Goal: Task Accomplishment & Management: Use online tool/utility

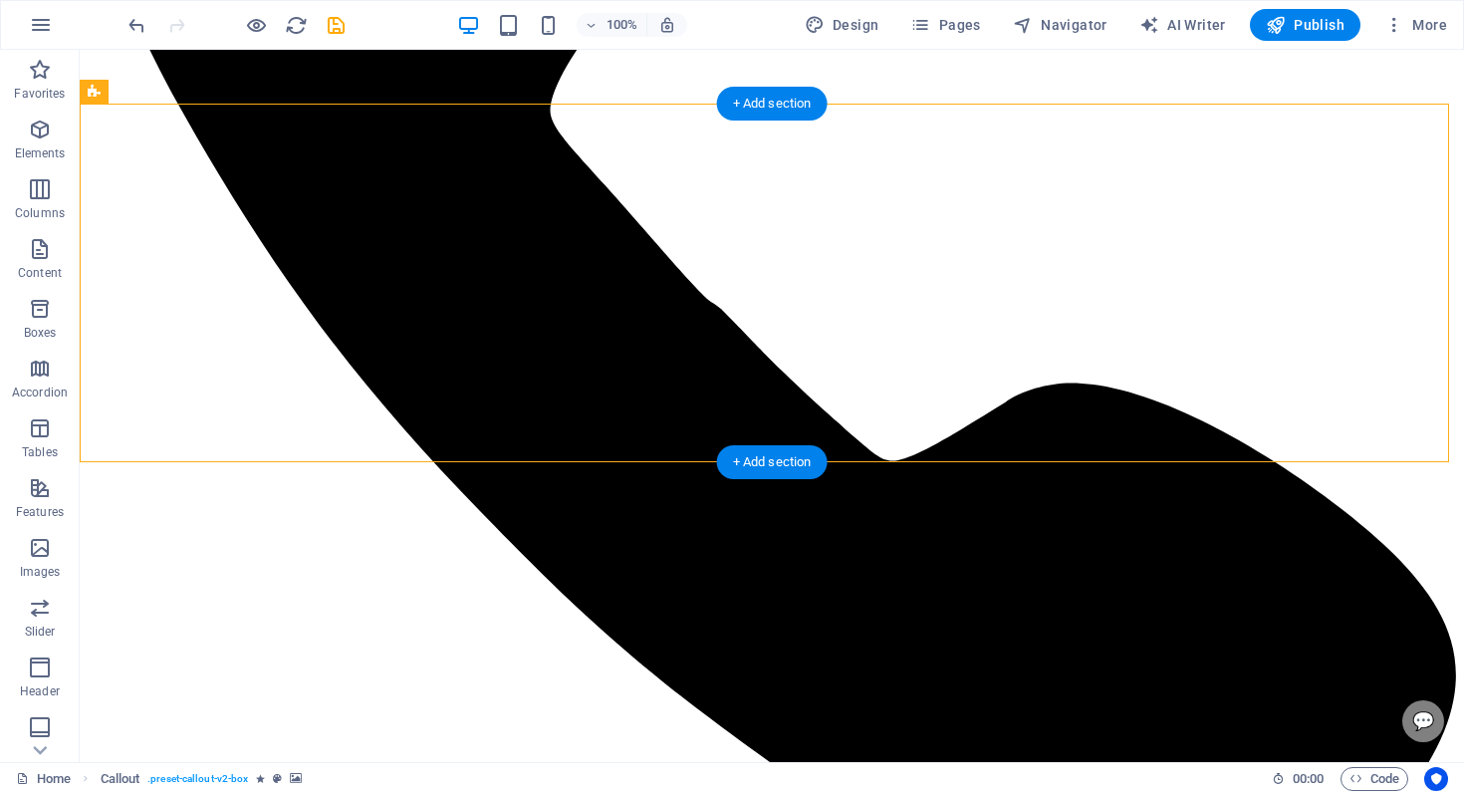
scroll to position [1339, 0]
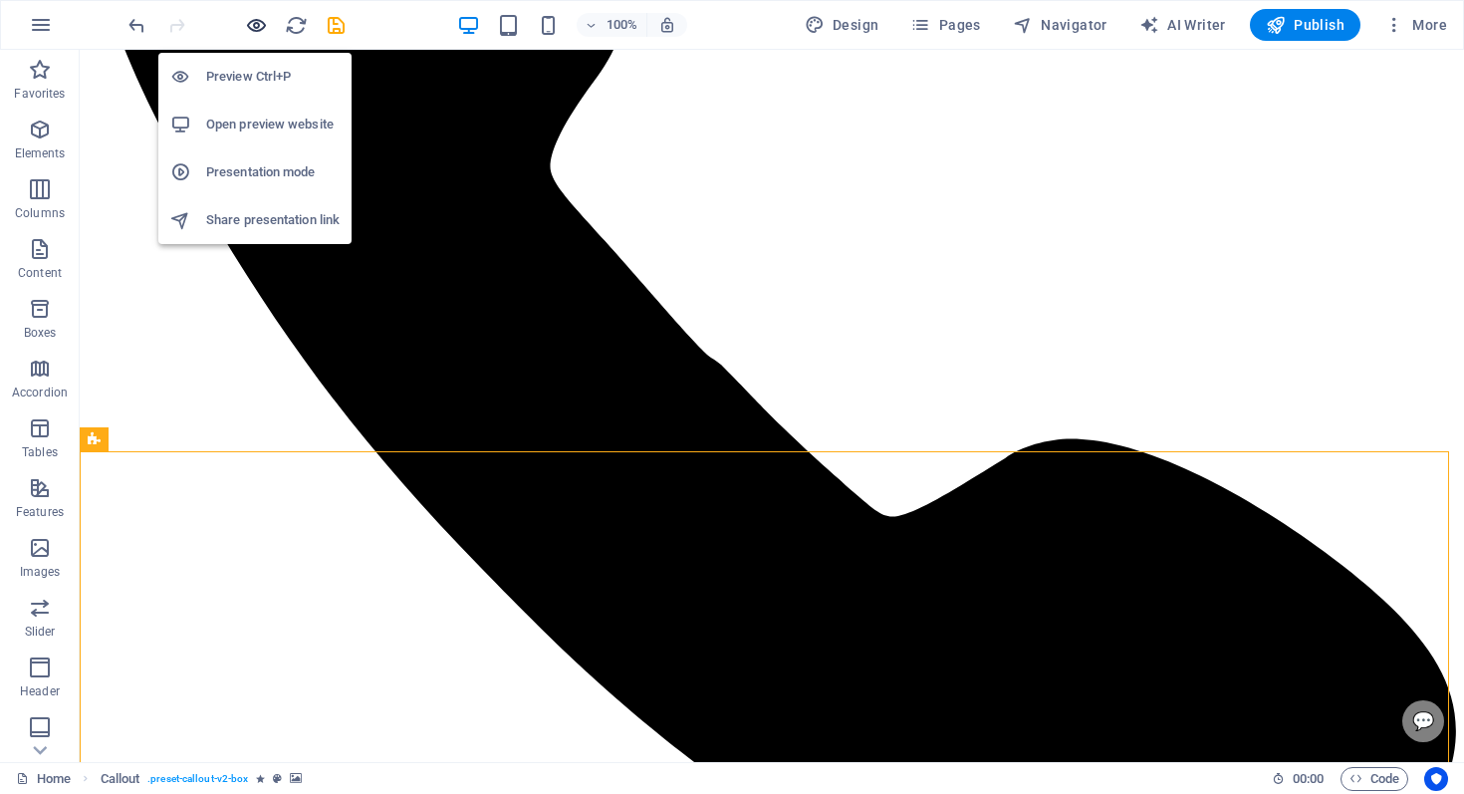
click at [252, 24] on icon "button" at bounding box center [256, 25] width 23 height 23
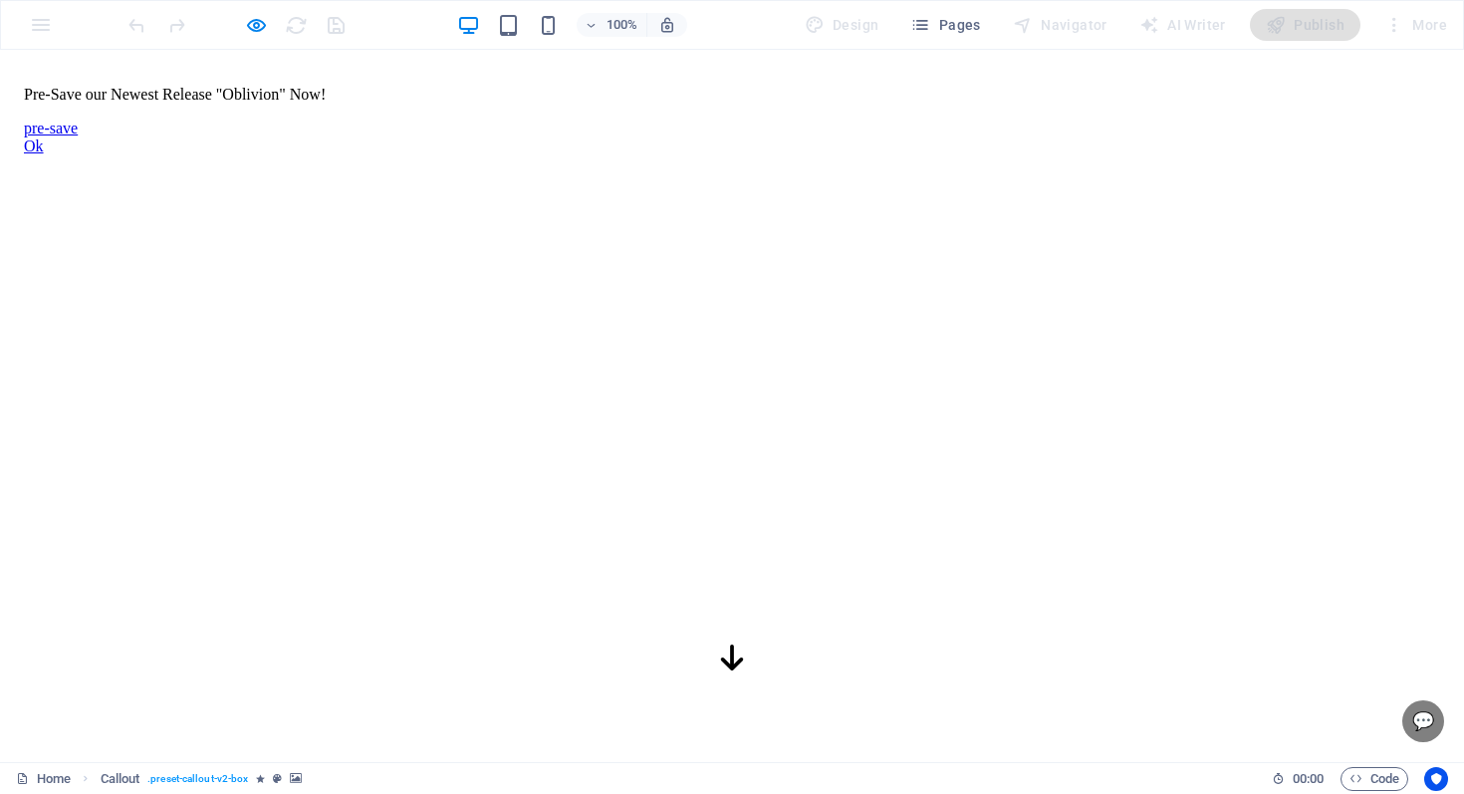
scroll to position [0, 0]
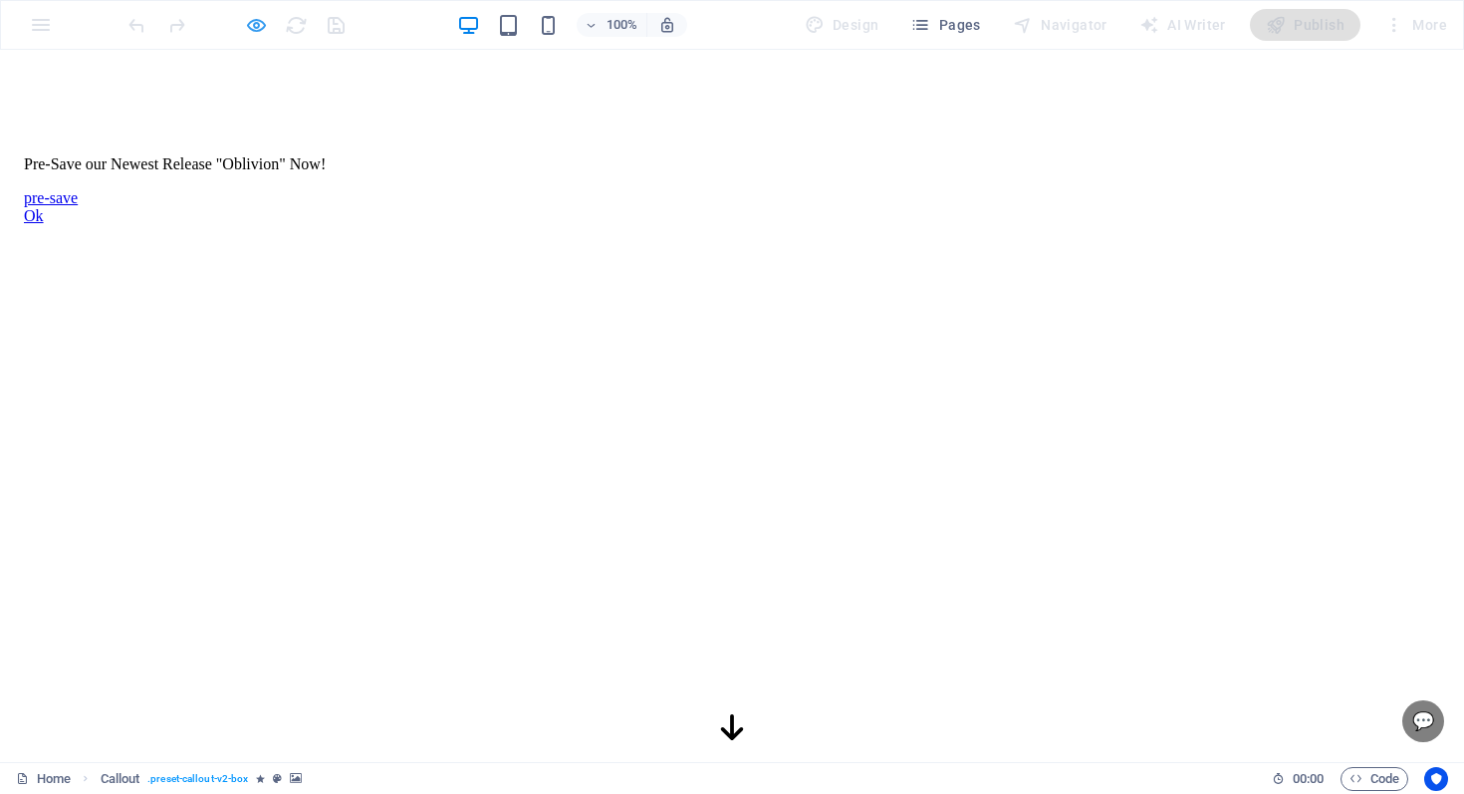
click at [240, 22] on div at bounding box center [236, 25] width 223 height 32
drag, startPoint x: 251, startPoint y: 24, endPoint x: 234, endPoint y: 36, distance: 20.7
click at [251, 24] on icon "button" at bounding box center [256, 25] width 23 height 23
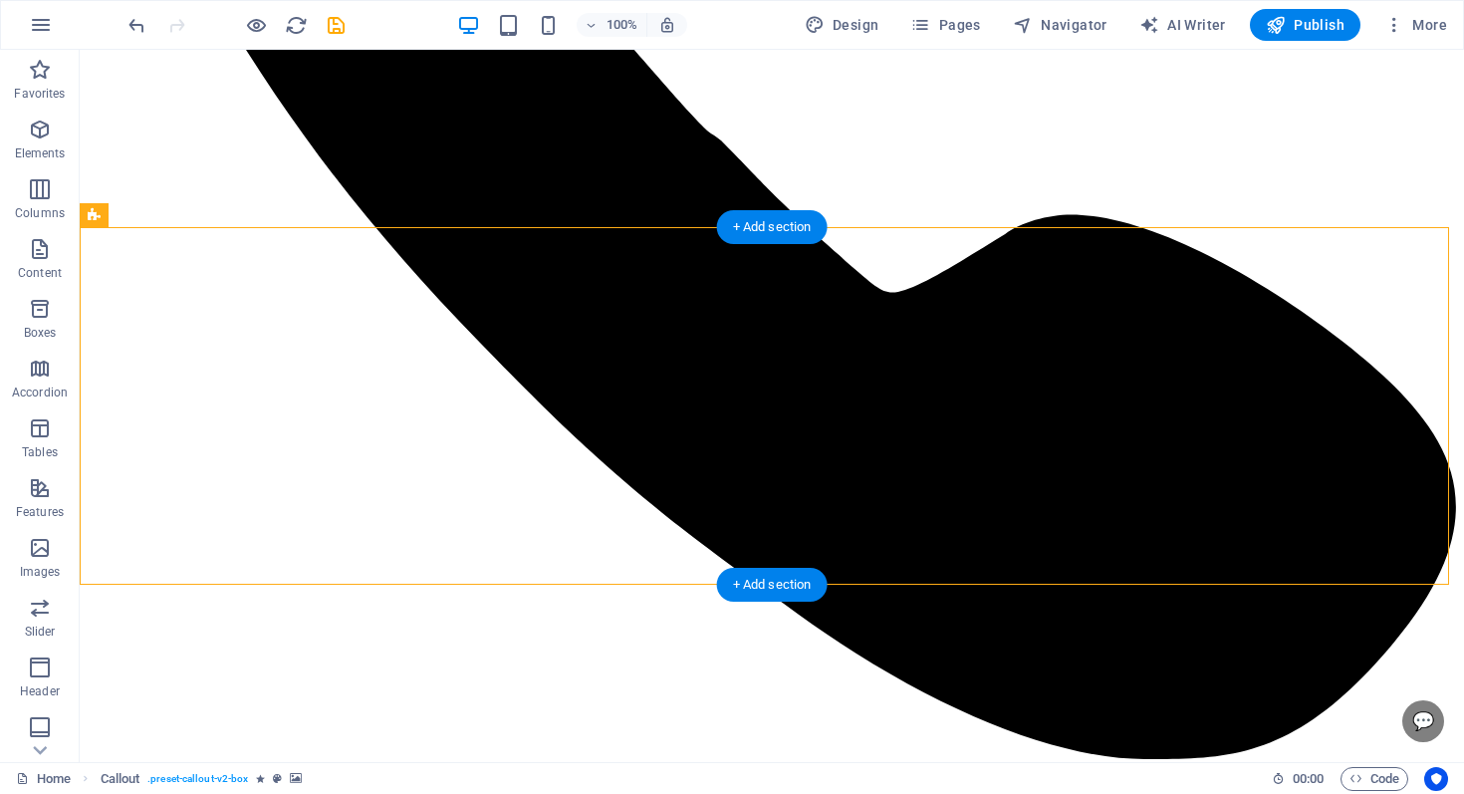
drag, startPoint x: 117, startPoint y: 230, endPoint x: 195, endPoint y: 274, distance: 90.1
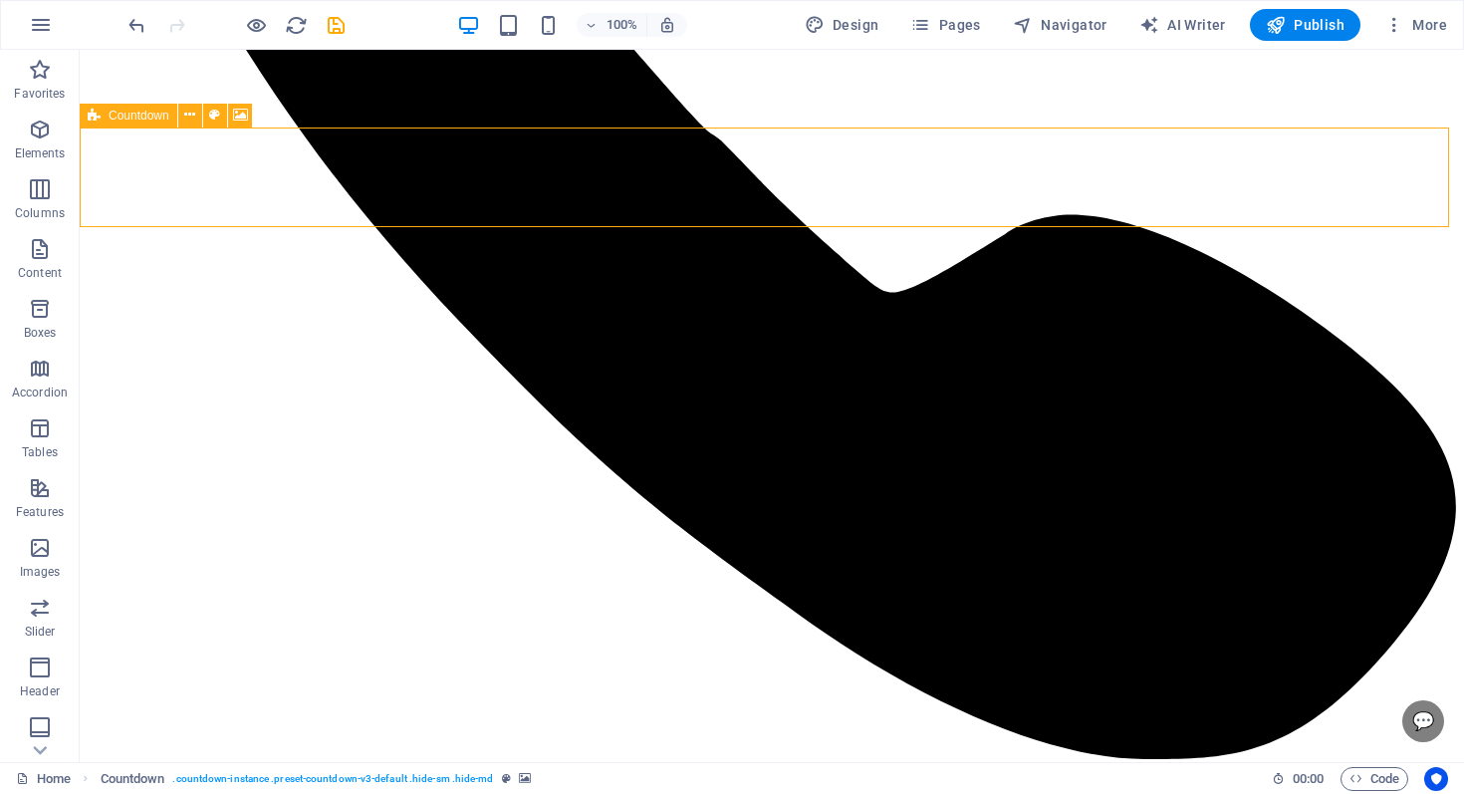
click at [97, 118] on icon at bounding box center [94, 116] width 13 height 24
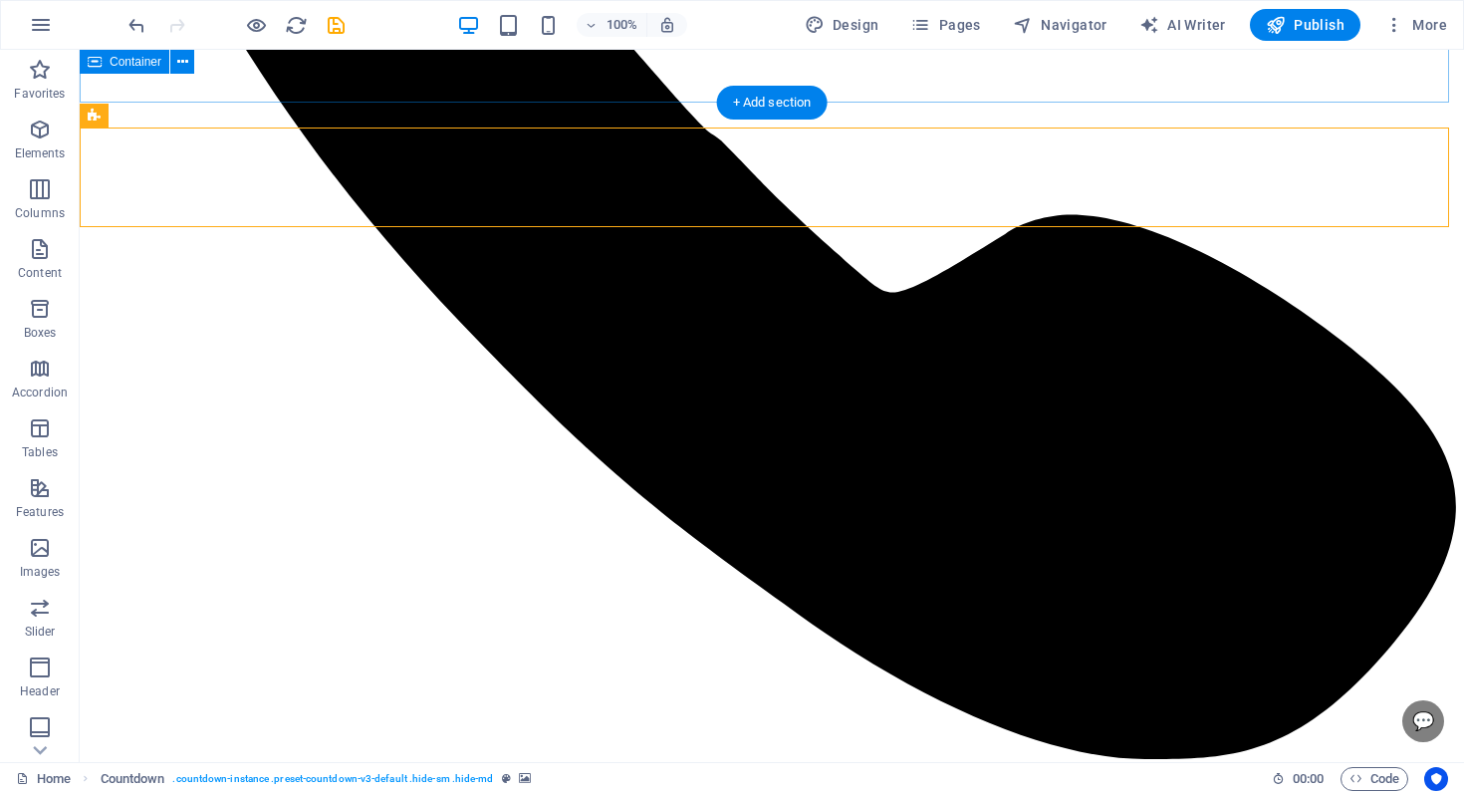
scroll to position [191, 0]
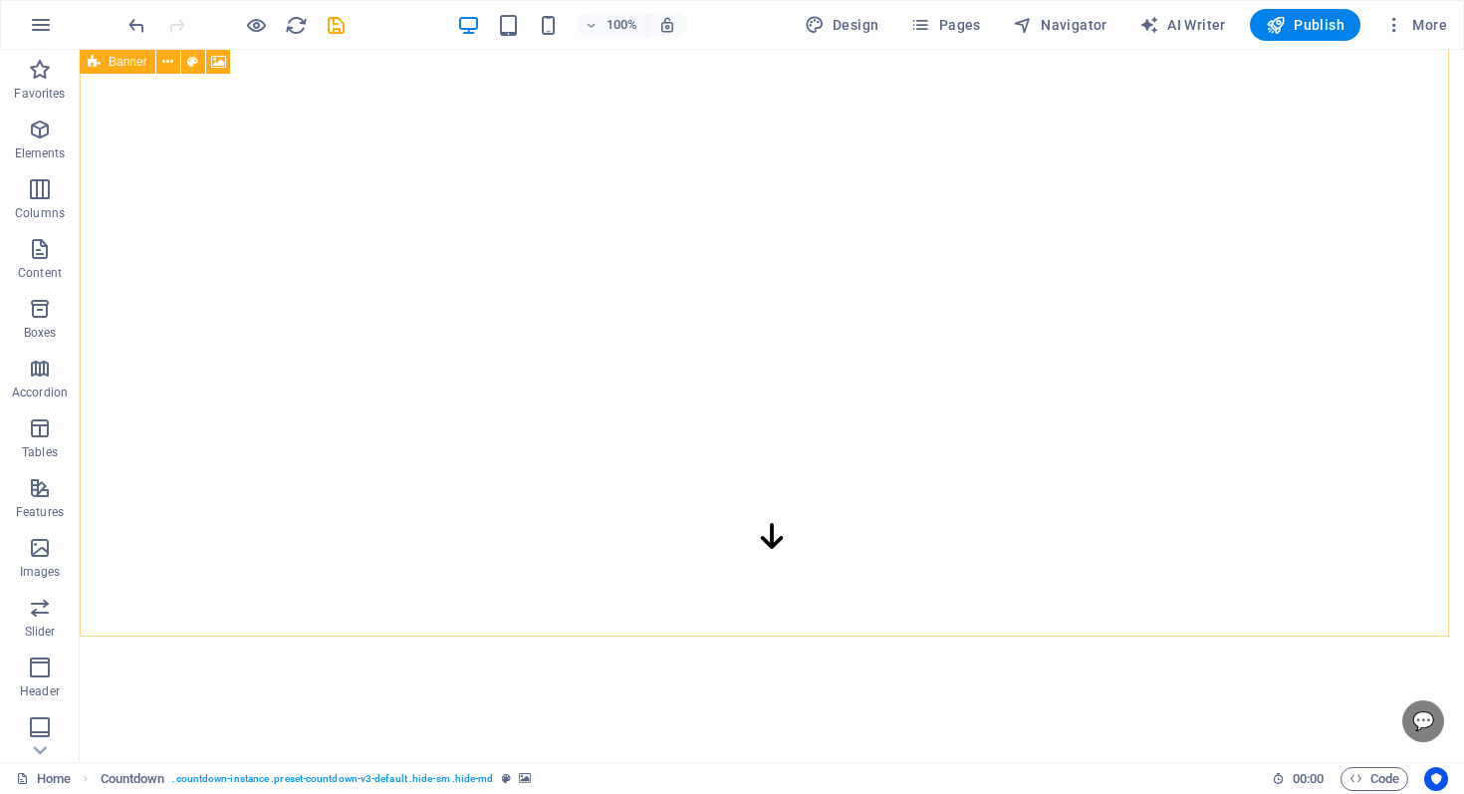
click at [105, 66] on div "Banner" at bounding box center [118, 62] width 76 height 24
select select "s"
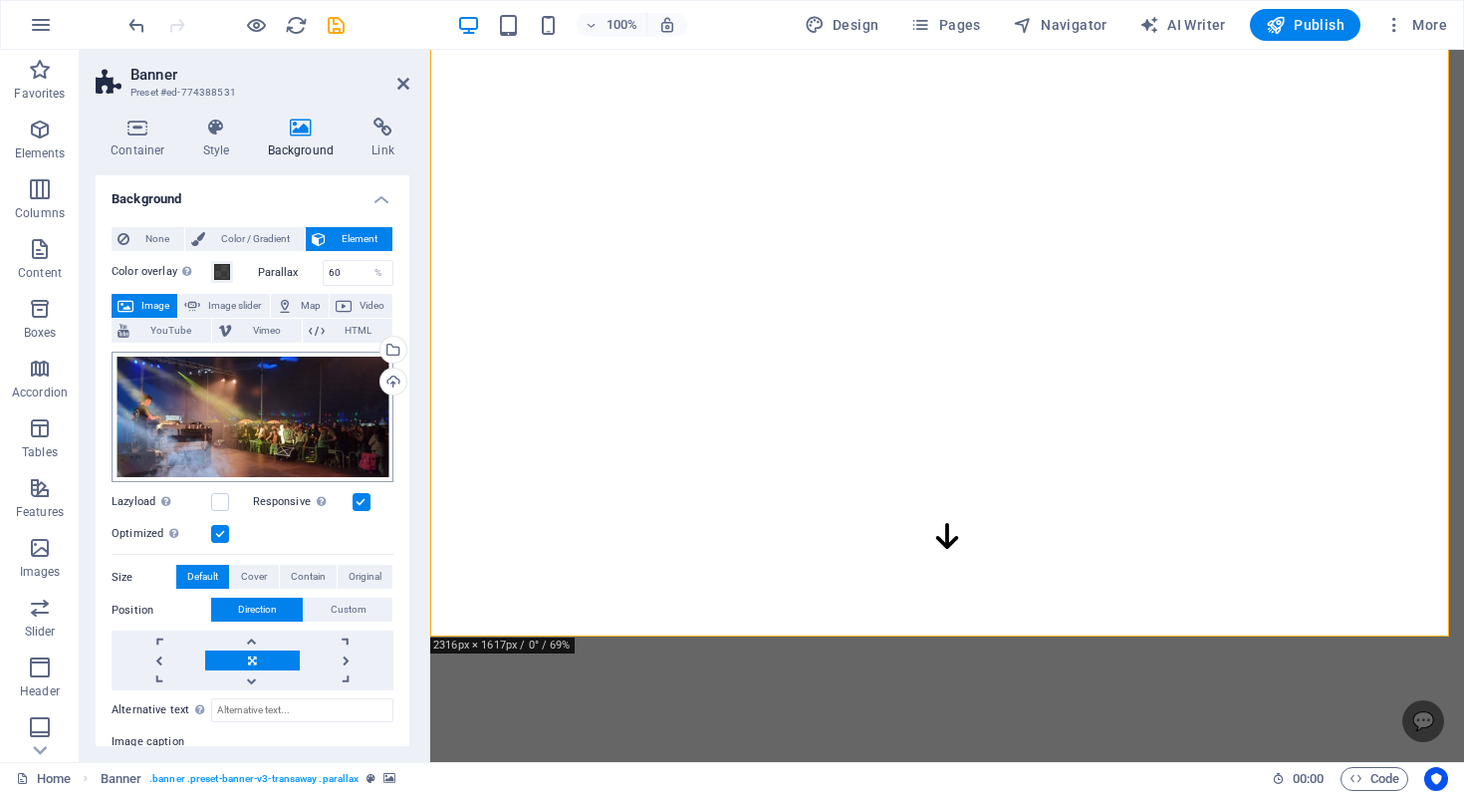
scroll to position [22, 0]
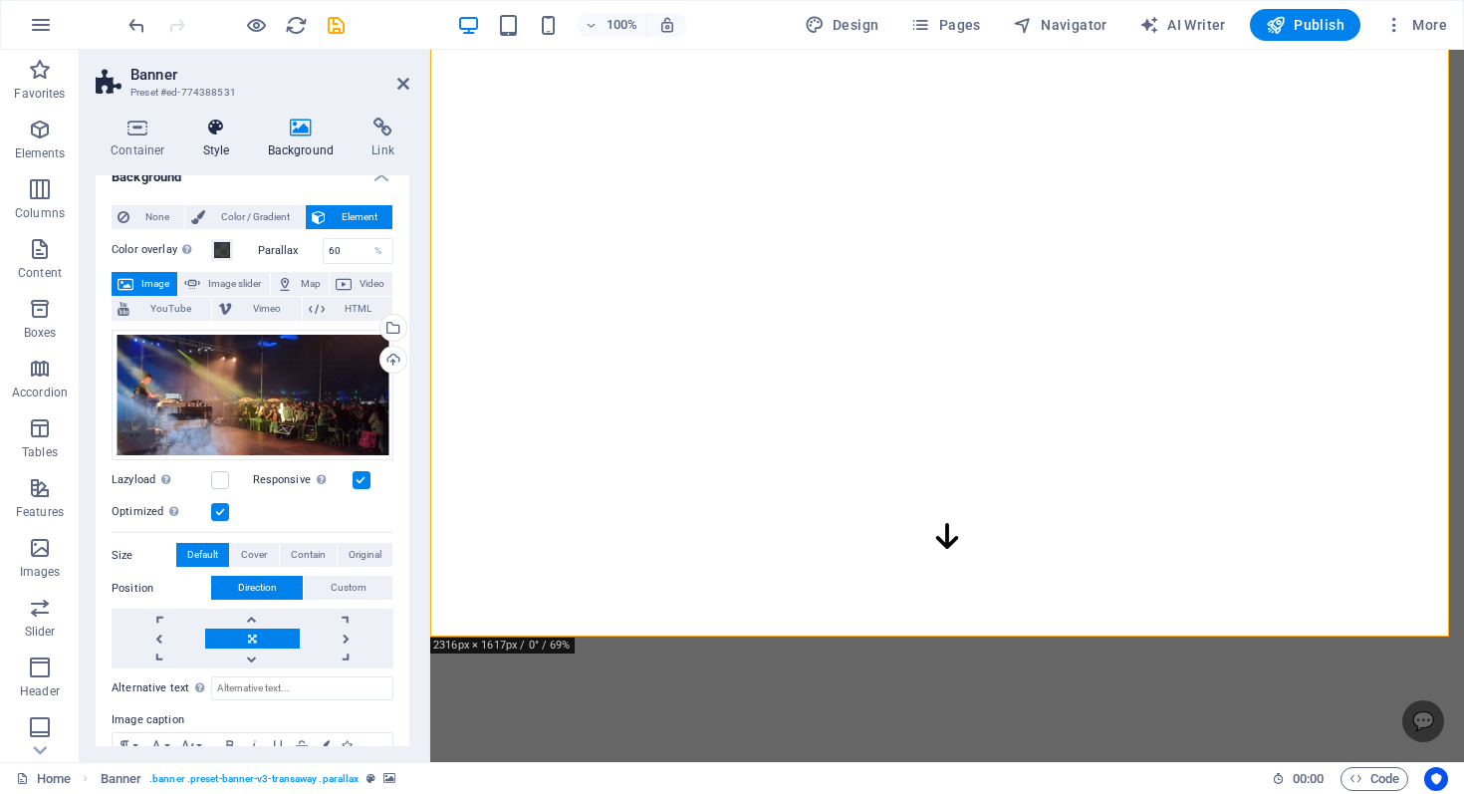
click at [216, 149] on h4 "Style" at bounding box center [220, 139] width 65 height 42
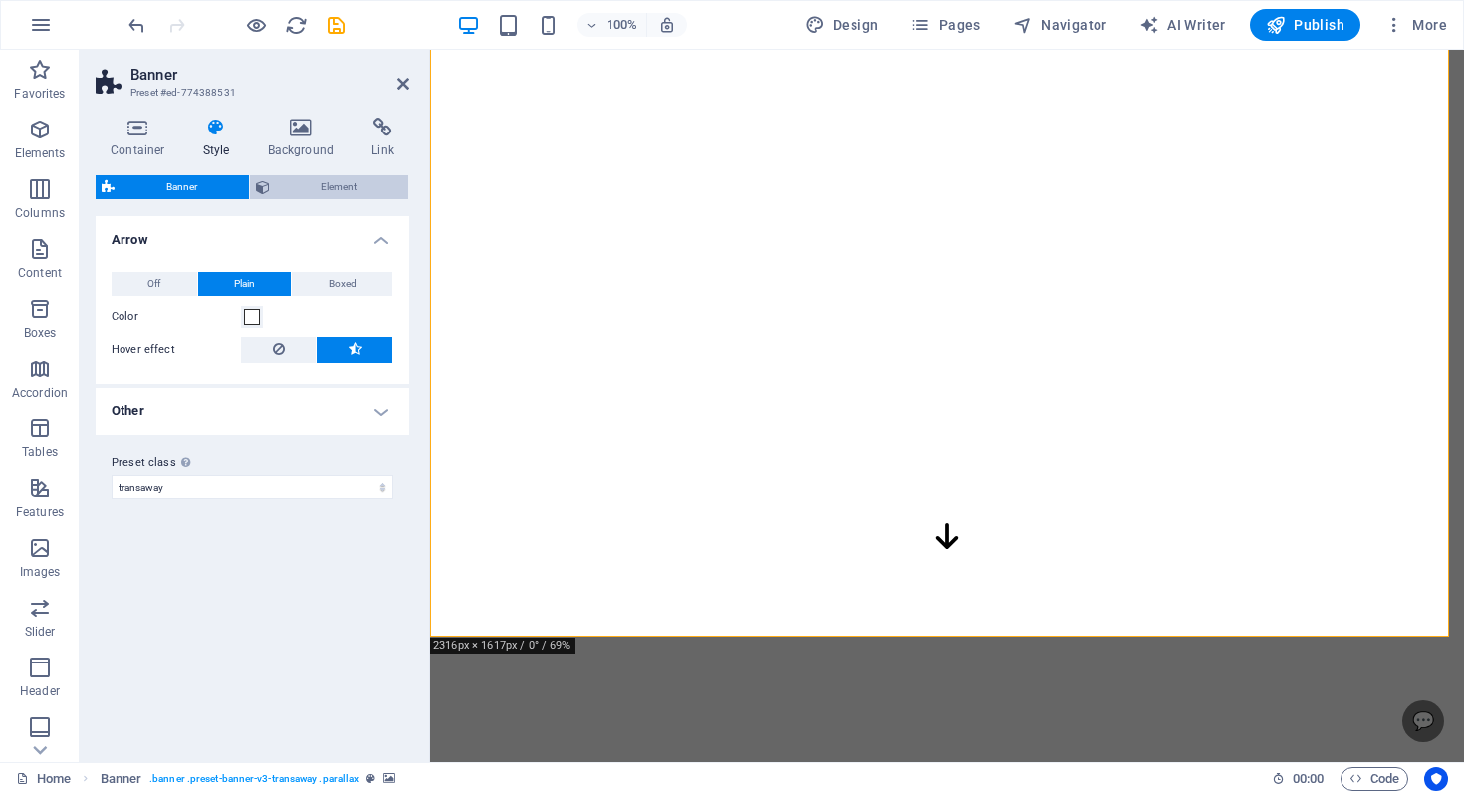
click at [337, 182] on span "Element" at bounding box center [340, 187] width 128 height 24
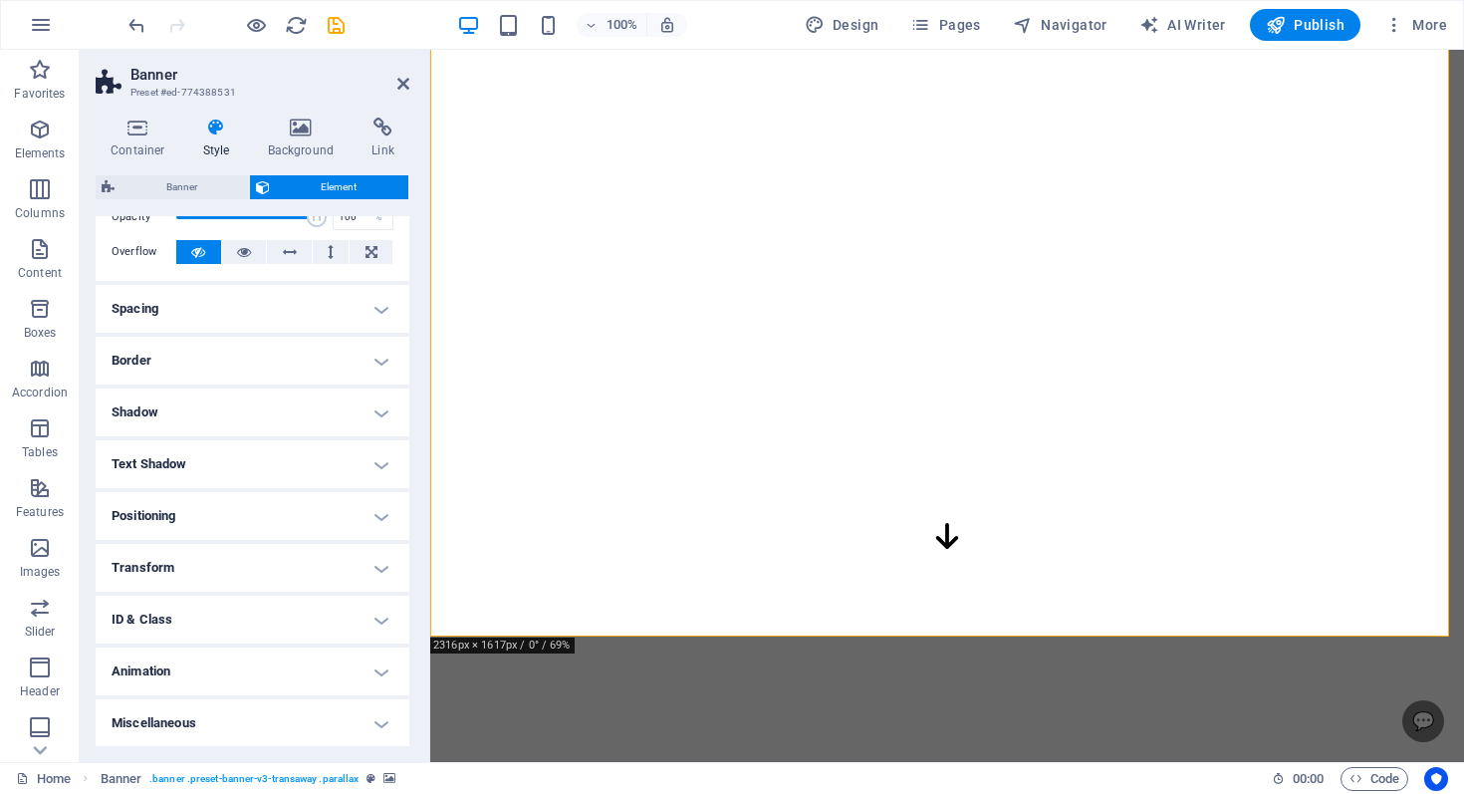
scroll to position [98, 0]
click at [183, 665] on h4 "Animation" at bounding box center [253, 672] width 314 height 48
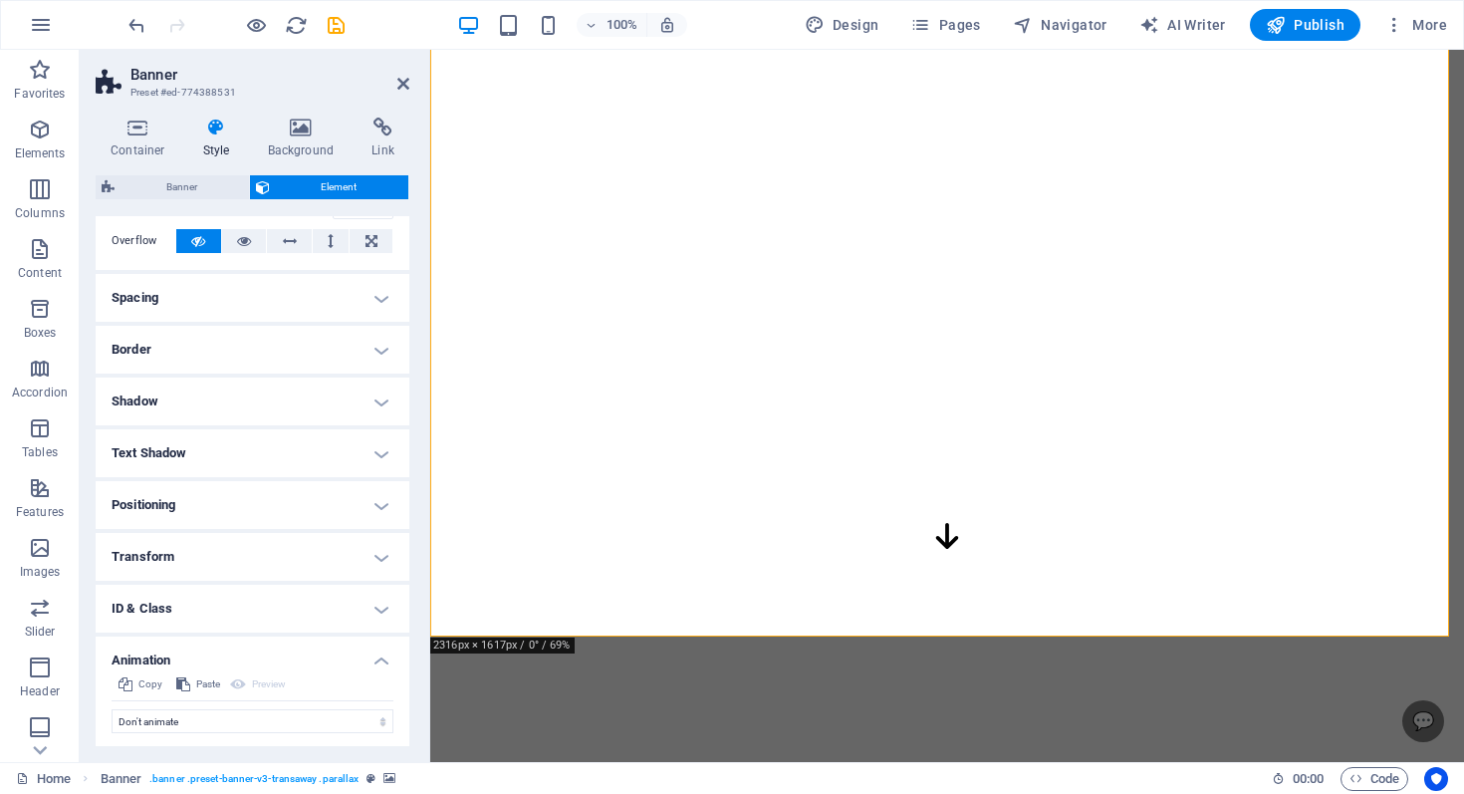
scroll to position [162, 0]
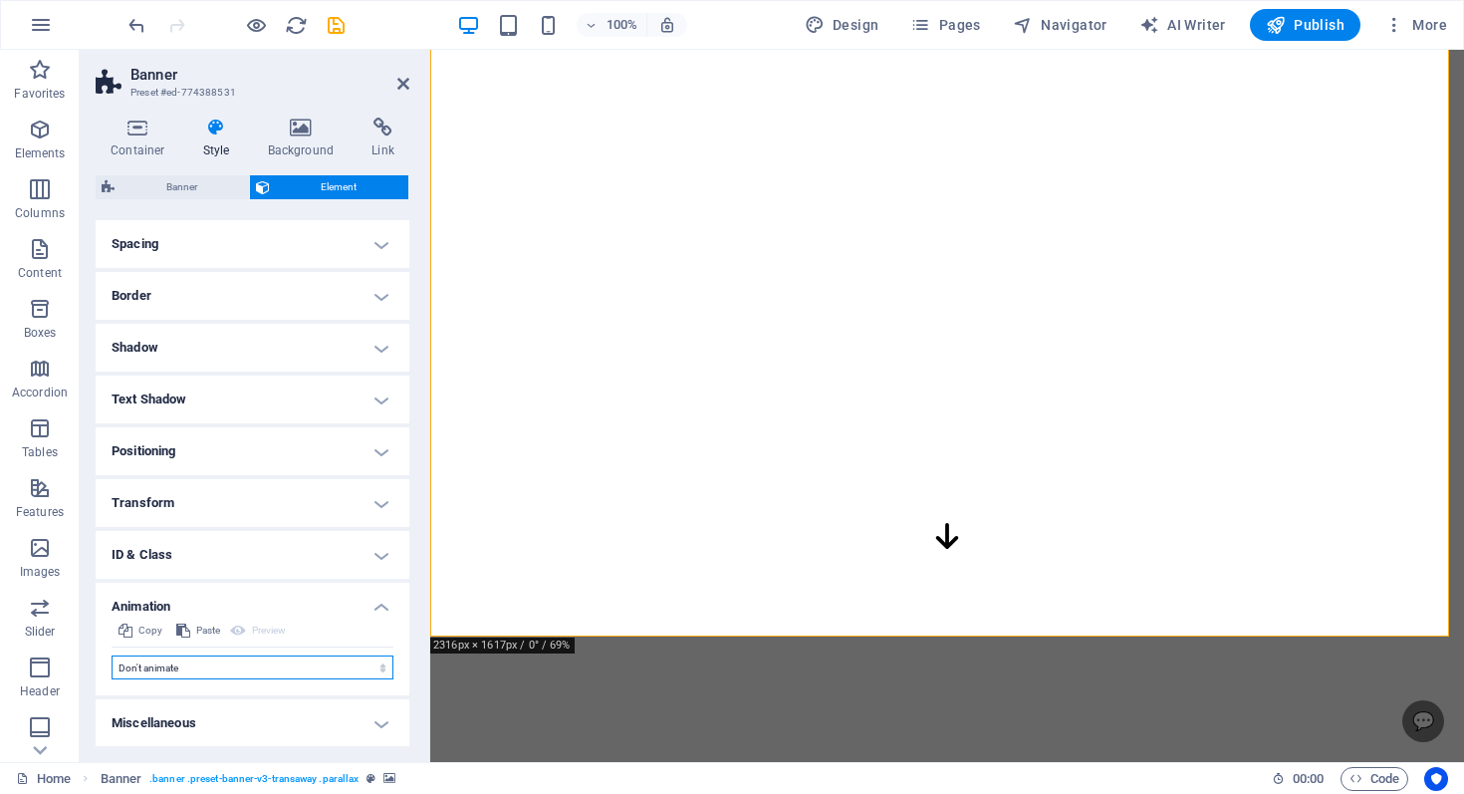
click at [204, 677] on select "Don't animate Show / Hide Slide up/down Zoom in/out Slide left to right Slide r…" at bounding box center [253, 667] width 282 height 24
select select "fade"
click at [112, 655] on select "Don't animate Show / Hide Slide up/down Zoom in/out Slide left to right Slide r…" at bounding box center [253, 667] width 282 height 24
select select "scroll"
click at [203, 702] on select "Element hidden Element shown" at bounding box center [284, 699] width 217 height 24
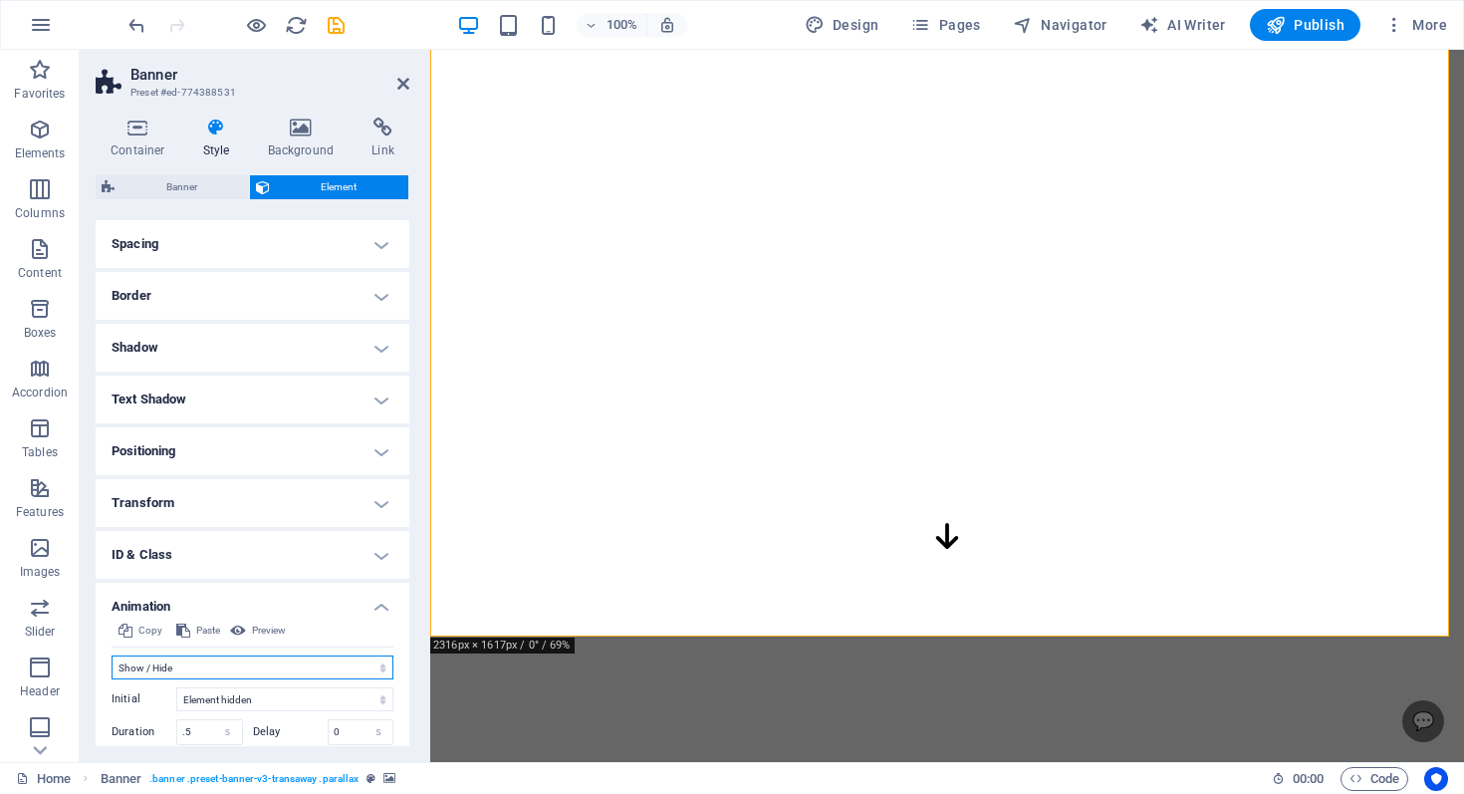
click at [218, 669] on select "Don't animate Show / Hide Slide up/down Zoom in/out Slide left to right Slide r…" at bounding box center [253, 667] width 282 height 24
click at [112, 655] on select "Don't animate Show / Hide Slide up/down Zoom in/out Slide left to right Slide r…" at bounding box center [253, 667] width 282 height 24
click at [203, 679] on div "Initial Element hidden Element shown Duration .5 s [PERSON_NAME] 0 s ms [PERSON…" at bounding box center [253, 737] width 282 height 117
click at [210, 668] on select "Don't animate Show / Hide Slide up/down Zoom in/out Slide left to right Slide r…" at bounding box center [253, 667] width 282 height 24
click at [112, 655] on select "Don't animate Show / Hide Slide up/down Zoom in/out Slide left to right Slide r…" at bounding box center [253, 667] width 282 height 24
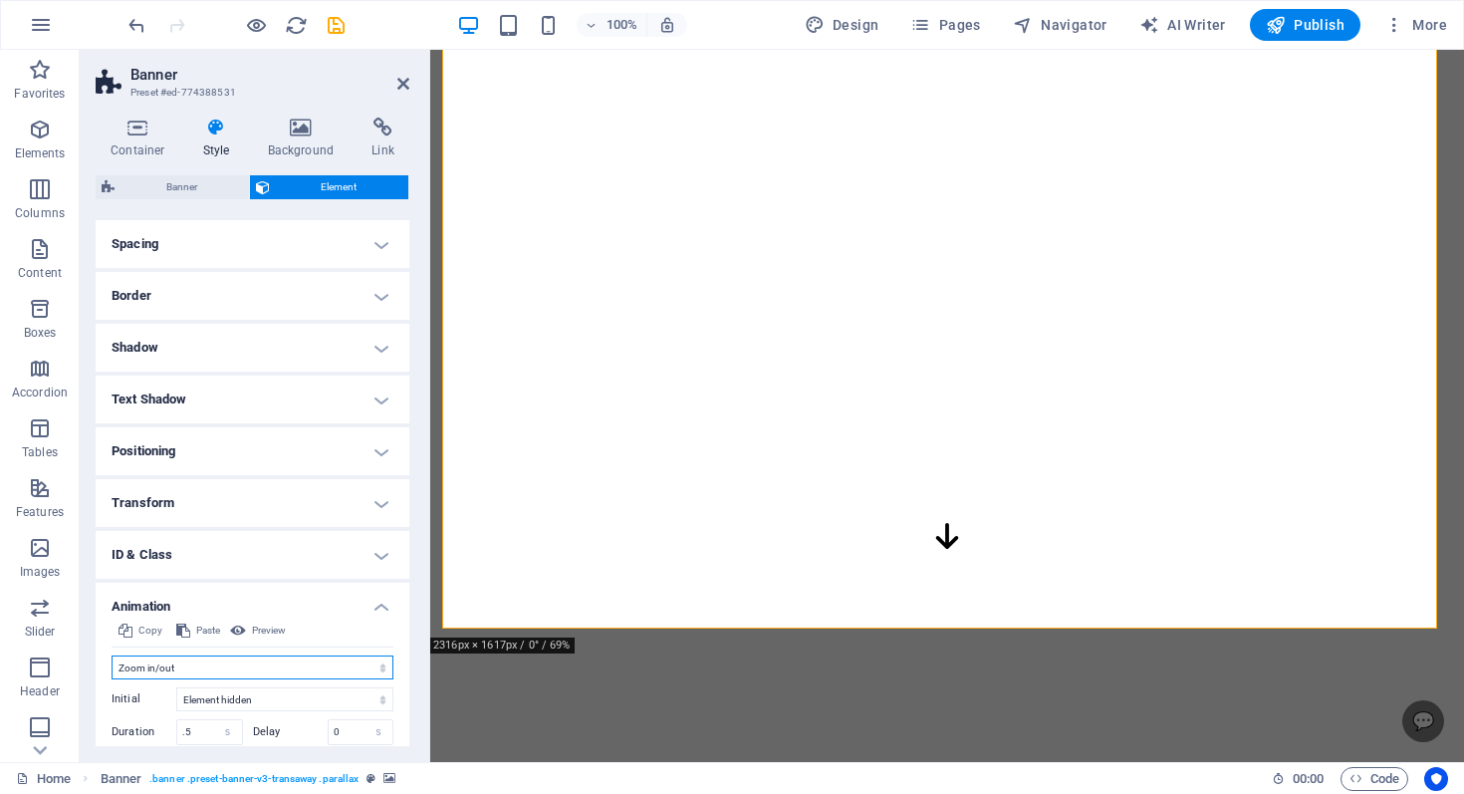
click at [196, 664] on select "Don't animate Show / Hide Slide up/down Zoom in/out Slide left to right Slide r…" at bounding box center [253, 667] width 282 height 24
select select "fade"
click at [112, 655] on select "Don't animate Show / Hide Slide up/down Zoom in/out Slide left to right Slide r…" at bounding box center [253, 667] width 282 height 24
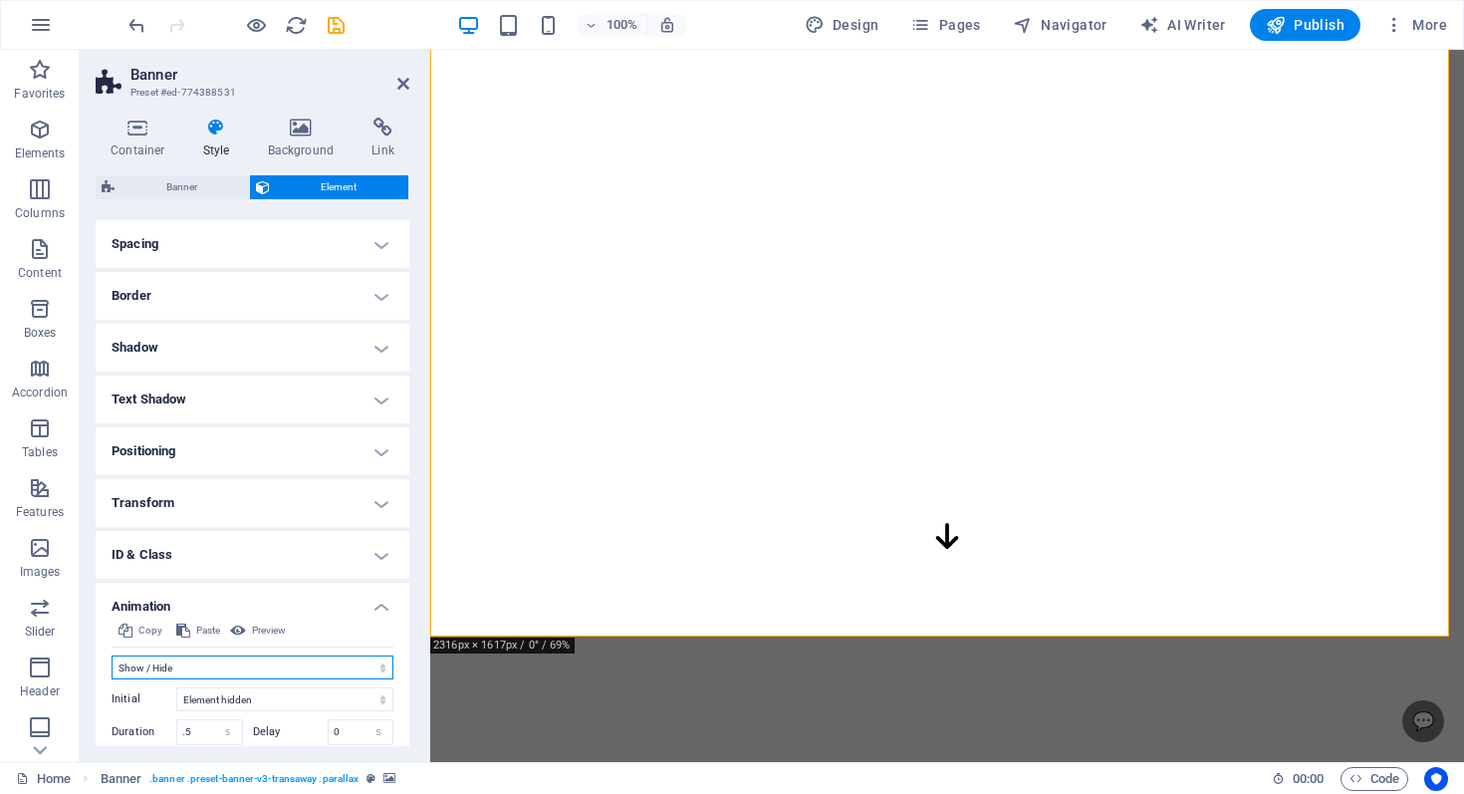
click at [205, 663] on select "Don't animate Show / Hide Slide up/down Zoom in/out Slide left to right Slide r…" at bounding box center [253, 667] width 282 height 24
click at [172, 666] on select "Don't animate Show / Hide Slide up/down Zoom in/out Slide left to right Slide r…" at bounding box center [253, 667] width 282 height 24
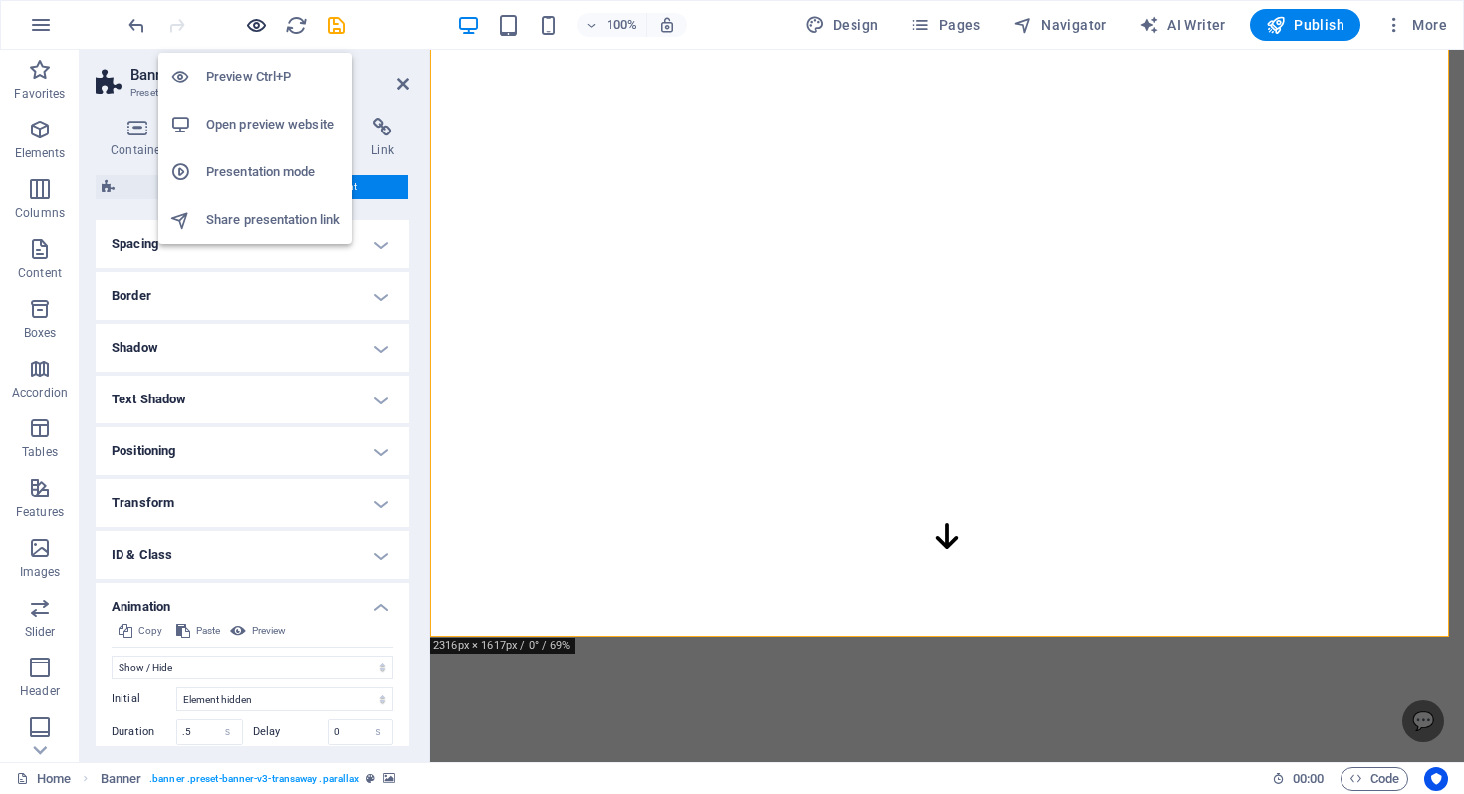
click at [260, 26] on icon "button" at bounding box center [256, 25] width 23 height 23
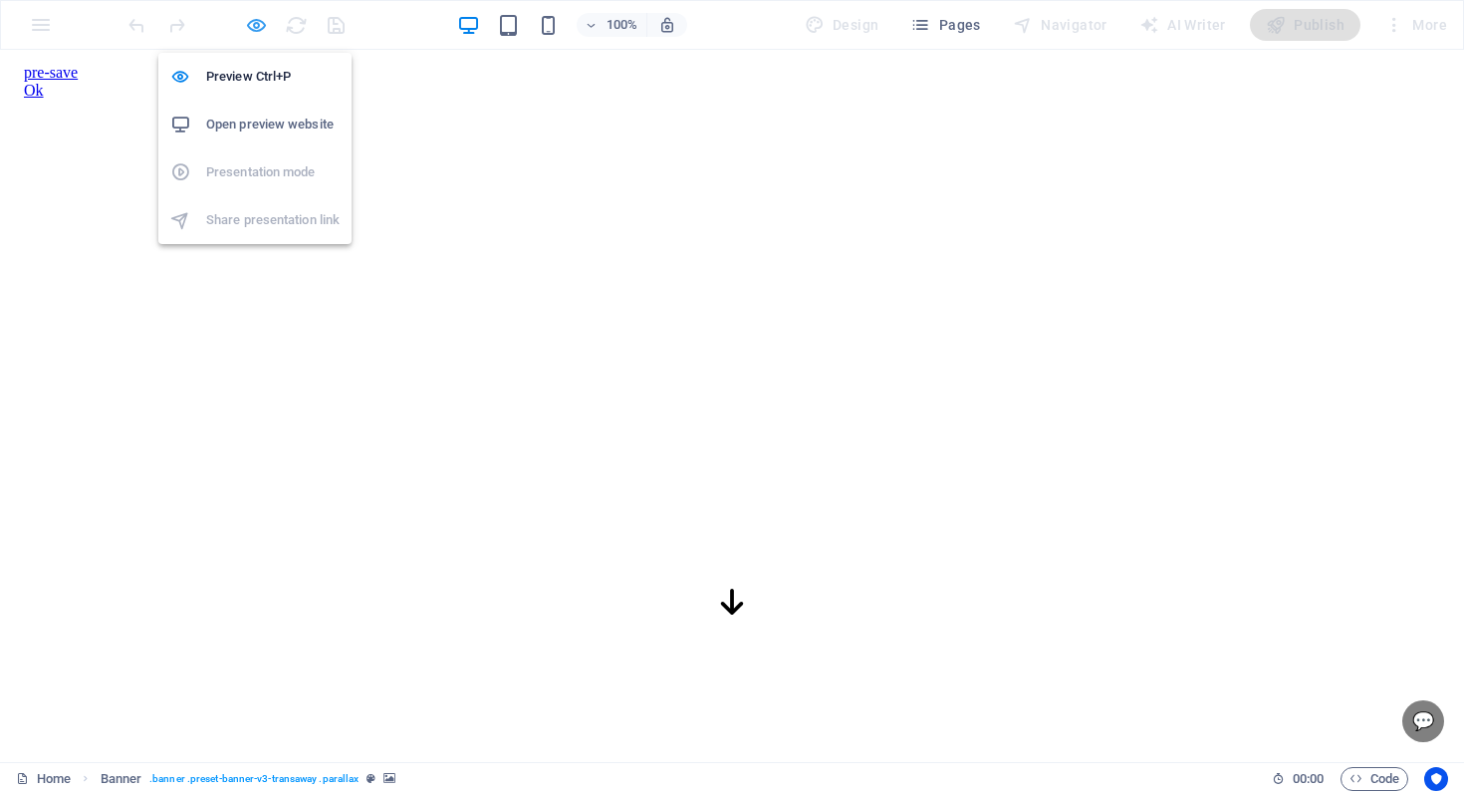
click at [262, 27] on icon "button" at bounding box center [256, 25] width 23 height 23
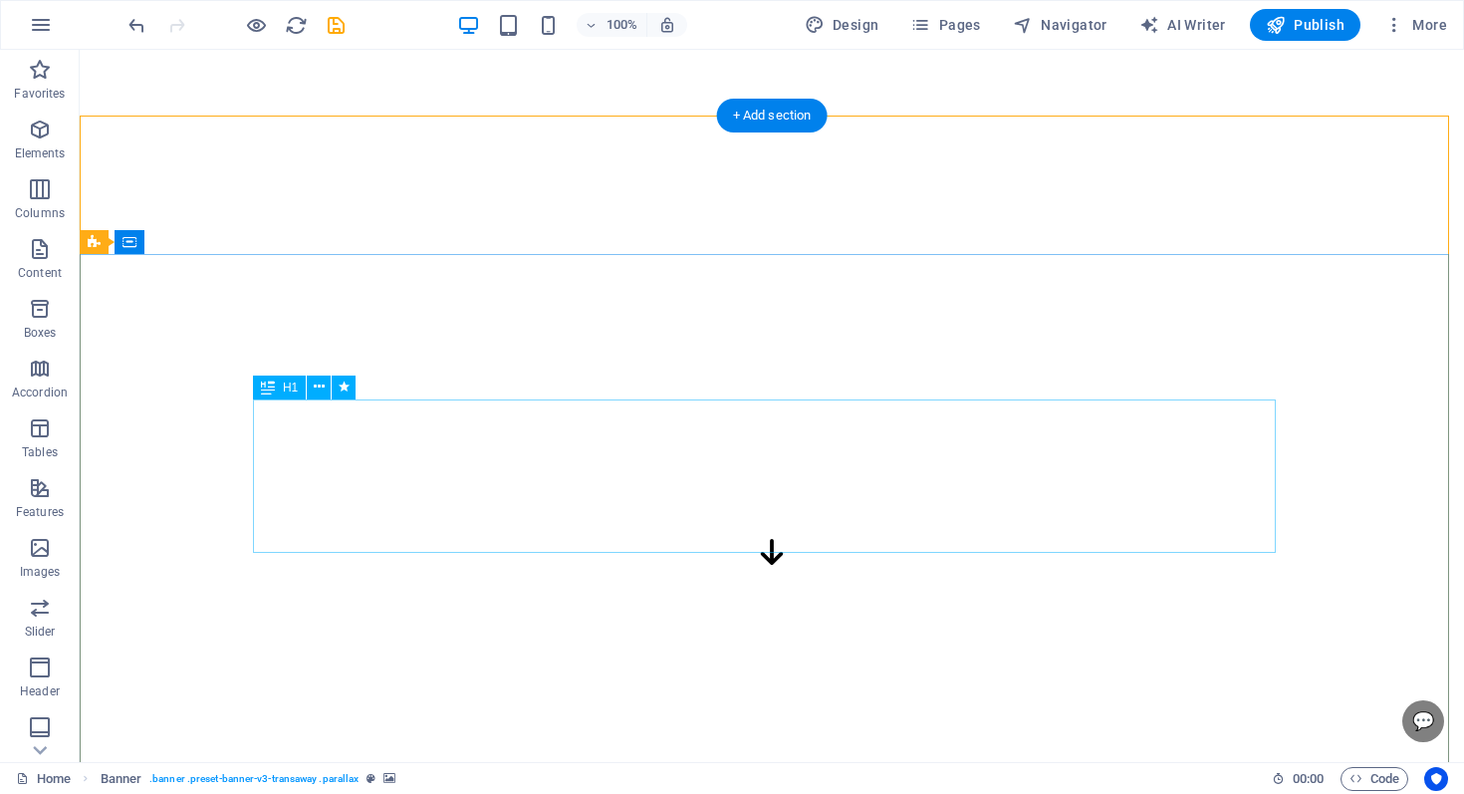
scroll to position [0, 0]
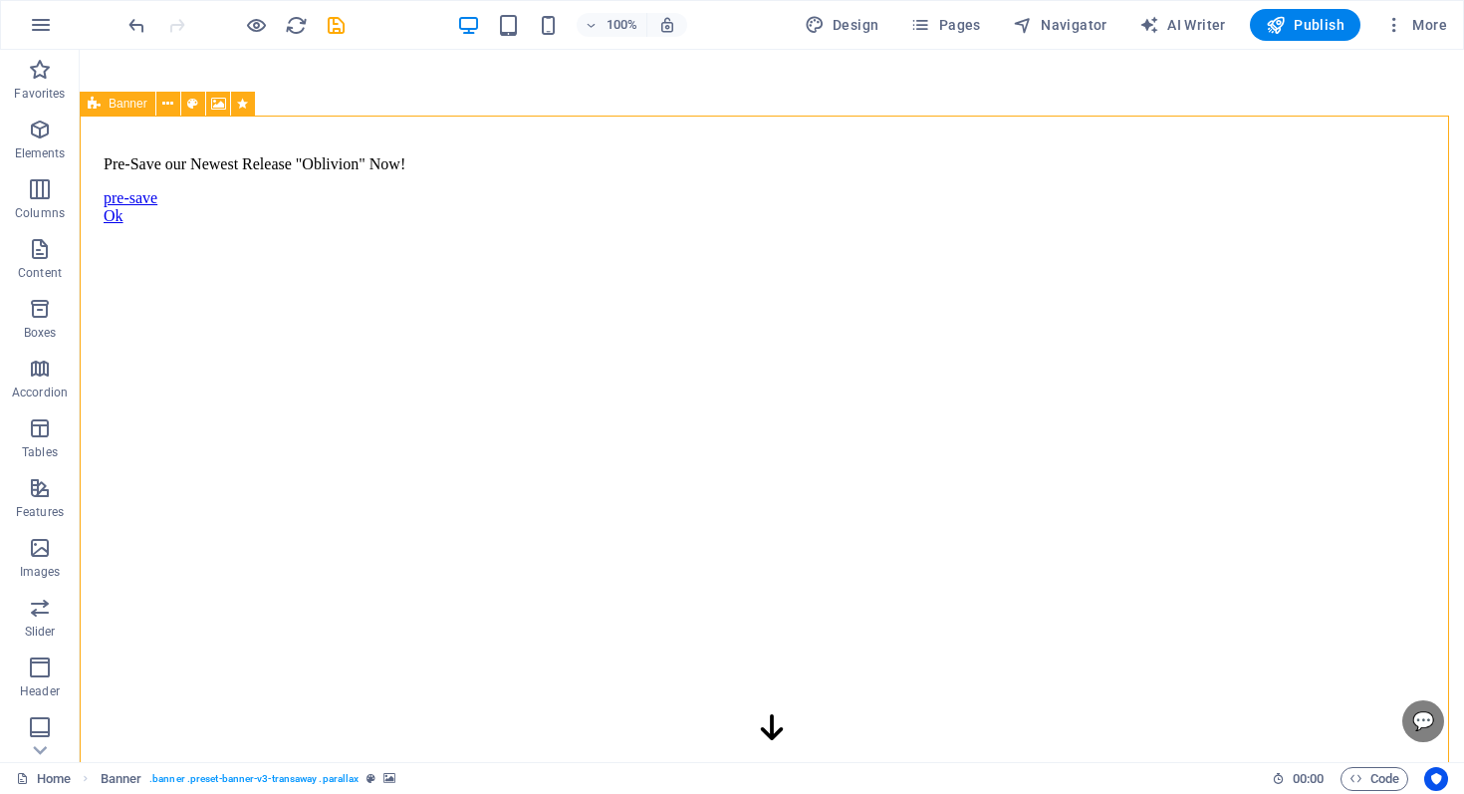
click at [96, 110] on icon at bounding box center [94, 104] width 13 height 24
select select "fade"
select select "s"
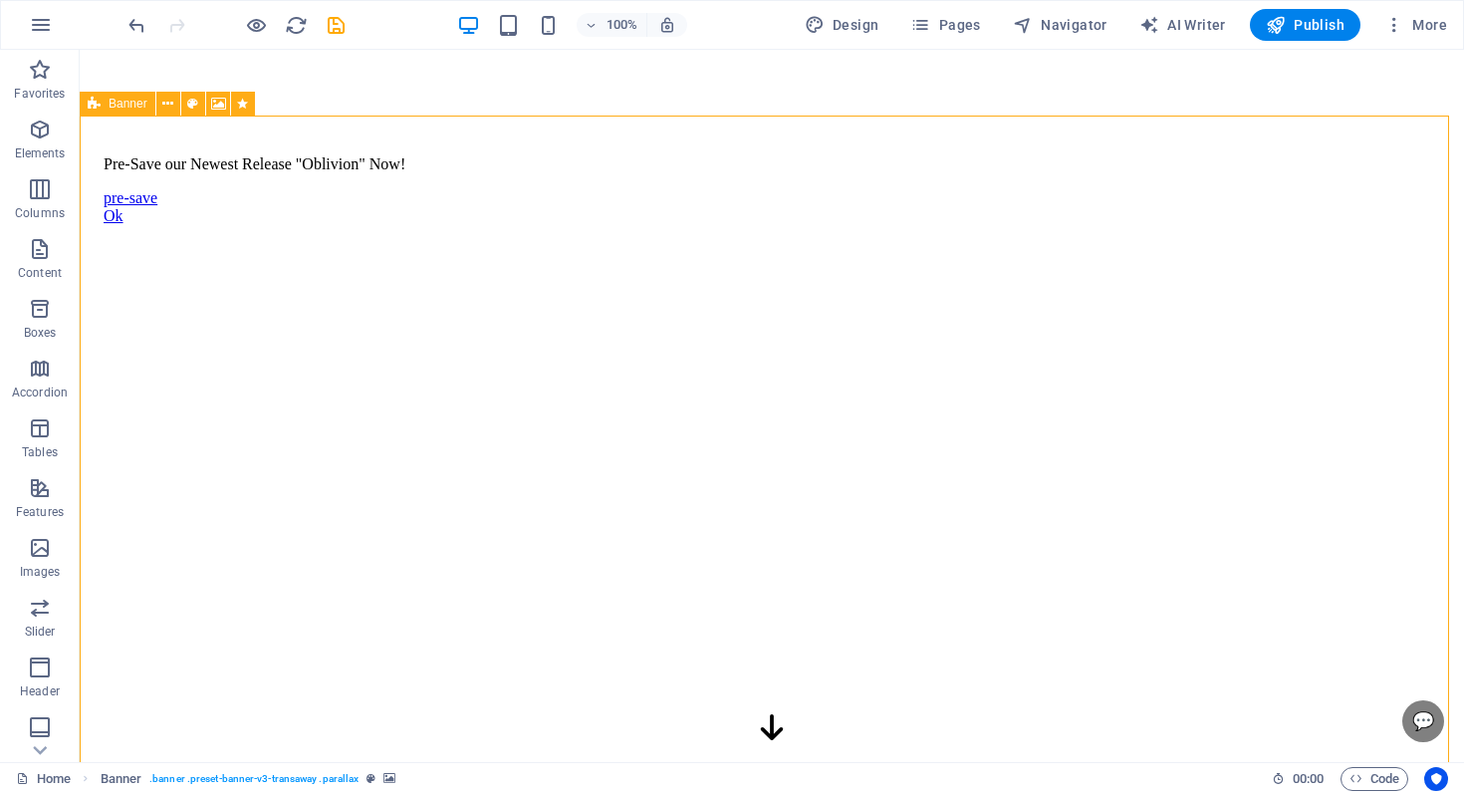
select select "scroll"
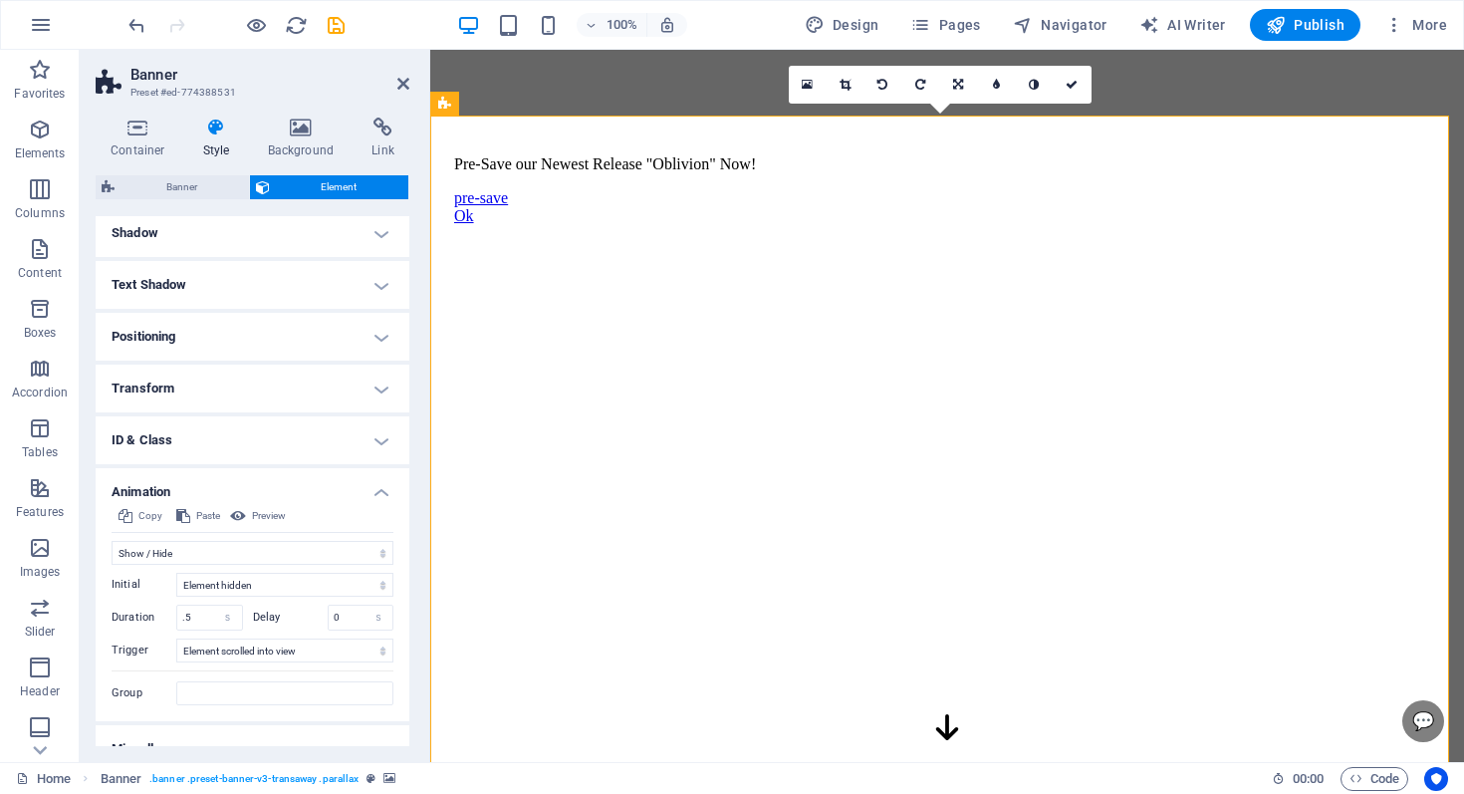
scroll to position [303, 0]
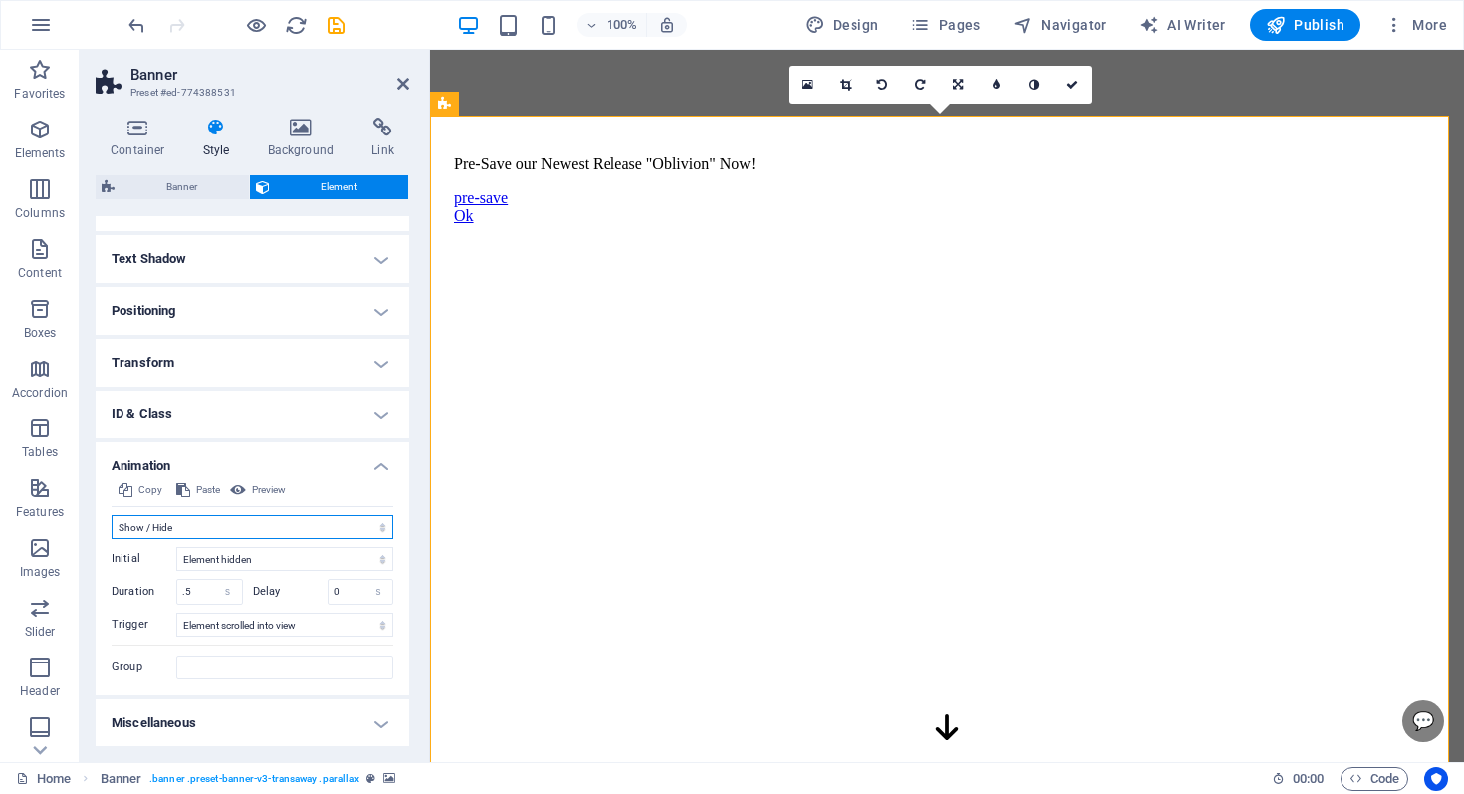
click at [169, 516] on select "Don't animate Show / Hide Slide up/down Zoom in/out Slide left to right Slide r…" at bounding box center [253, 527] width 282 height 24
select select "none"
click at [112, 539] on select "Don't animate Show / Hide Slide up/down Zoom in/out Slide left to right Slide r…" at bounding box center [253, 527] width 282 height 24
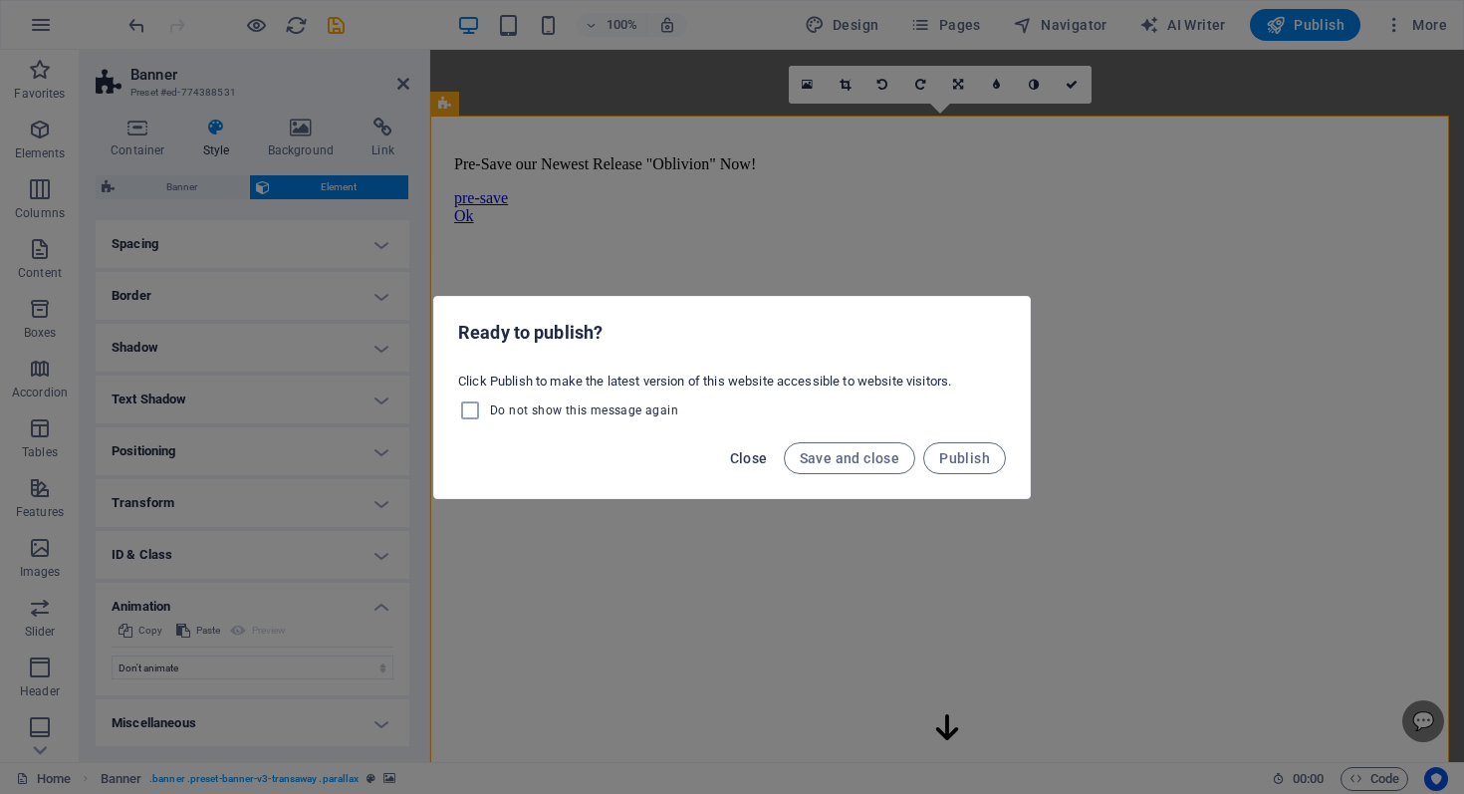
click at [748, 457] on span "Close" at bounding box center [749, 458] width 38 height 16
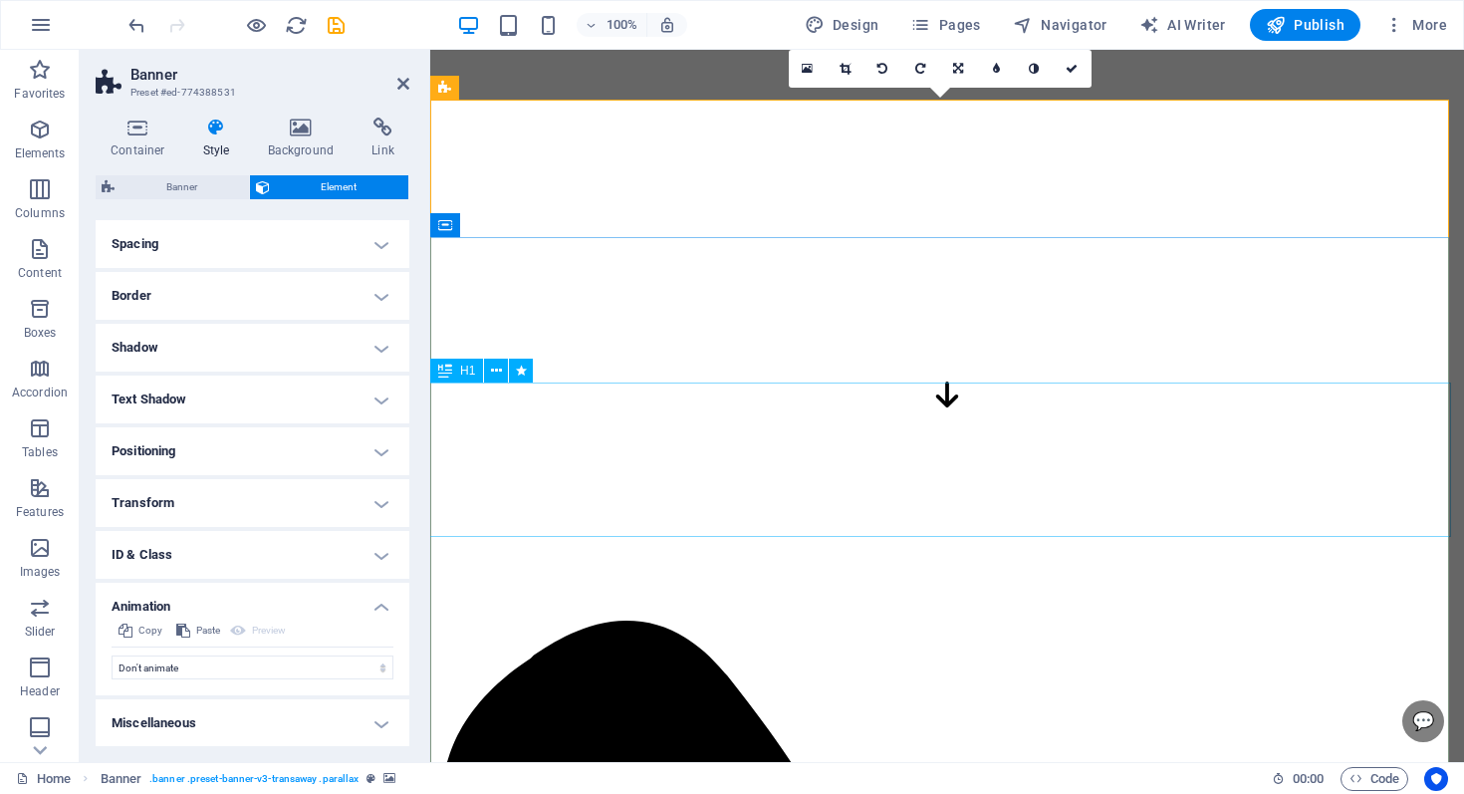
scroll to position [336, 0]
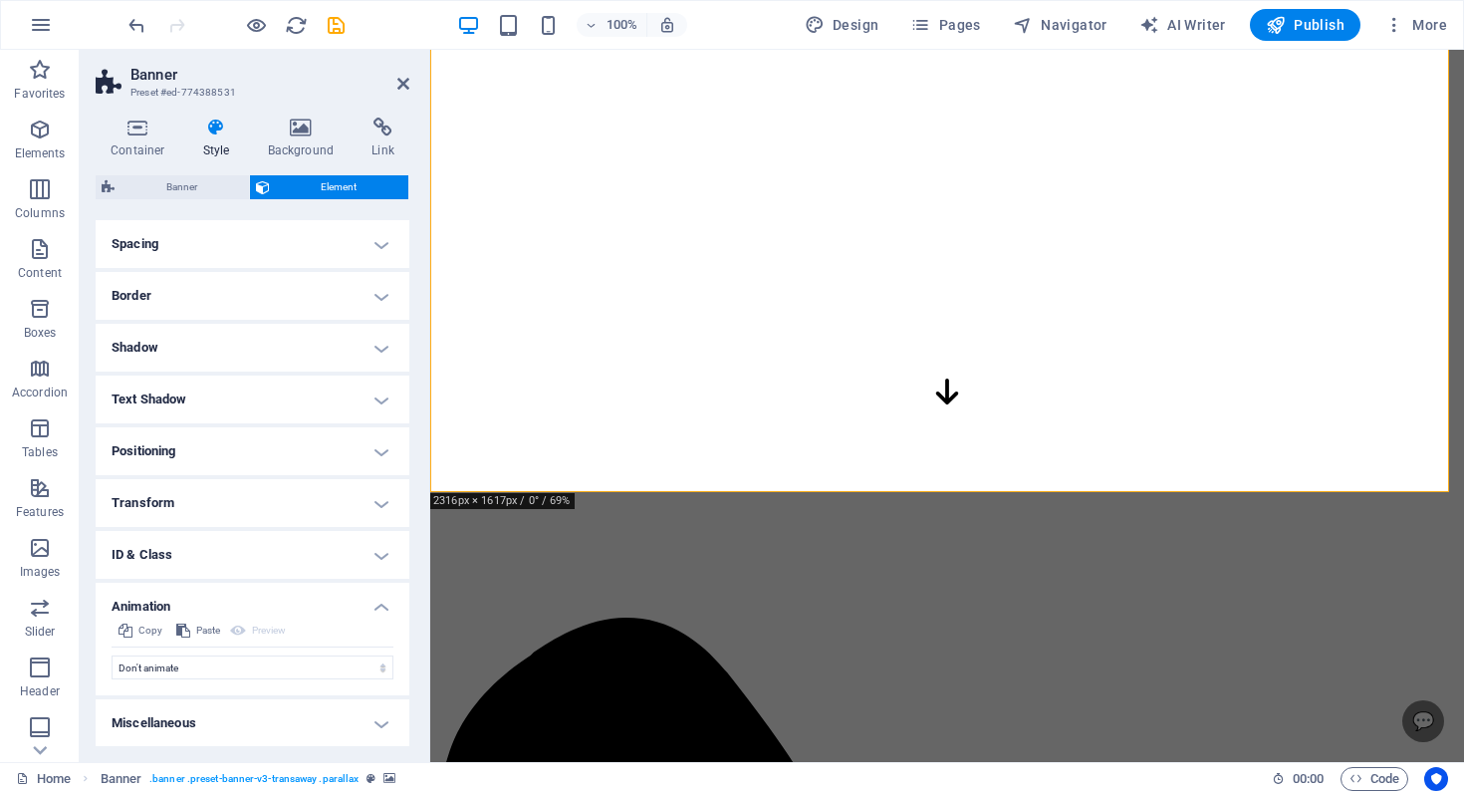
click at [392, 85] on header "Banner Preset #ed-774388531" at bounding box center [253, 76] width 314 height 52
click at [396, 90] on header "Banner Preset #ed-774388531" at bounding box center [253, 76] width 314 height 52
click at [391, 77] on h2 "Banner" at bounding box center [270, 75] width 279 height 18
click at [402, 80] on icon at bounding box center [403, 84] width 12 height 16
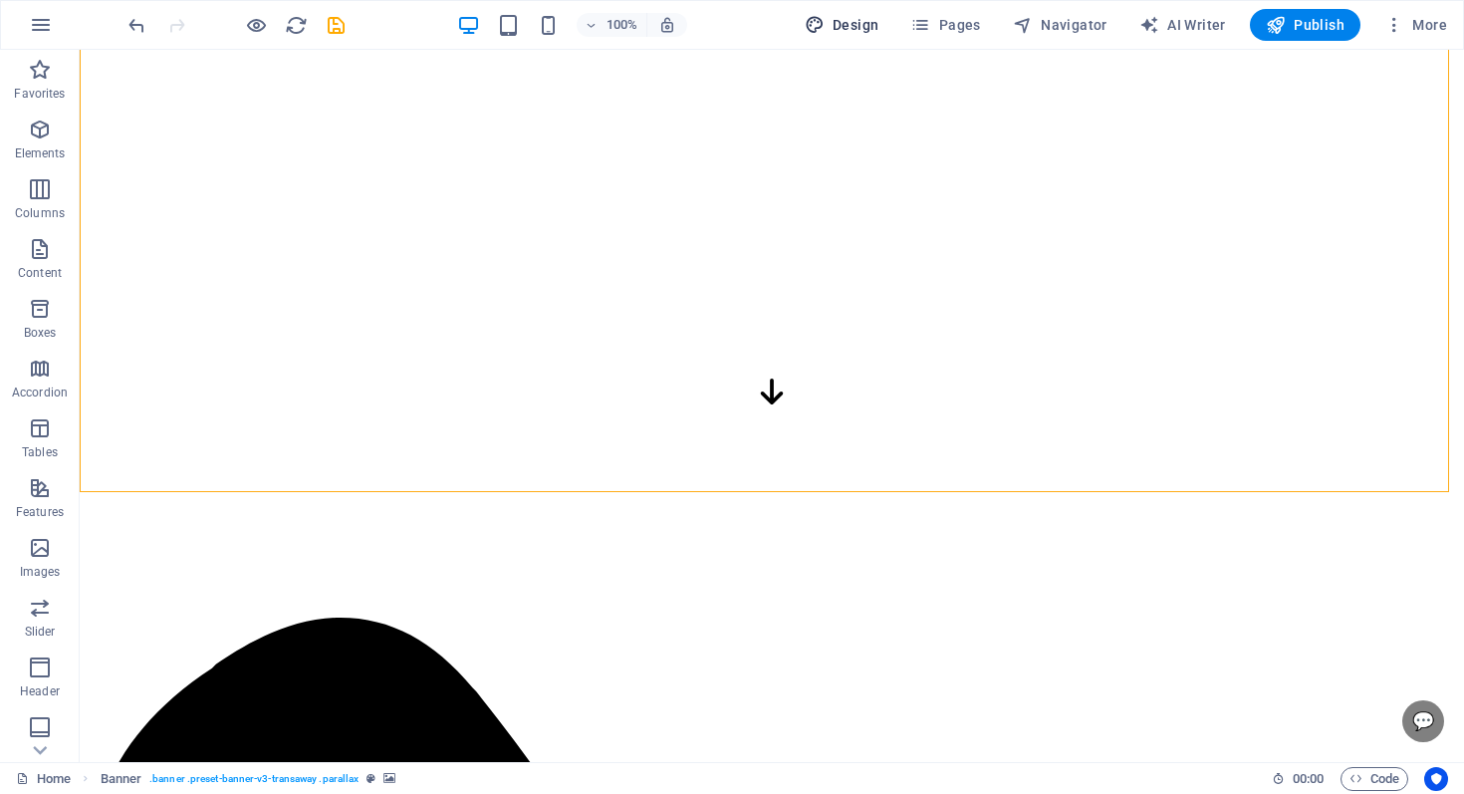
drag, startPoint x: 852, startPoint y: 32, endPoint x: 989, endPoint y: 197, distance: 215.0
click at [852, 32] on span "Design" at bounding box center [842, 25] width 75 height 20
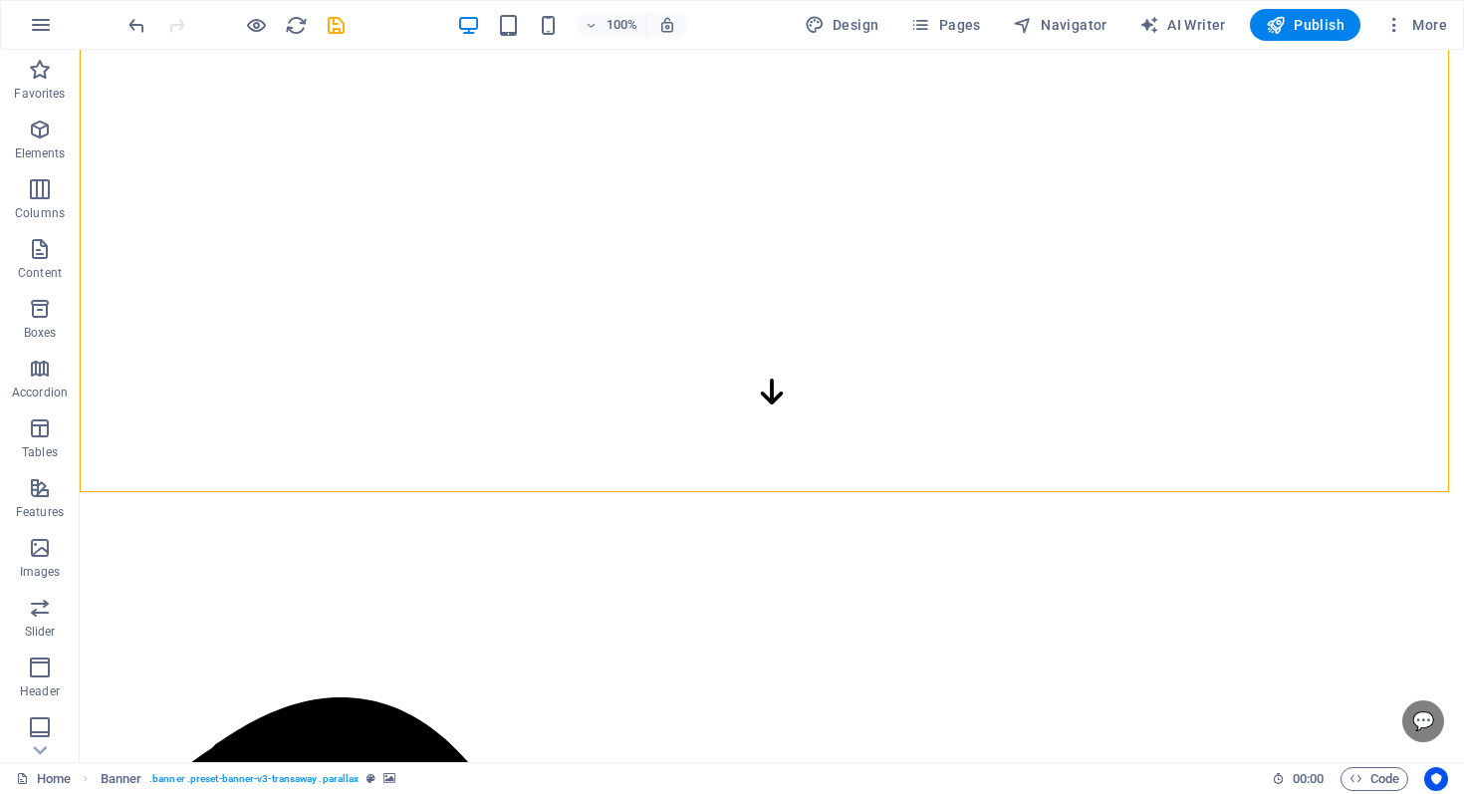
select select "px"
select select "400"
select select "px"
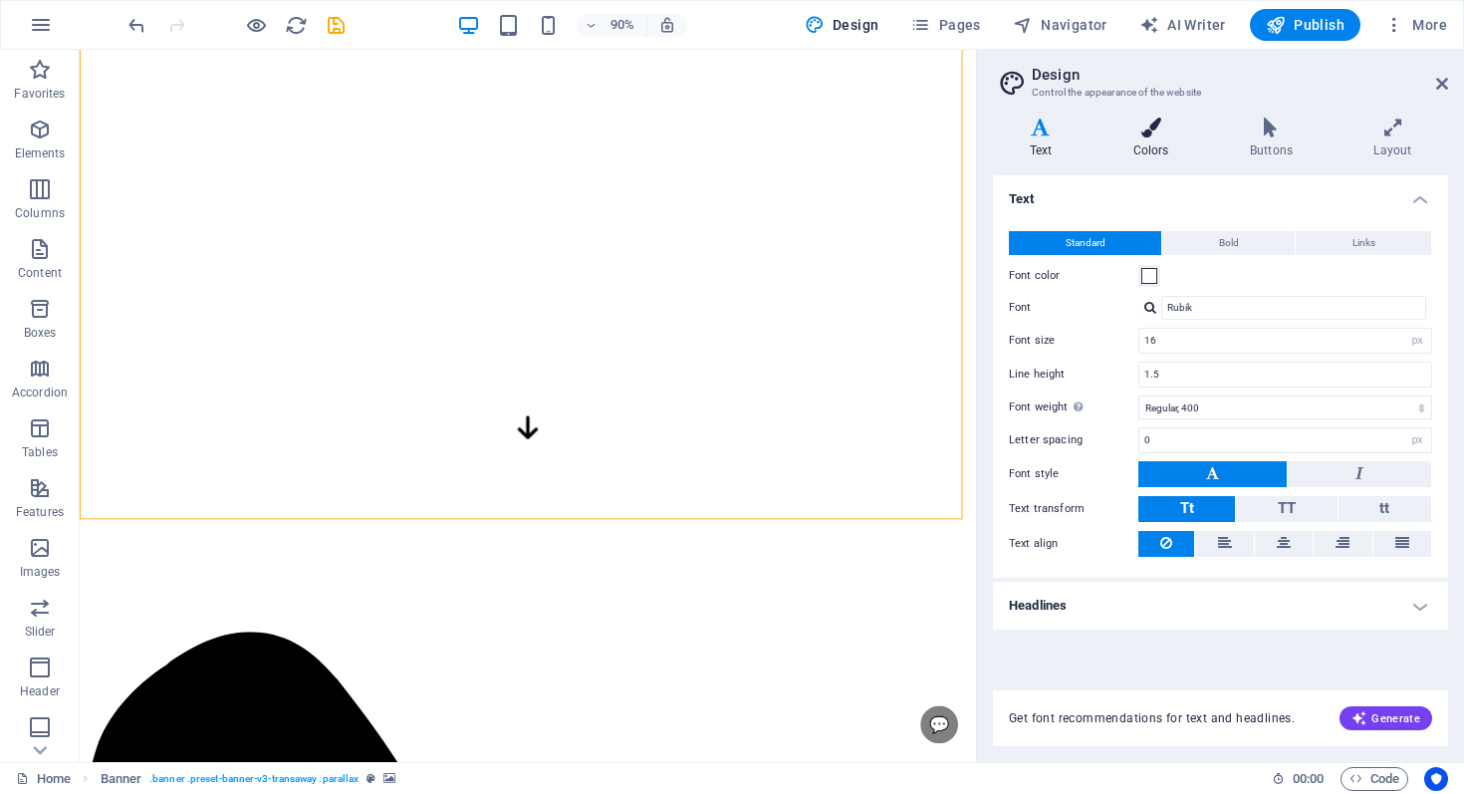
click at [1134, 141] on h4 "Colors" at bounding box center [1155, 139] width 117 height 42
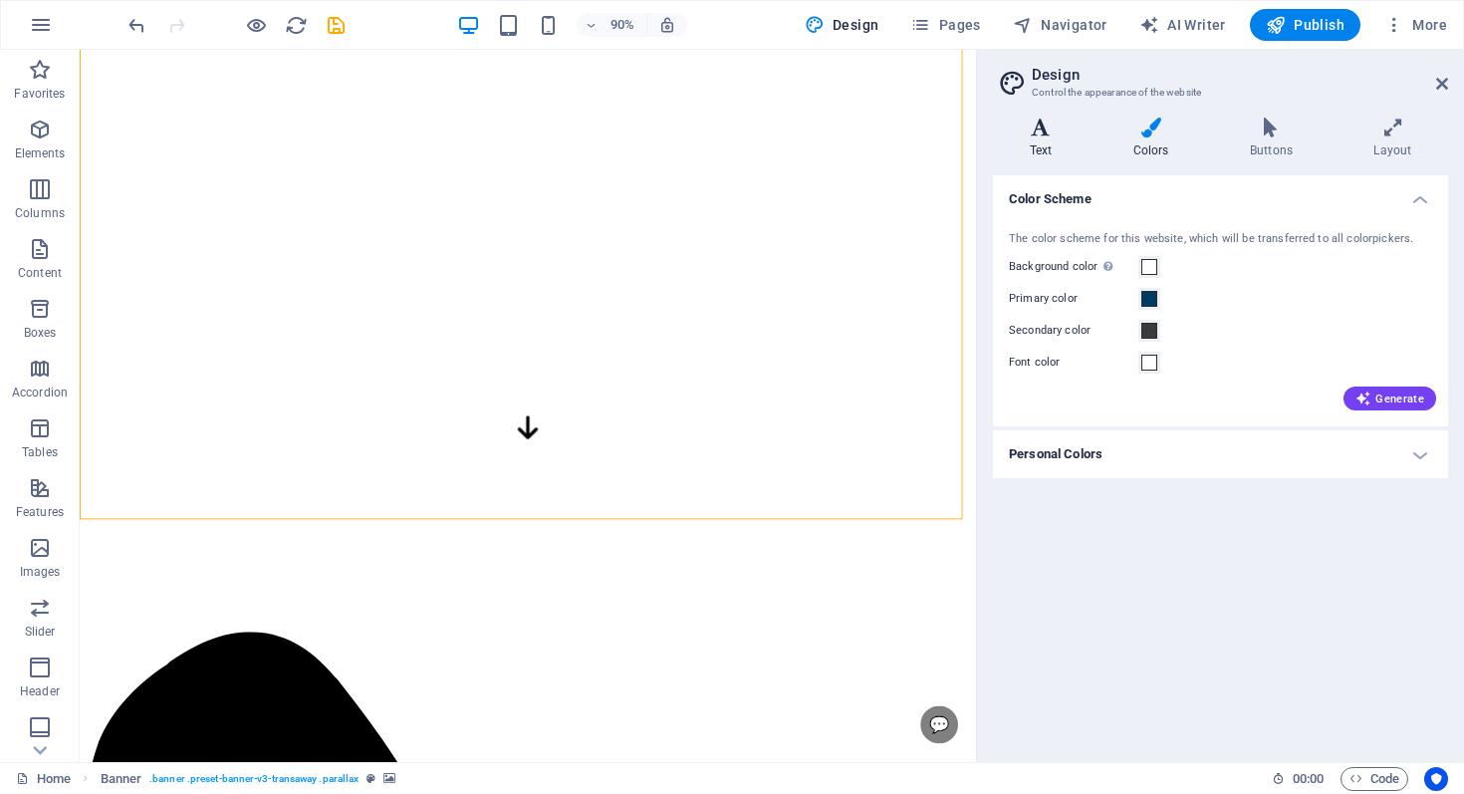
click at [1049, 134] on icon at bounding box center [1041, 128] width 96 height 20
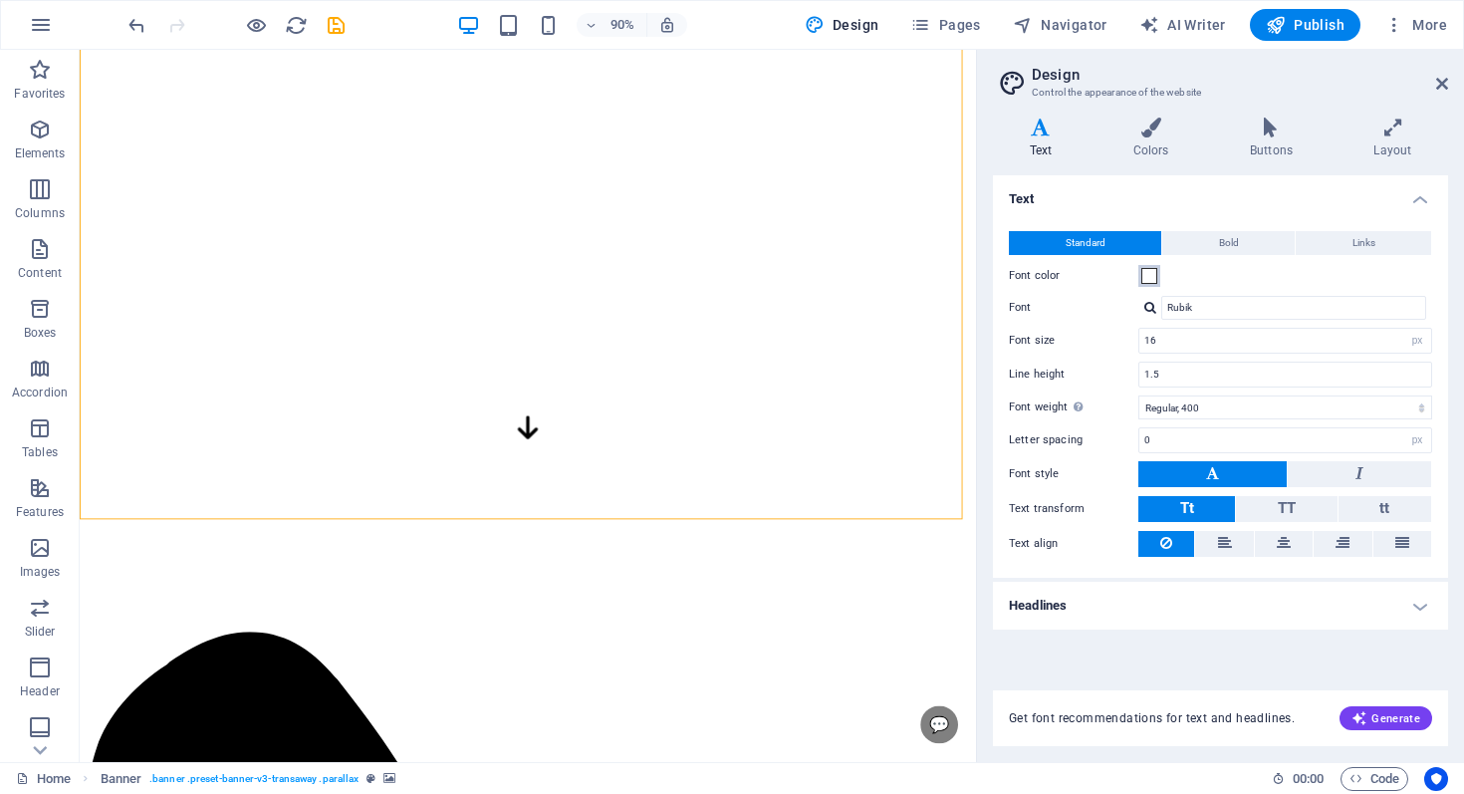
click at [1145, 272] on span at bounding box center [1150, 276] width 16 height 16
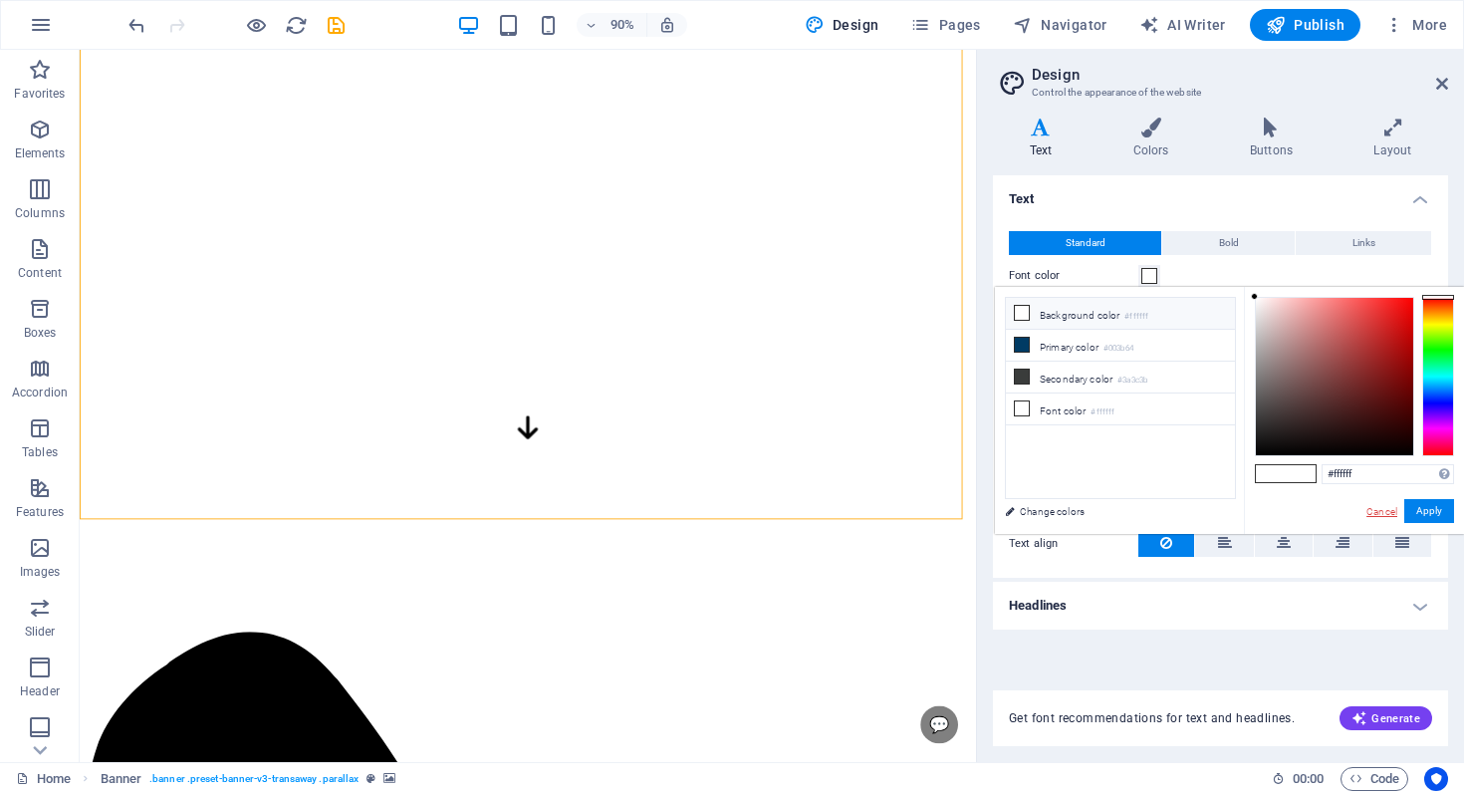
drag, startPoint x: 1388, startPoint y: 519, endPoint x: 1384, endPoint y: 509, distance: 10.7
click at [1388, 518] on div "Cancel Apply" at bounding box center [1410, 511] width 90 height 25
click at [1384, 509] on link "Cancel" at bounding box center [1382, 511] width 35 height 15
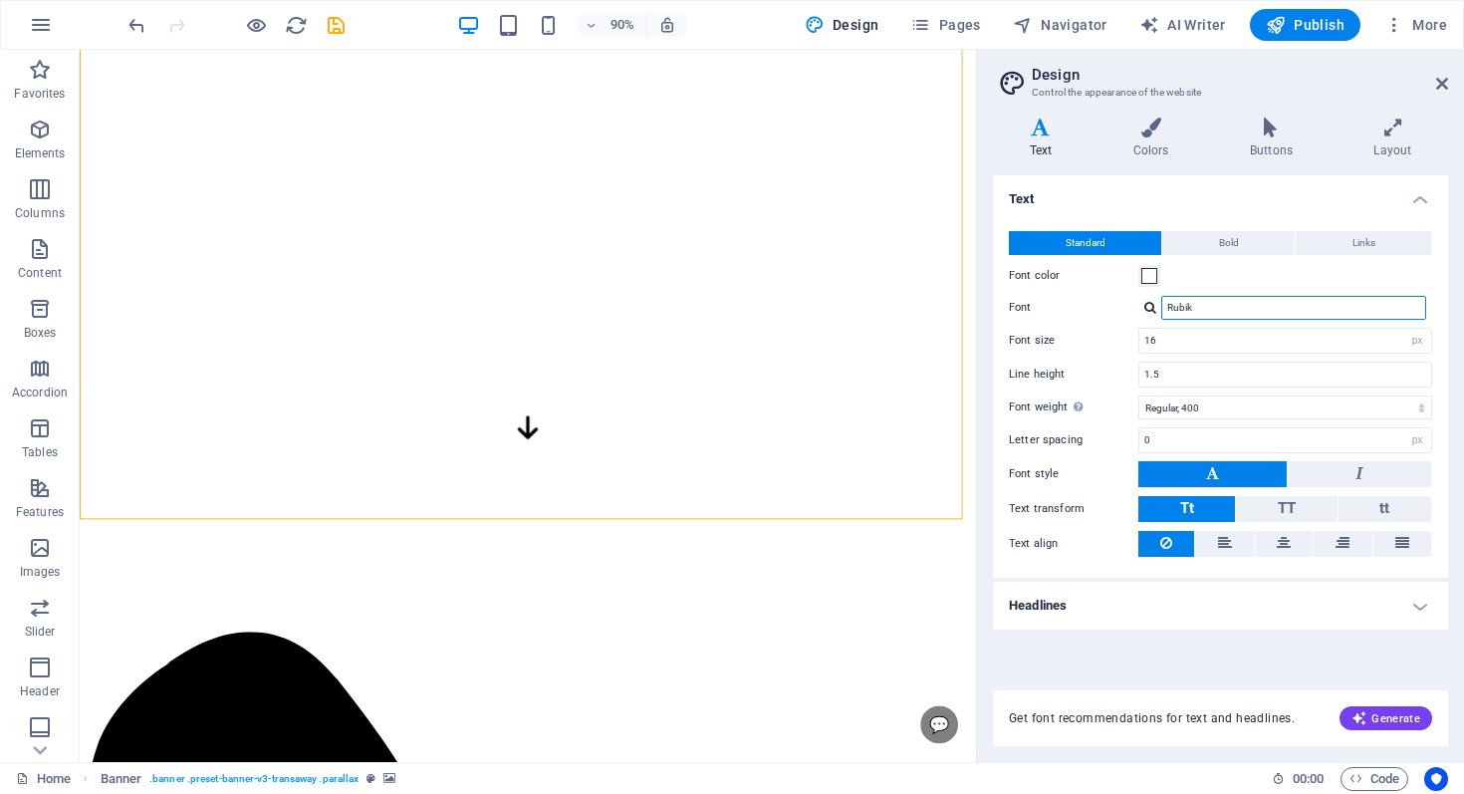
click at [1167, 302] on input "Rubik" at bounding box center [1294, 308] width 265 height 24
click at [1157, 305] on div "Rubik" at bounding box center [1286, 308] width 294 height 24
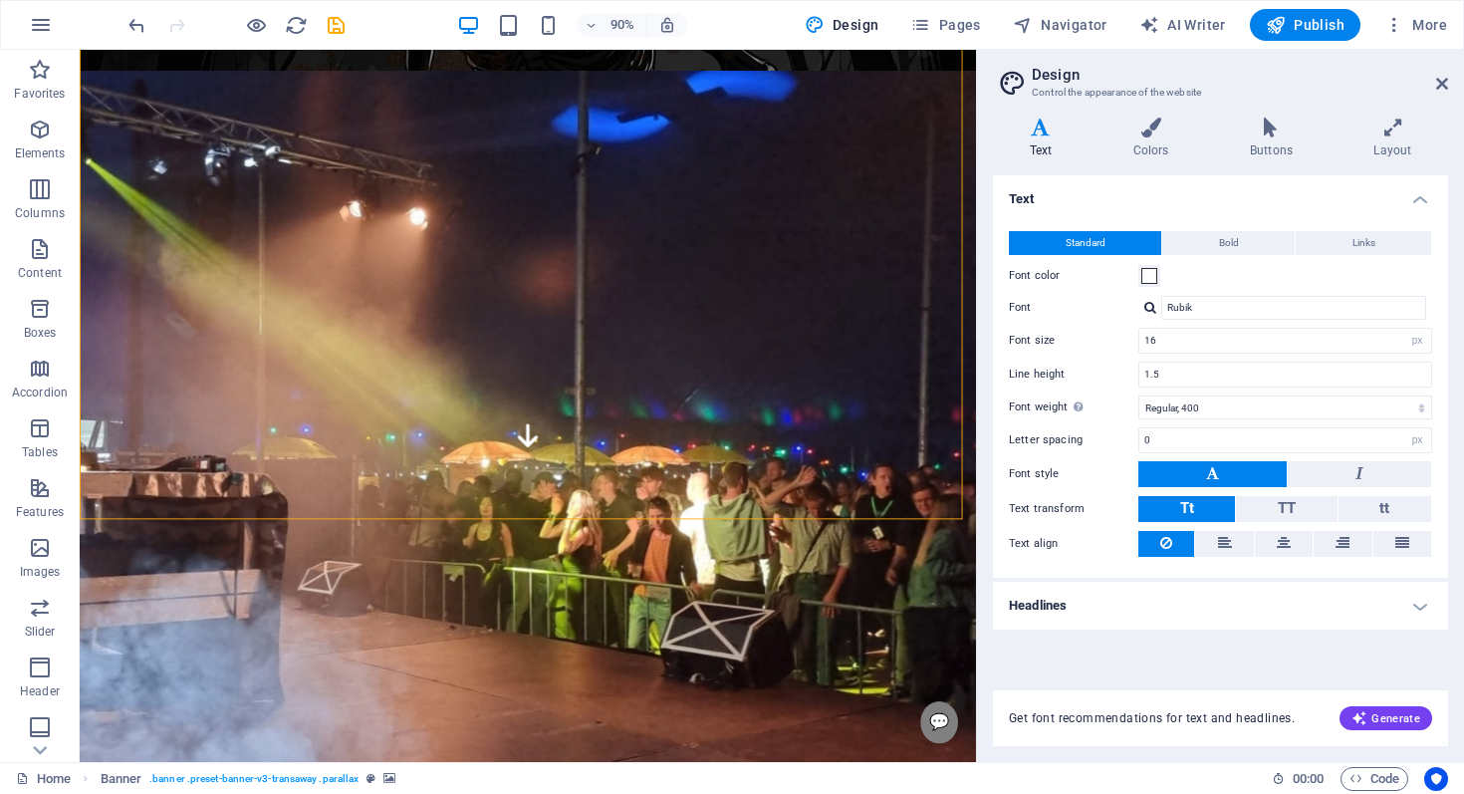
click at [1151, 306] on div at bounding box center [1151, 307] width 12 height 13
click at [1211, 446] on div "Lato Montserrat [PERSON_NAME] Sans JP Open Sans Rubik Manage fonts →" at bounding box center [1294, 394] width 265 height 149
click at [1212, 452] on div "Manage fonts →" at bounding box center [1298, 460] width 263 height 25
select select "popularity"
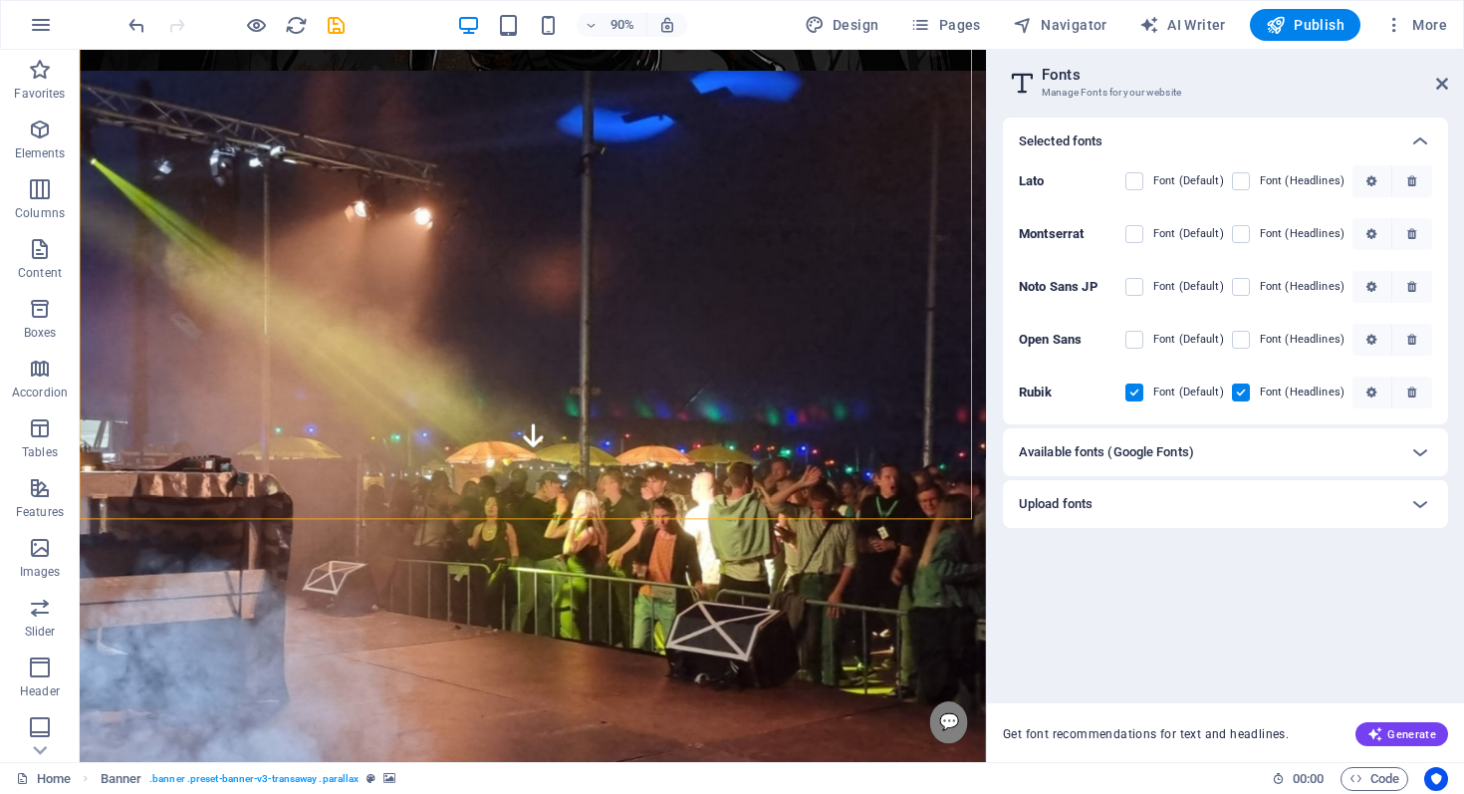
click at [1115, 448] on h6 "Available fonts (Google Fonts)" at bounding box center [1106, 452] width 175 height 24
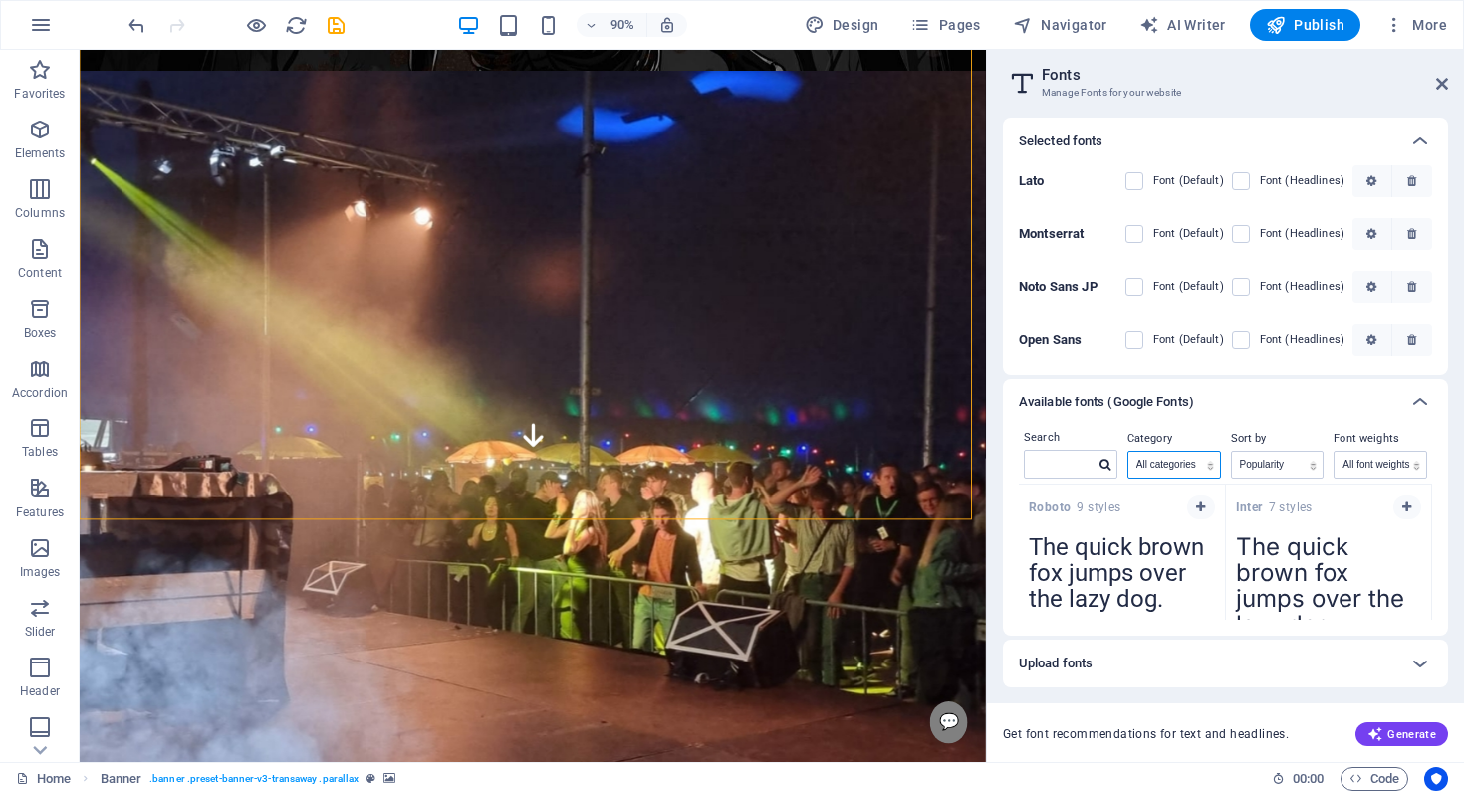
click at [1171, 466] on select "All categories serif display monospace sans-serif handwriting" at bounding box center [1175, 465] width 92 height 26
click at [1129, 452] on select "All categories serif display monospace sans-serif handwriting" at bounding box center [1175, 465] width 92 height 26
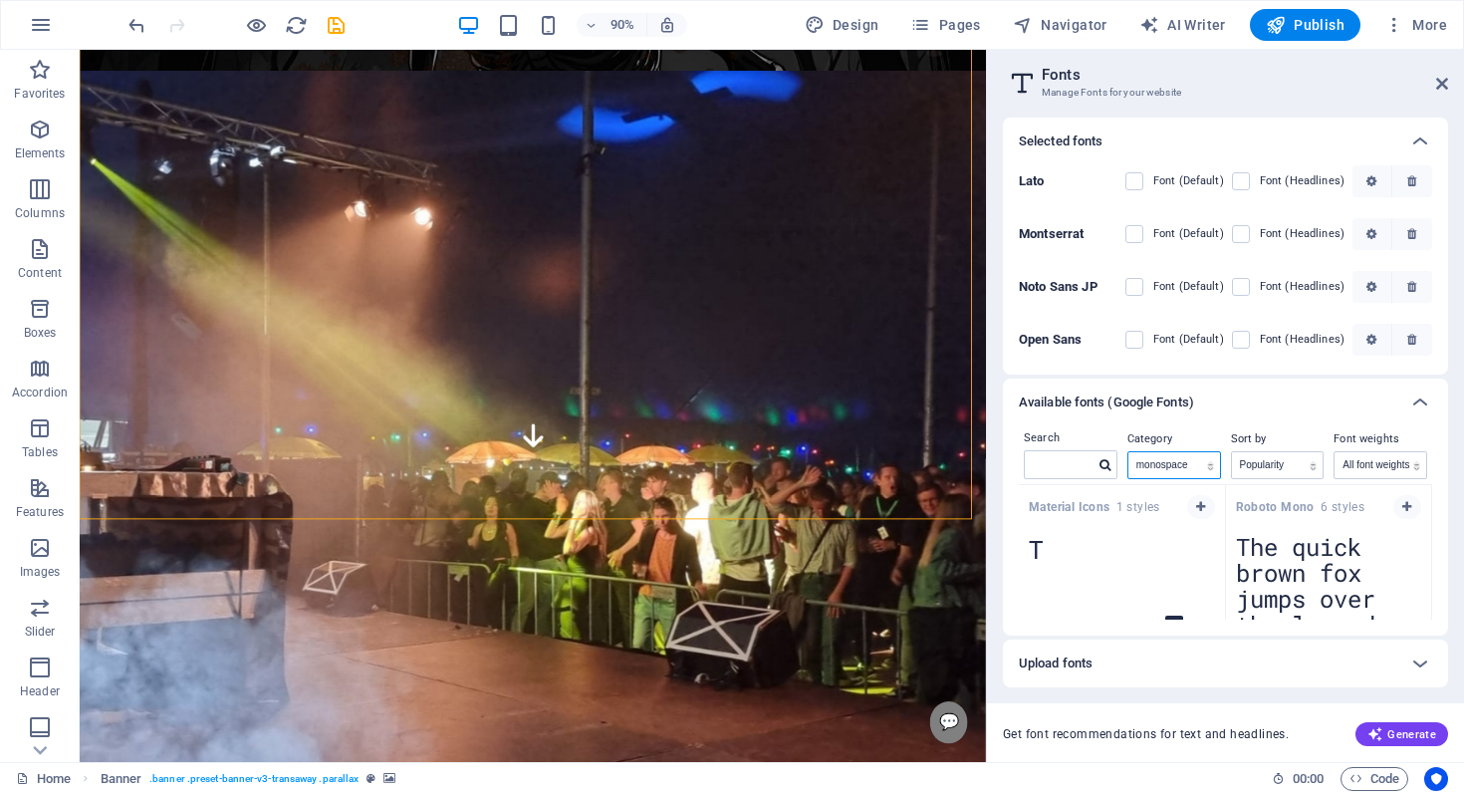
click at [1169, 467] on select "All categories serif display monospace sans-serif handwriting" at bounding box center [1175, 465] width 92 height 26
click at [1129, 452] on select "All categories serif display monospace sans-serif handwriting" at bounding box center [1175, 465] width 92 height 26
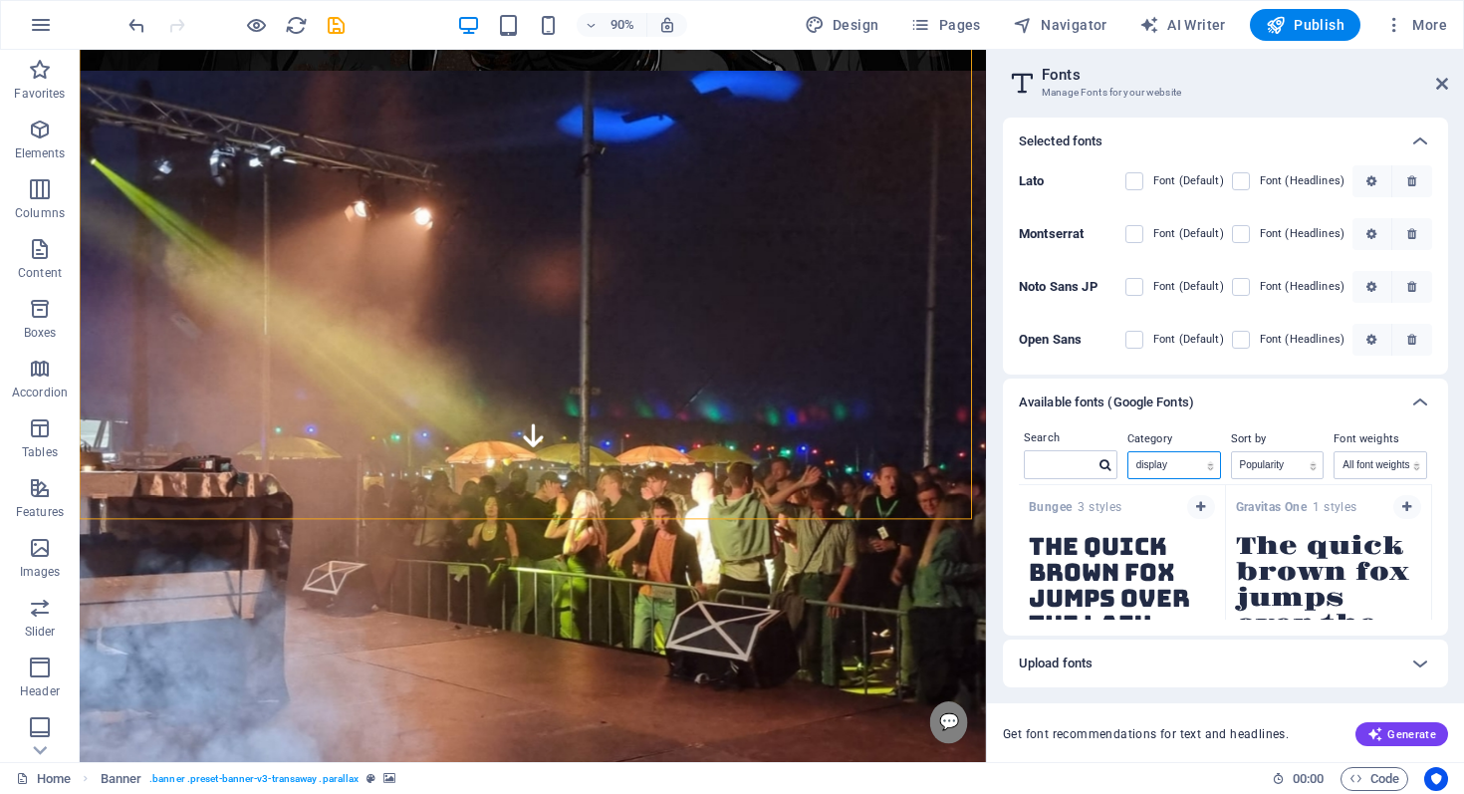
click at [1172, 474] on select "All categories serif display monospace sans-serif handwriting" at bounding box center [1175, 465] width 92 height 26
select select "serif"
click at [1129, 452] on select "All categories serif display monospace sans-serif handwriting" at bounding box center [1175, 465] width 92 height 26
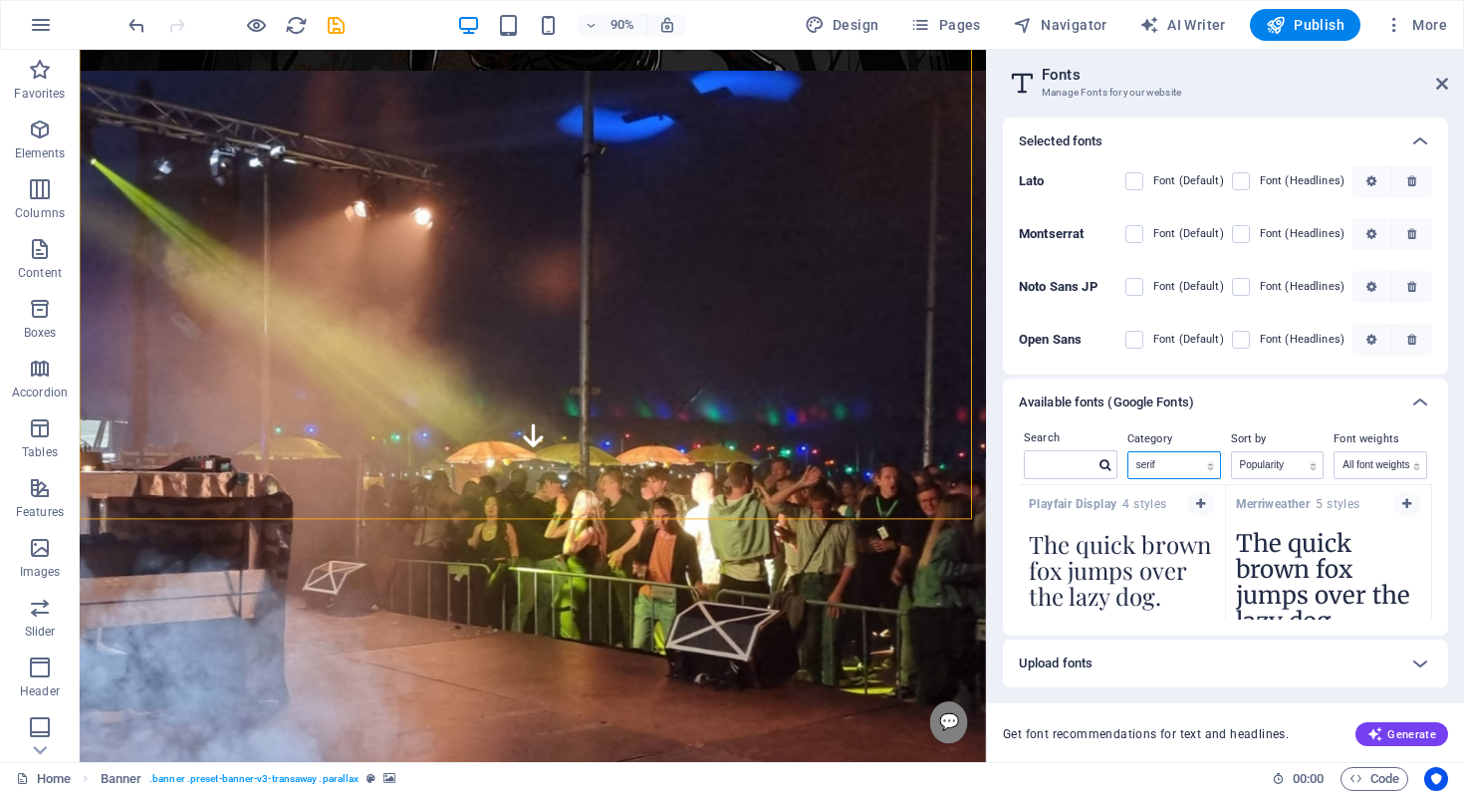
scroll to position [4, 0]
click at [1196, 504] on icon "button" at bounding box center [1200, 503] width 9 height 12
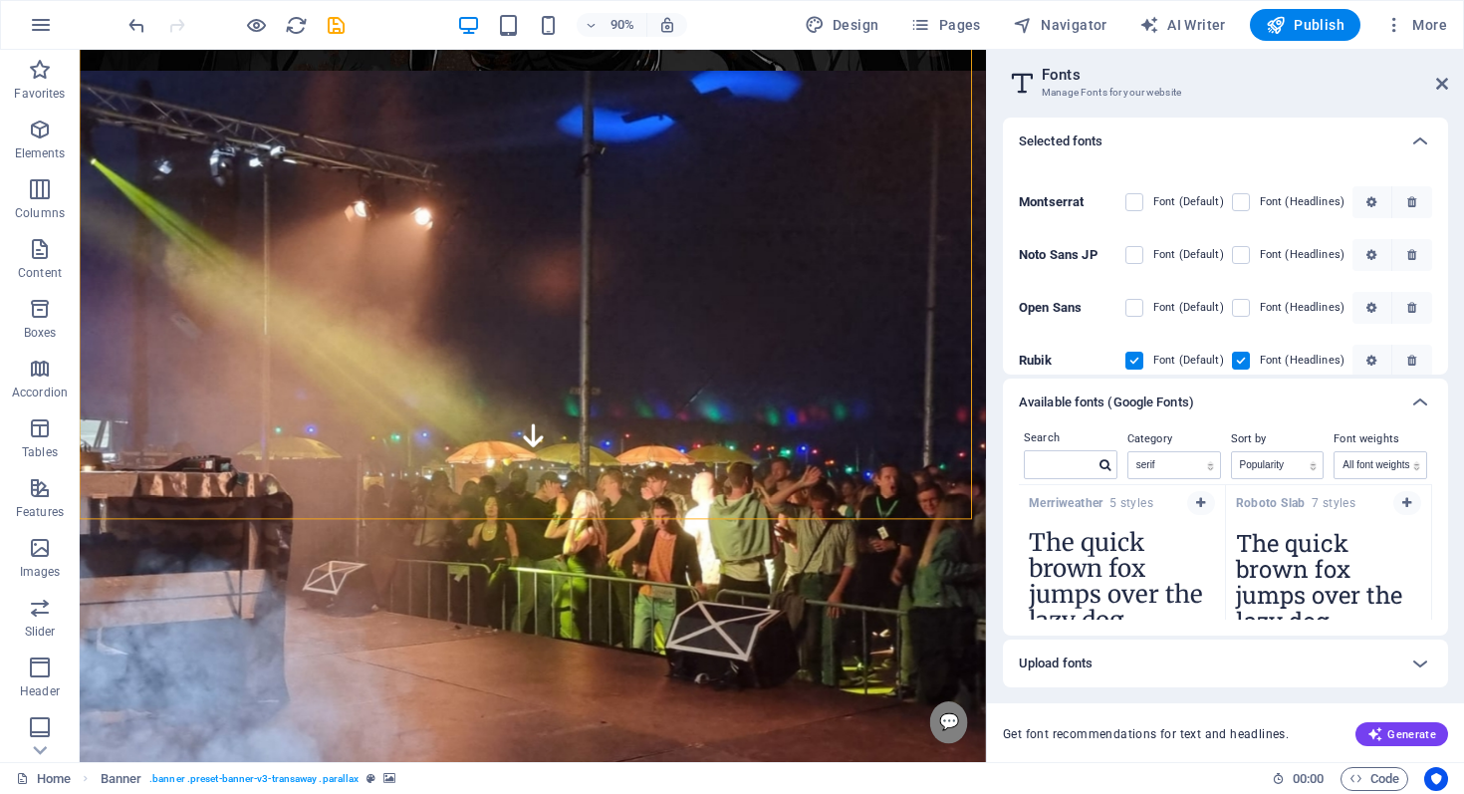
scroll to position [103, 0]
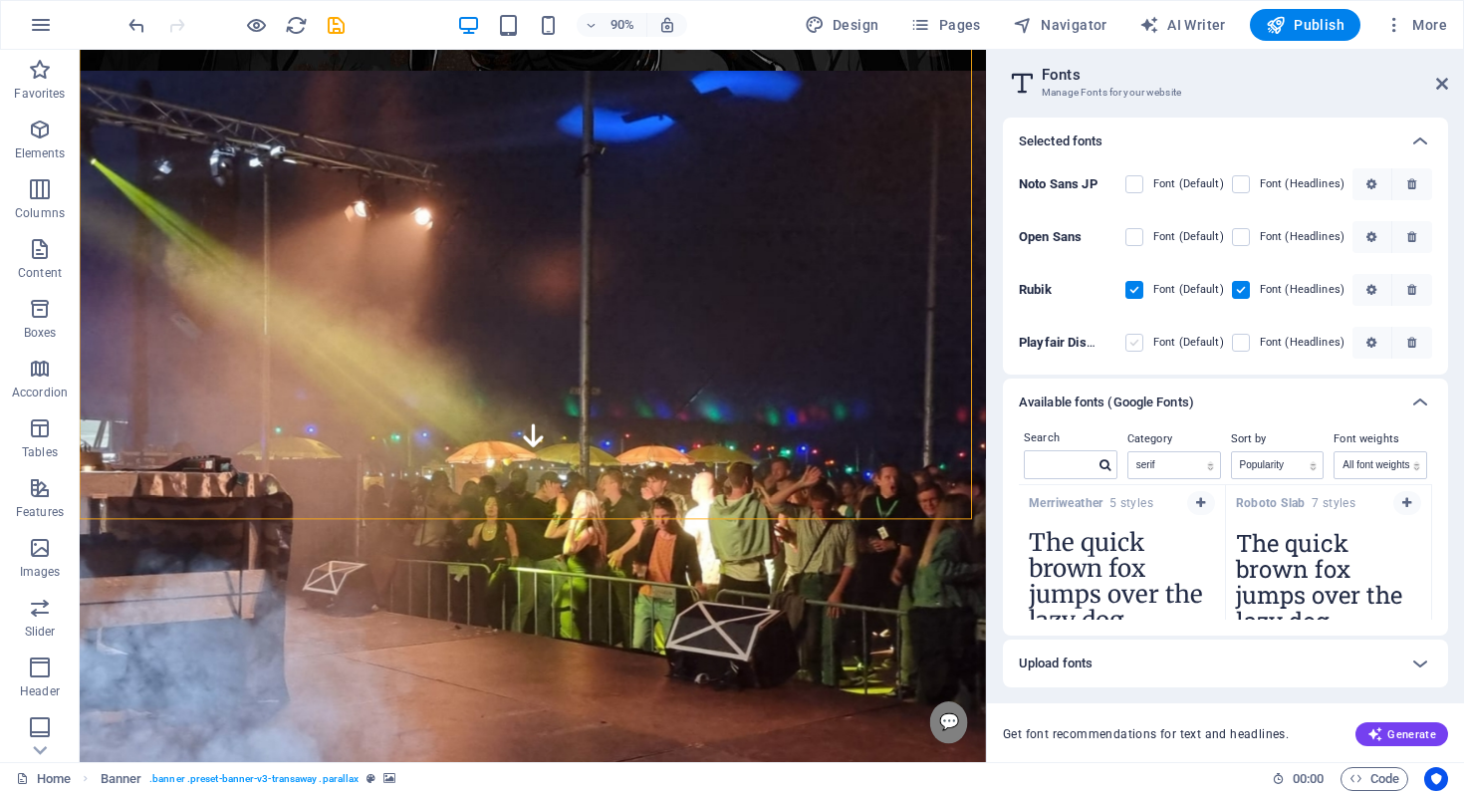
click at [1133, 343] on label at bounding box center [1135, 343] width 18 height 18
click at [0, 0] on Display "checkbox" at bounding box center [0, 0] width 0 height 0
click at [1233, 342] on label at bounding box center [1241, 343] width 18 height 18
click at [0, 0] on Display "checkbox" at bounding box center [0, 0] width 0 height 0
click at [1444, 77] on icon at bounding box center [1443, 84] width 12 height 16
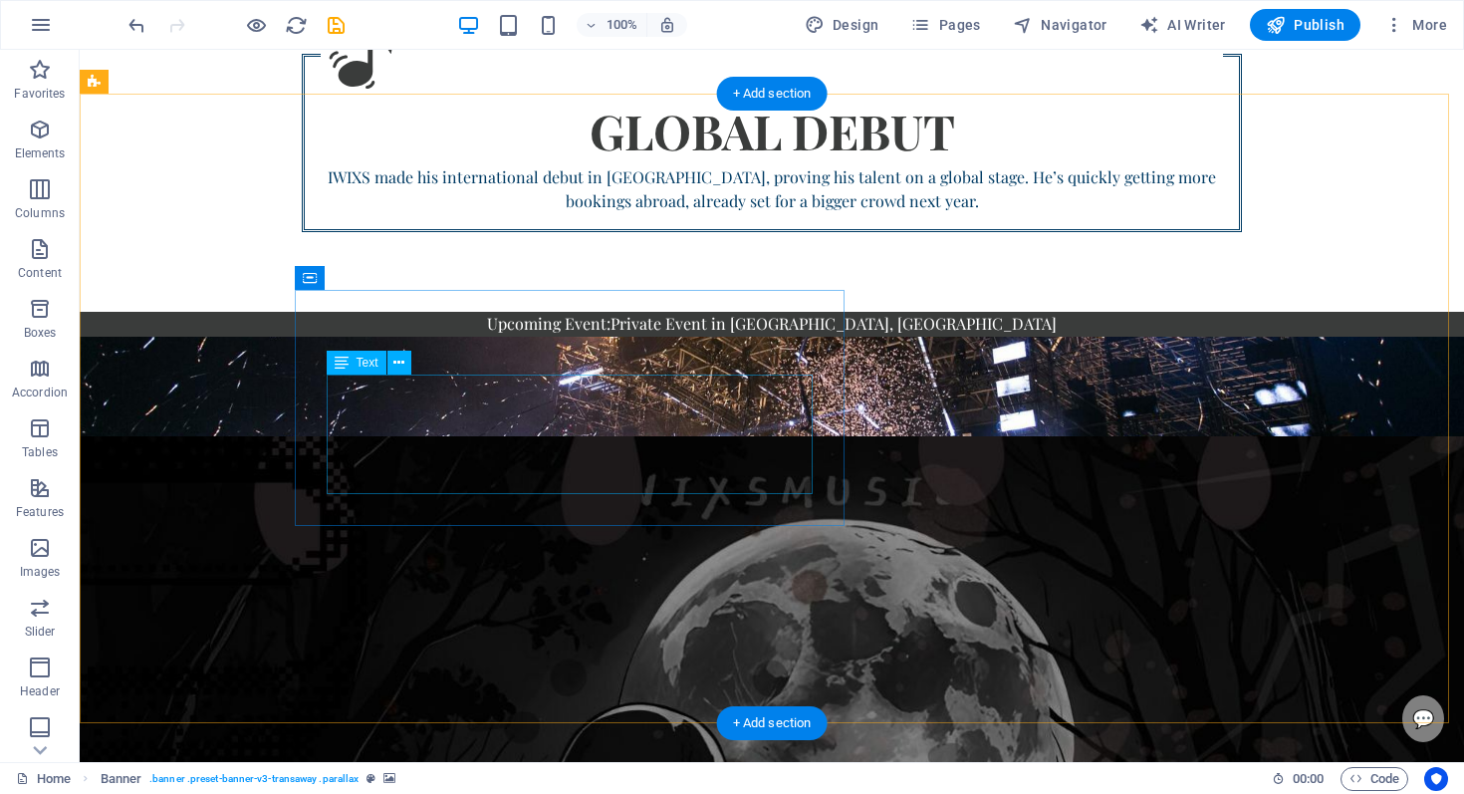
scroll to position [2623, 0]
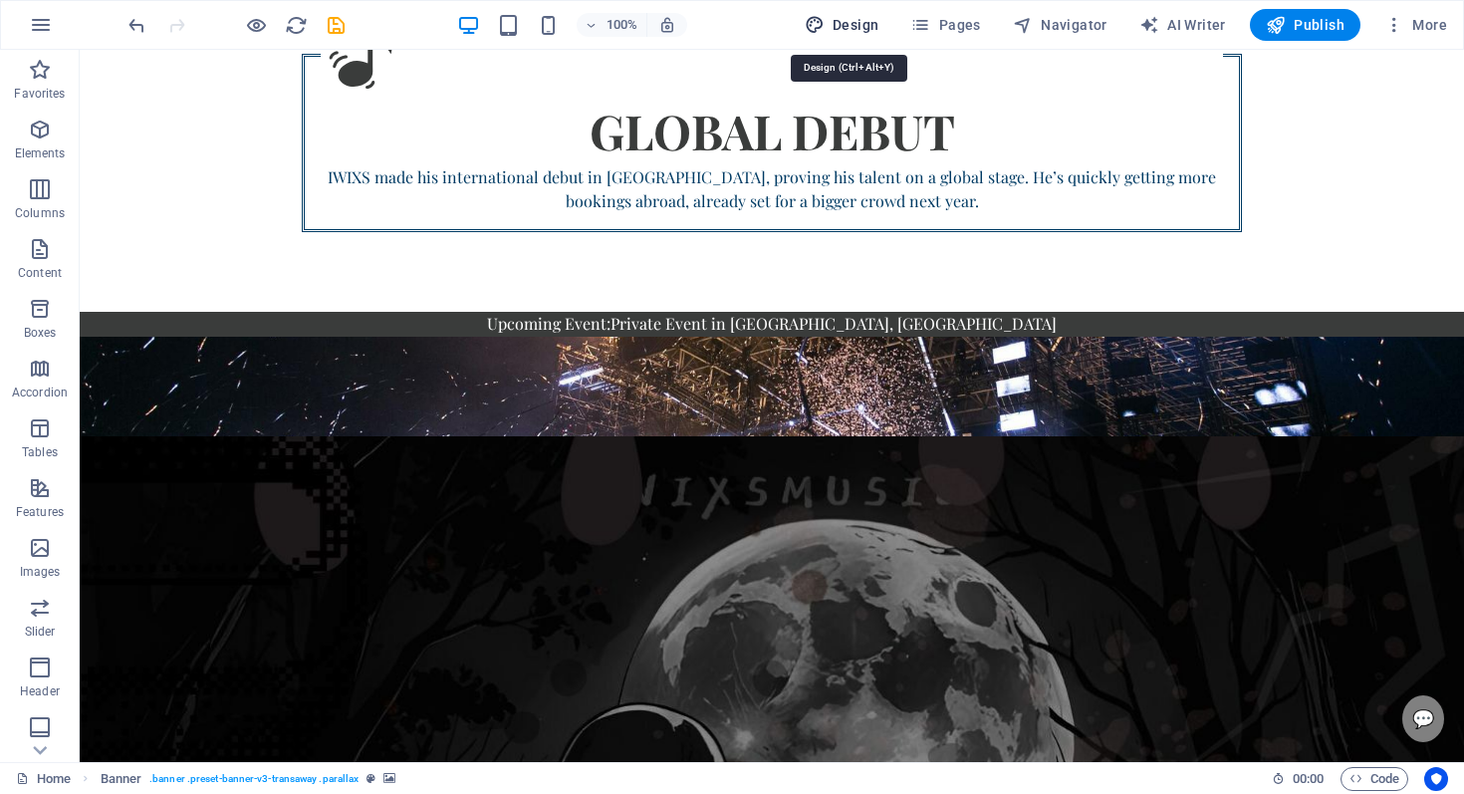
click at [857, 18] on span "Design" at bounding box center [842, 25] width 75 height 20
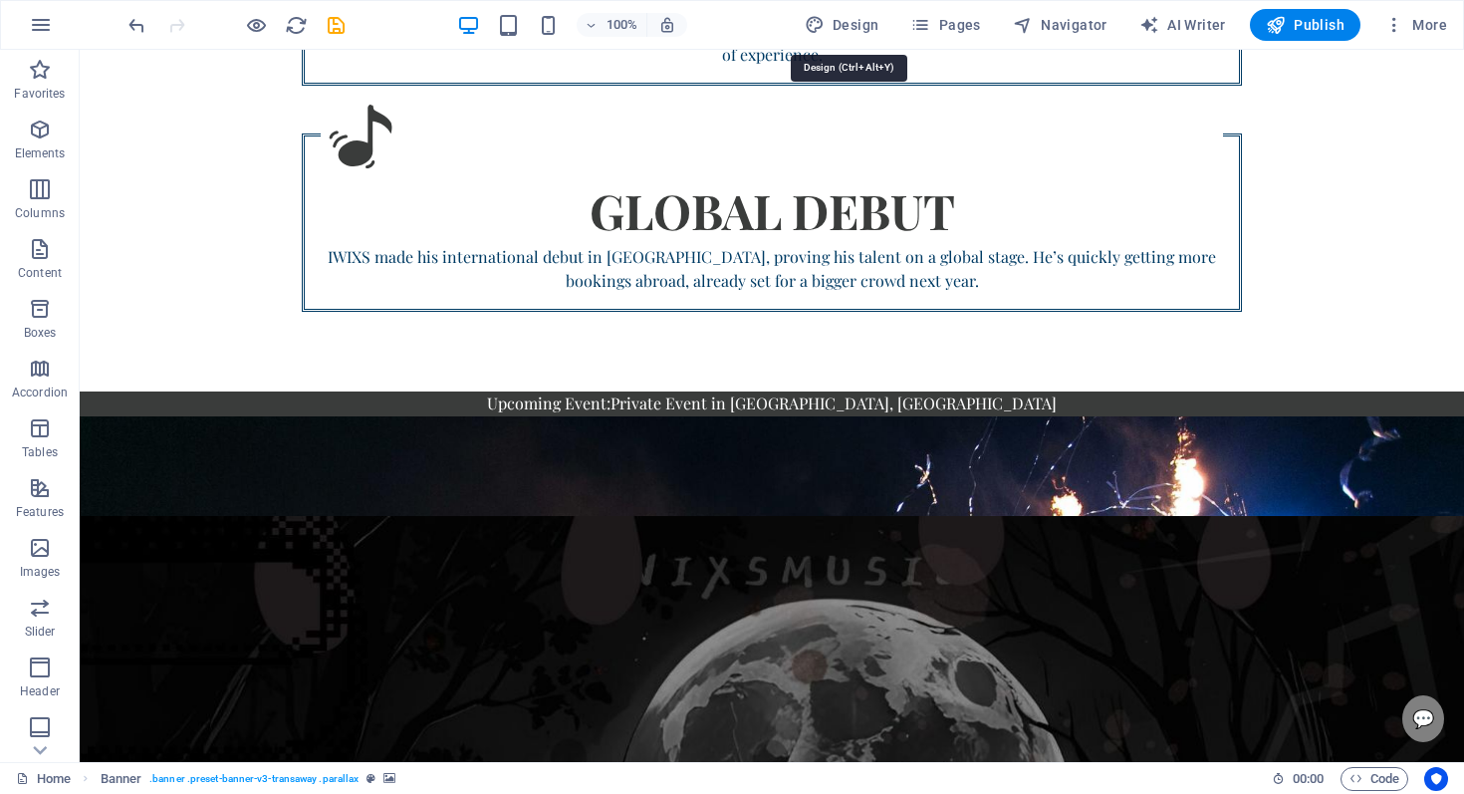
scroll to position [66, 0]
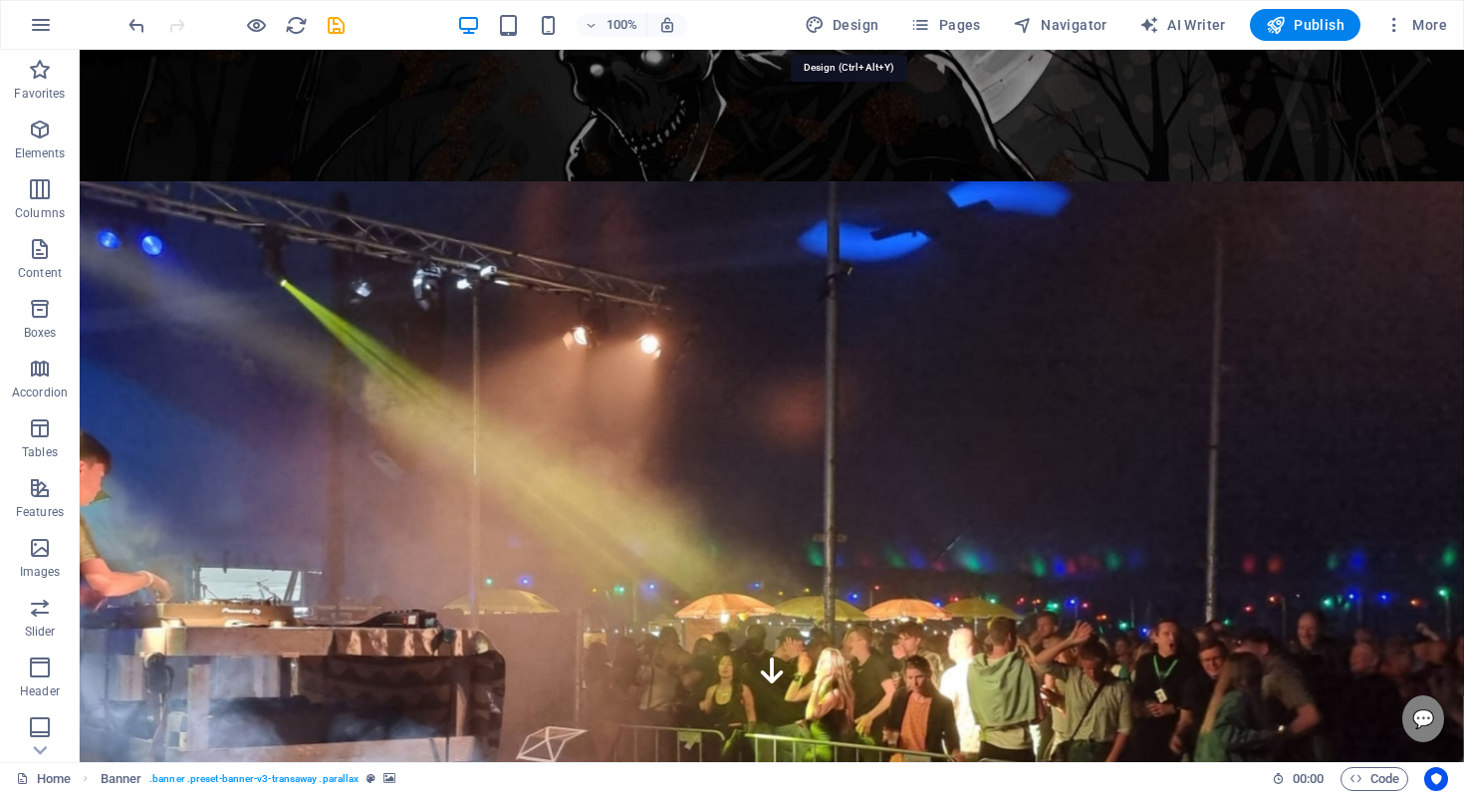
select select "px"
select select "400"
select select "px"
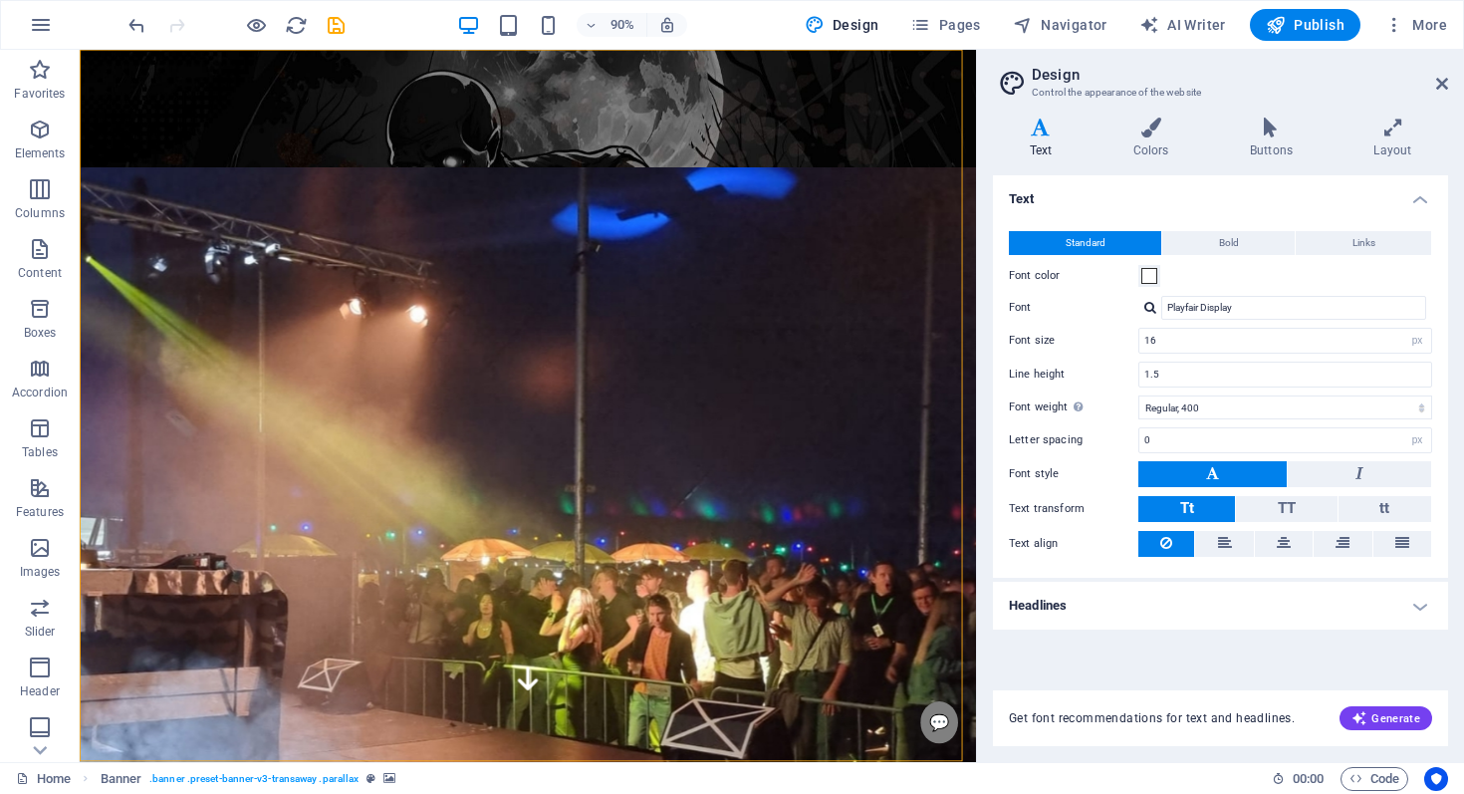
click at [1154, 302] on div at bounding box center [1151, 307] width 12 height 13
click at [1276, 198] on h4 "Text" at bounding box center [1220, 193] width 455 height 36
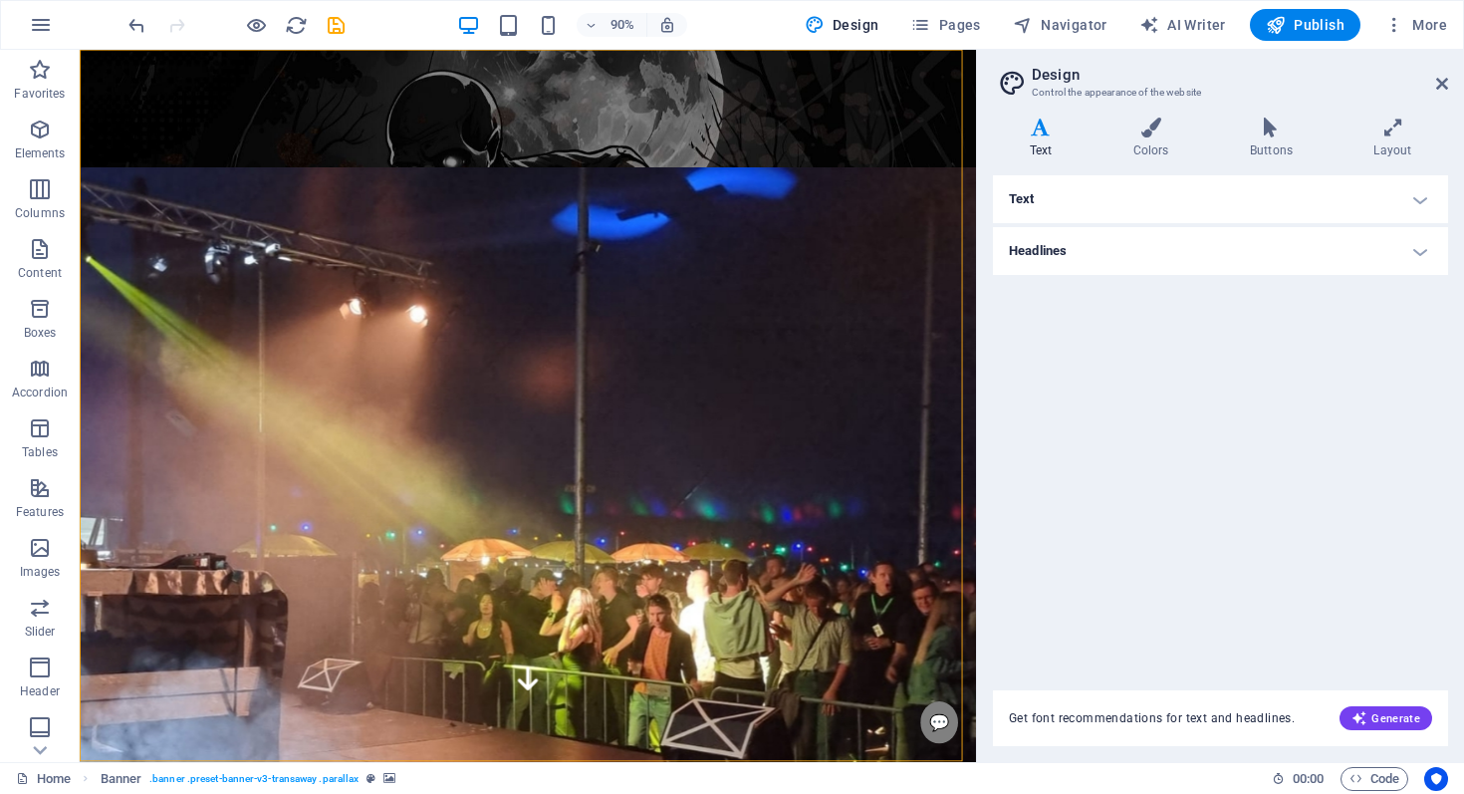
click at [1107, 204] on h4 "Text" at bounding box center [1220, 199] width 455 height 48
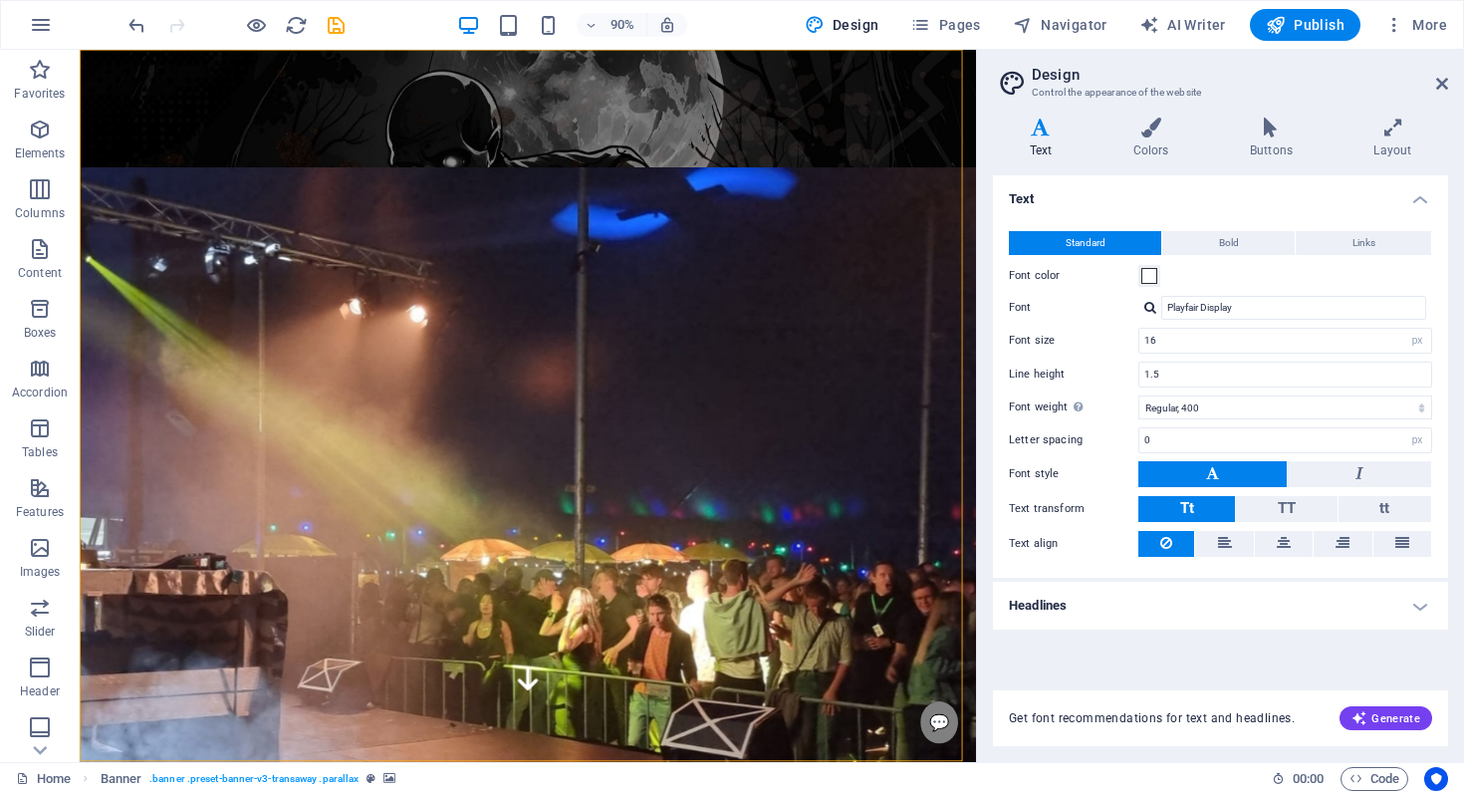
click at [1152, 305] on div at bounding box center [1151, 307] width 12 height 13
click at [1189, 294] on div "Standard Bold Links Font color Font Playfair Display Lato Montserrat [PERSON_NA…" at bounding box center [1220, 394] width 463 height 367
click at [1198, 308] on input "Playfair Display" at bounding box center [1294, 308] width 265 height 24
click at [1112, 299] on label "Font" at bounding box center [1074, 308] width 130 height 24
click at [1162, 299] on input "Playfair Display" at bounding box center [1294, 308] width 265 height 24
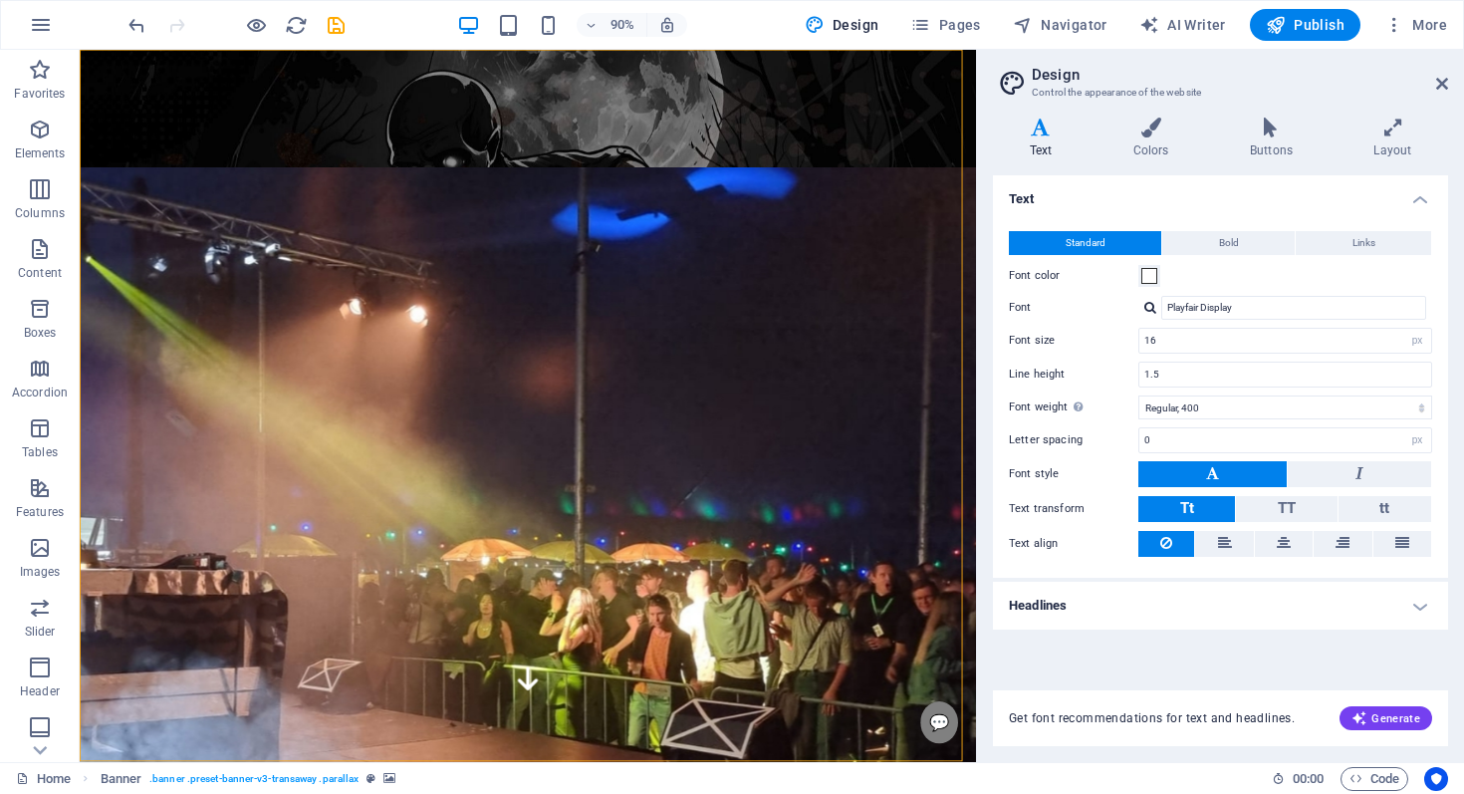
click at [1149, 309] on div at bounding box center [1151, 307] width 12 height 13
click at [1089, 353] on div "Standard Bold Links Font color Font Playfair Display Lato Montserrat [PERSON_NA…" at bounding box center [1220, 394] width 463 height 367
click at [1199, 307] on input "Playfair Display" at bounding box center [1294, 308] width 265 height 24
click at [1210, 313] on input "Playfair Display" at bounding box center [1294, 308] width 265 height 24
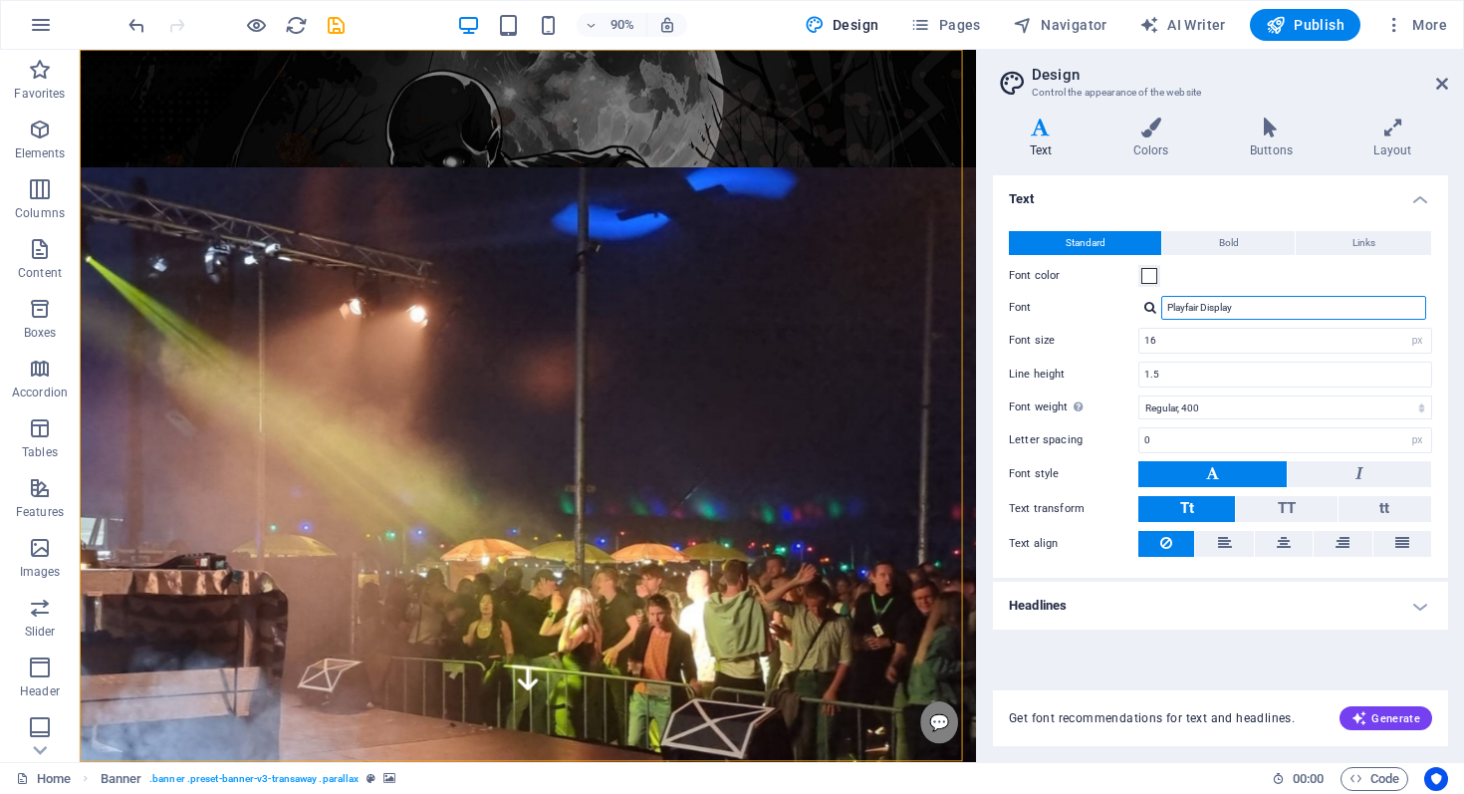
click at [1210, 313] on input "Playfair Display" at bounding box center [1294, 308] width 265 height 24
type input "Playfa"
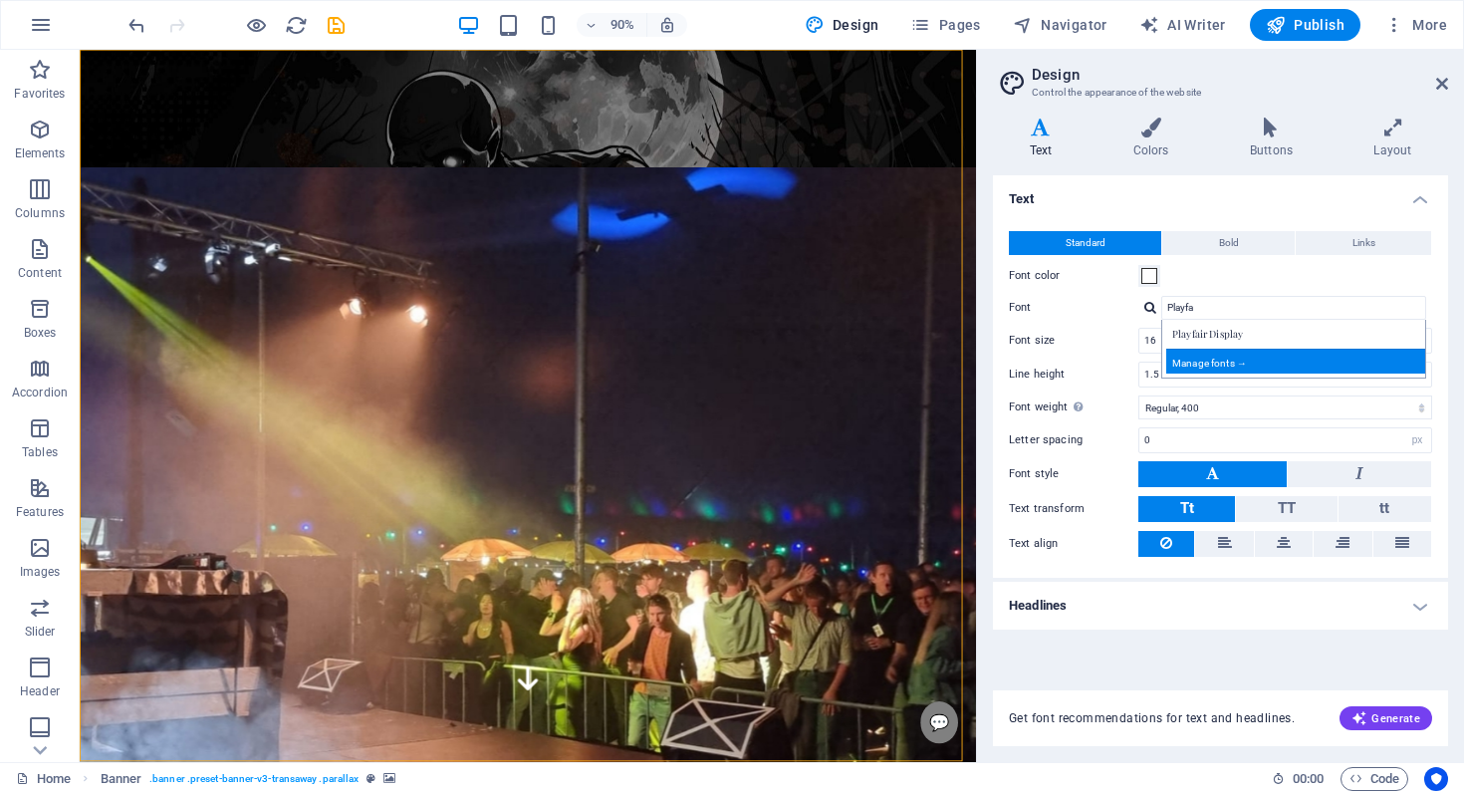
click at [1196, 361] on div "Manage fonts →" at bounding box center [1298, 361] width 263 height 25
select select "popularity"
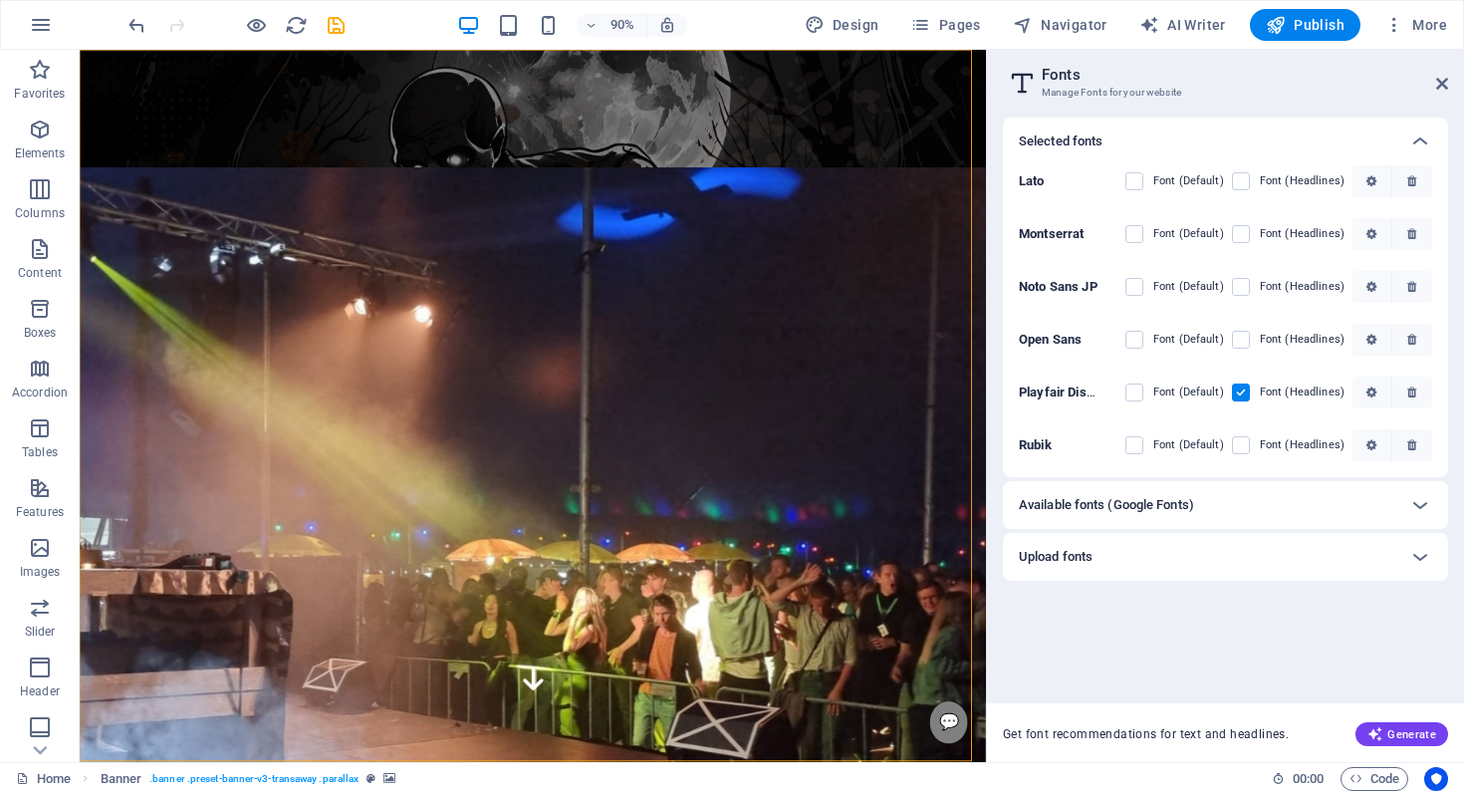
click at [1110, 501] on h6 "Available fonts (Google Fonts)" at bounding box center [1106, 505] width 175 height 24
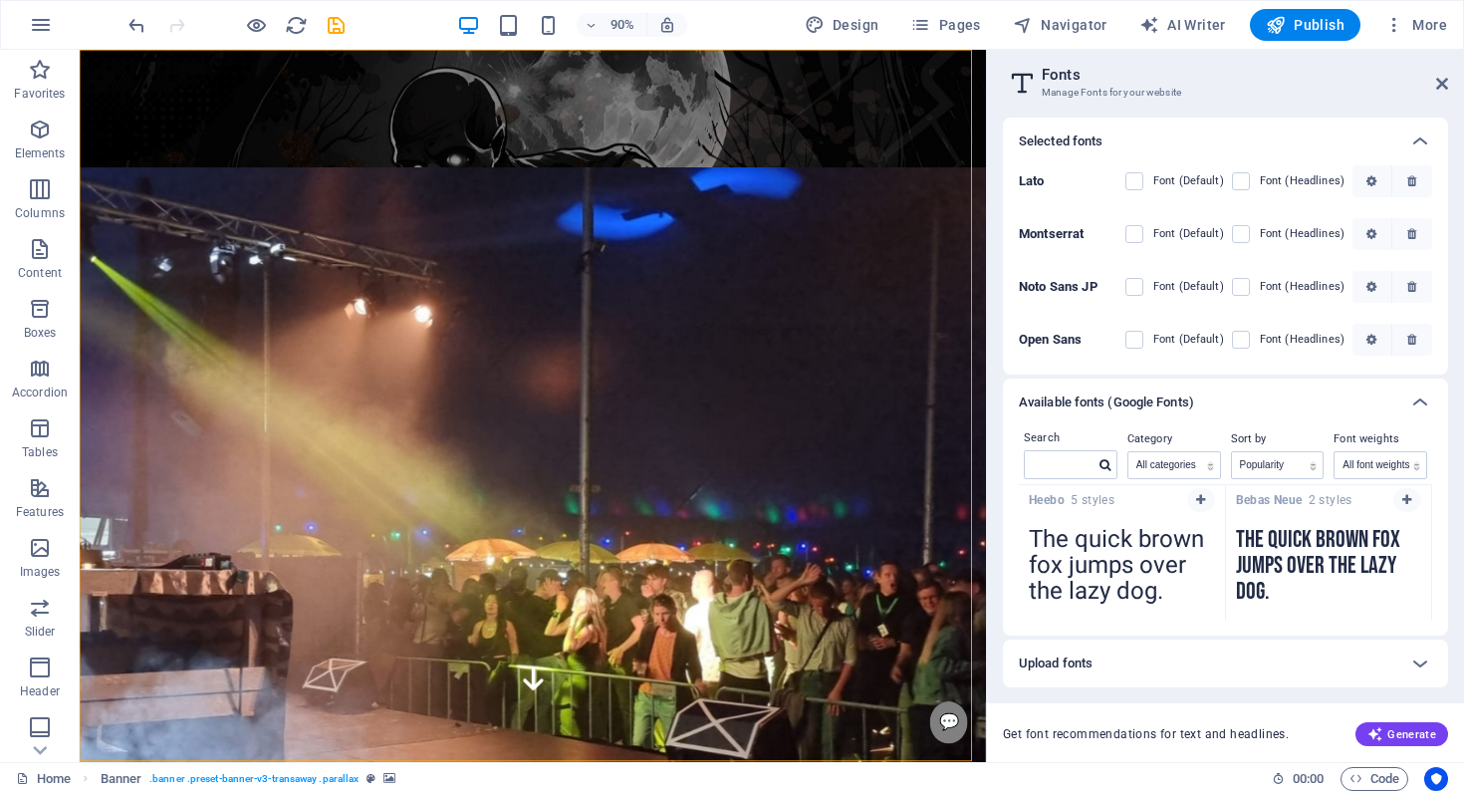
scroll to position [2698, 0]
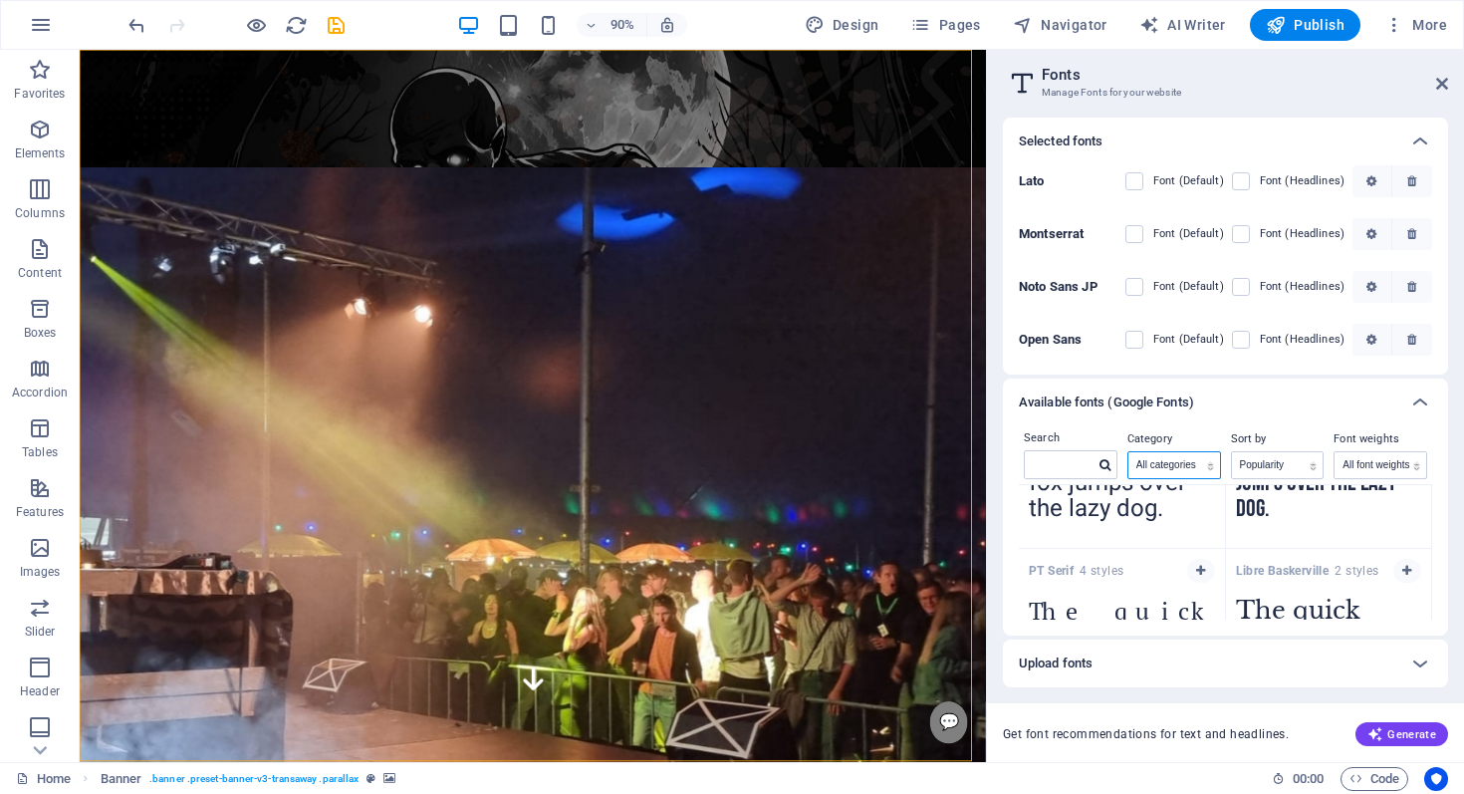
click at [1152, 457] on select "All categories serif display monospace sans-serif handwriting" at bounding box center [1175, 465] width 92 height 26
select select "serif"
click at [1129, 452] on select "All categories serif display monospace sans-serif handwriting" at bounding box center [1175, 465] width 92 height 26
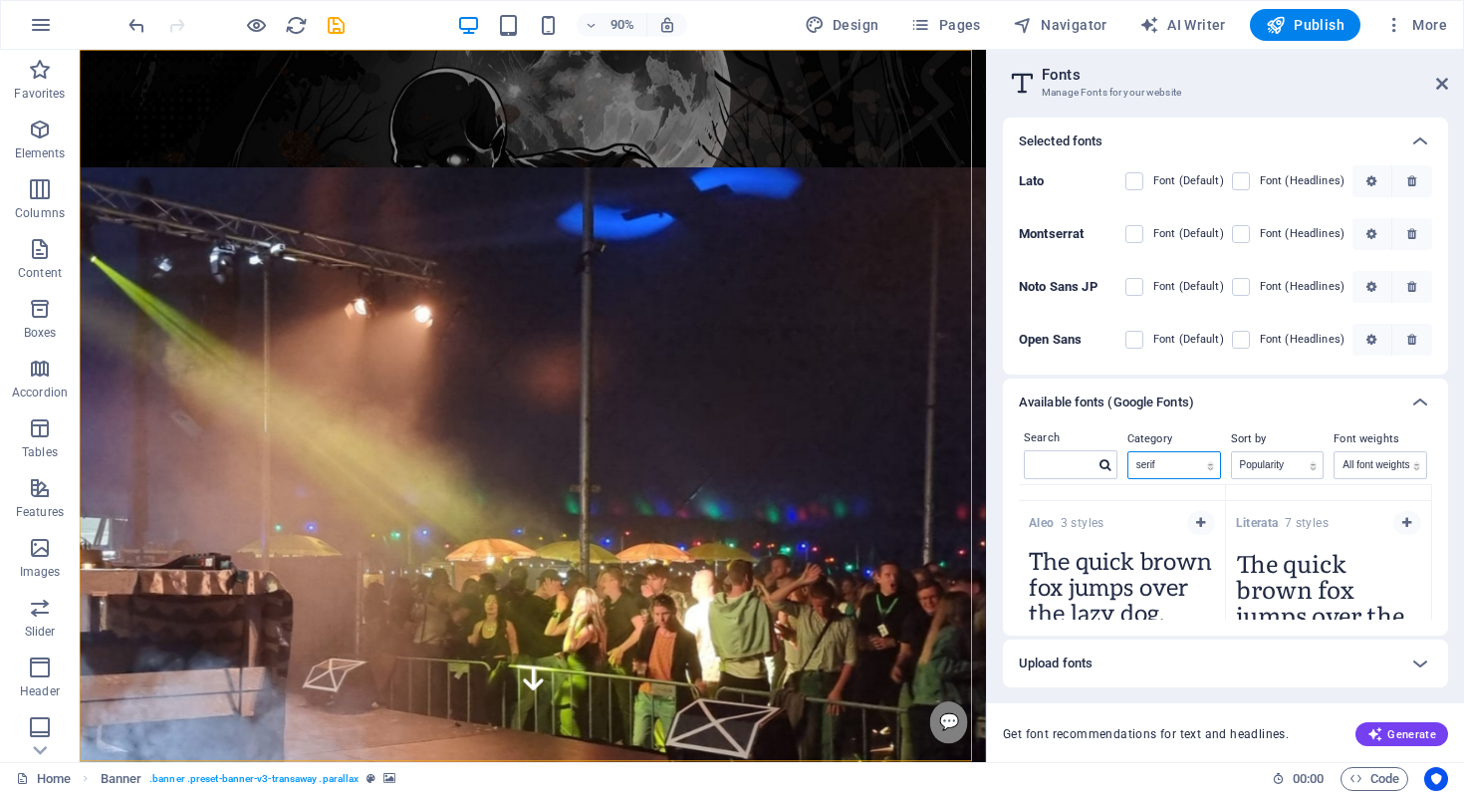
scroll to position [3981, 0]
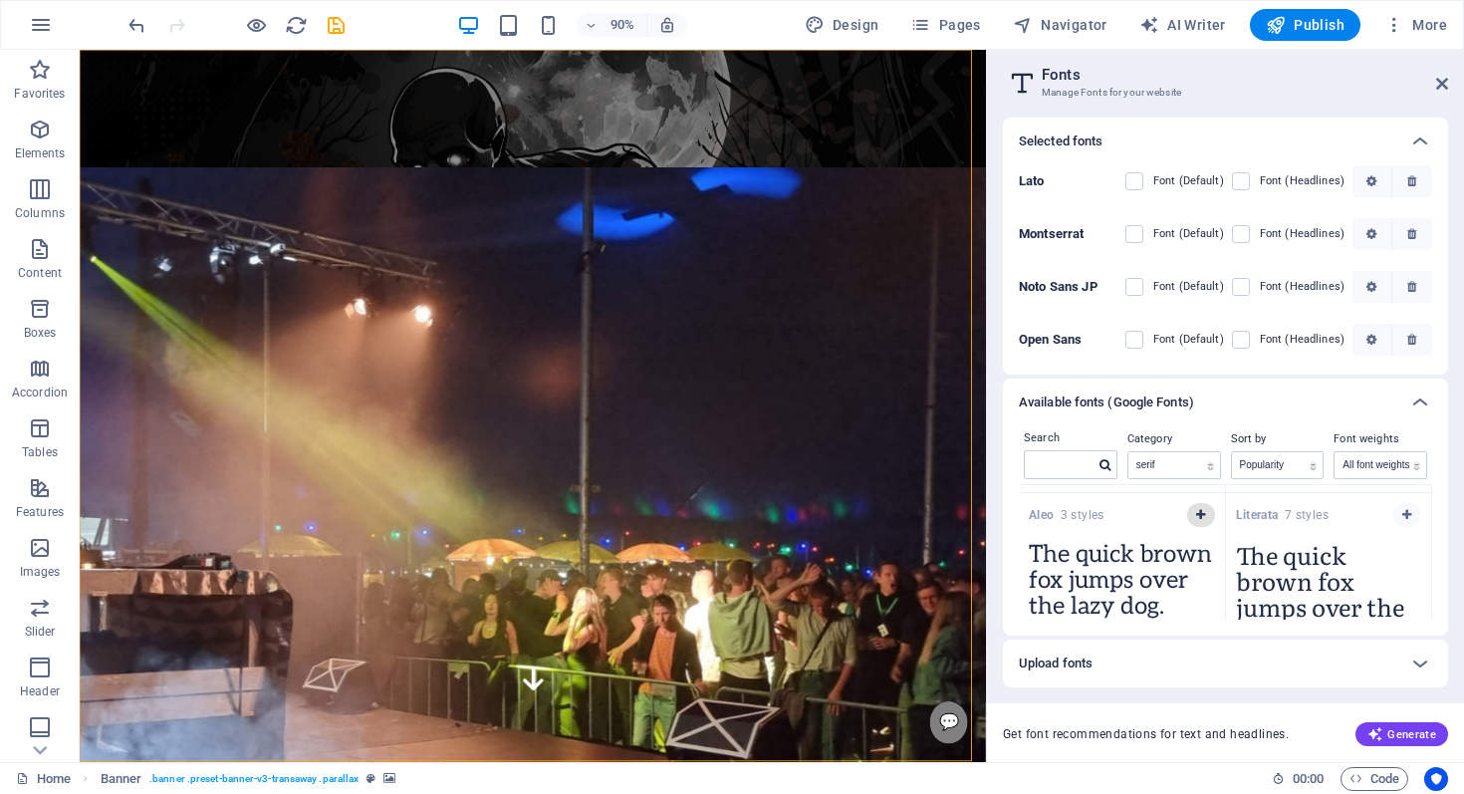
click at [1192, 504] on button "button" at bounding box center [1201, 515] width 28 height 24
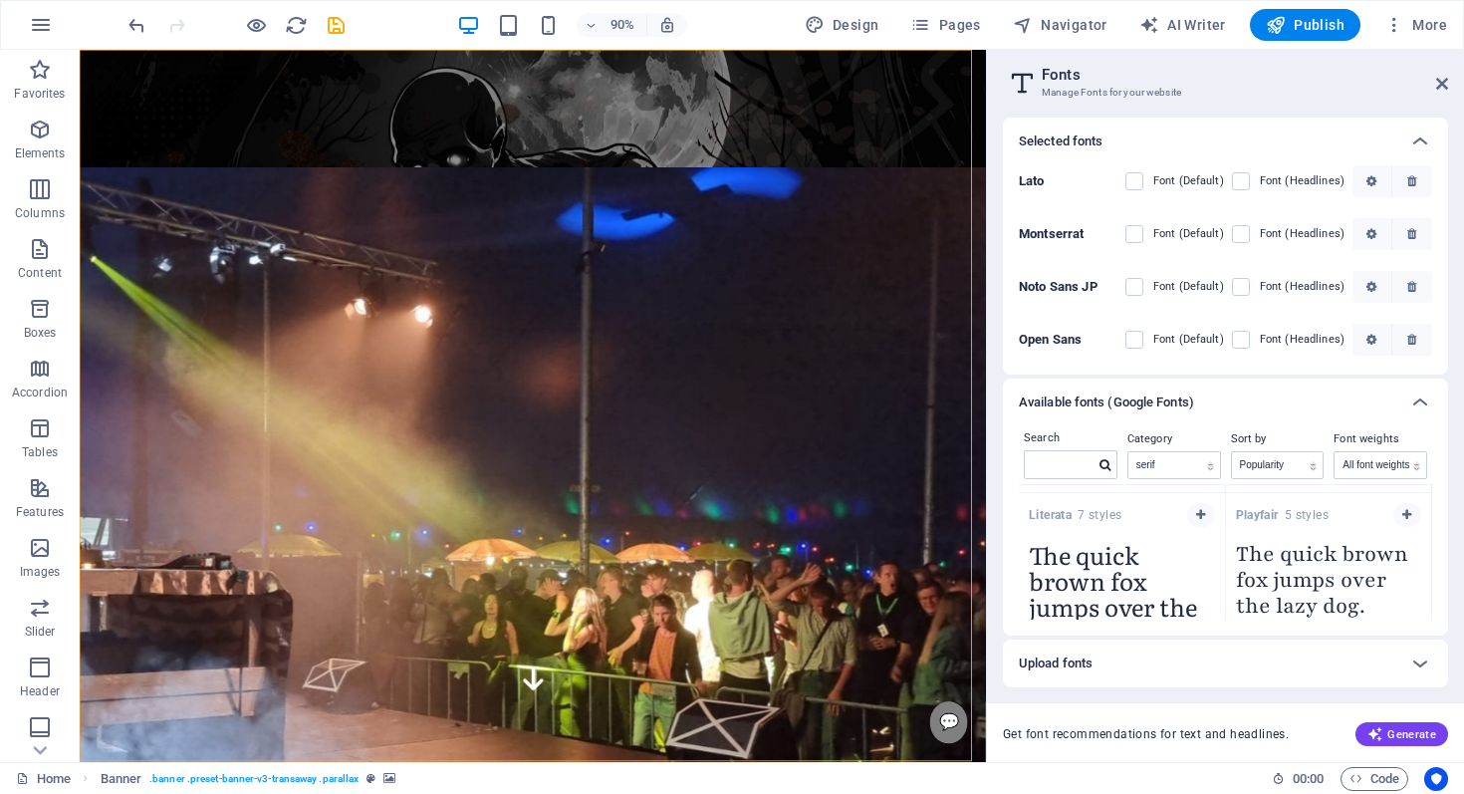
scroll to position [155, 0]
click at [1138, 343] on label at bounding box center [1135, 343] width 18 height 18
click at [0, 0] on input "checkbox" at bounding box center [0, 0] width 0 height 0
click at [1251, 343] on span at bounding box center [1255, 343] width 10 height 10
drag, startPoint x: 1244, startPoint y: 343, endPoint x: 323, endPoint y: 441, distance: 926.7
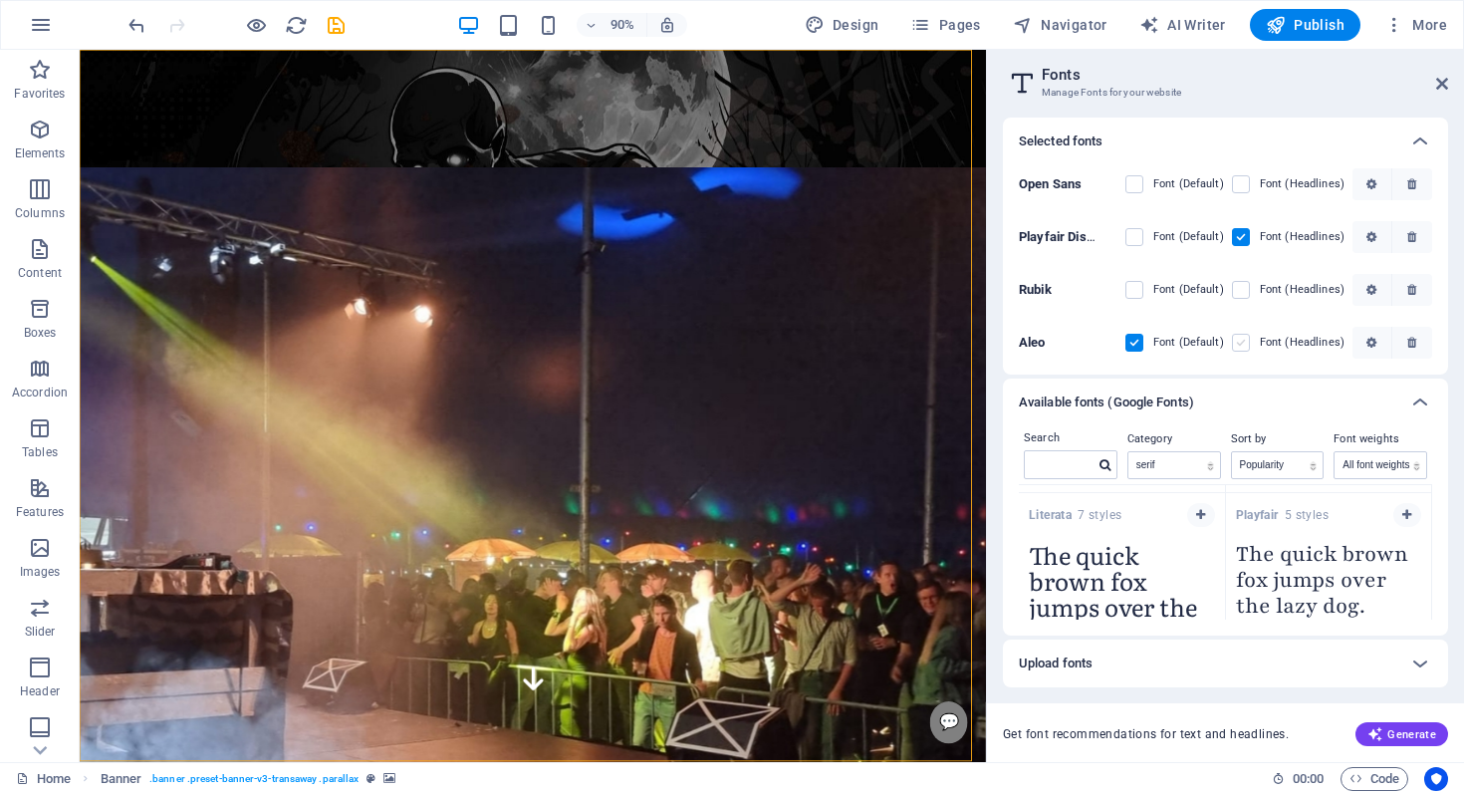
click at [1244, 343] on label at bounding box center [1241, 343] width 18 height 18
click at [0, 0] on input "checkbox" at bounding box center [0, 0] width 0 height 0
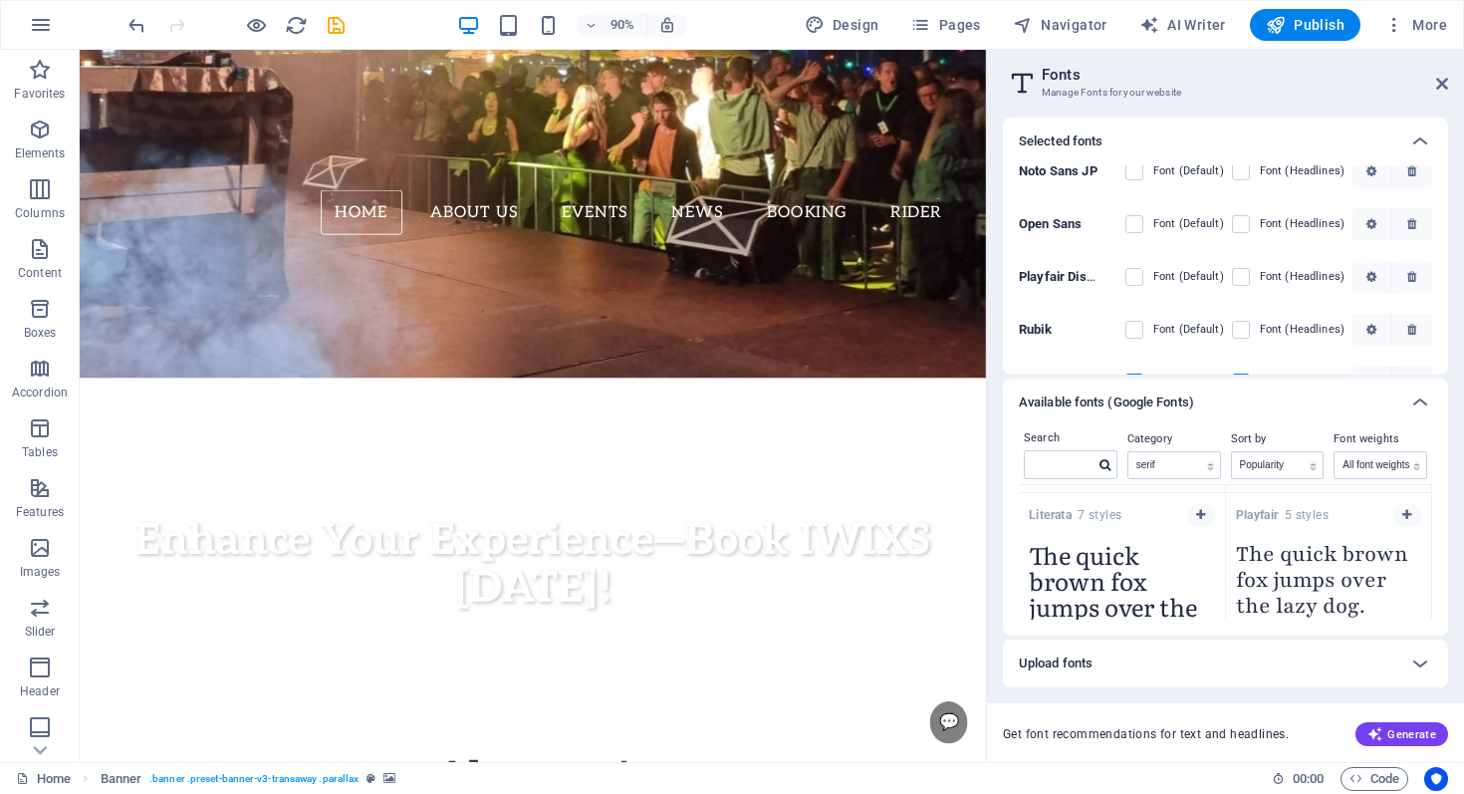
scroll to position [56, 0]
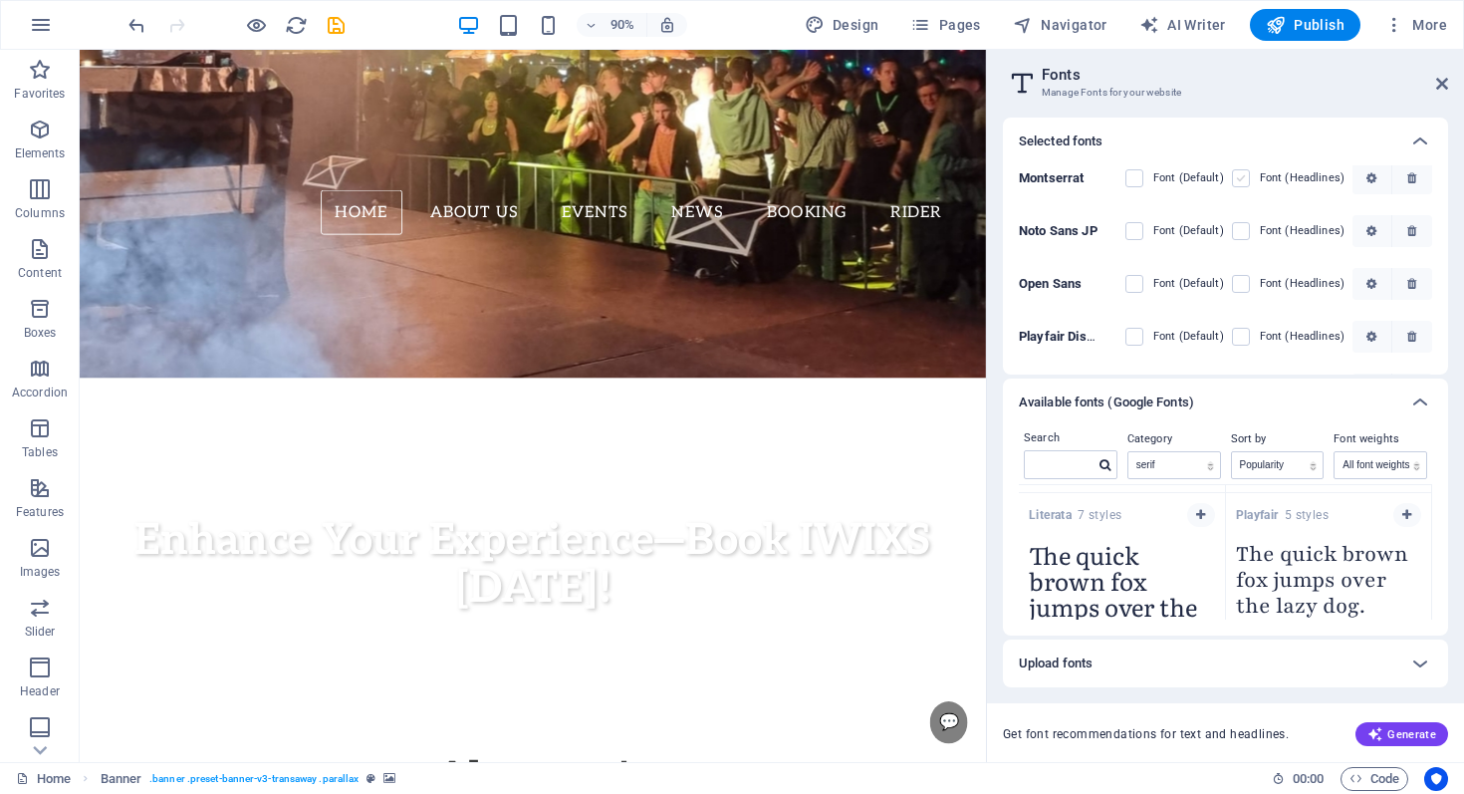
click at [1134, 176] on label at bounding box center [1135, 178] width 18 height 18
click at [0, 0] on input "checkbox" at bounding box center [0, 0] width 0 height 0
click at [1236, 177] on label at bounding box center [1241, 178] width 18 height 18
click at [0, 0] on input "checkbox" at bounding box center [0, 0] width 0 height 0
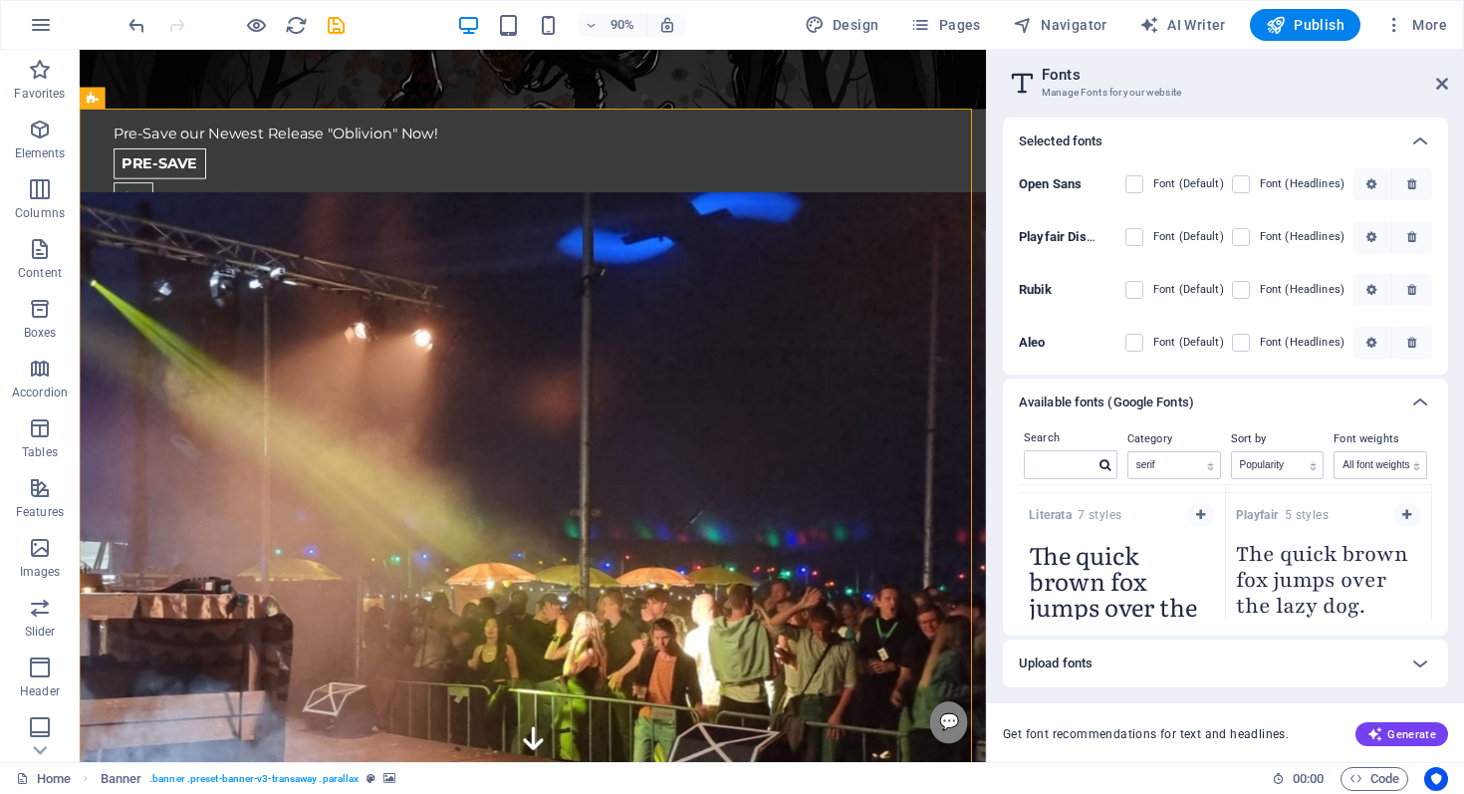
scroll to position [0, 0]
click at [1144, 238] on span at bounding box center [1149, 234] width 10 height 10
click at [1127, 237] on label at bounding box center [1135, 234] width 18 height 18
click at [0, 0] on input "checkbox" at bounding box center [0, 0] width 0 height 0
click at [1232, 232] on label at bounding box center [1241, 234] width 18 height 18
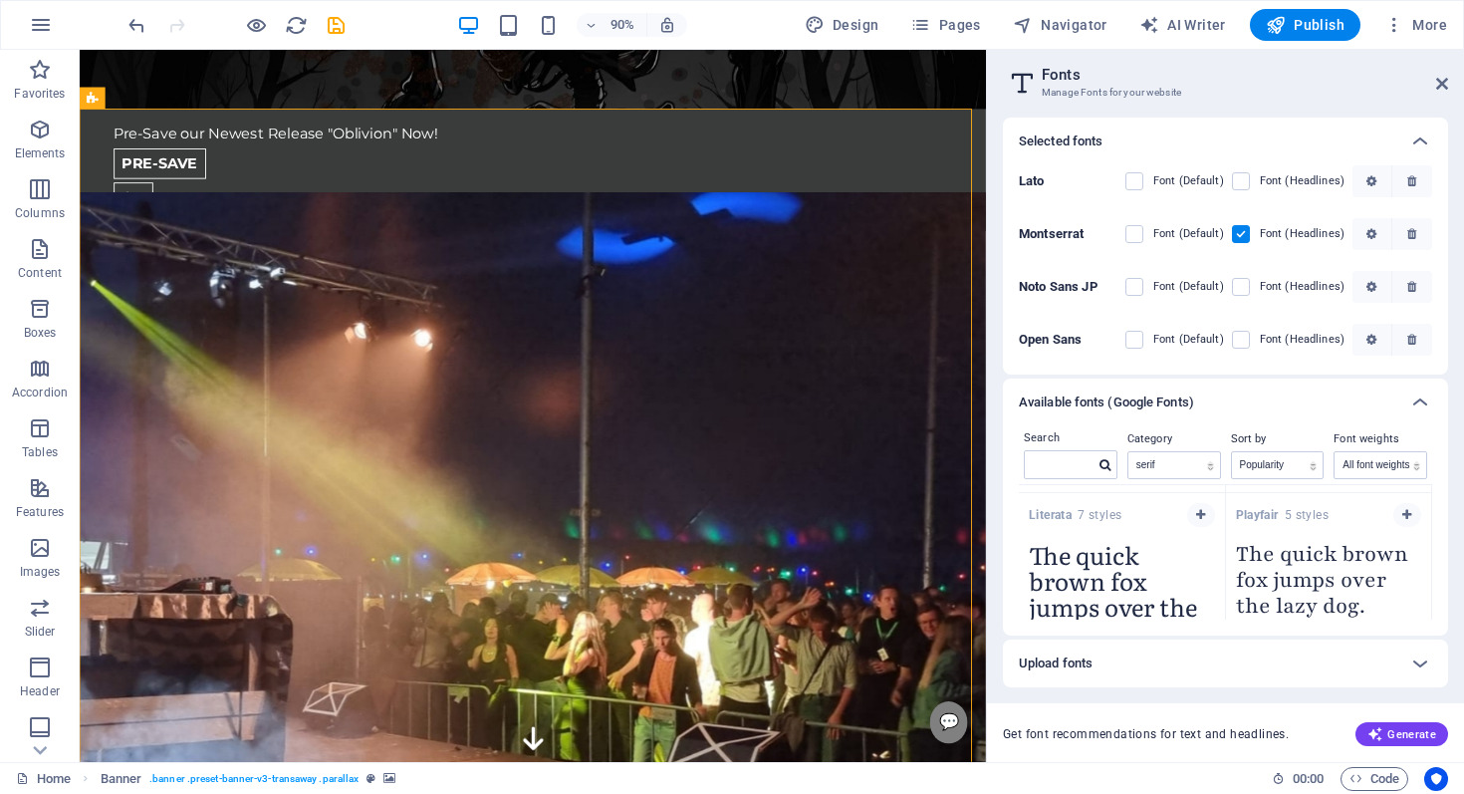
click at [0, 0] on input "checkbox" at bounding box center [0, 0] width 0 height 0
click at [1132, 190] on div "Font (Default)" at bounding box center [1175, 181] width 99 height 24
click at [1244, 184] on label at bounding box center [1241, 181] width 18 height 18
click at [0, 0] on input "checkbox" at bounding box center [0, 0] width 0 height 0
click at [1130, 184] on label at bounding box center [1135, 181] width 18 height 18
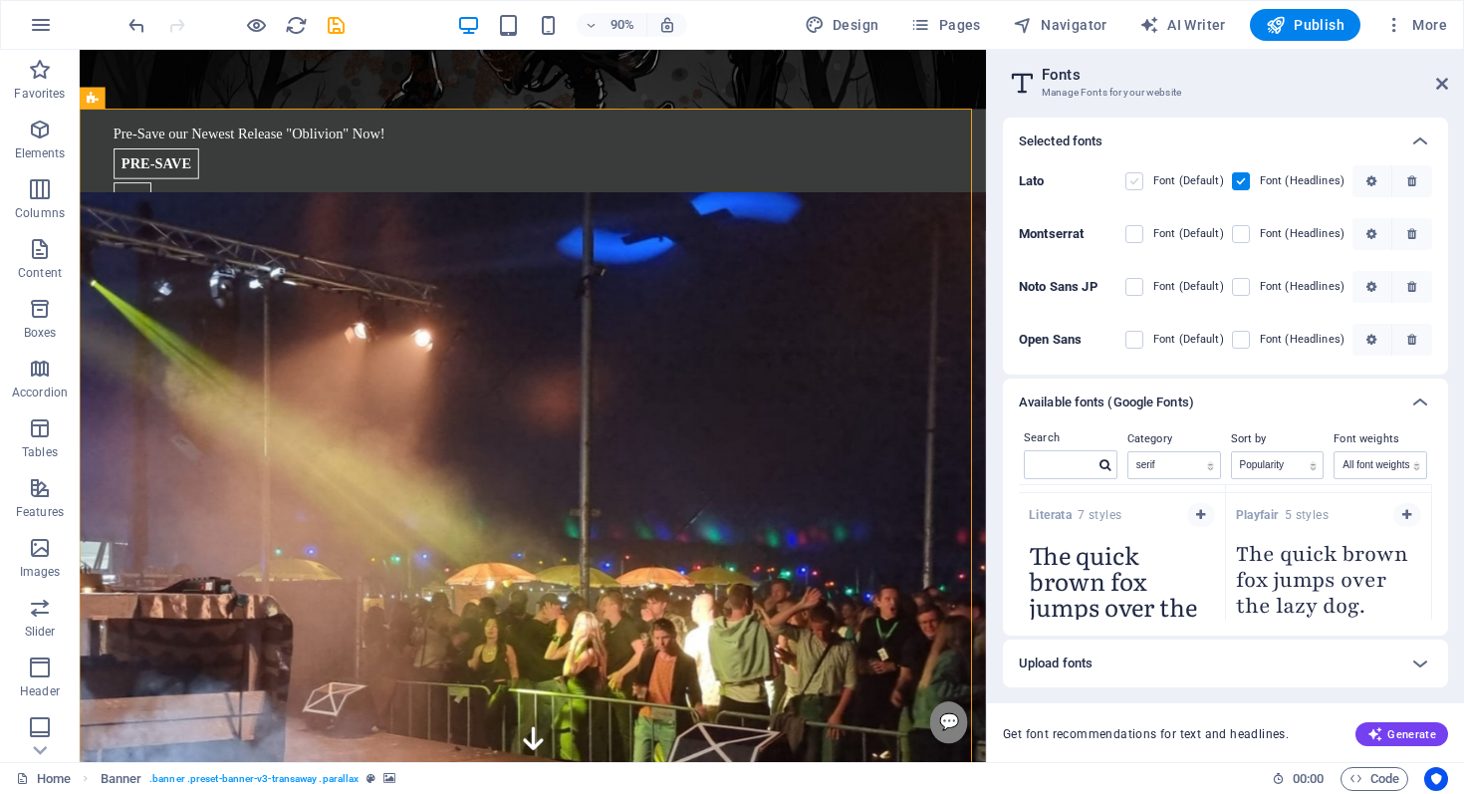
click at [0, 0] on input "checkbox" at bounding box center [0, 0] width 0 height 0
click at [1439, 82] on icon at bounding box center [1443, 84] width 12 height 16
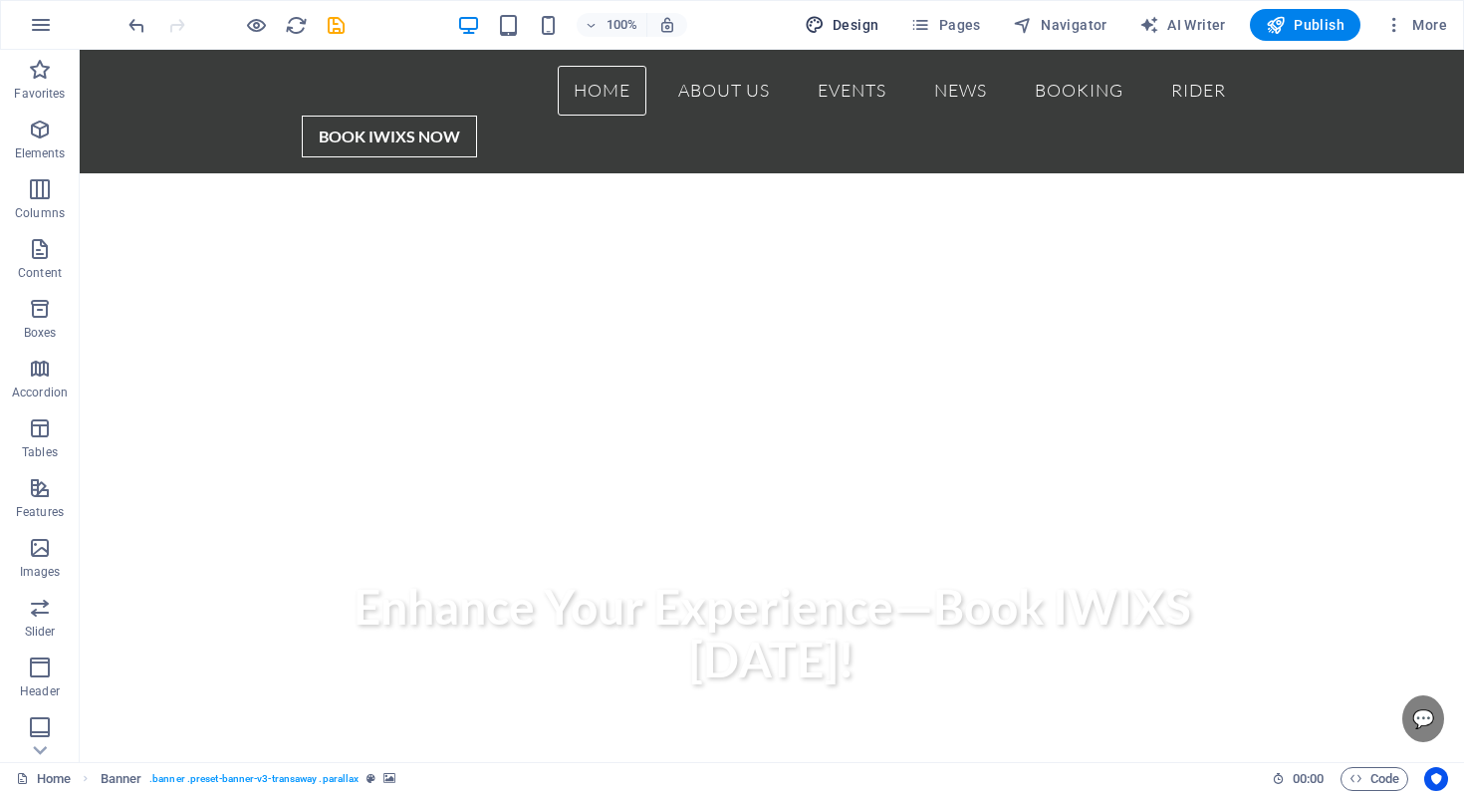
click at [857, 19] on span "Design" at bounding box center [842, 25] width 75 height 20
select select "px"
select select "400"
select select "px"
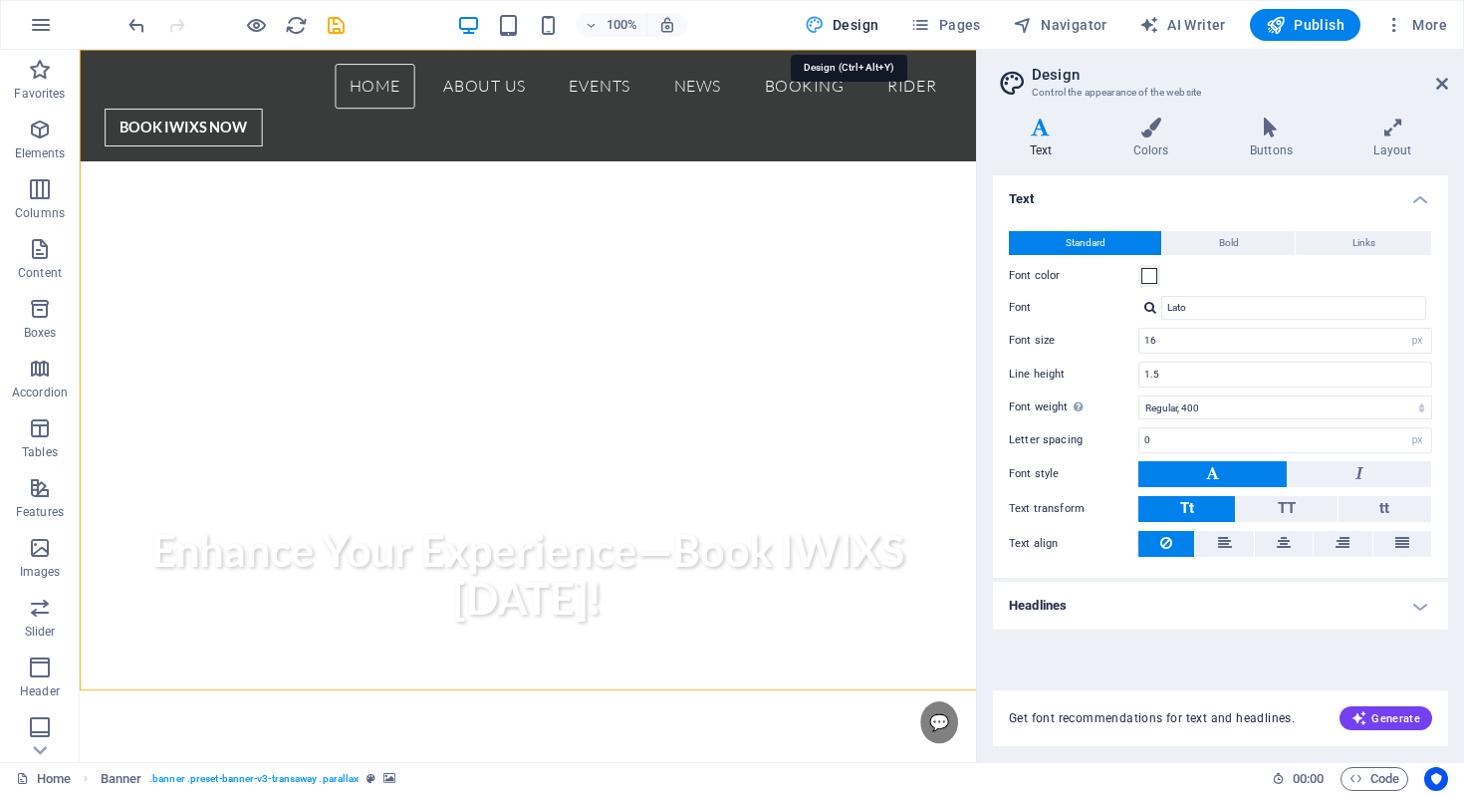
scroll to position [66, 0]
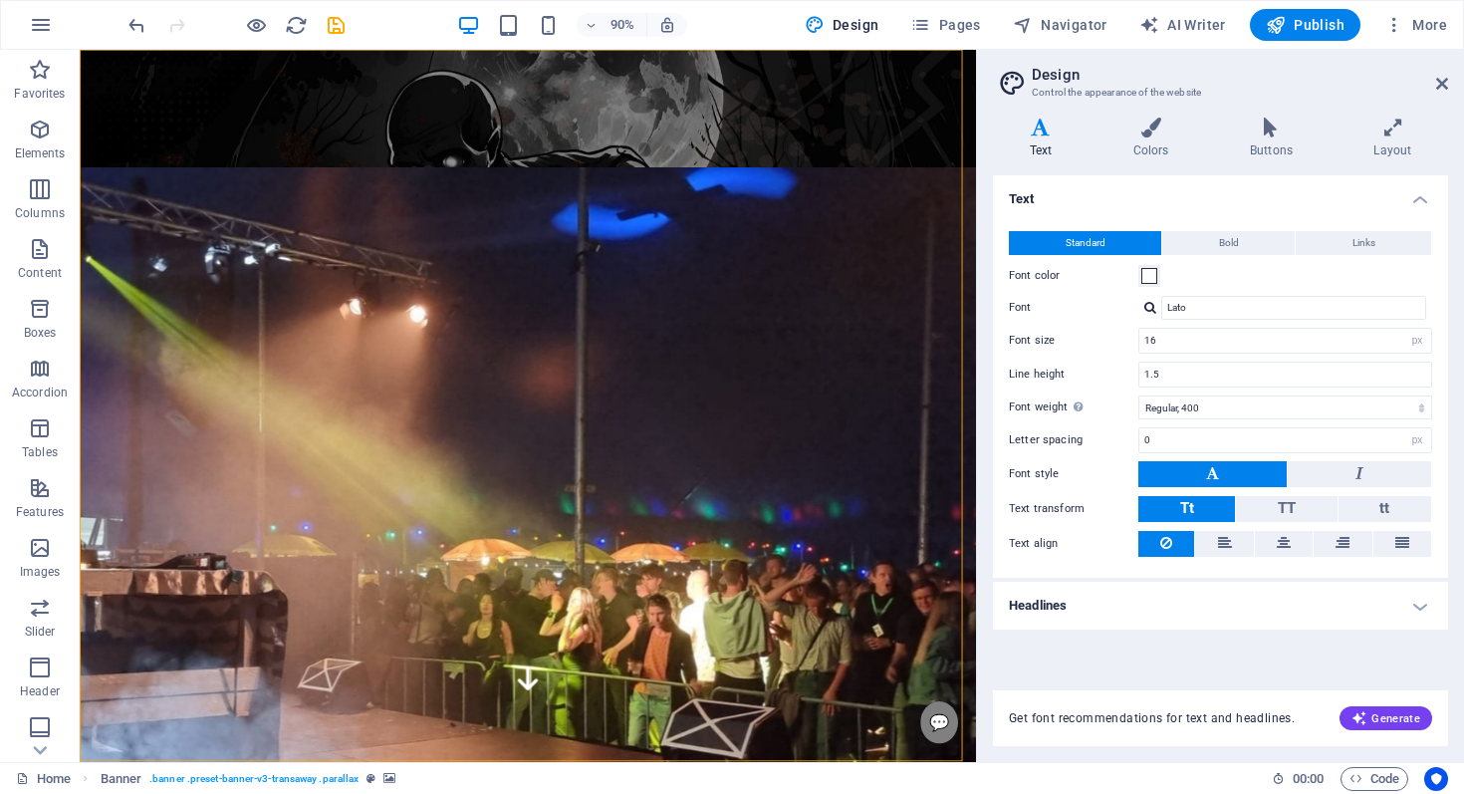
click at [1149, 297] on div "Lato" at bounding box center [1286, 308] width 294 height 24
click at [1150, 307] on div at bounding box center [1151, 307] width 12 height 13
click at [1198, 444] on div "[PERSON_NAME] [PERSON_NAME] Montserrat [PERSON_NAME] Sans JP Open Sans Playfair…" at bounding box center [1294, 394] width 265 height 149
click at [1198, 458] on div "Playfair Display" at bounding box center [1298, 458] width 263 height 21
click at [1153, 311] on div at bounding box center [1151, 307] width 12 height 13
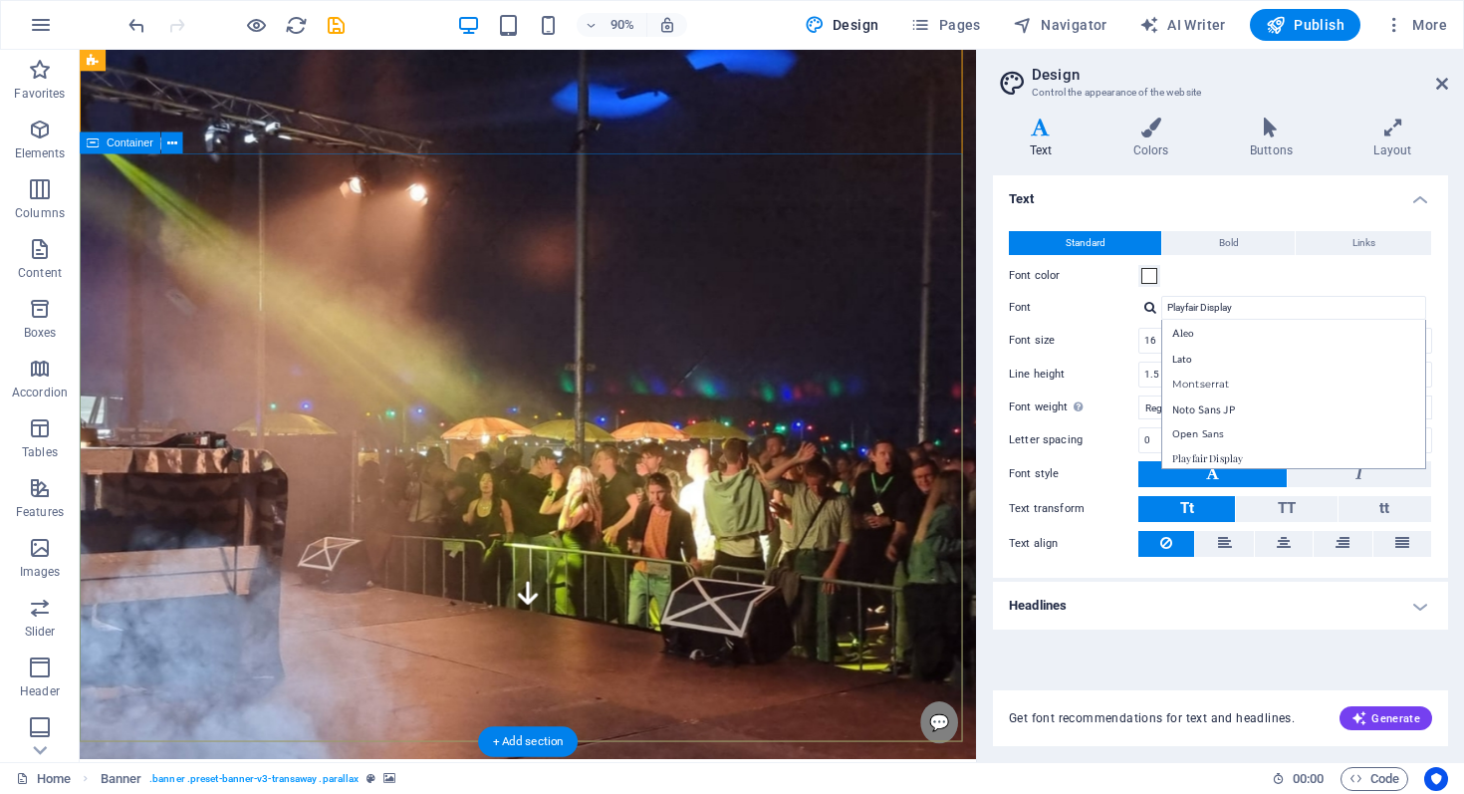
scroll to position [0, 0]
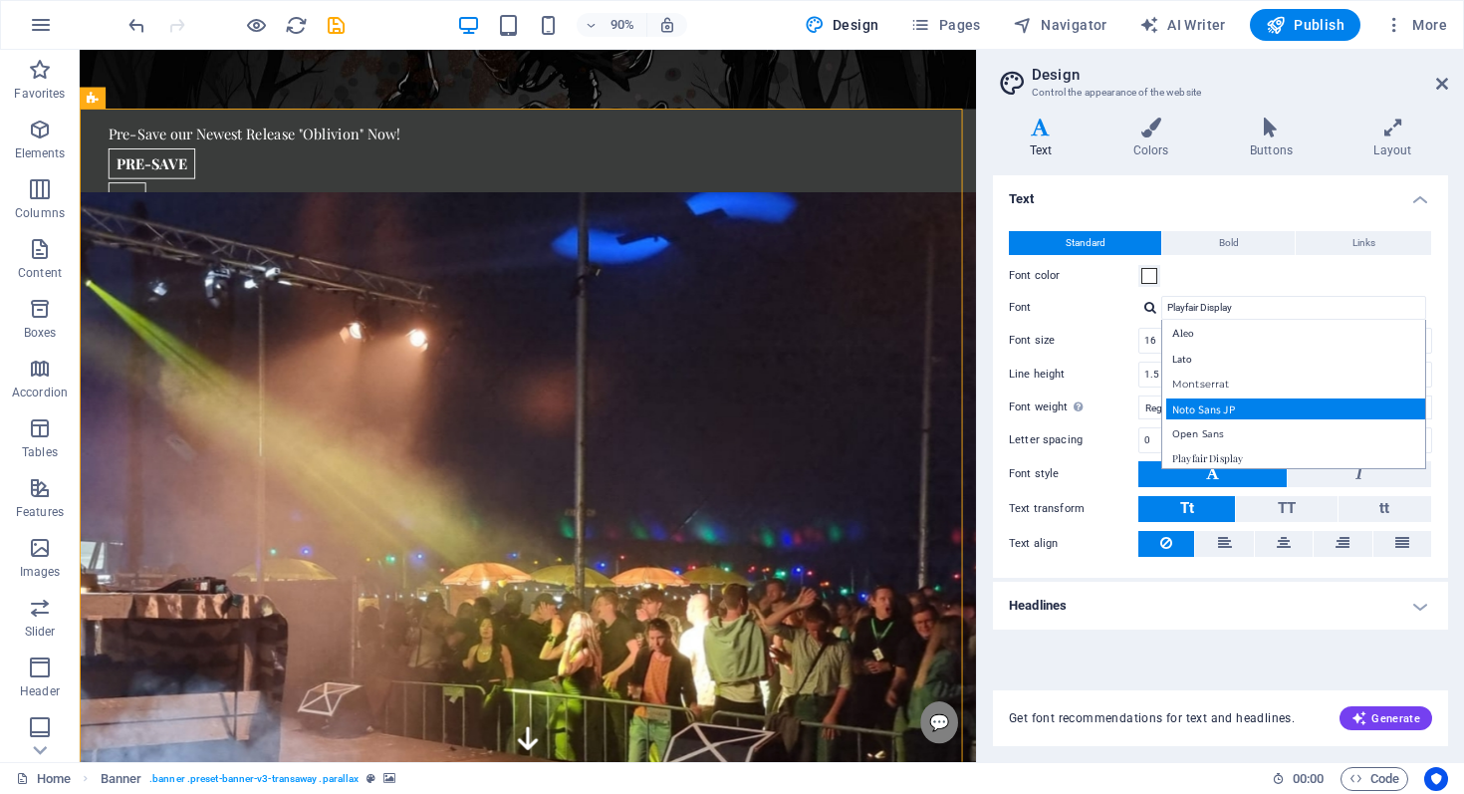
click at [1171, 406] on div "Noto Sans JP" at bounding box center [1298, 408] width 263 height 21
type input "Noto Sans JP"
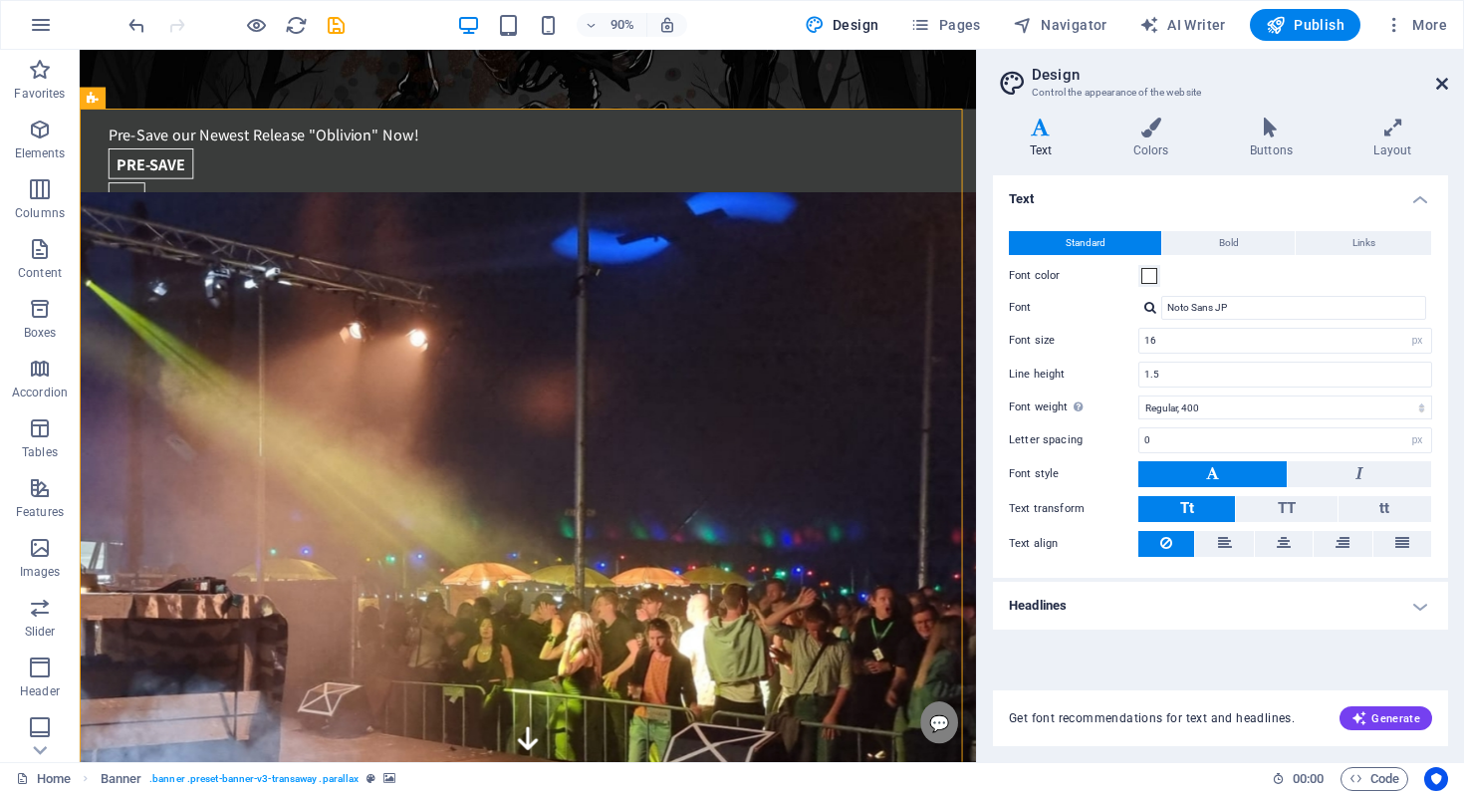
click at [1437, 88] on icon at bounding box center [1443, 84] width 12 height 16
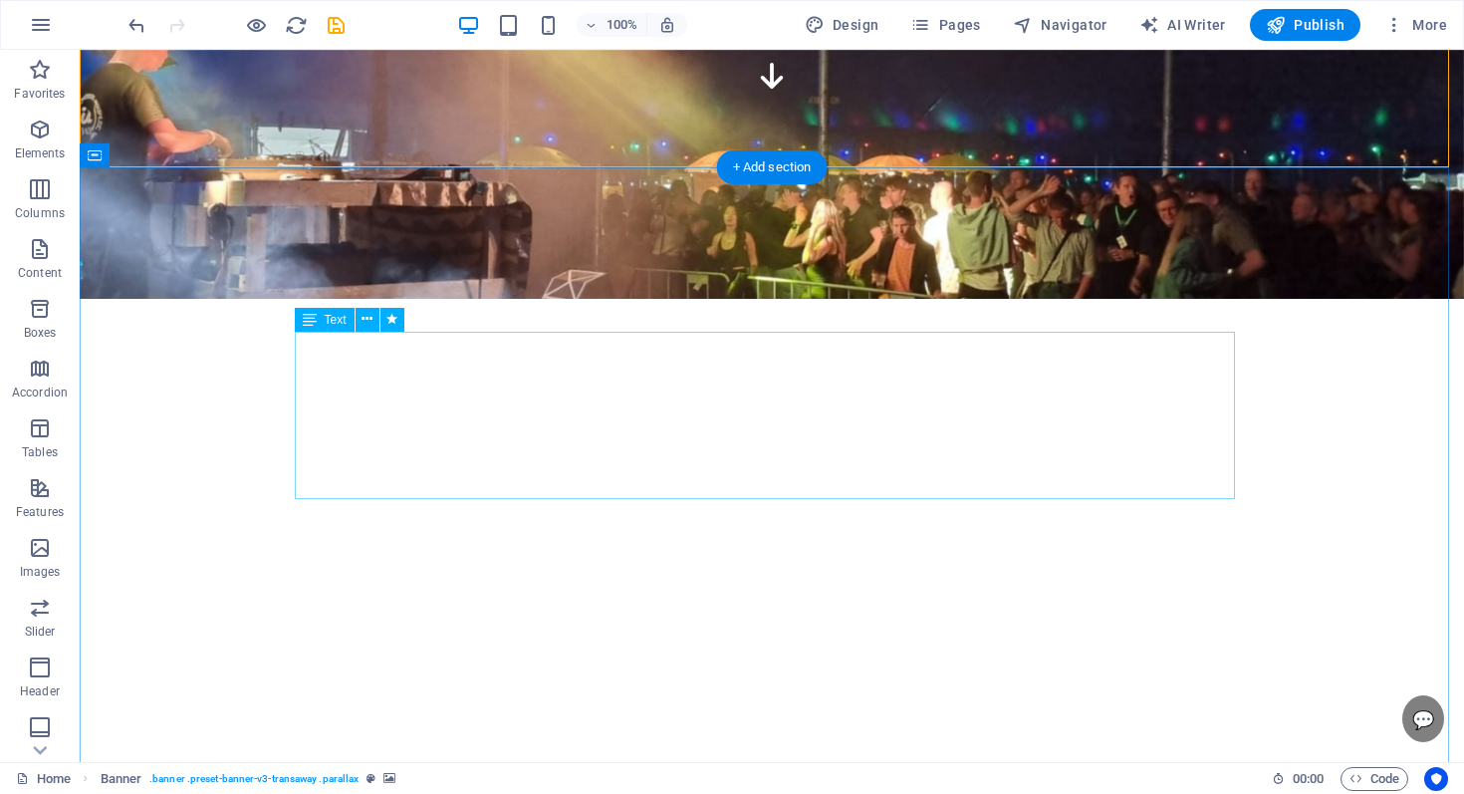
scroll to position [789, 0]
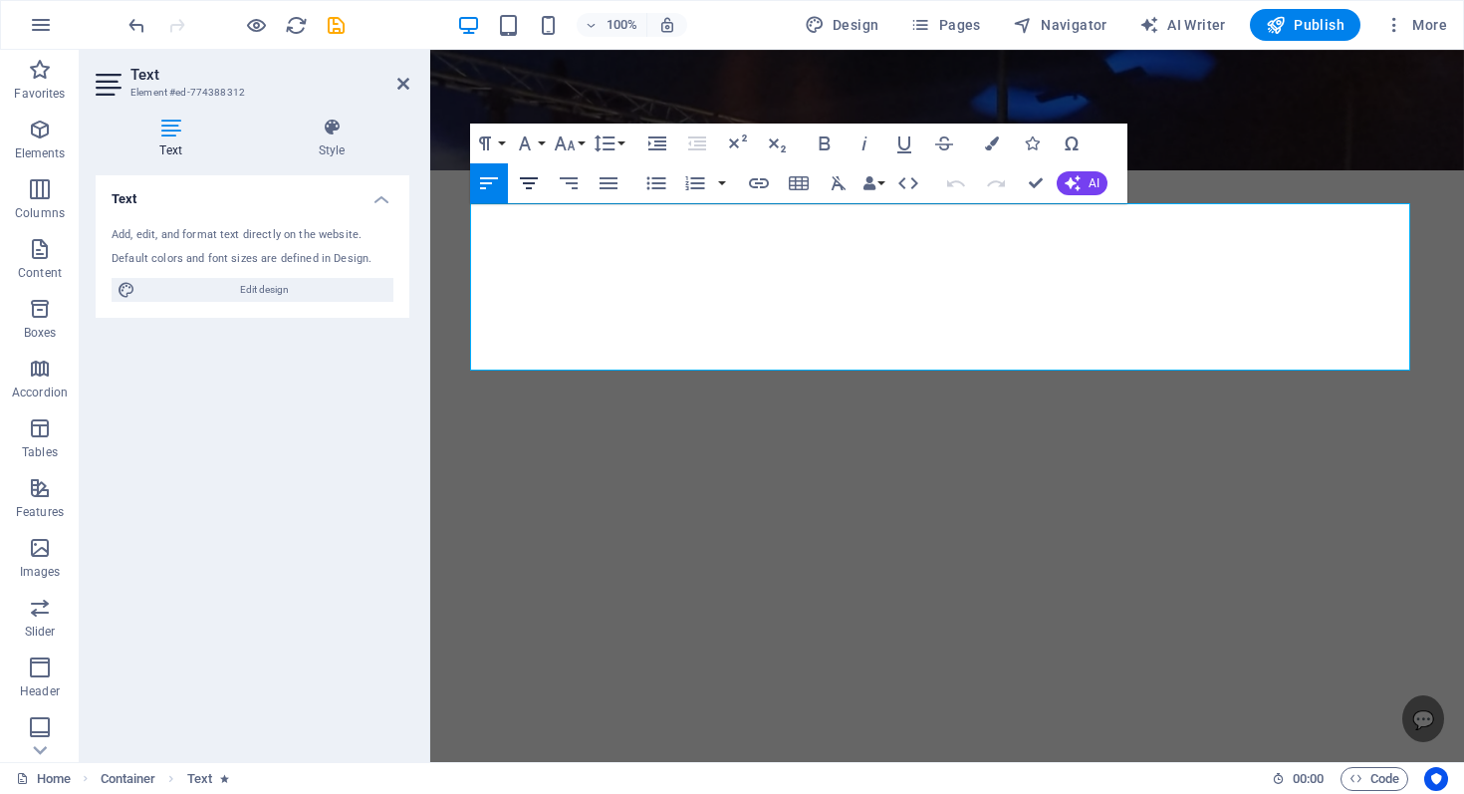
click at [529, 184] on icon "button" at bounding box center [529, 183] width 24 height 24
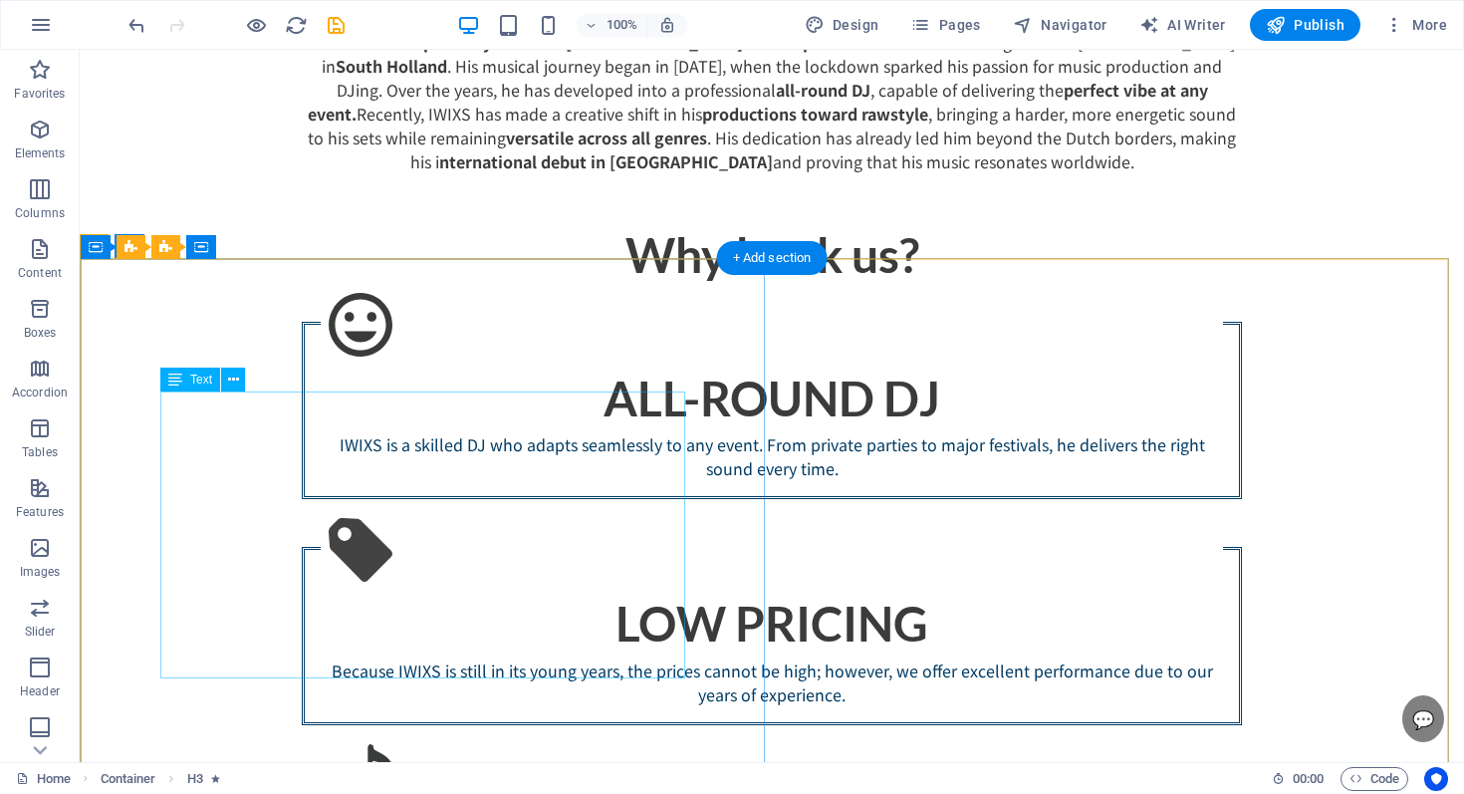
scroll to position [1908, 0]
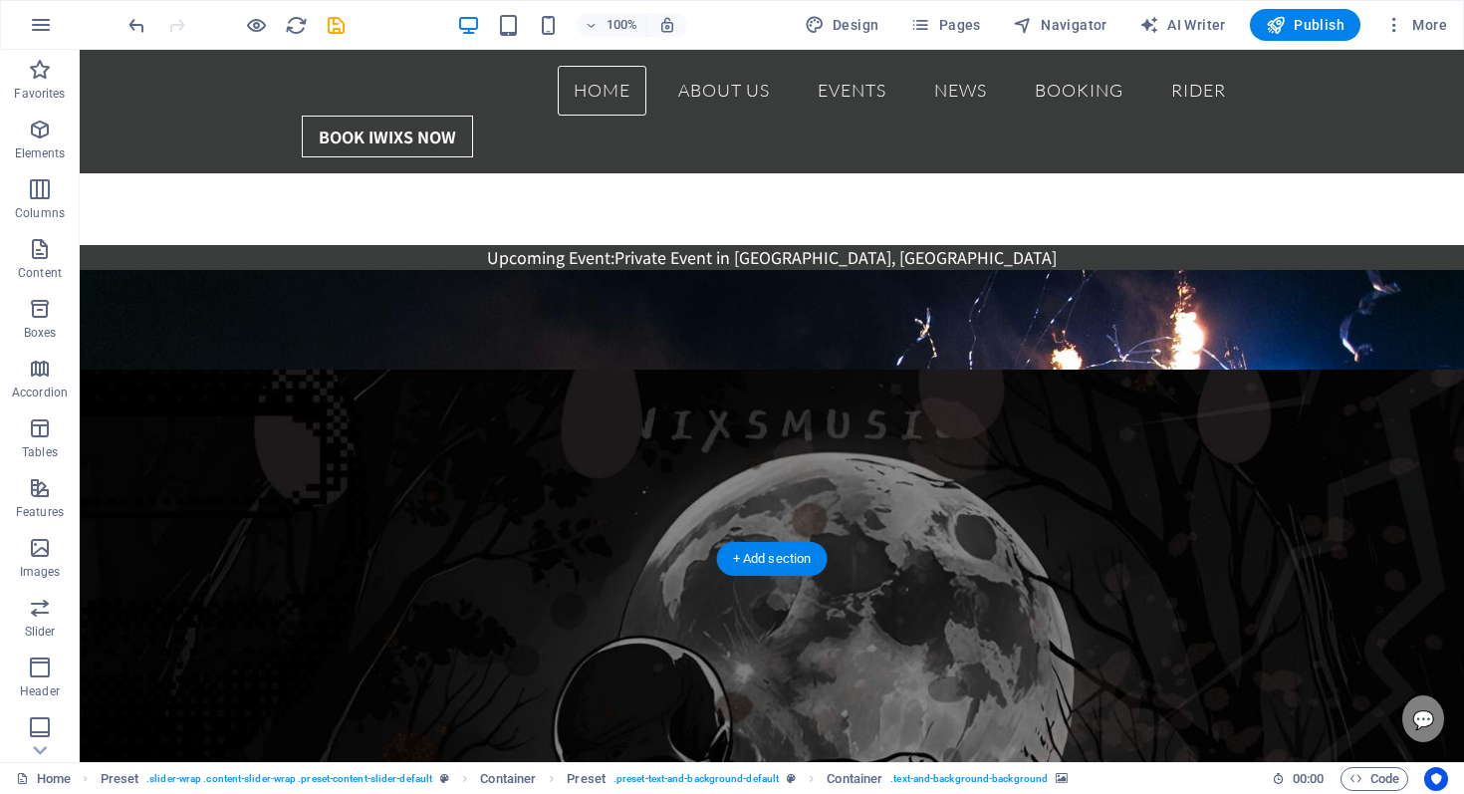
scroll to position [2623, 0]
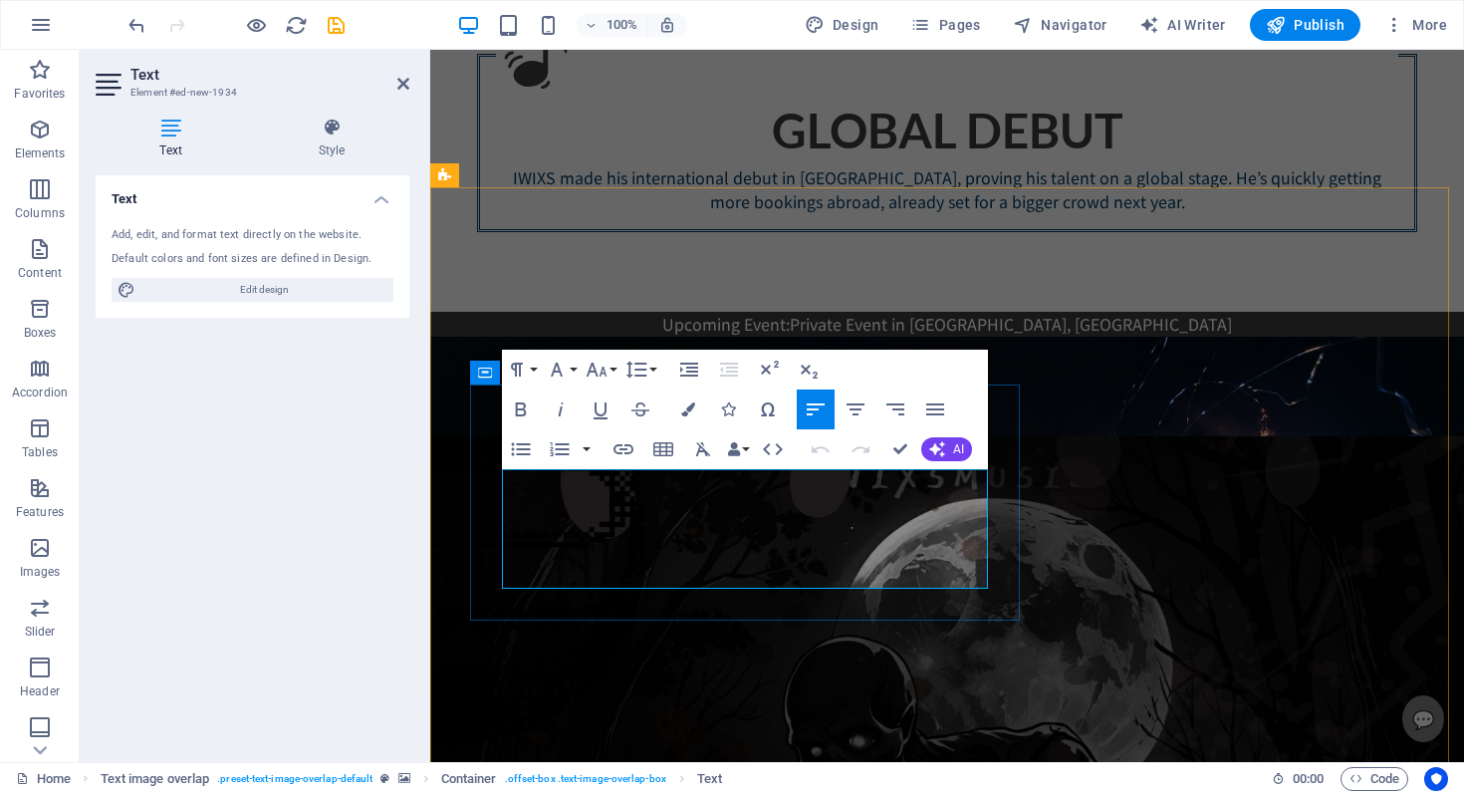
click at [57, 153] on p "Elements" at bounding box center [40, 153] width 51 height 16
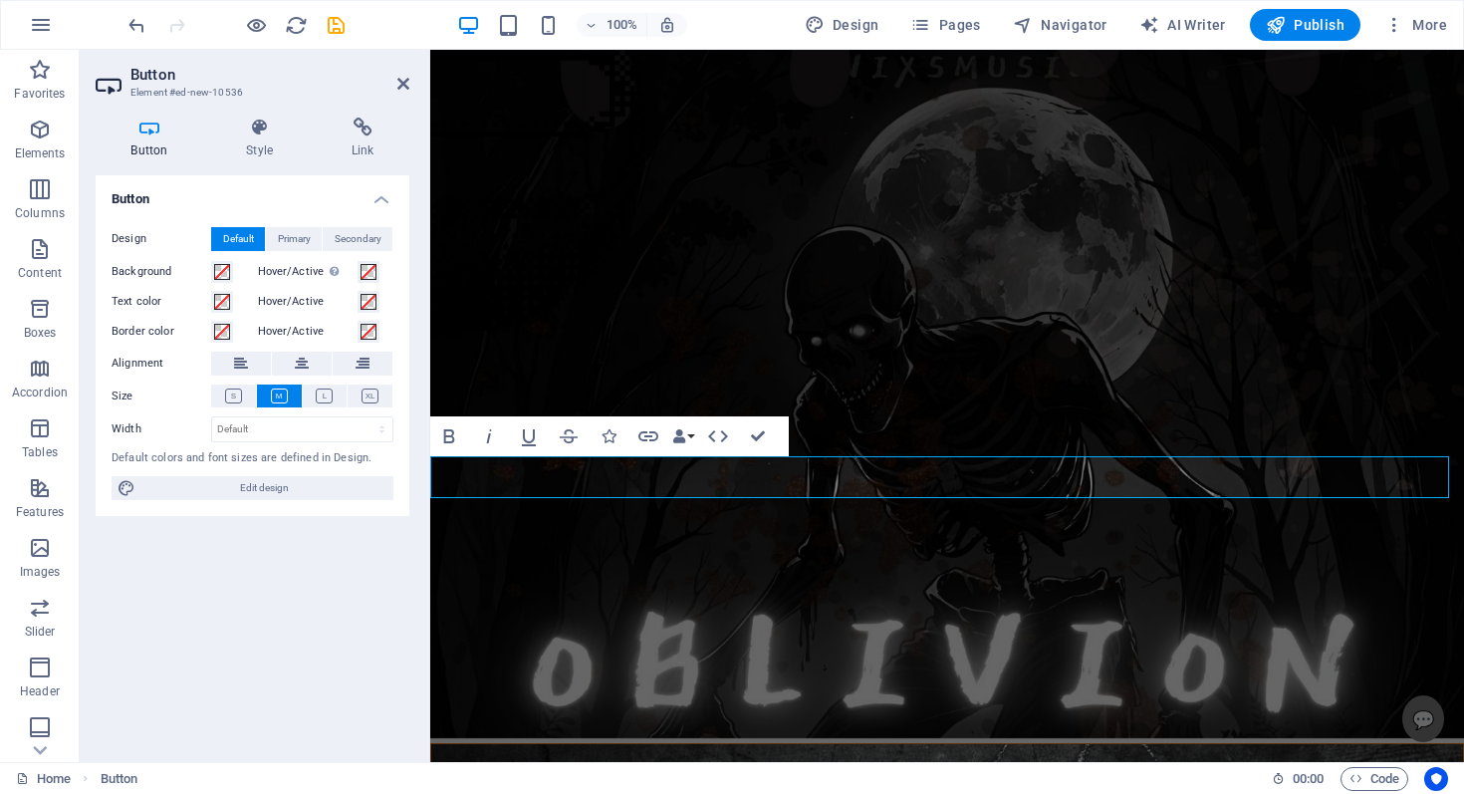
scroll to position [3055, 0]
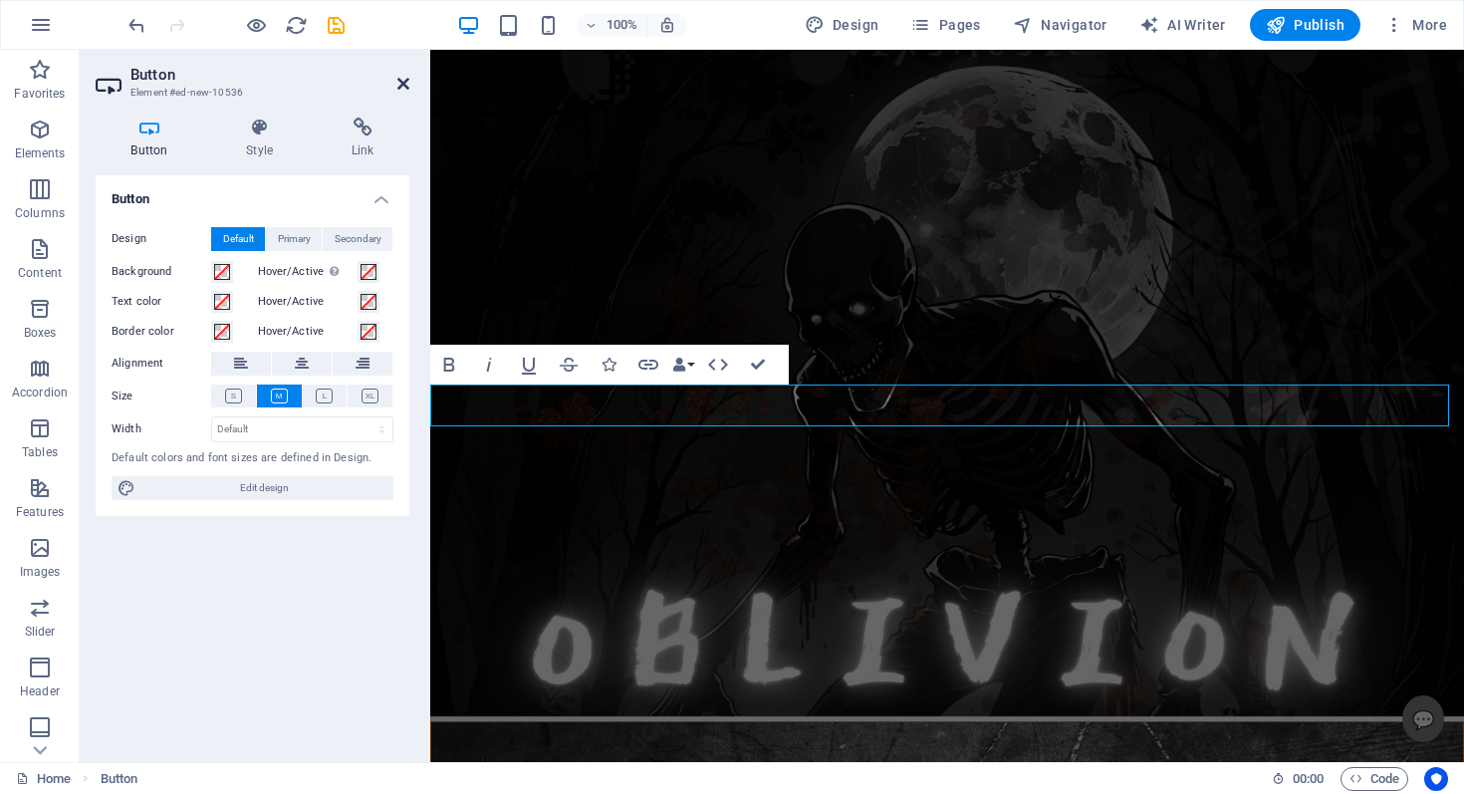
drag, startPoint x: 403, startPoint y: 87, endPoint x: 324, endPoint y: 38, distance: 93.5
click at [403, 87] on icon at bounding box center [403, 84] width 12 height 16
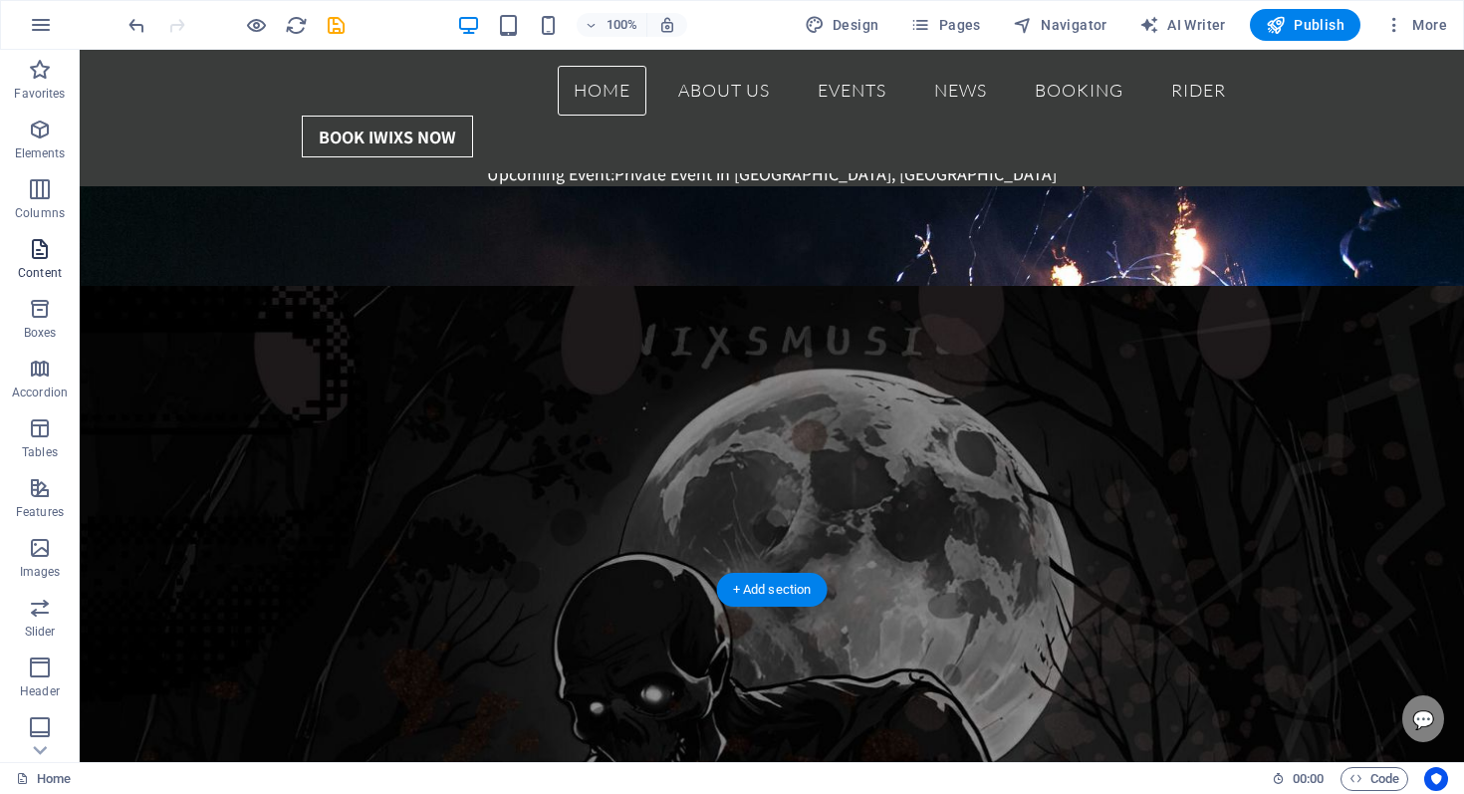
scroll to position [2729, 0]
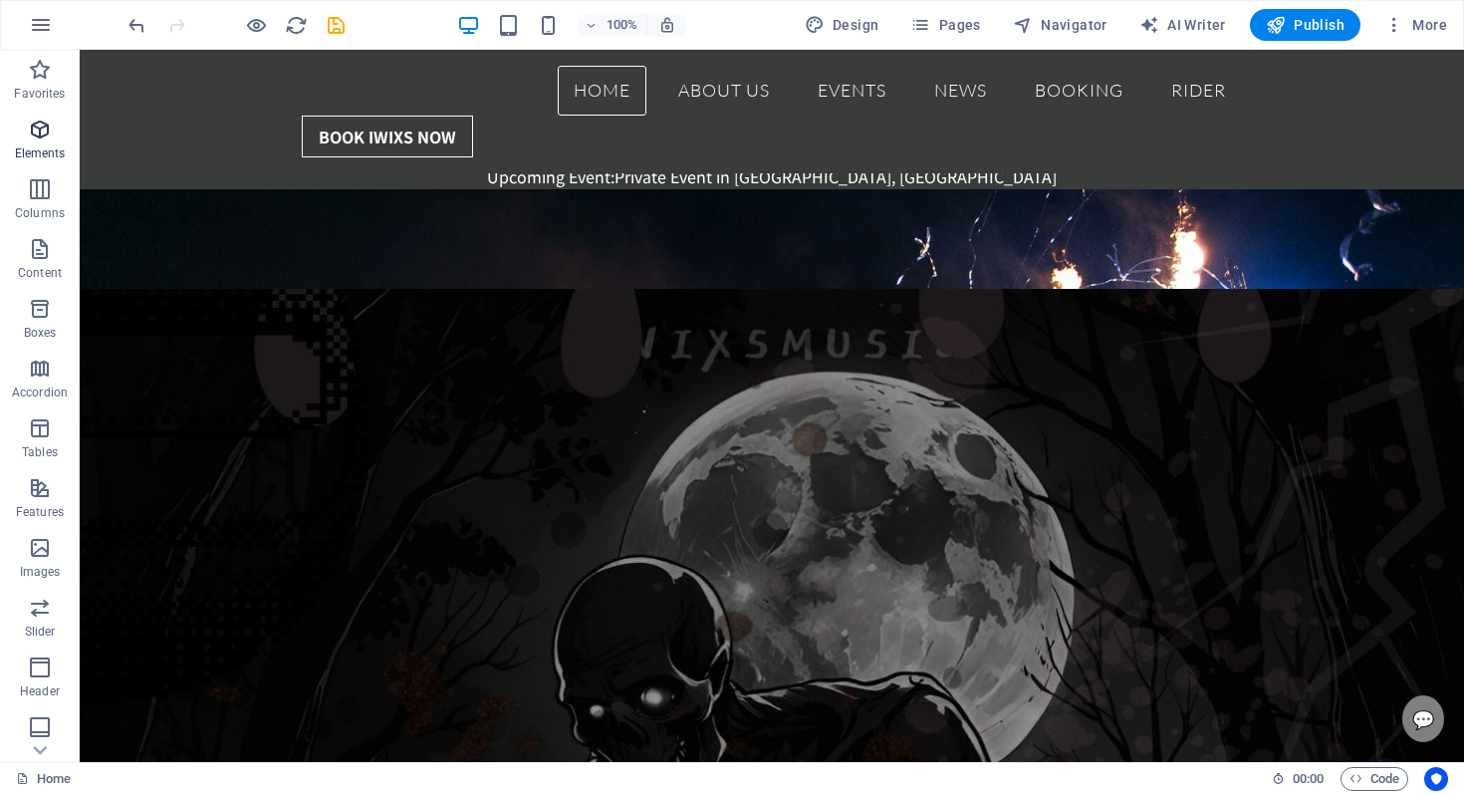
click at [24, 140] on span "Elements" at bounding box center [40, 142] width 80 height 48
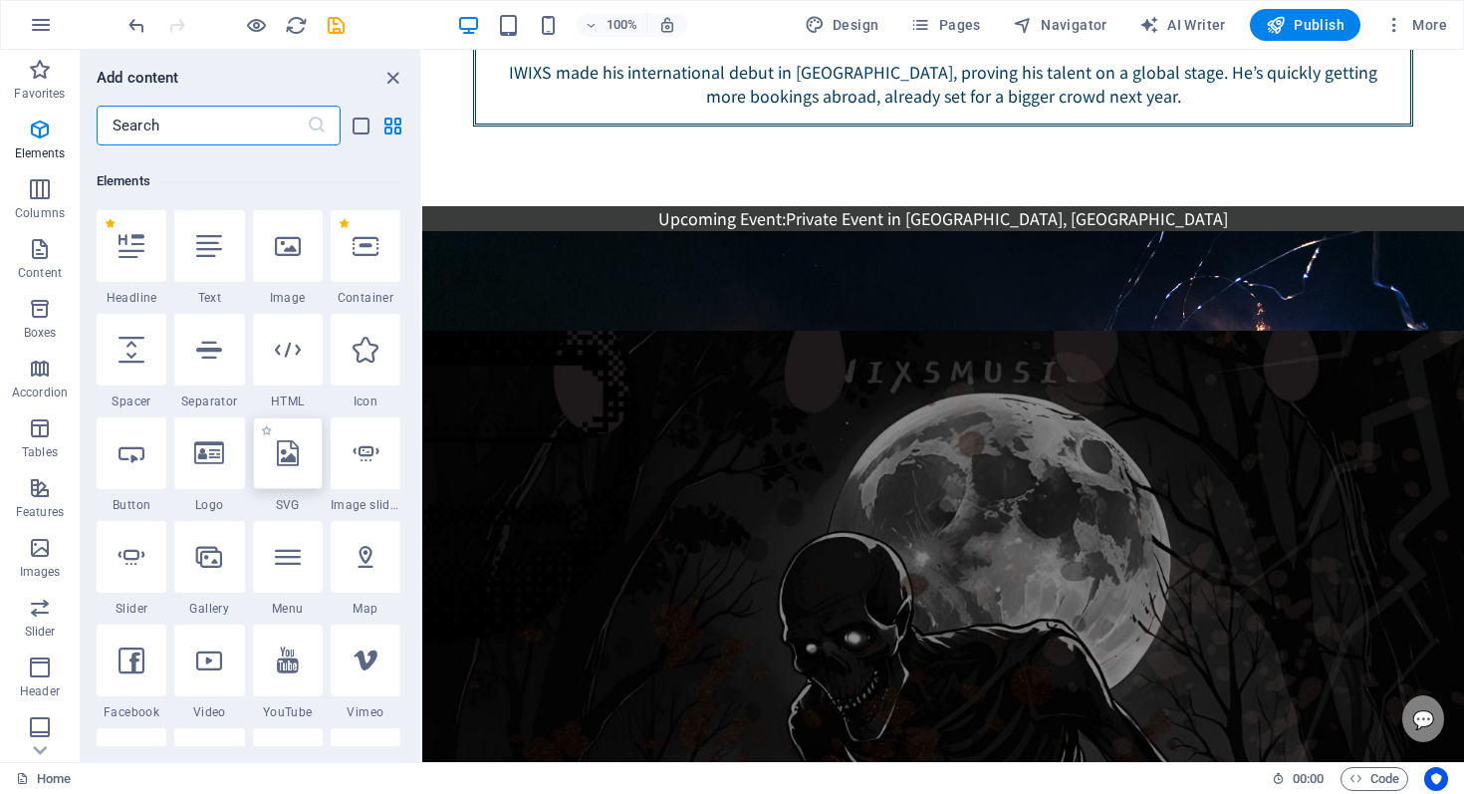
scroll to position [212, 0]
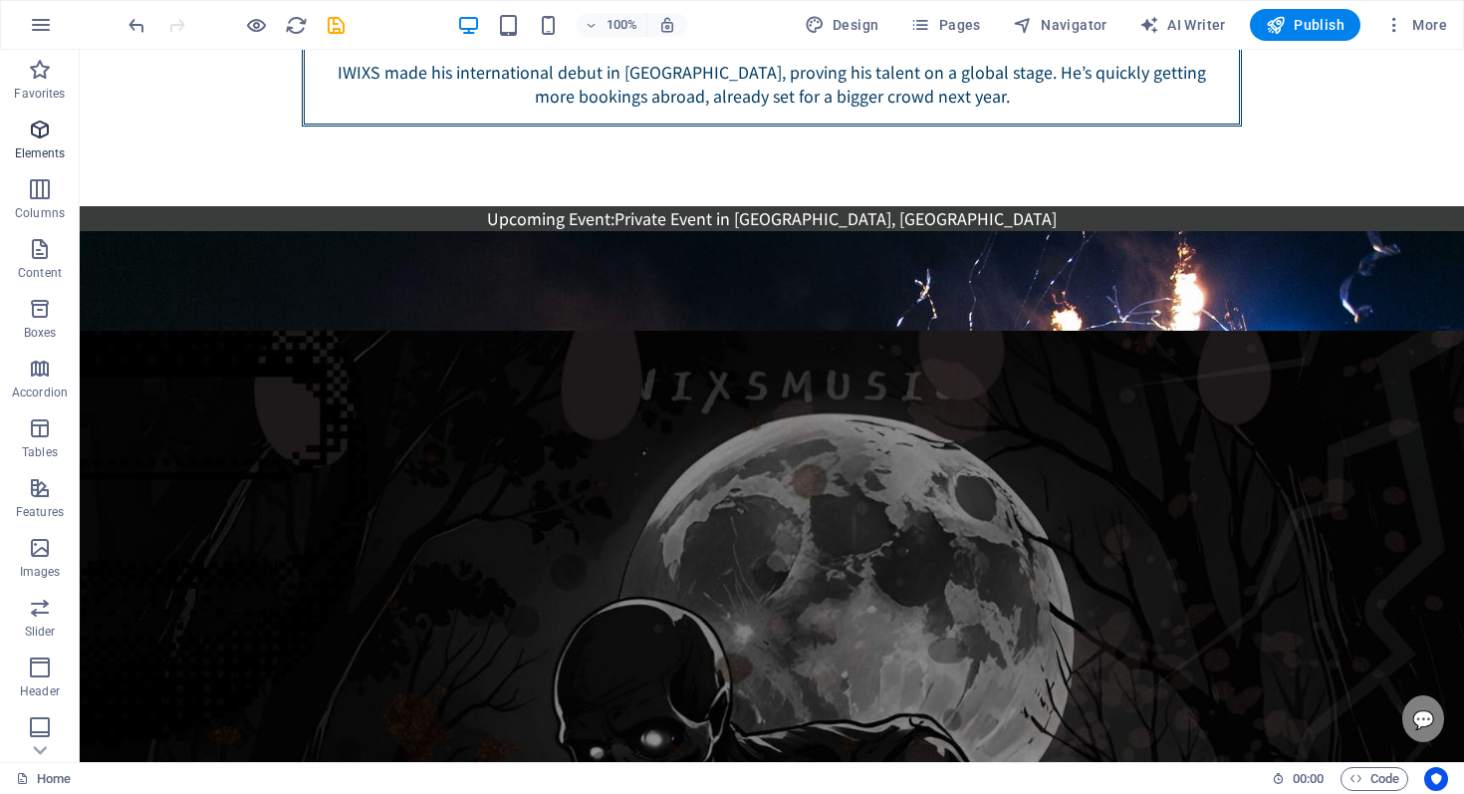
click at [27, 143] on span "Elements" at bounding box center [40, 142] width 80 height 48
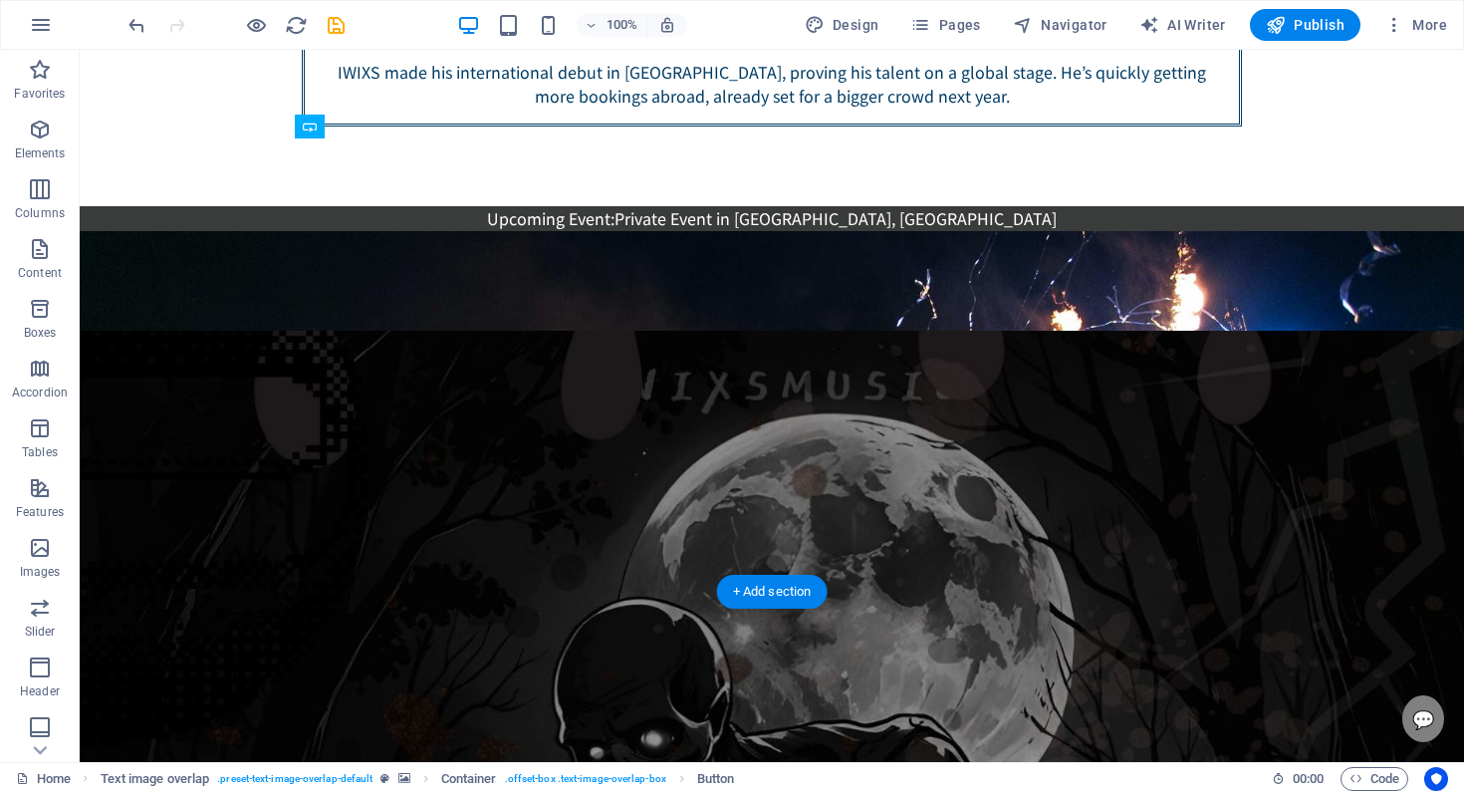
drag, startPoint x: 432, startPoint y: 241, endPoint x: 436, endPoint y: 351, distance: 109.7
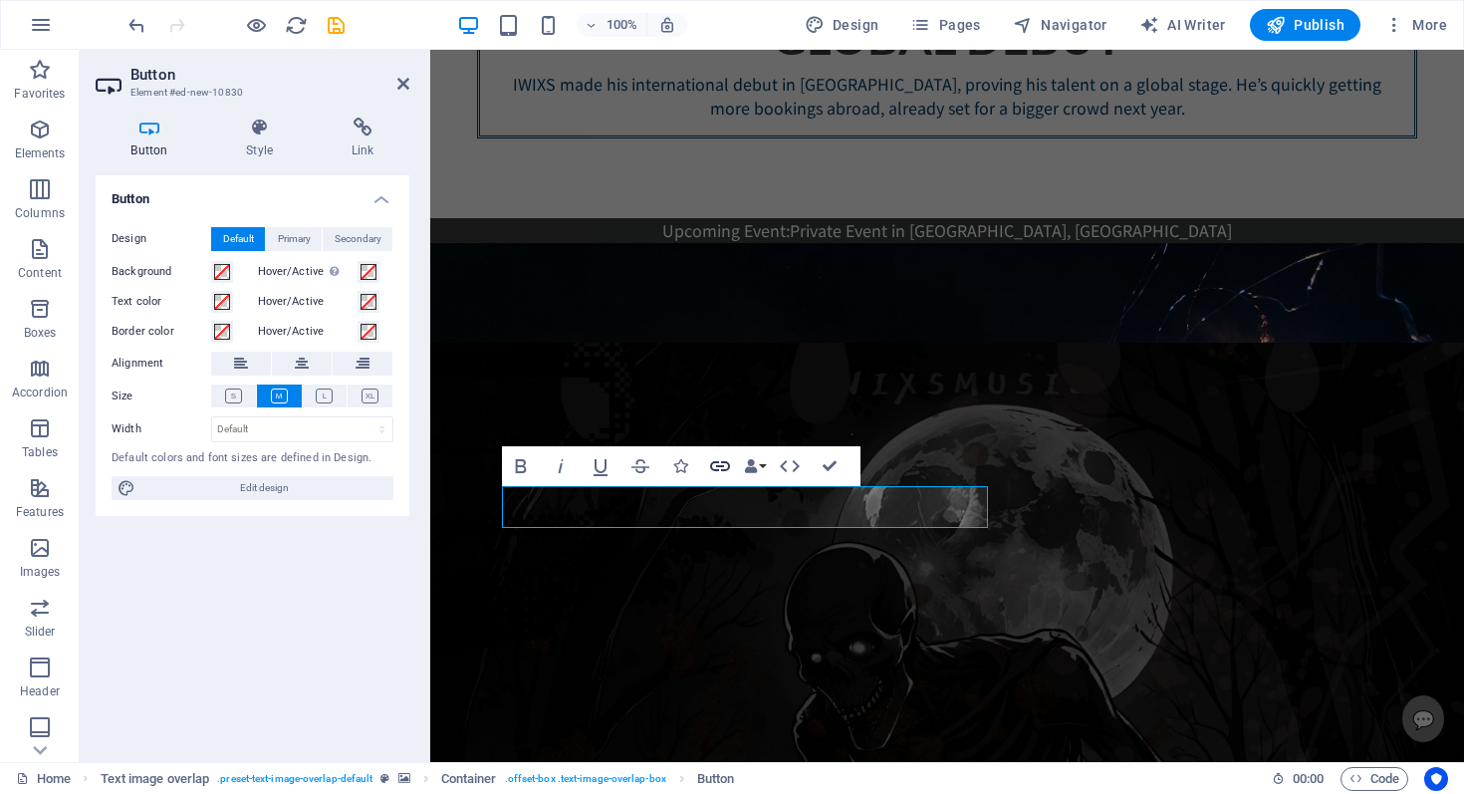
click at [721, 456] on icon "button" at bounding box center [720, 466] width 24 height 24
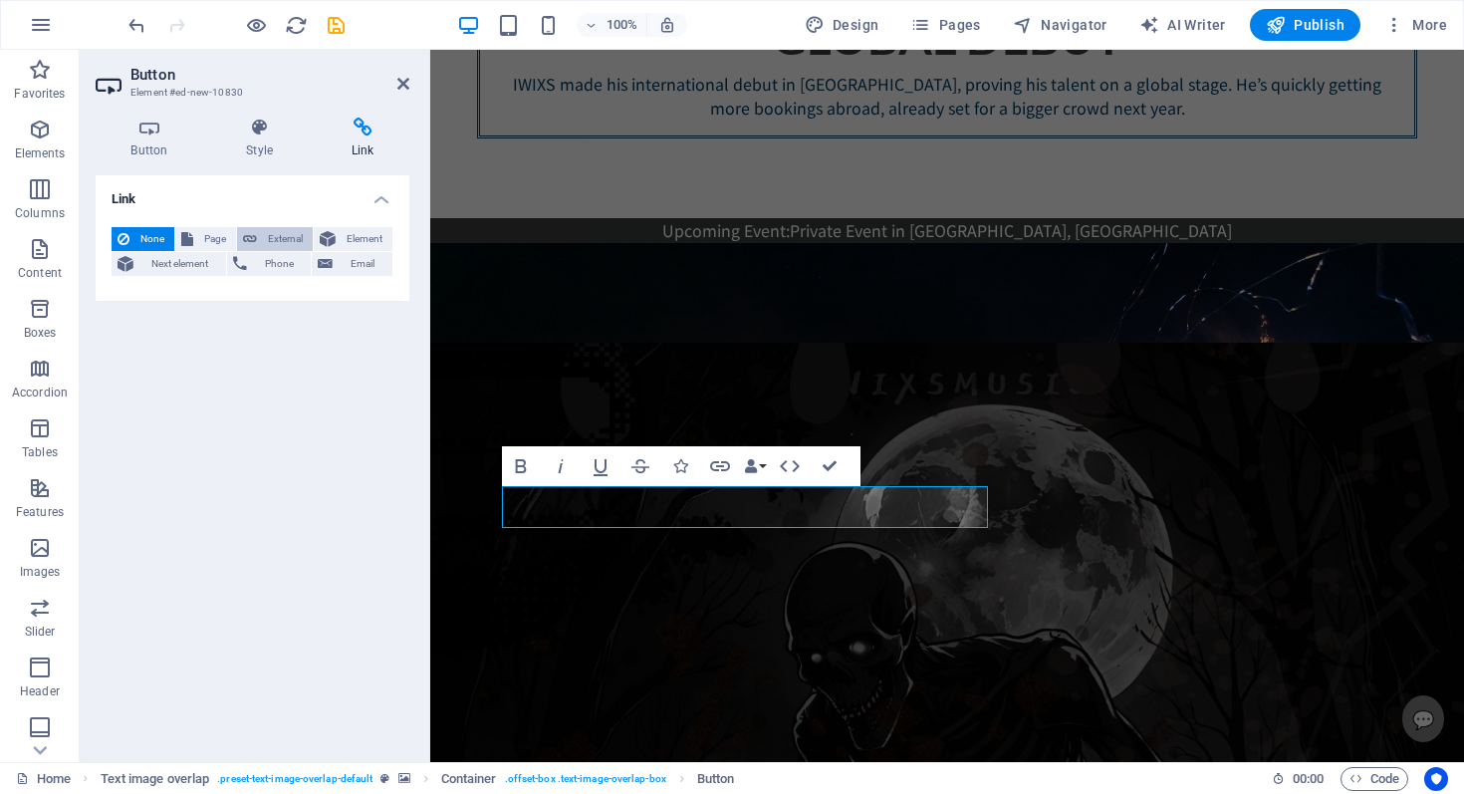
click at [295, 229] on span "External" at bounding box center [285, 239] width 44 height 24
select select "blank"
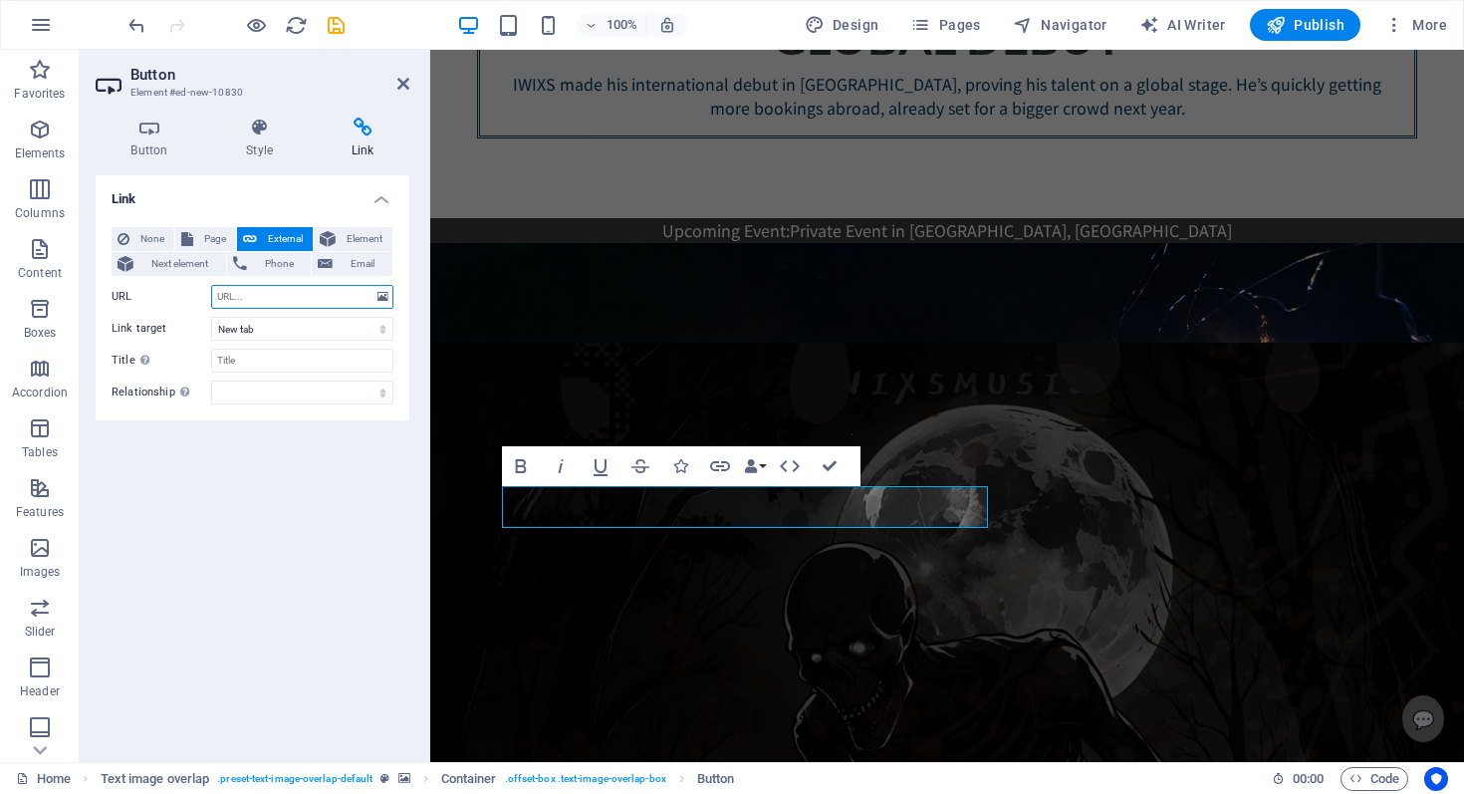
click at [261, 285] on input "URL" at bounding box center [302, 297] width 182 height 24
paste input "[URL][DOMAIN_NAME]"
type input "[URL][DOMAIN_NAME]"
drag, startPoint x: 399, startPoint y: 80, endPoint x: 320, endPoint y: 31, distance: 93.5
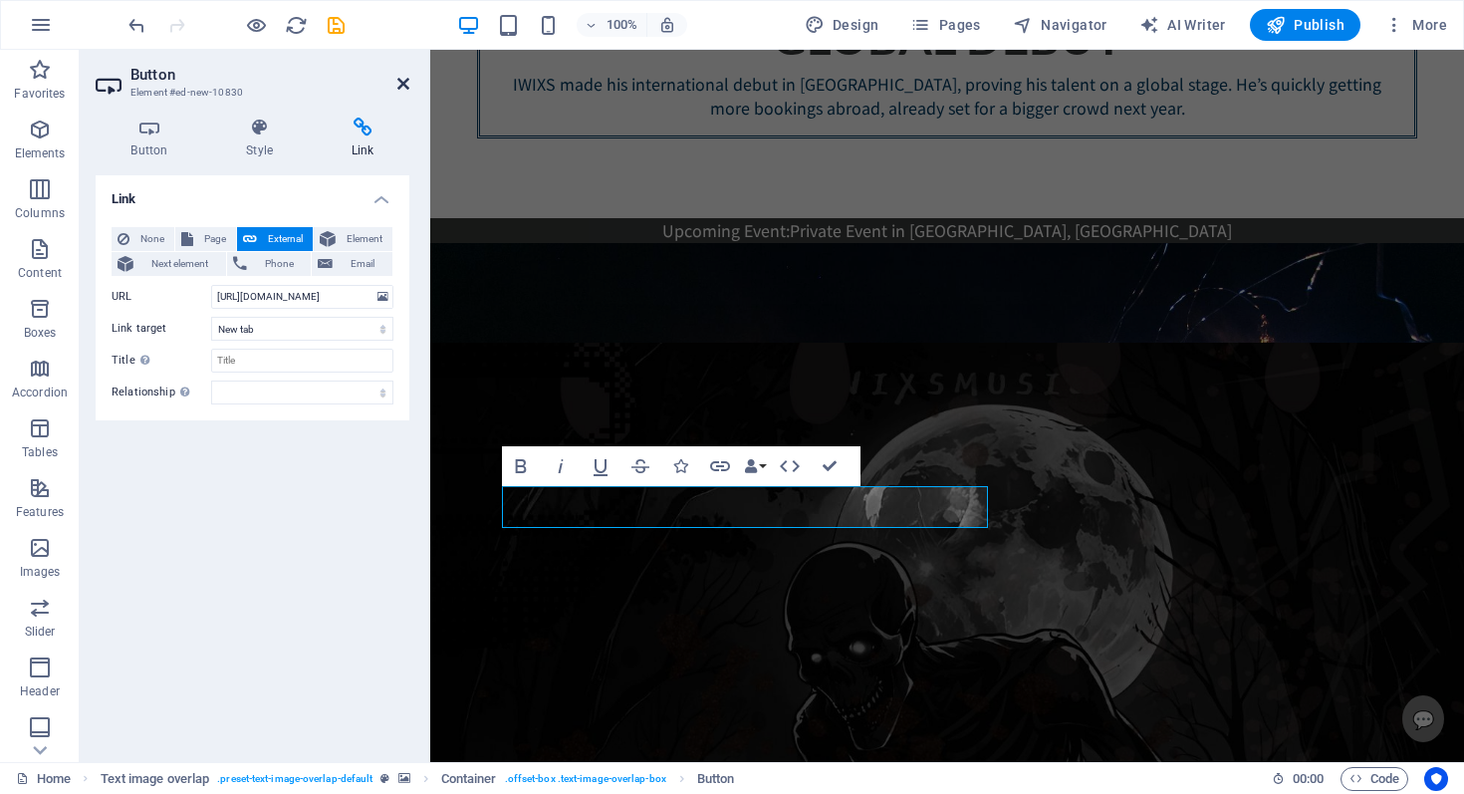
click at [399, 80] on icon at bounding box center [403, 84] width 12 height 16
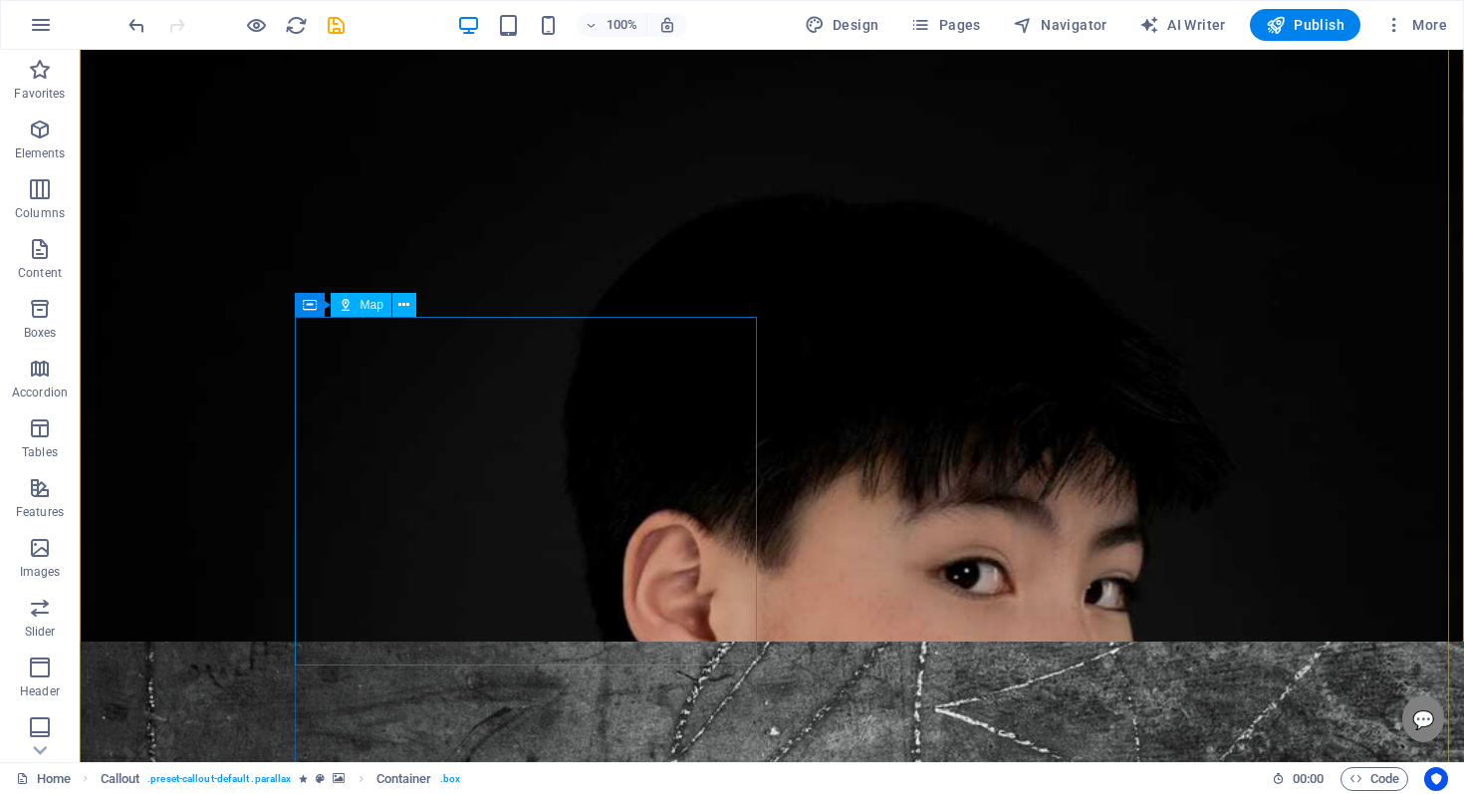
scroll to position [4819, 0]
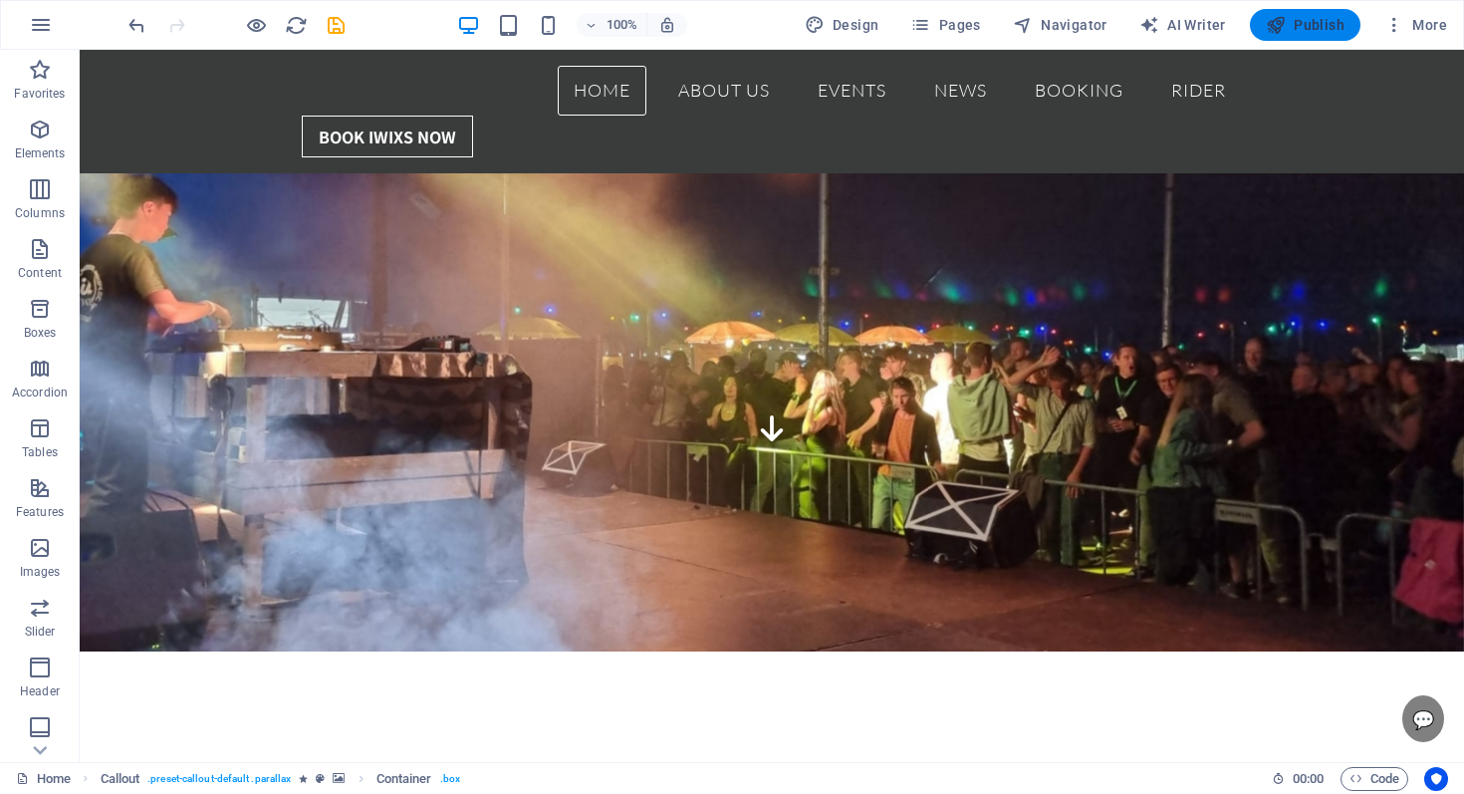
click at [1293, 25] on span "Publish" at bounding box center [1305, 25] width 79 height 20
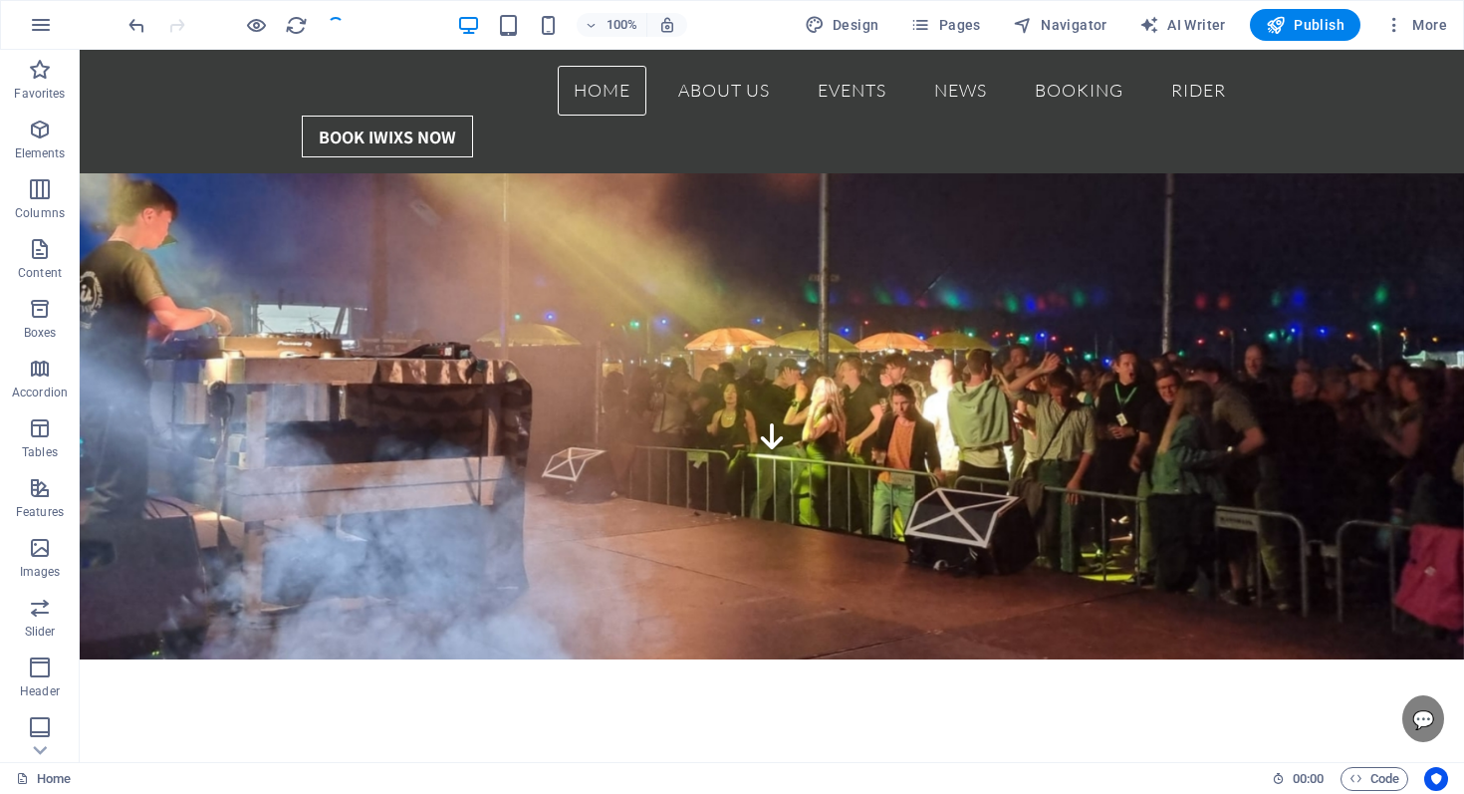
scroll to position [297, 0]
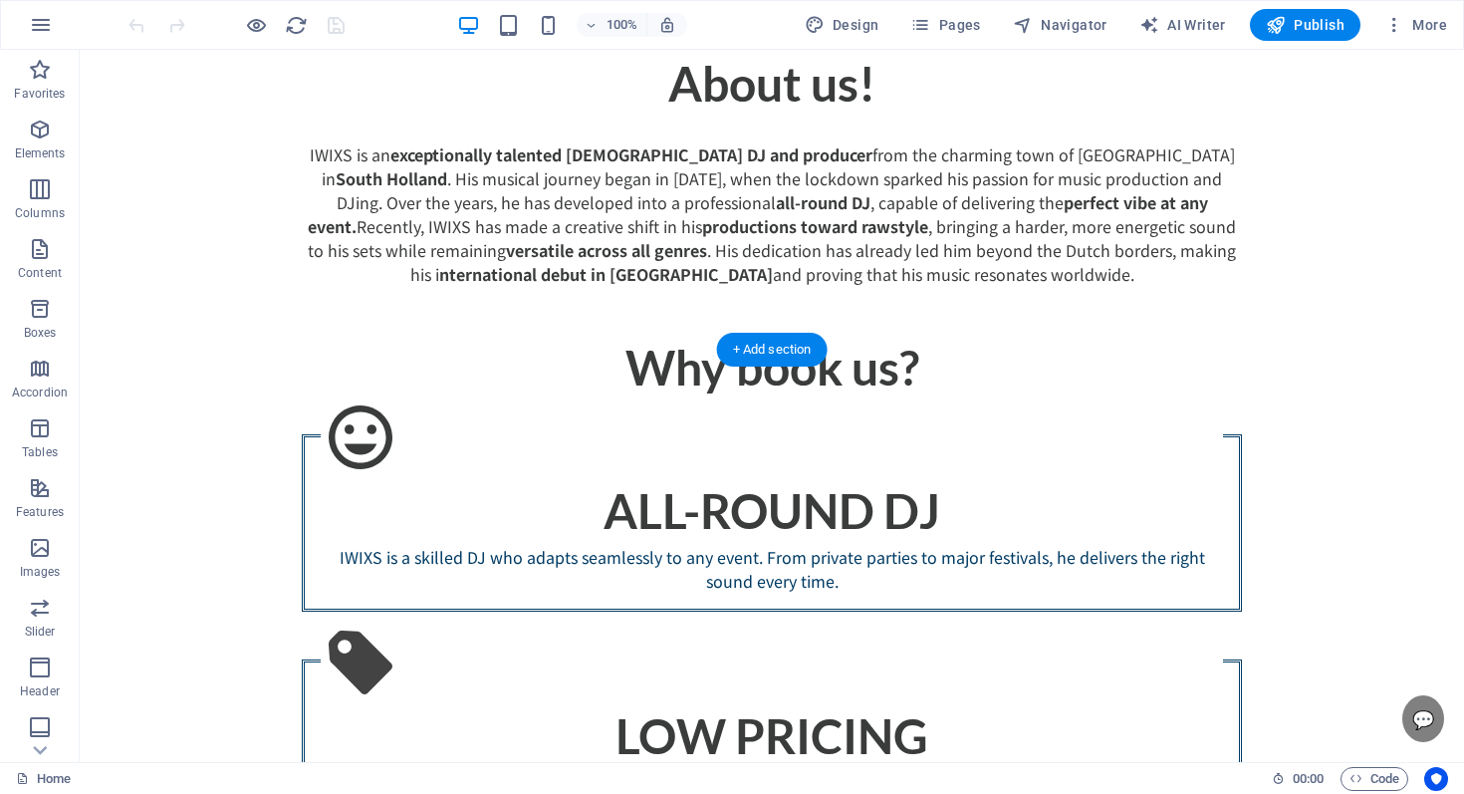
scroll to position [1800, 0]
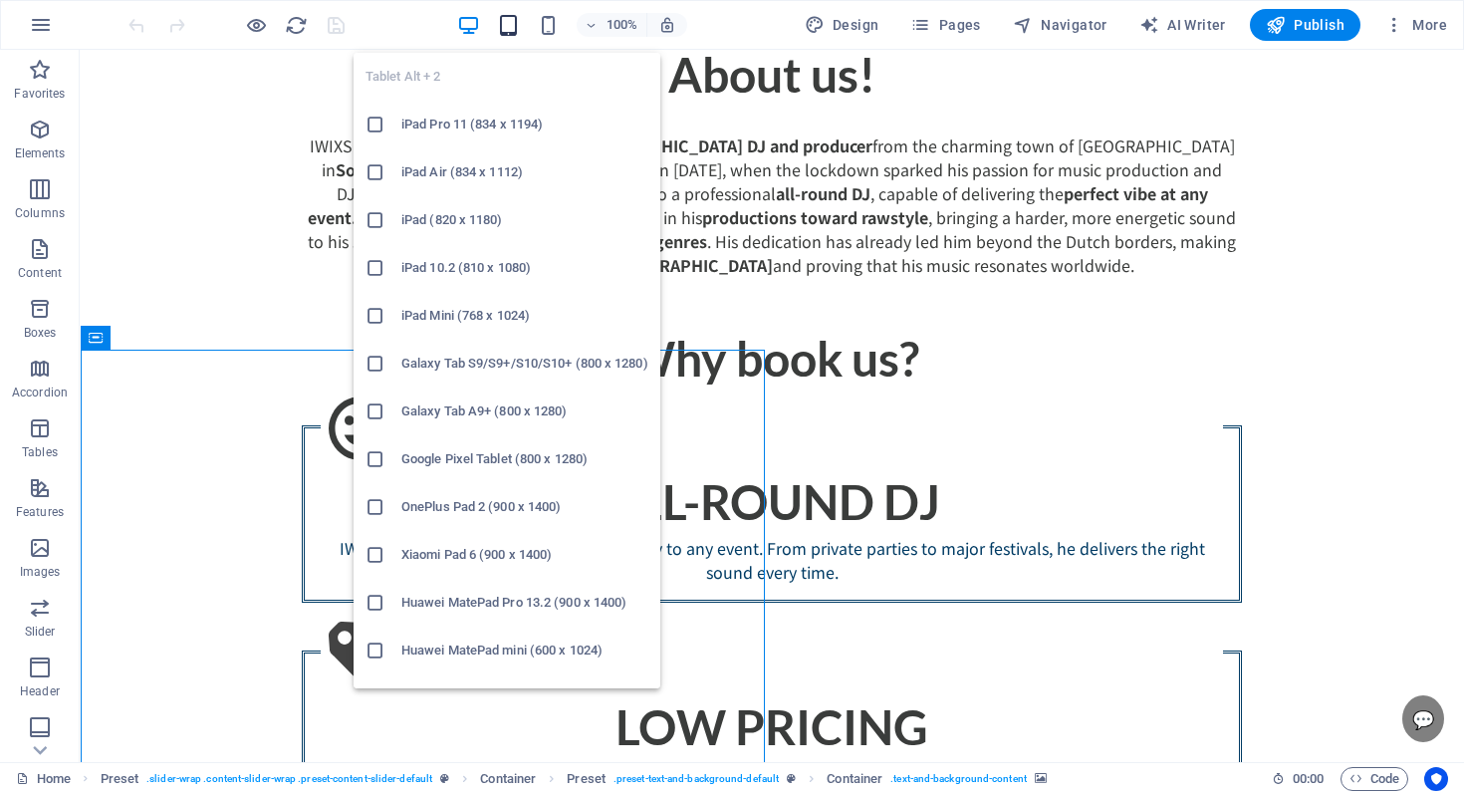
click at [511, 30] on icon "button" at bounding box center [508, 25] width 23 height 23
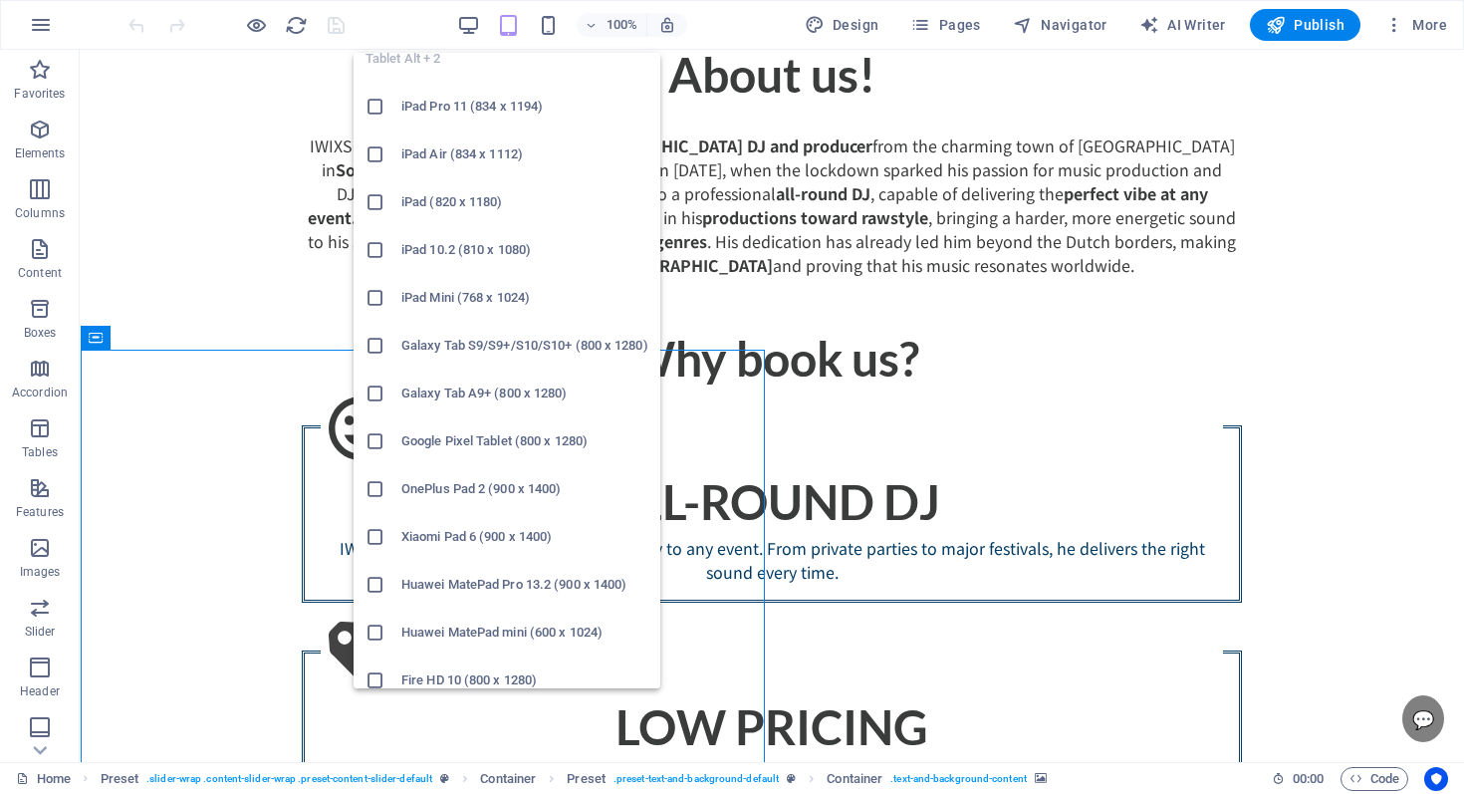
scroll to position [30, 0]
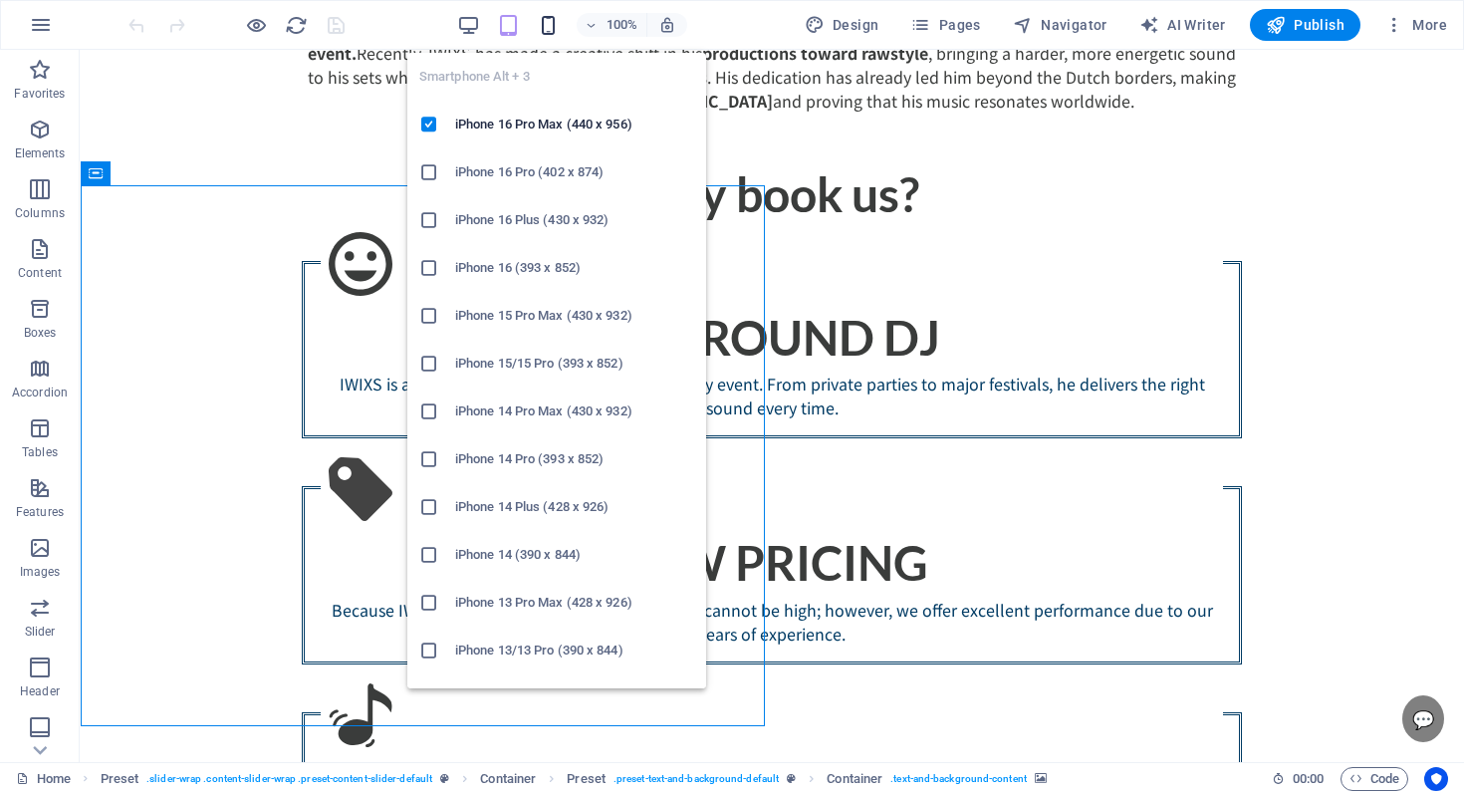
click at [555, 28] on icon "button" at bounding box center [548, 25] width 23 height 23
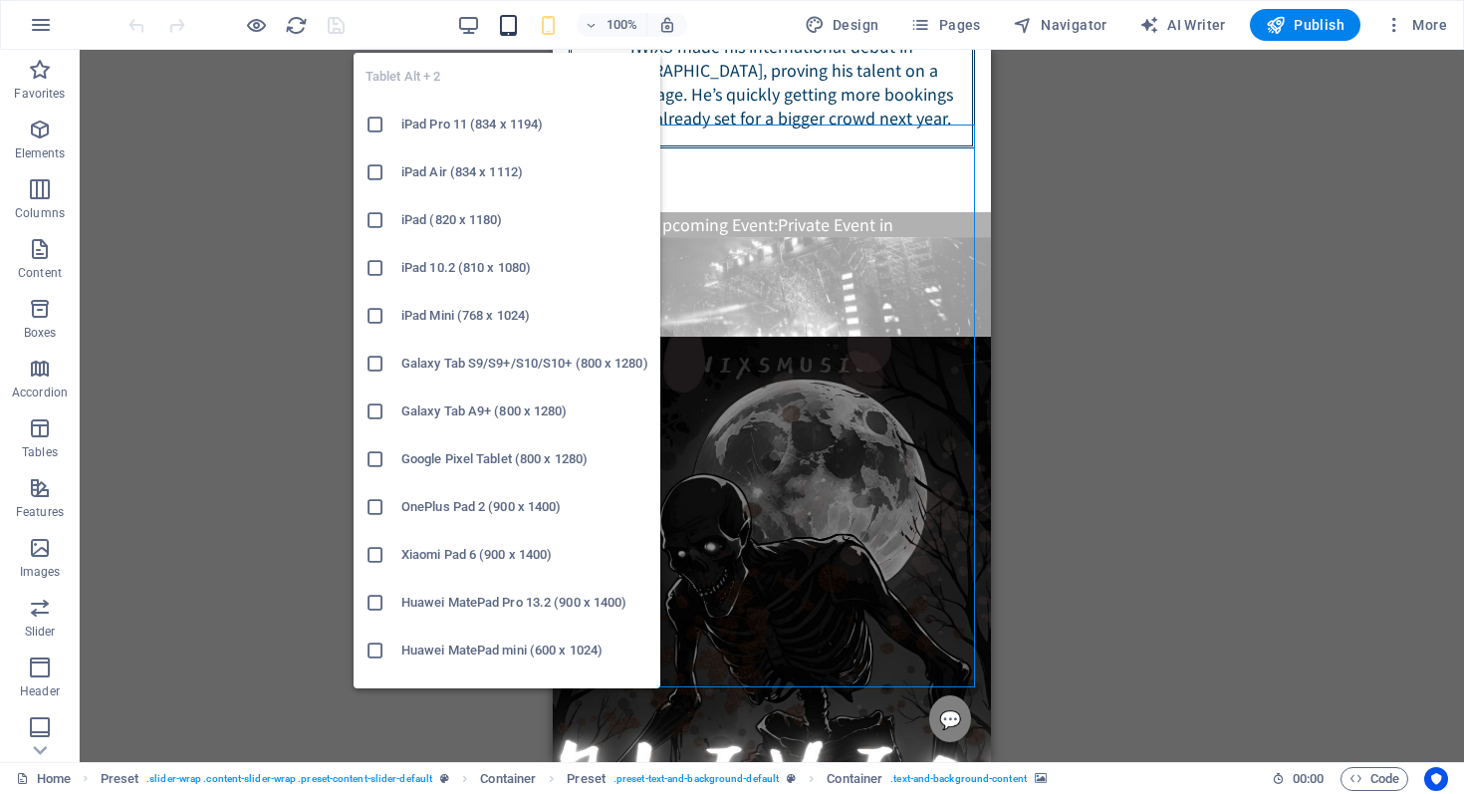
click at [502, 29] on icon "button" at bounding box center [508, 25] width 23 height 23
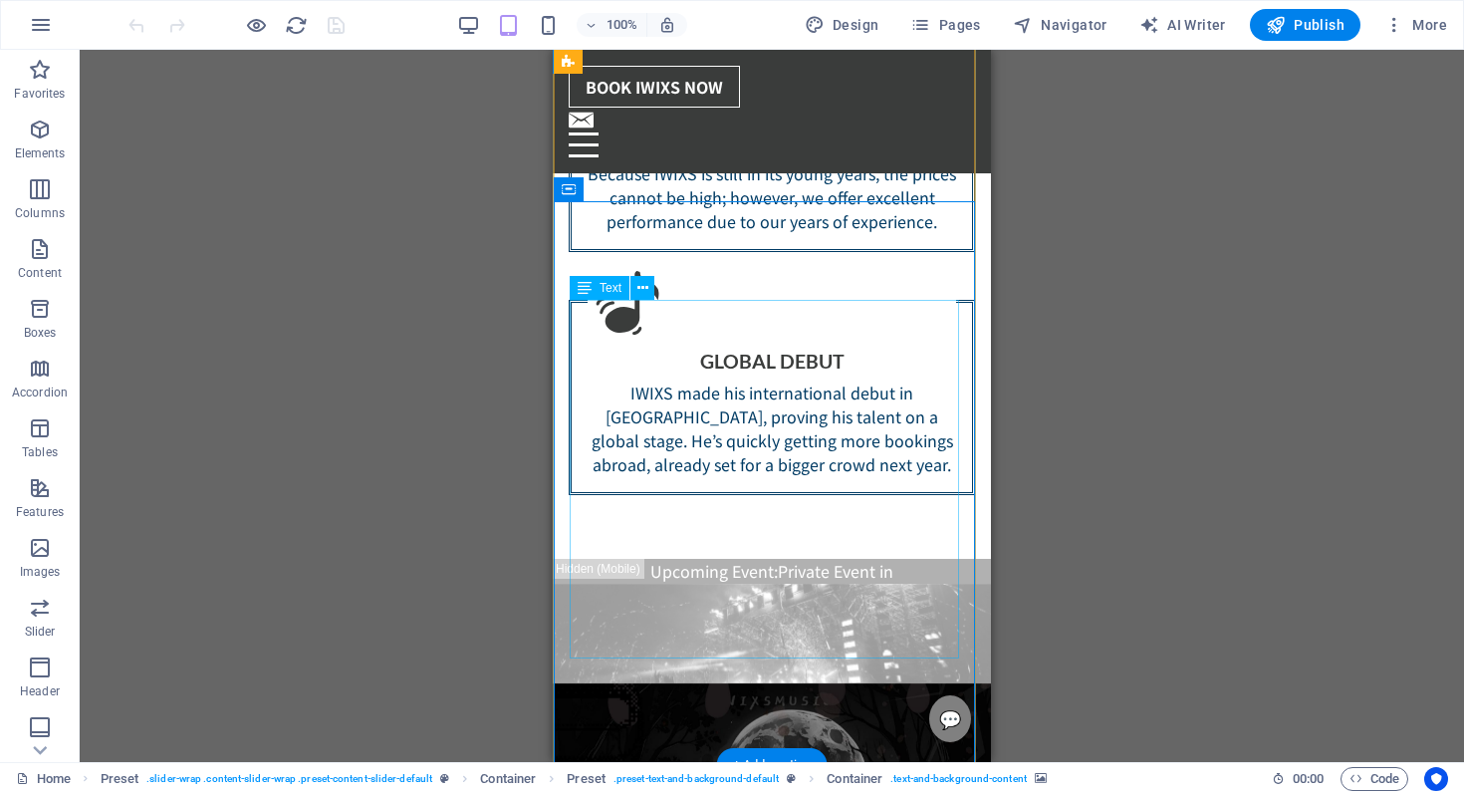
scroll to position [2139, 0]
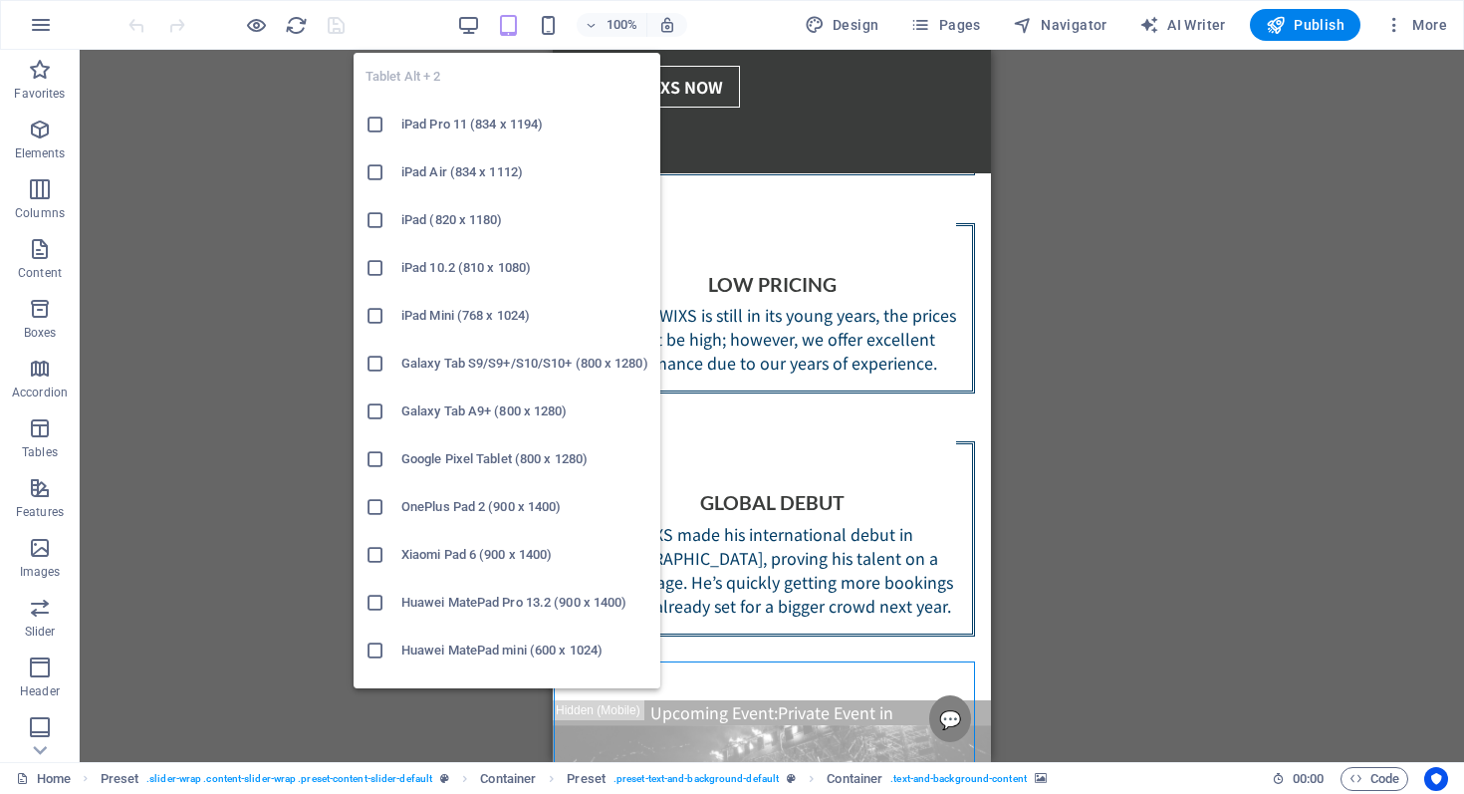
click at [505, 27] on icon "button" at bounding box center [508, 25] width 23 height 23
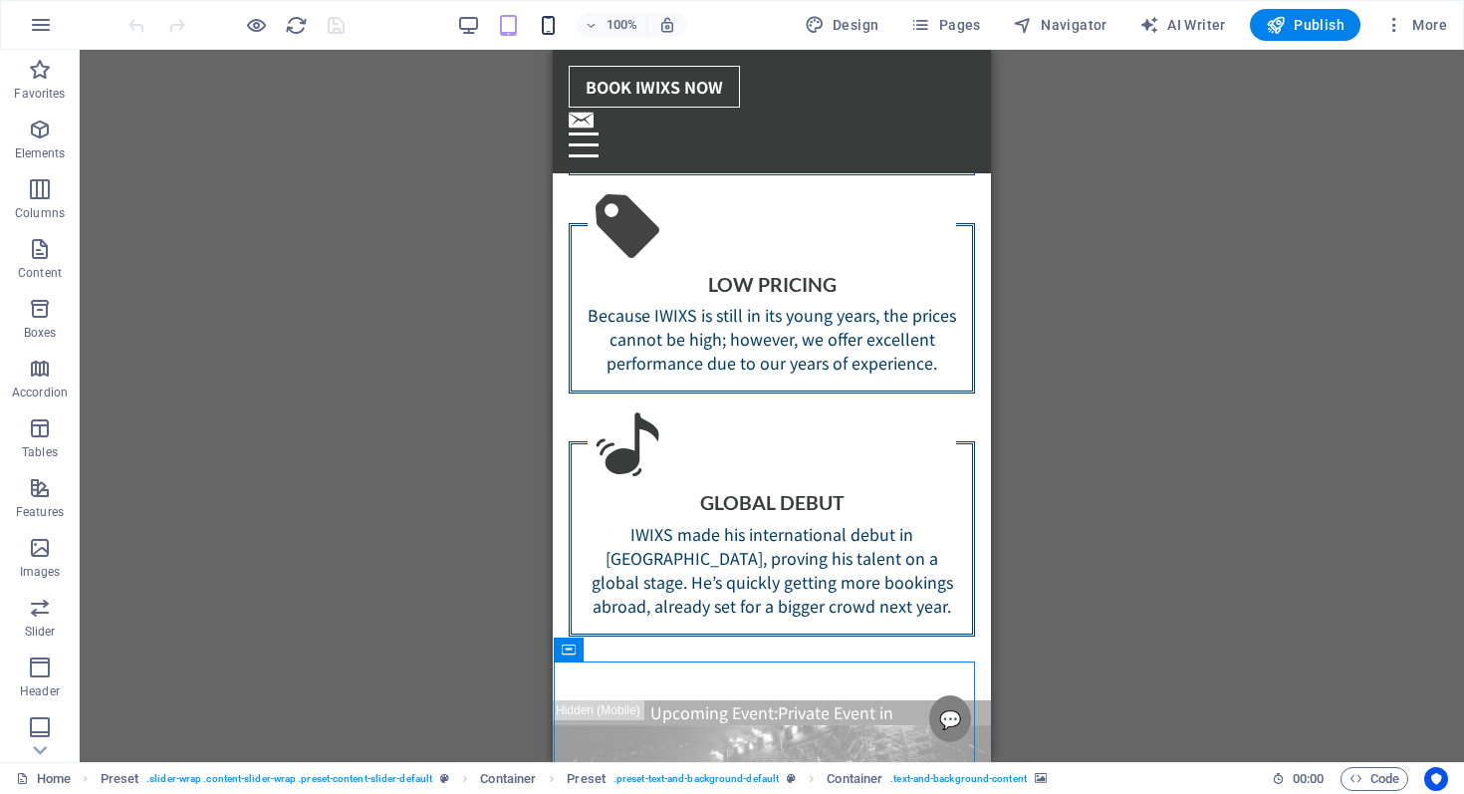
click at [549, 26] on icon "button" at bounding box center [548, 25] width 23 height 23
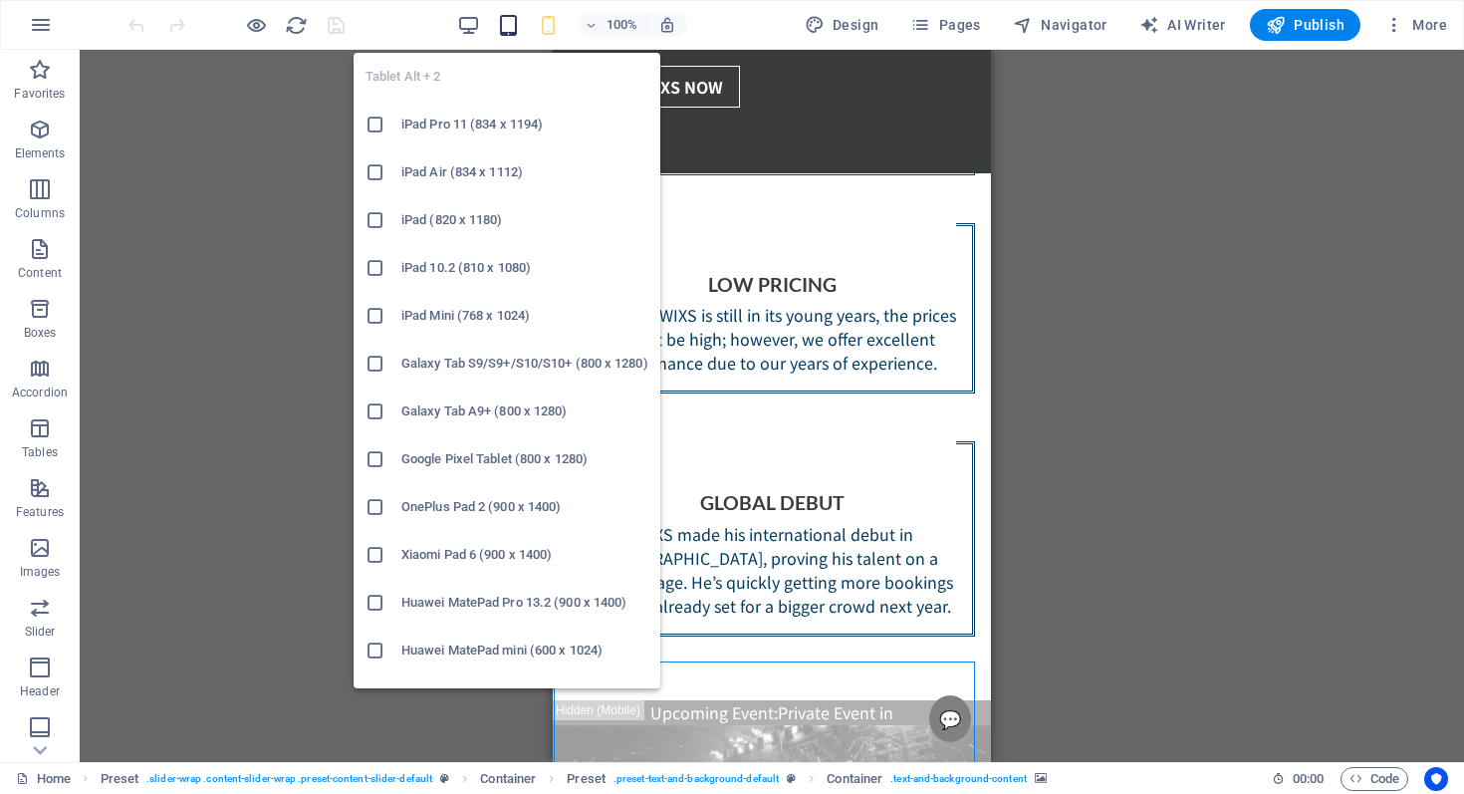
click at [510, 28] on icon "button" at bounding box center [508, 25] width 23 height 23
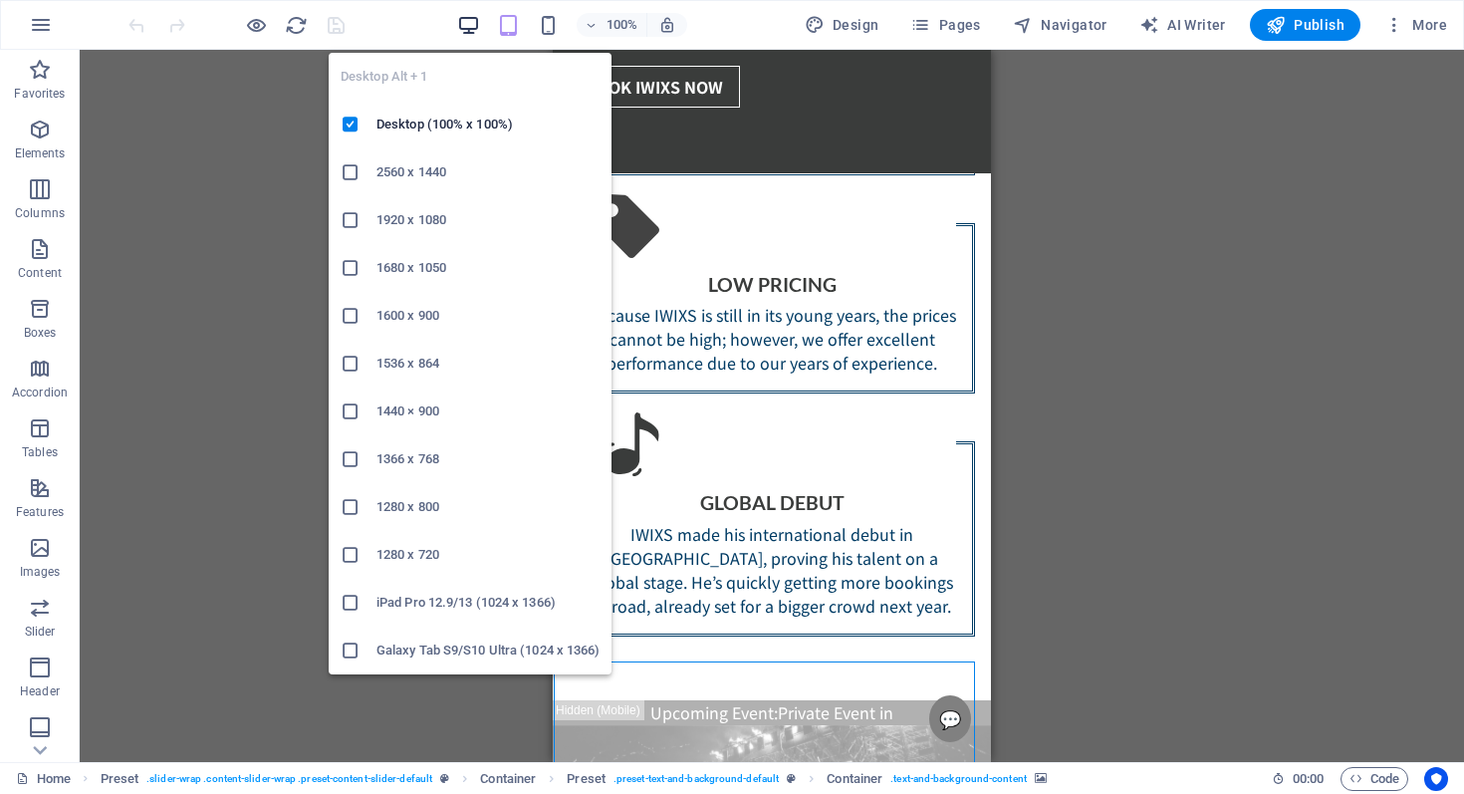
click at [474, 28] on icon "button" at bounding box center [468, 25] width 23 height 23
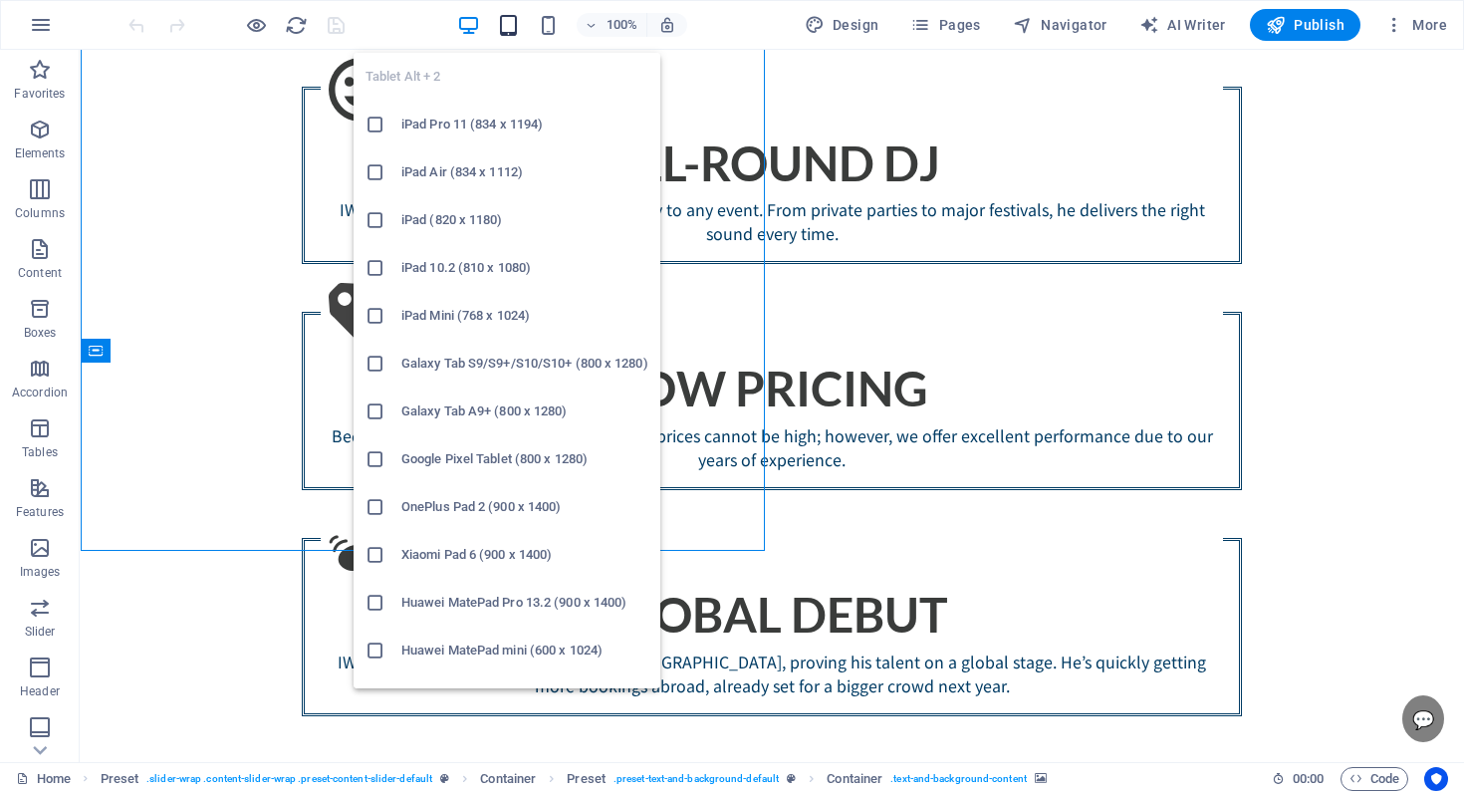
click at [509, 27] on icon "button" at bounding box center [508, 25] width 23 height 23
click at [483, 118] on h6 "iPad Pro 11 (834 x 1194)" at bounding box center [524, 125] width 247 height 24
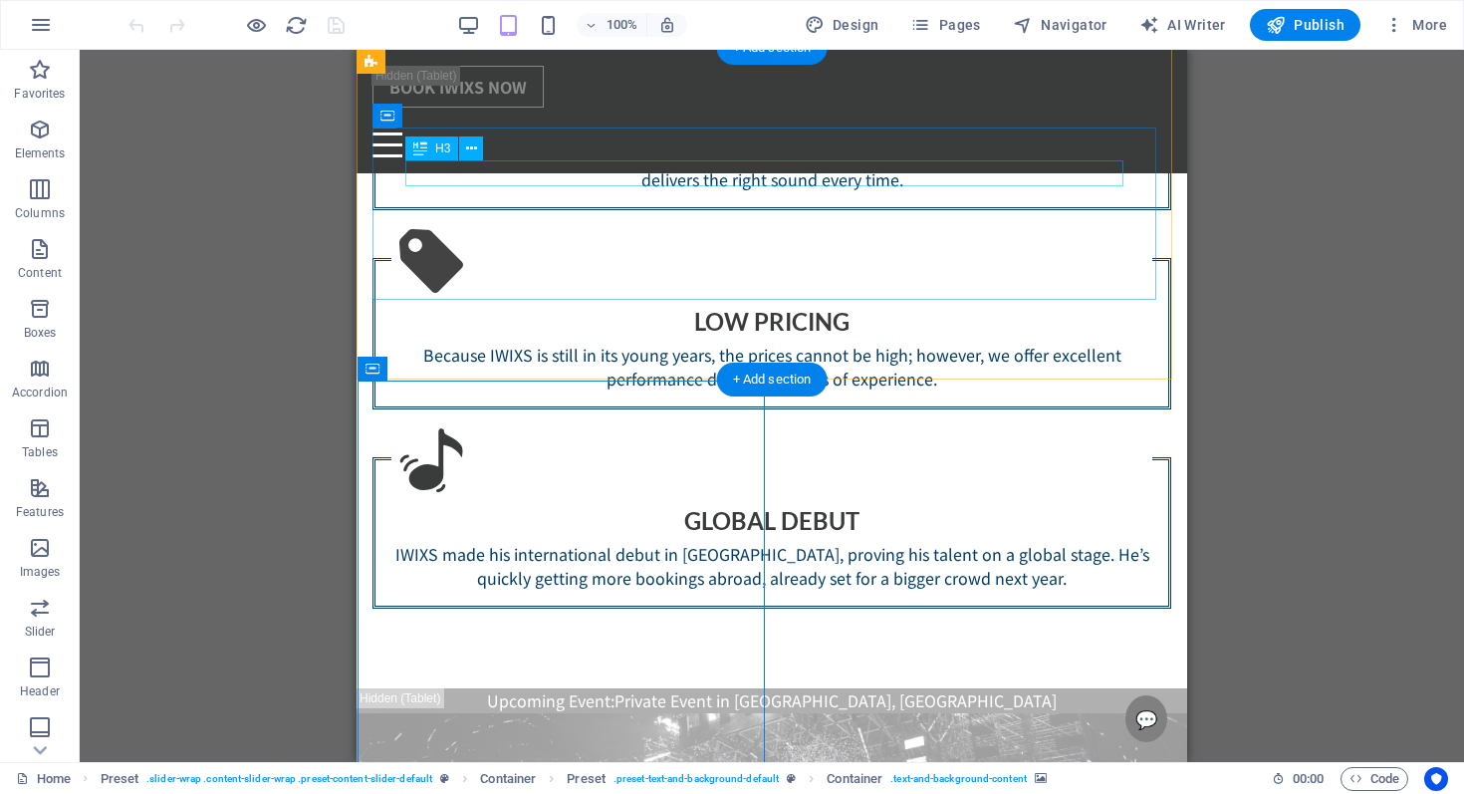
scroll to position [1817, 0]
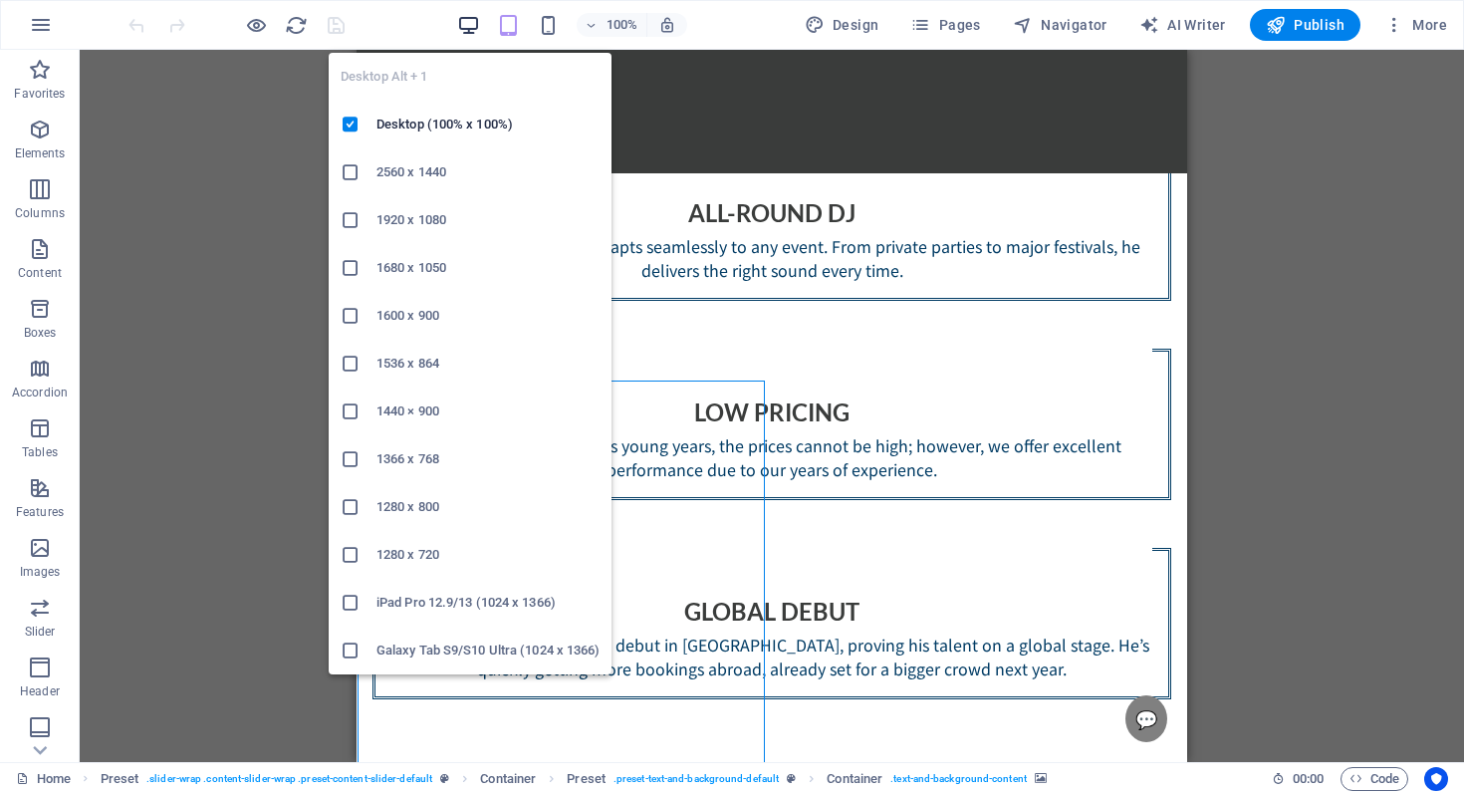
click at [480, 16] on icon "button" at bounding box center [468, 25] width 23 height 23
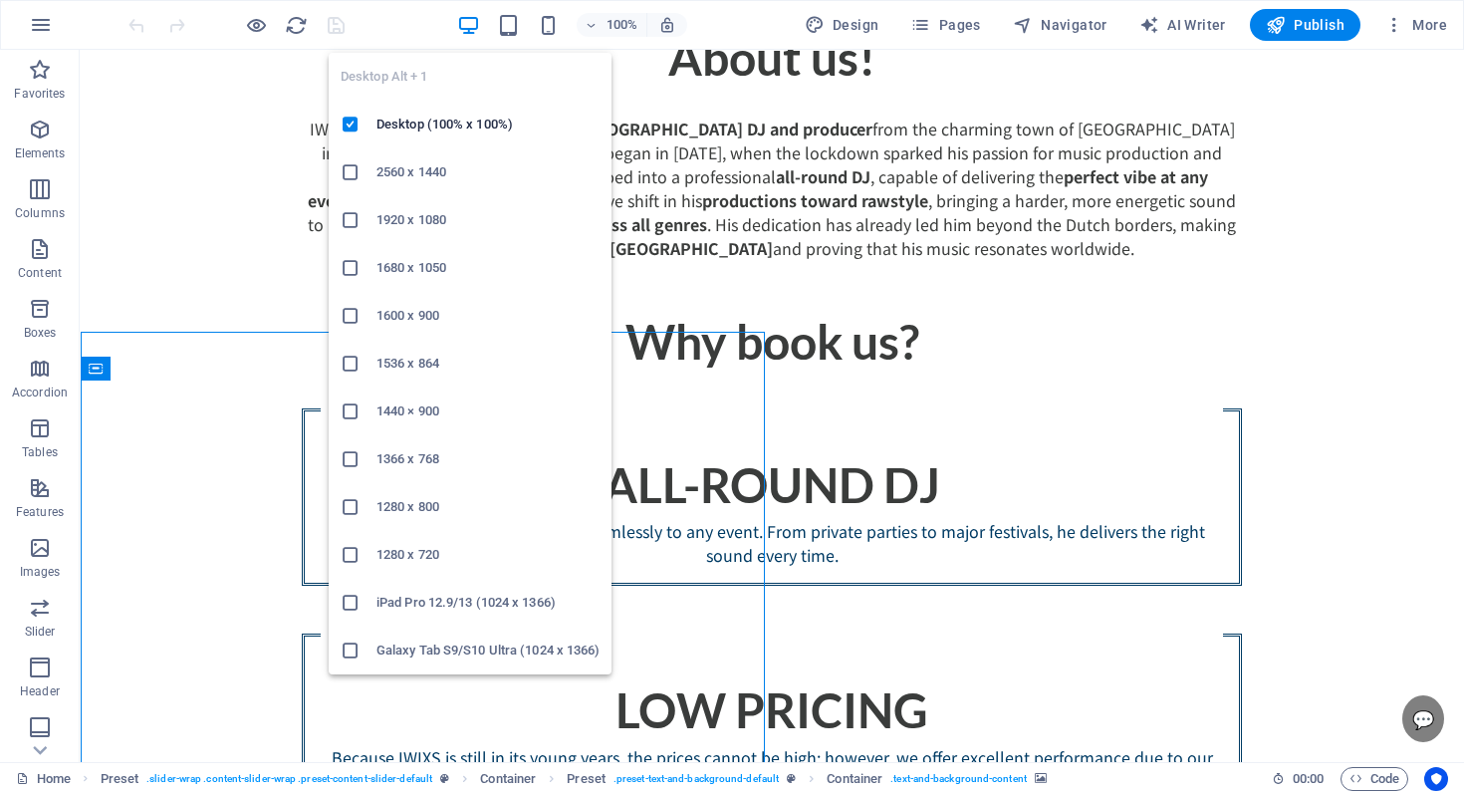
click at [408, 169] on h6 "2560 x 1440" at bounding box center [488, 172] width 223 height 24
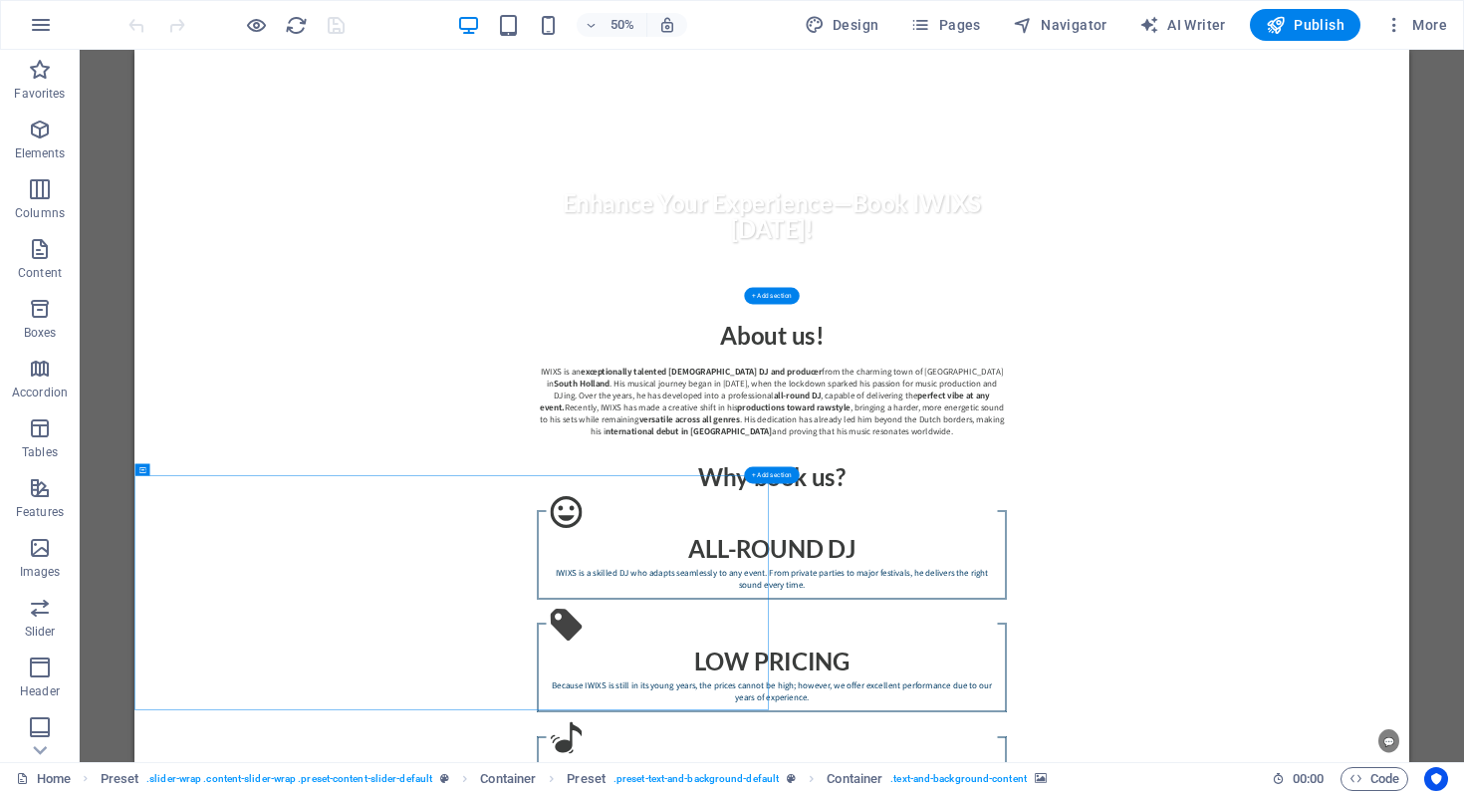
scroll to position [1983, 0]
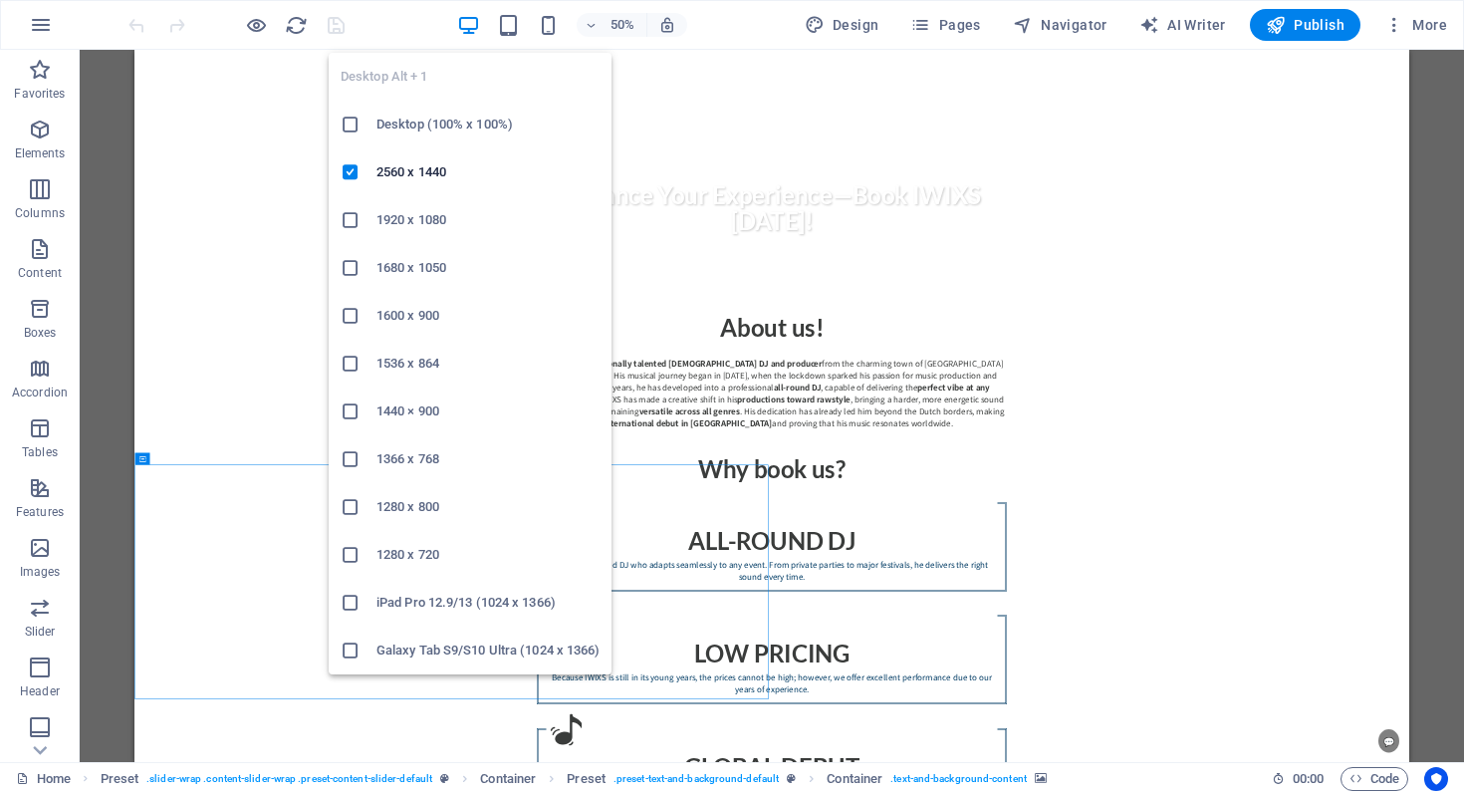
click at [480, 22] on icon "button" at bounding box center [468, 25] width 23 height 23
click at [431, 276] on h6 "1680 x 1050" at bounding box center [488, 268] width 223 height 24
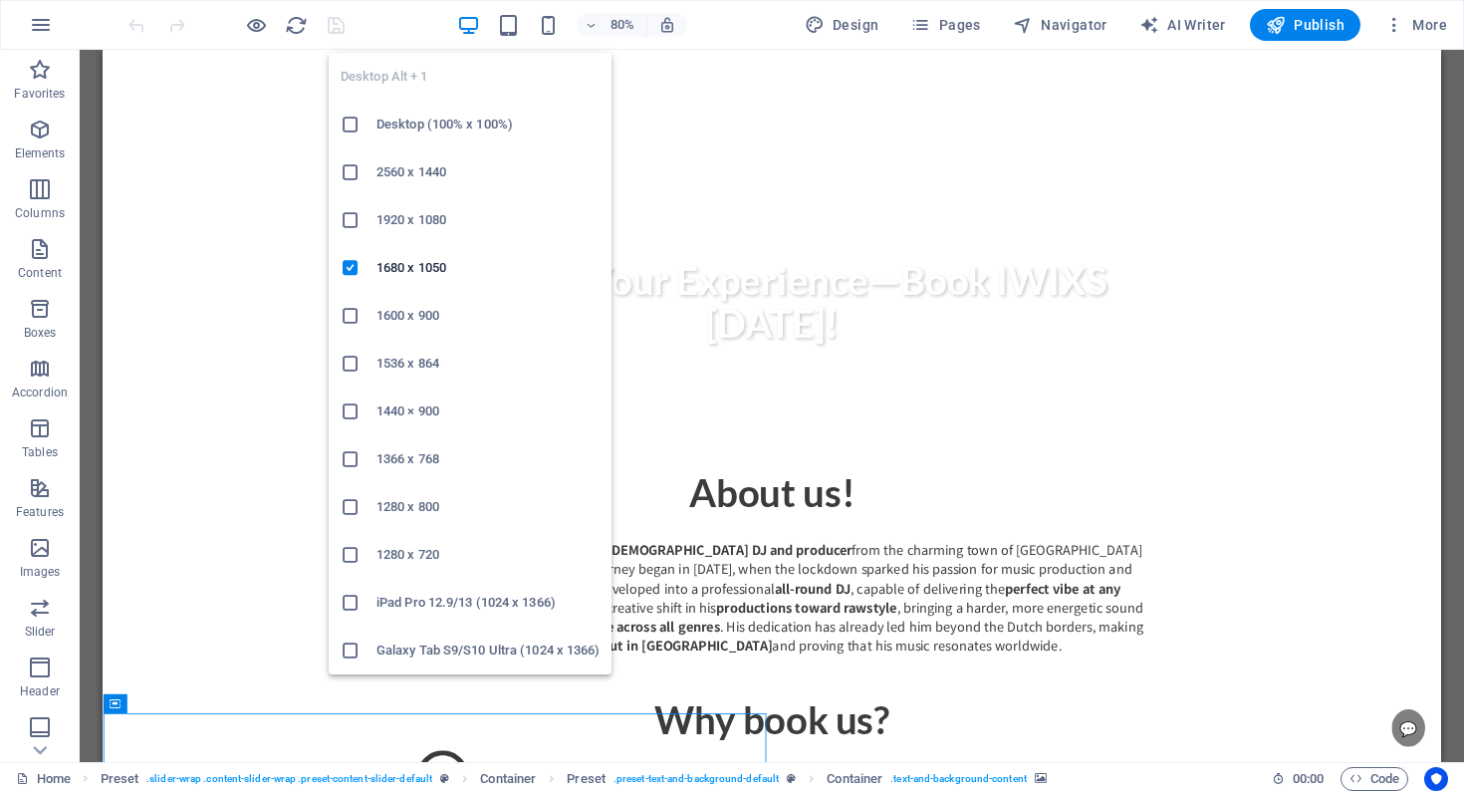
click at [471, 16] on icon "button" at bounding box center [468, 25] width 23 height 23
click at [428, 208] on h6 "1920 x 1080" at bounding box center [488, 220] width 223 height 24
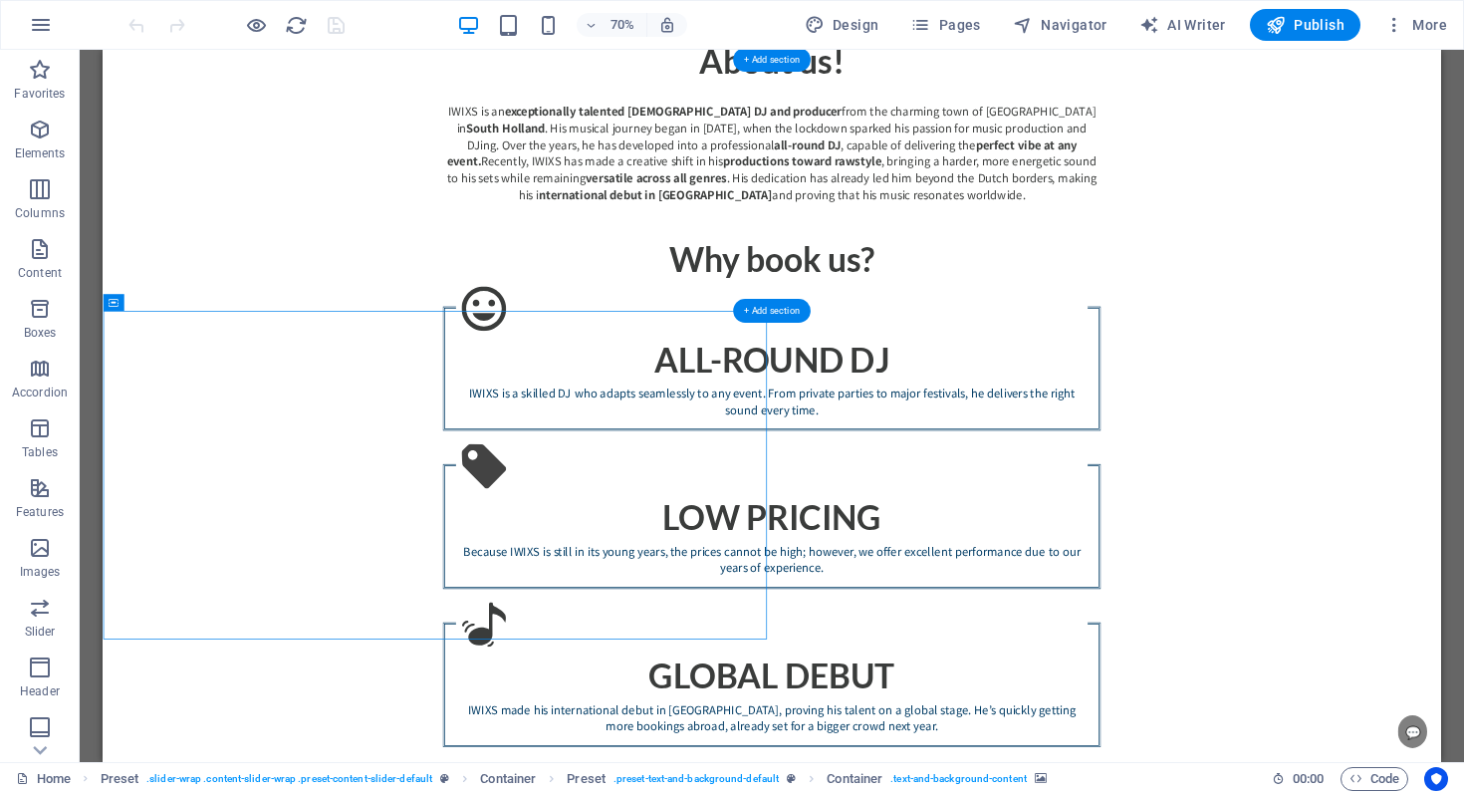
scroll to position [2166, 0]
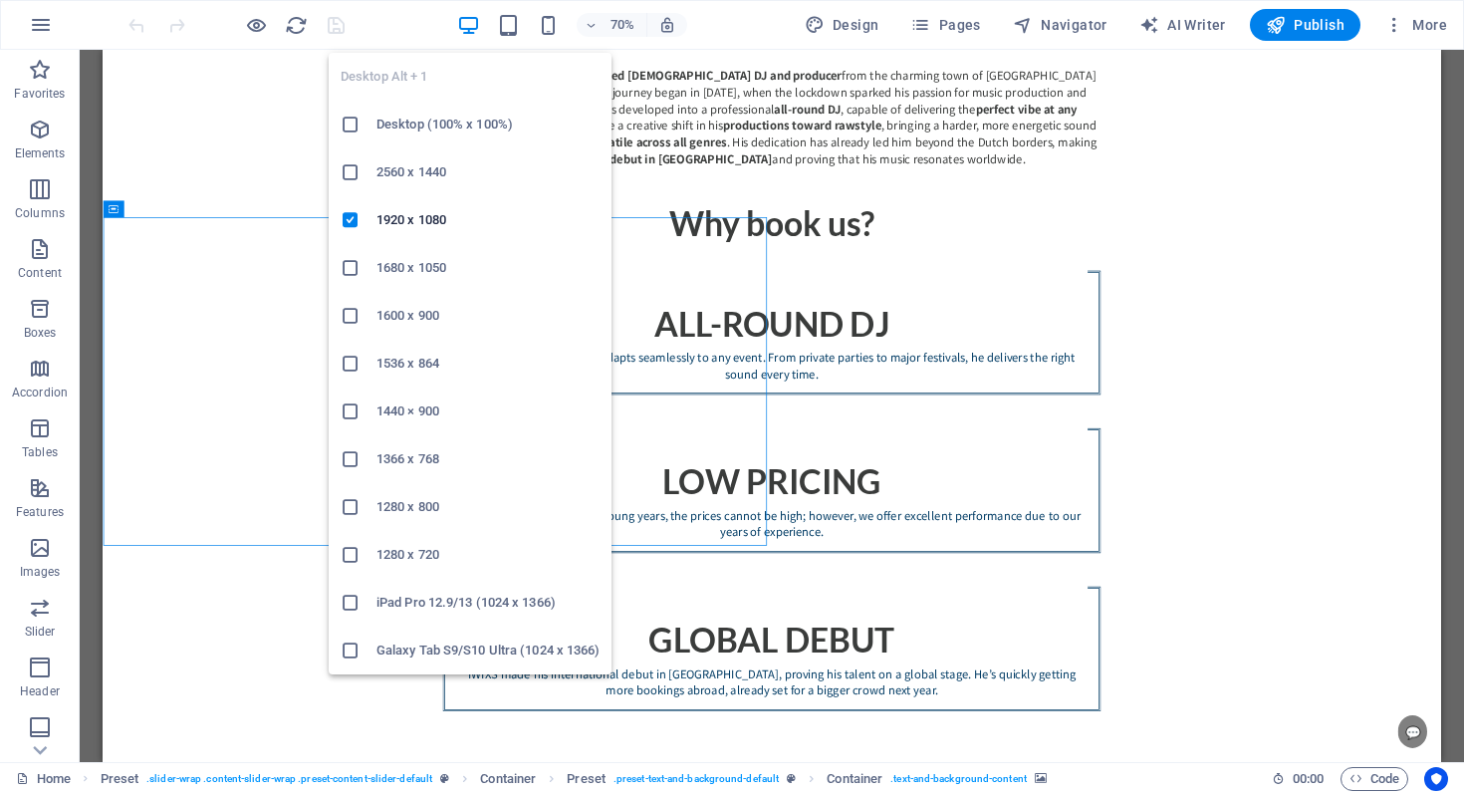
click at [477, 26] on icon "button" at bounding box center [468, 25] width 23 height 23
click at [409, 611] on h6 "iPad Pro 12.9/13 (1024 x 1366)" at bounding box center [488, 603] width 223 height 24
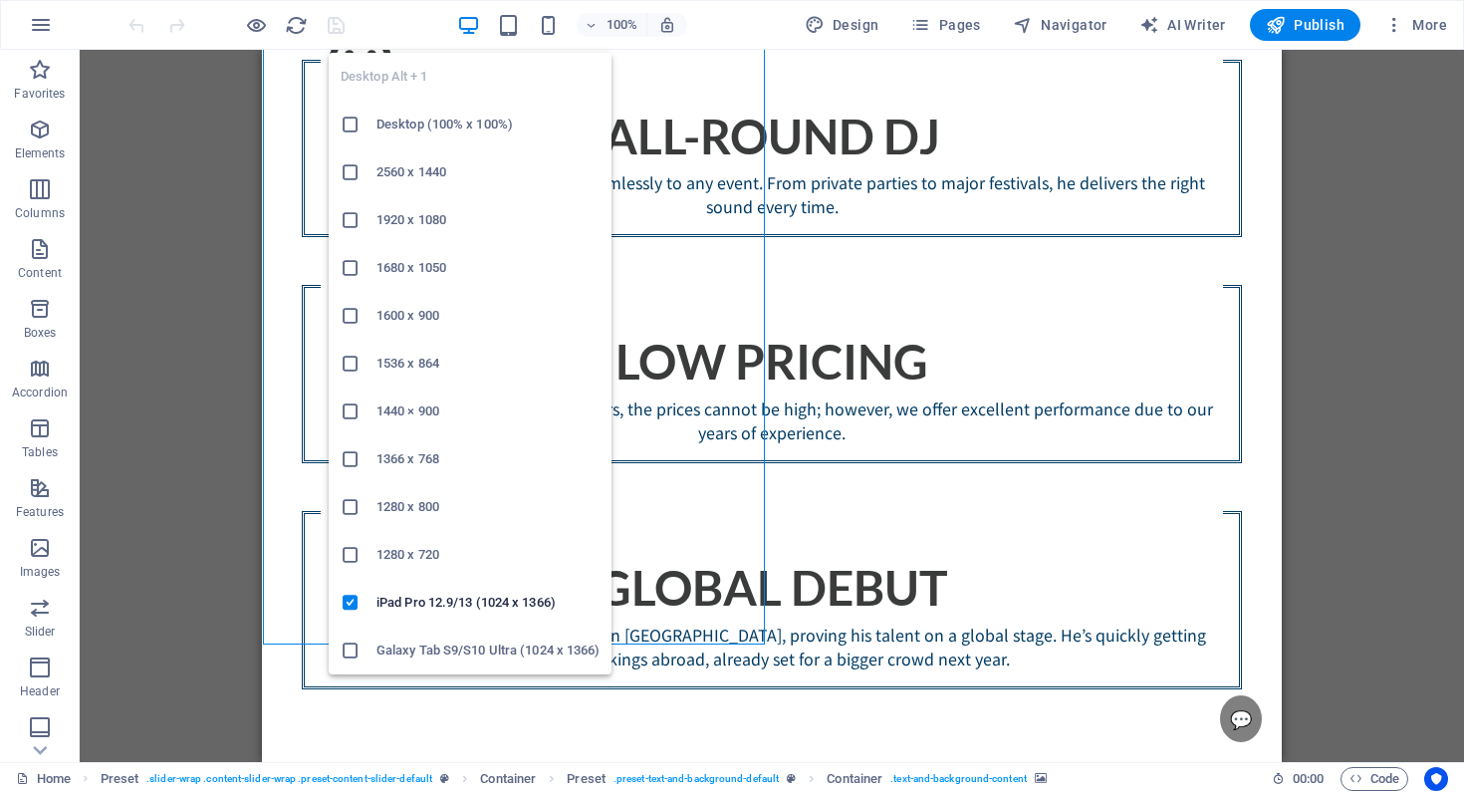
click at [458, 644] on h6 "Galaxy Tab S9/S10 Ultra (1024 x 1366)" at bounding box center [488, 651] width 223 height 24
click at [478, 22] on icon "button" at bounding box center [468, 25] width 23 height 23
drag, startPoint x: 495, startPoint y: 500, endPoint x: 361, endPoint y: 450, distance: 143.4
click at [495, 500] on h6 "1280 x 800" at bounding box center [488, 507] width 223 height 24
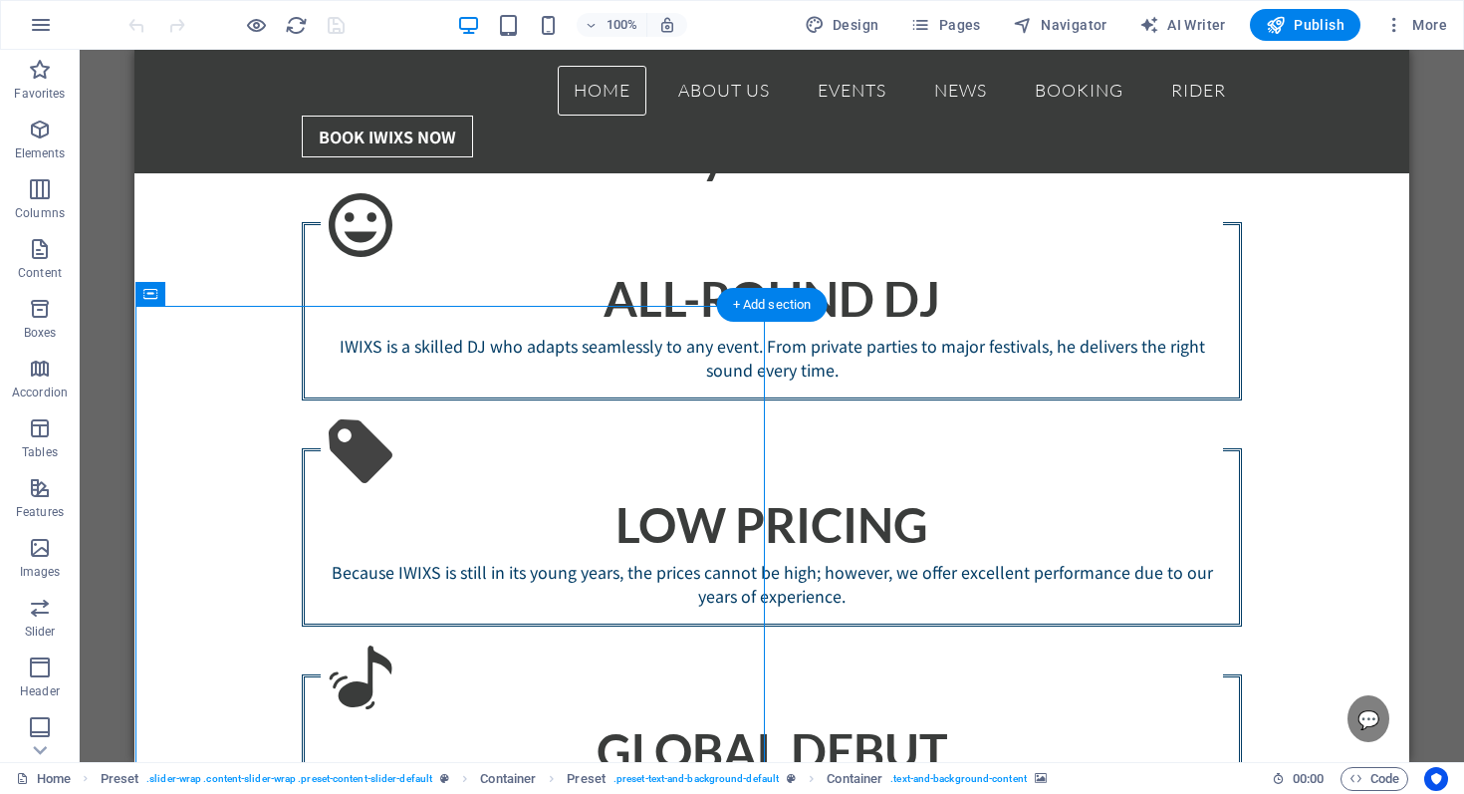
scroll to position [1844, 0]
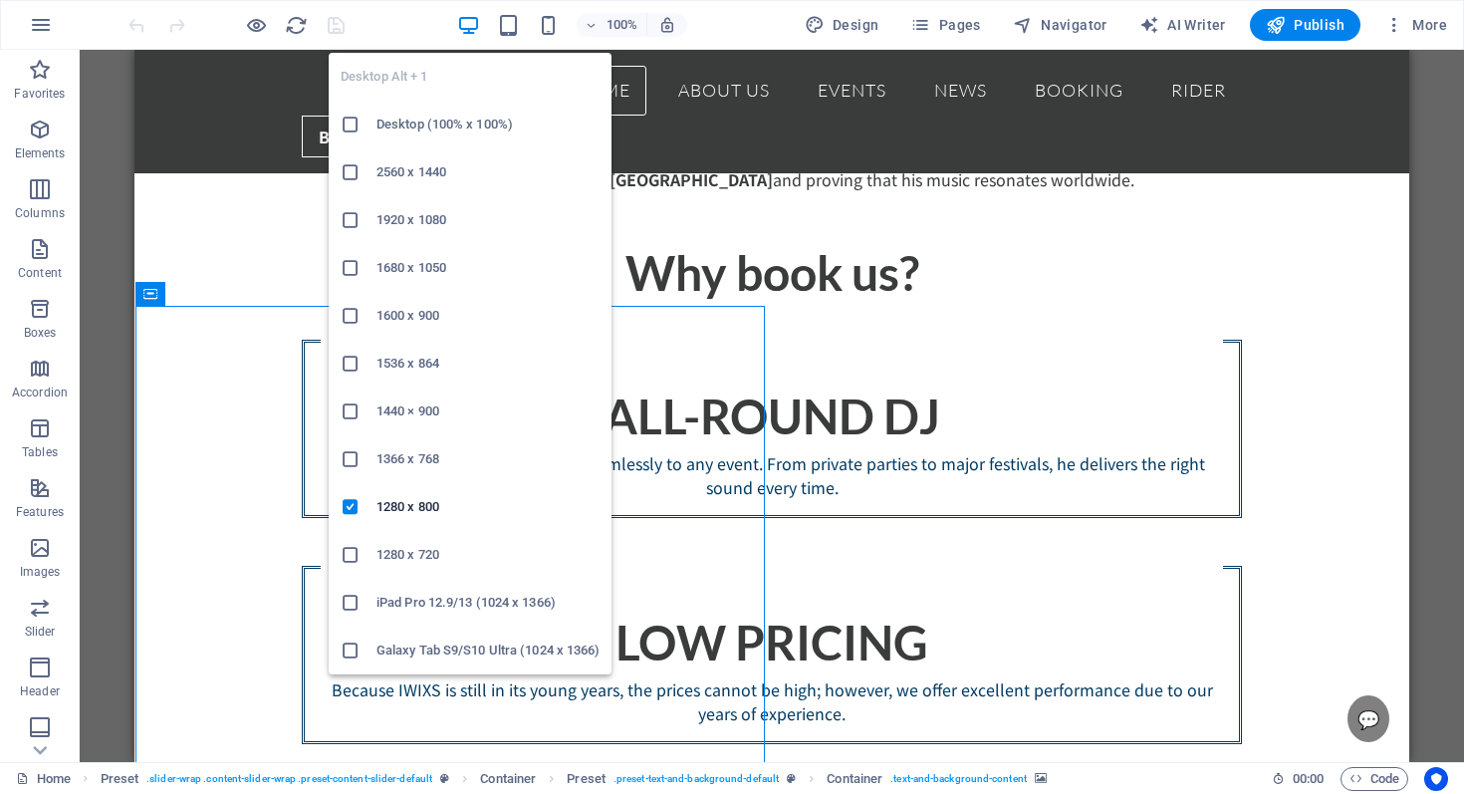
click at [478, 29] on icon "button" at bounding box center [468, 25] width 23 height 23
click at [430, 133] on h6 "Desktop (100% x 100%)" at bounding box center [488, 125] width 223 height 24
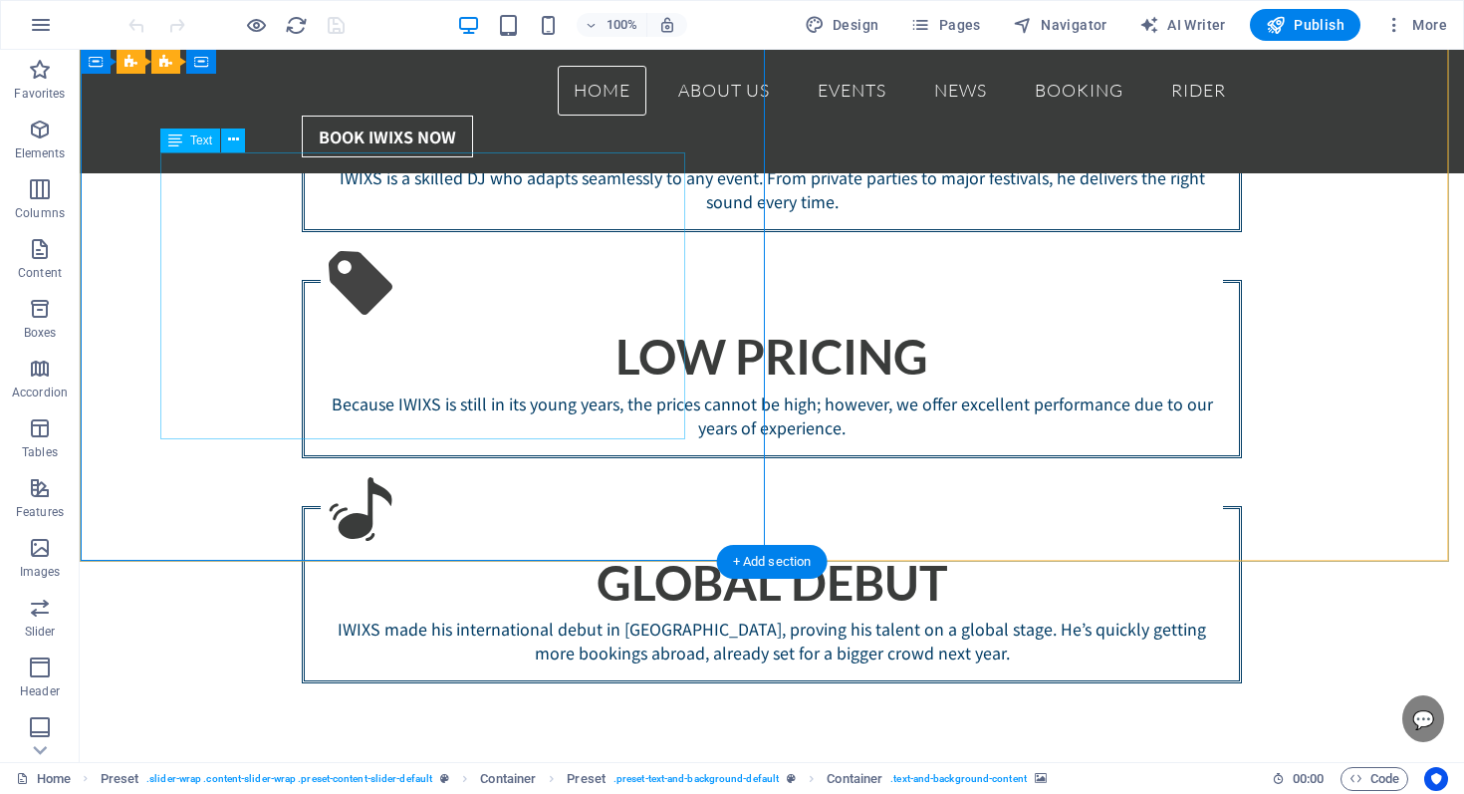
scroll to position [2001, 0]
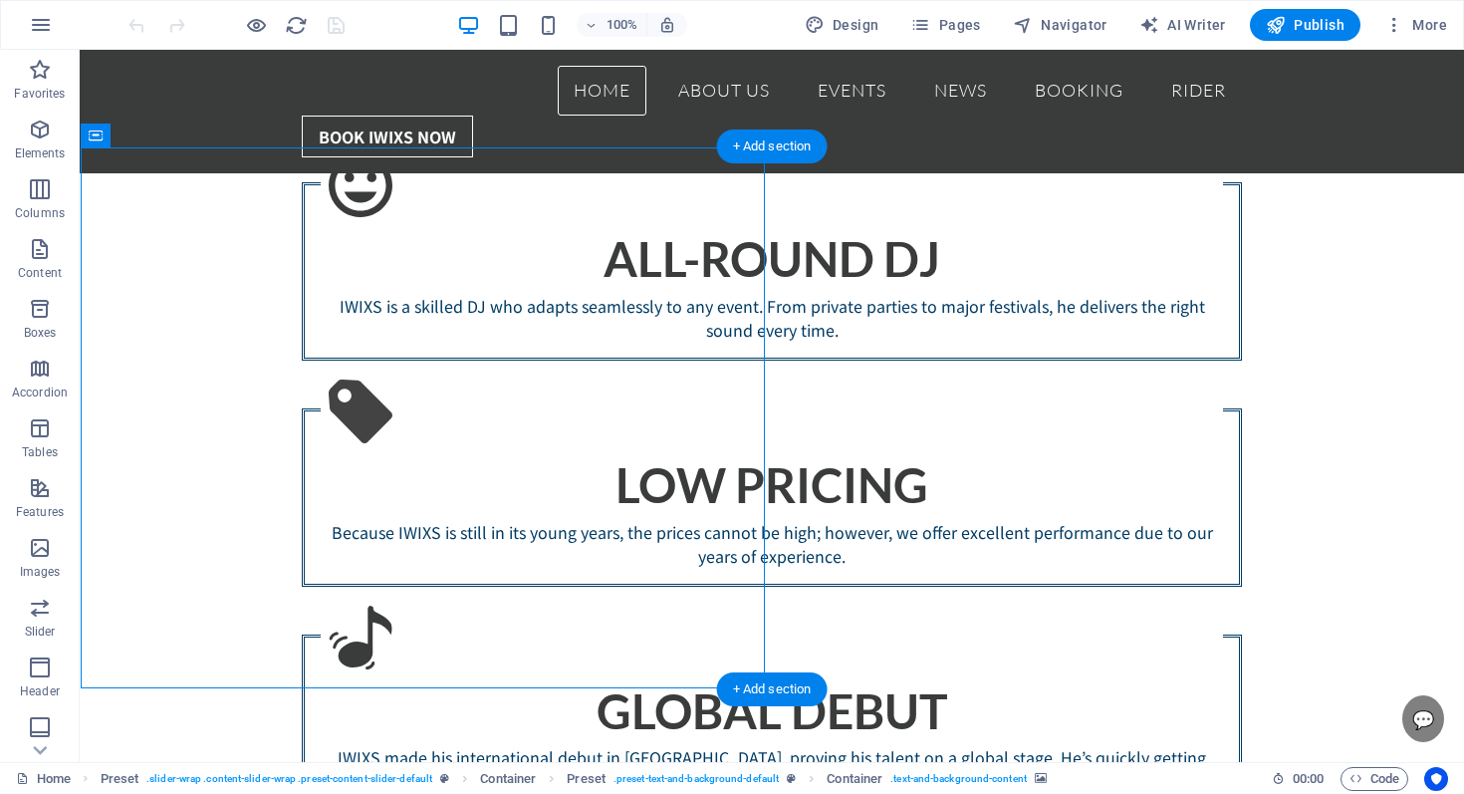
drag, startPoint x: 328, startPoint y: 173, endPoint x: 406, endPoint y: 223, distance: 93.1
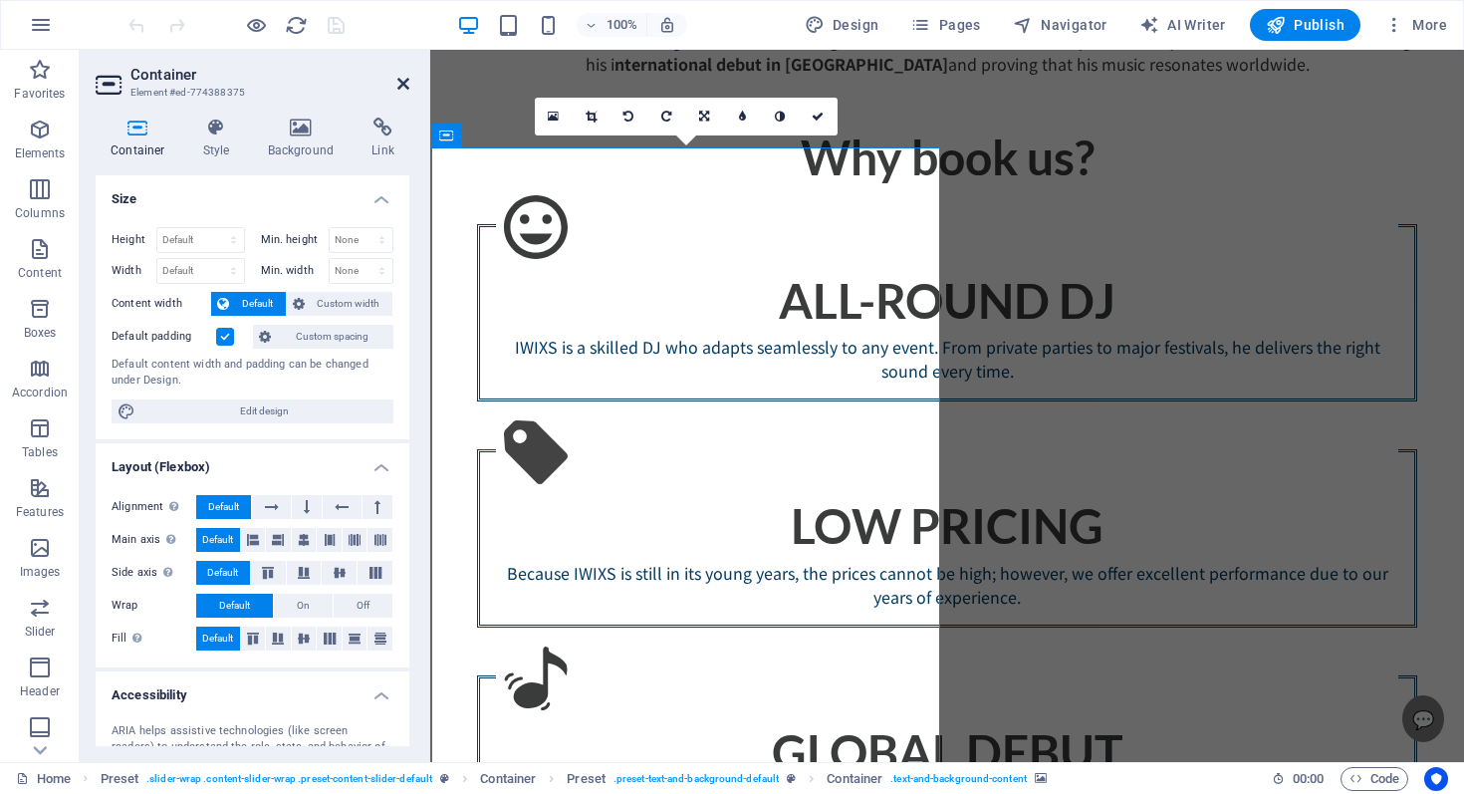
drag, startPoint x: 405, startPoint y: 81, endPoint x: 326, endPoint y: 31, distance: 94.0
click at [405, 81] on icon at bounding box center [403, 84] width 12 height 16
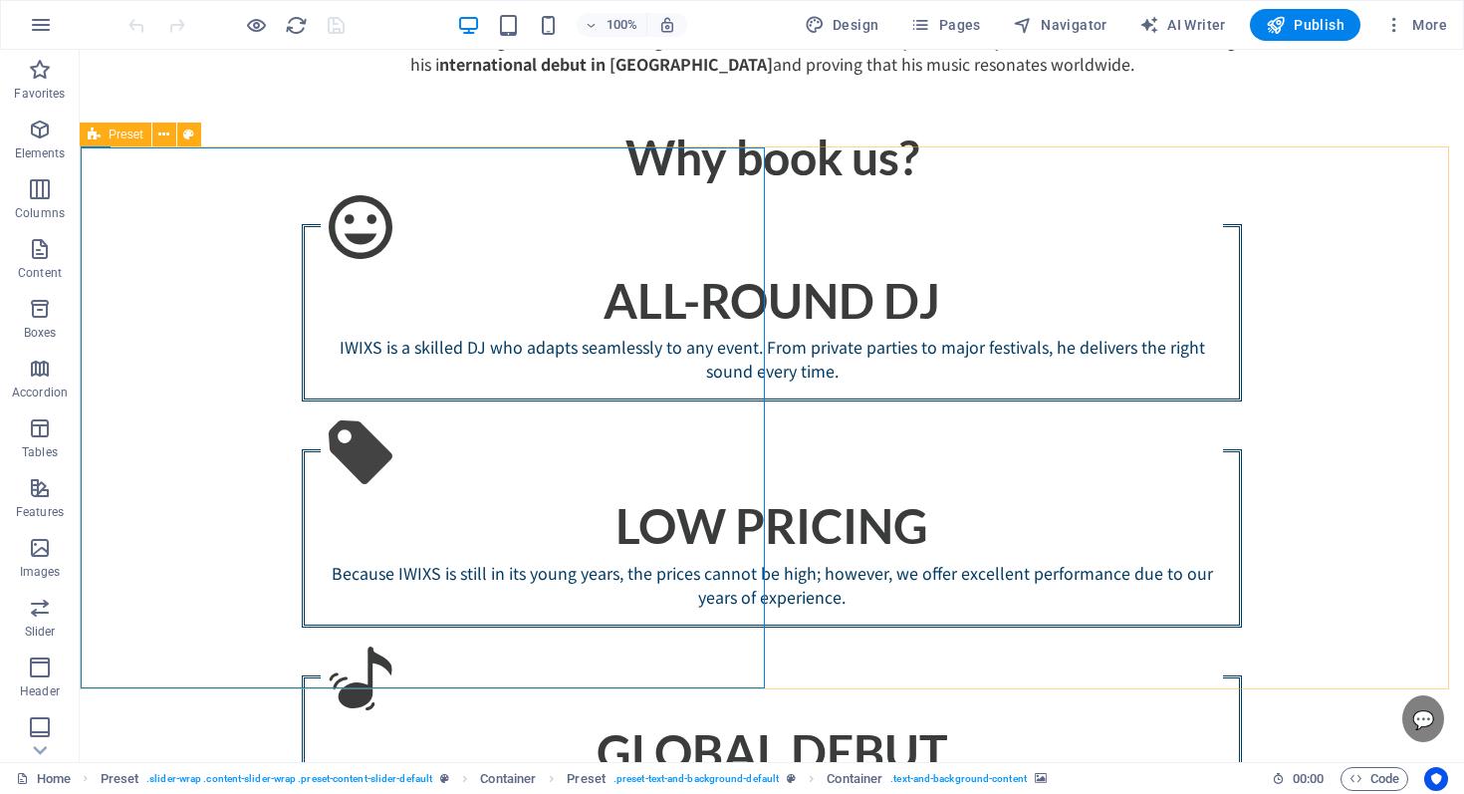
click at [89, 133] on icon at bounding box center [94, 135] width 13 height 24
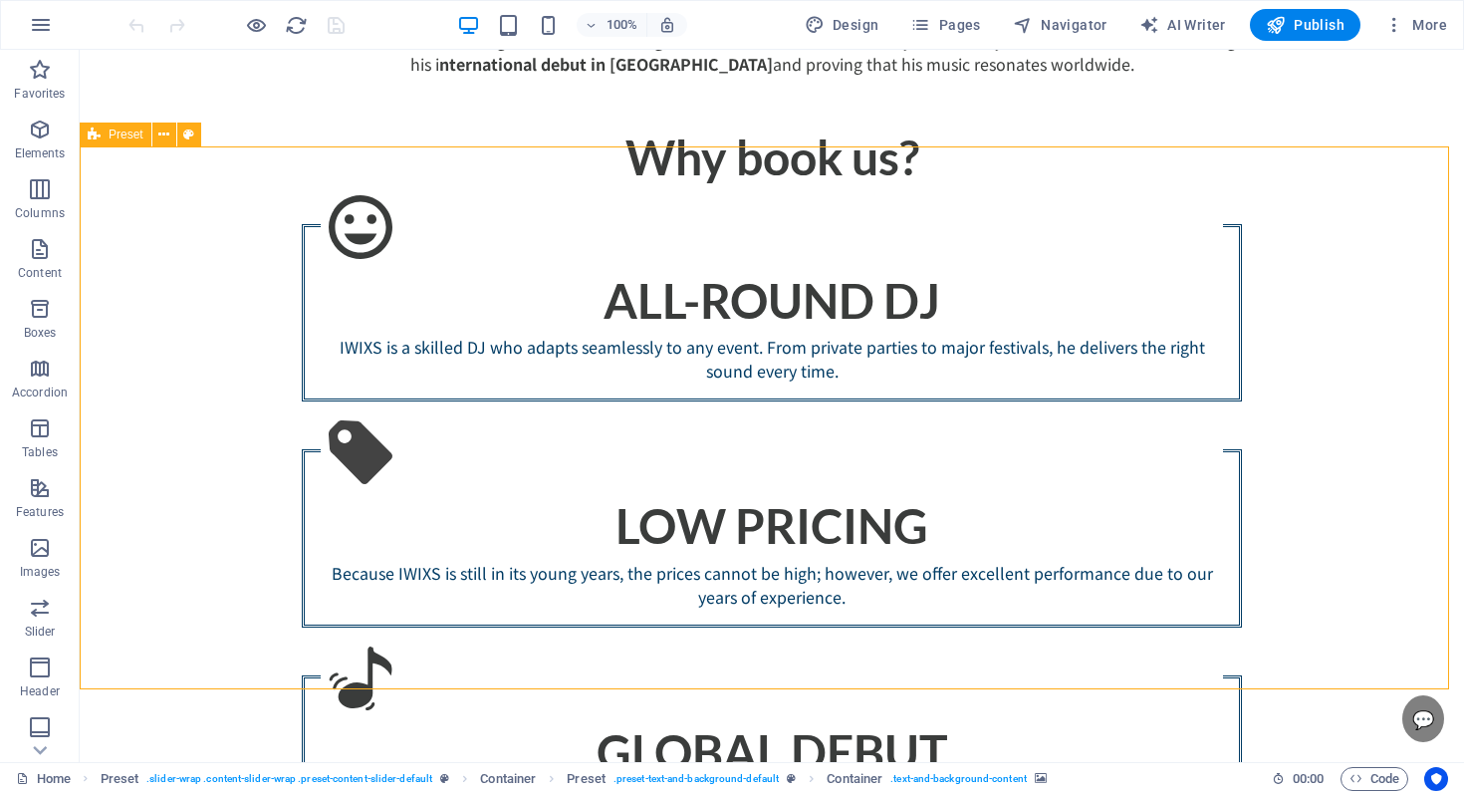
click at [89, 133] on icon at bounding box center [94, 135] width 13 height 24
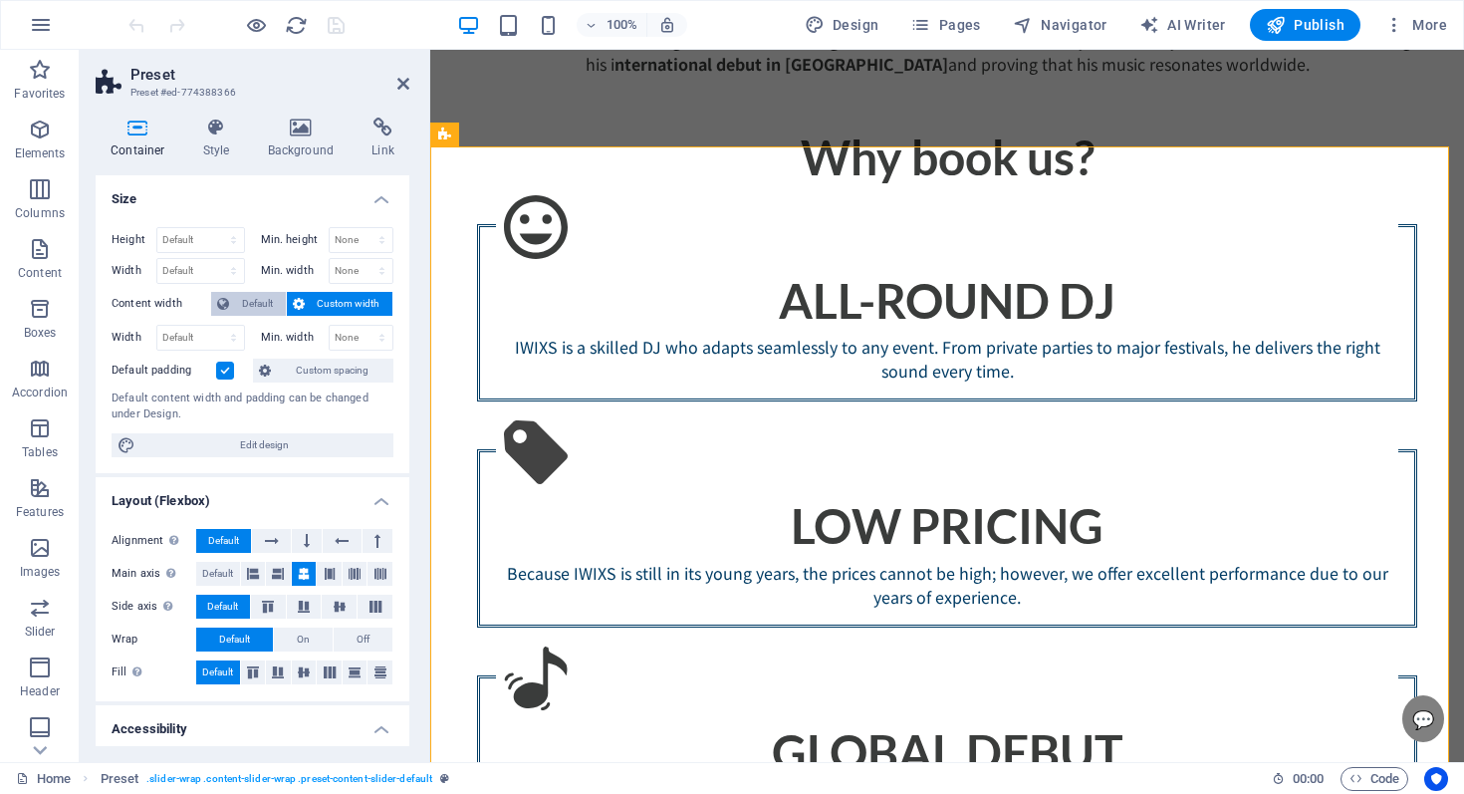
click at [277, 302] on span "Default" at bounding box center [257, 304] width 45 height 24
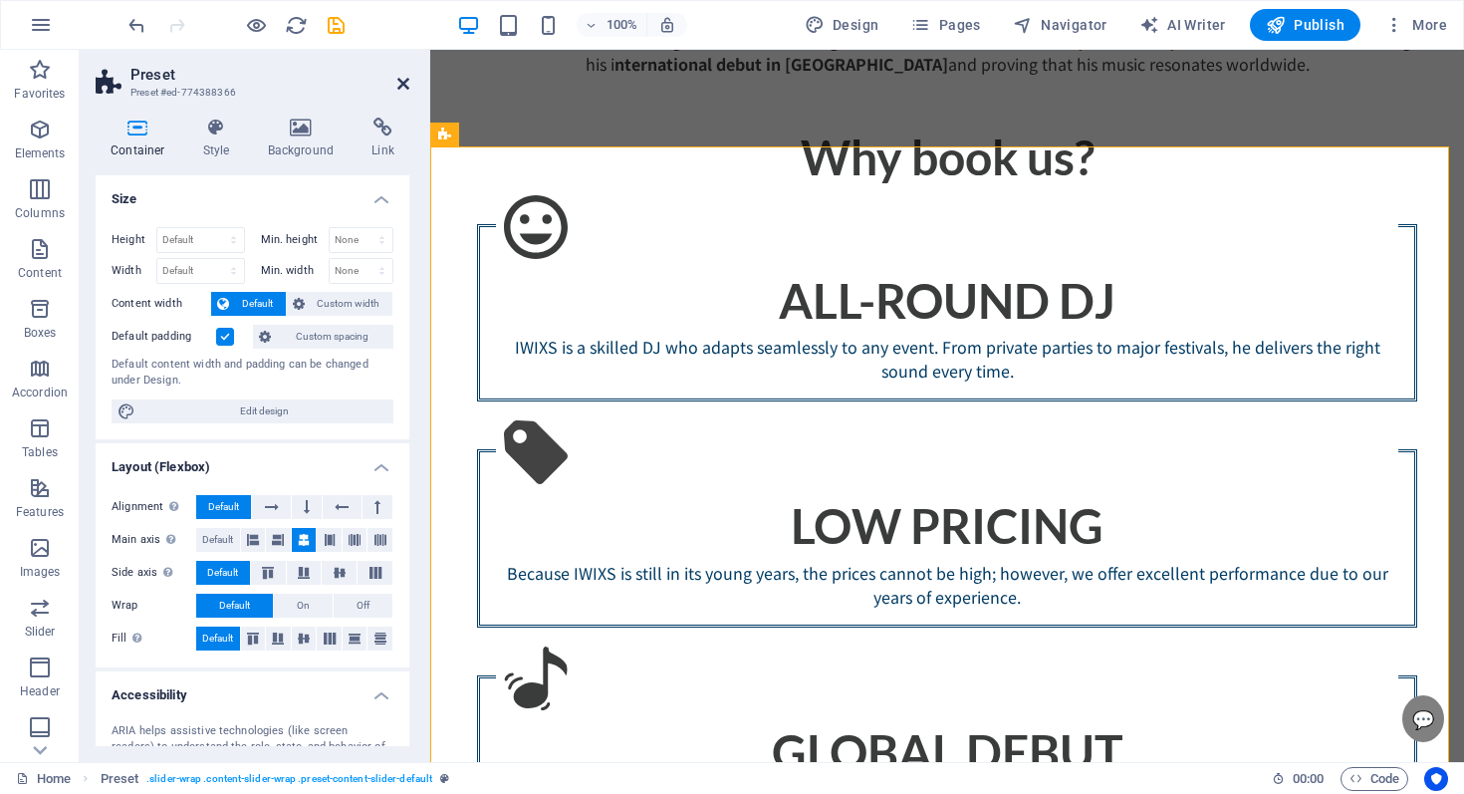
click at [403, 80] on icon at bounding box center [403, 84] width 12 height 16
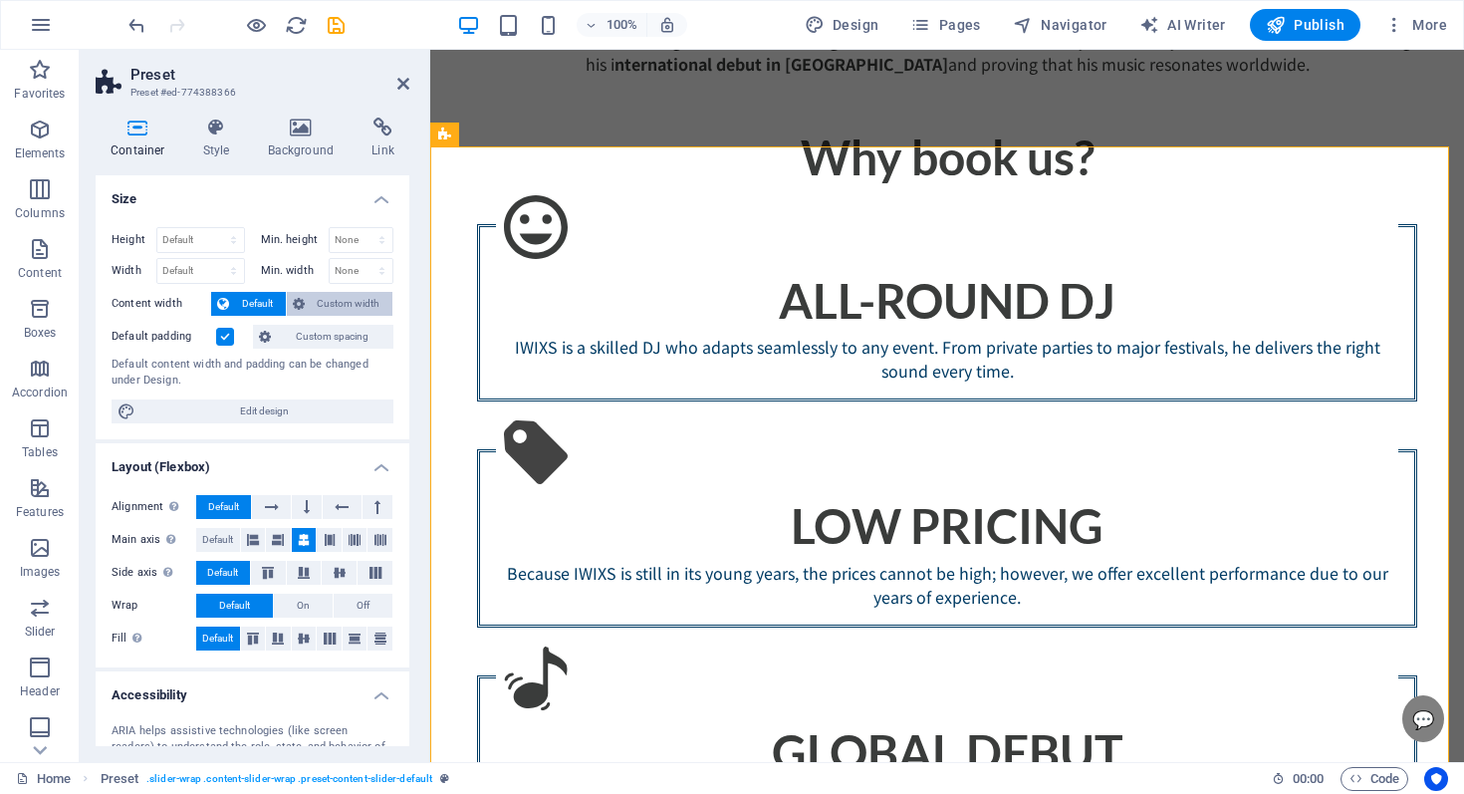
click at [324, 310] on span "Custom width" at bounding box center [349, 304] width 77 height 24
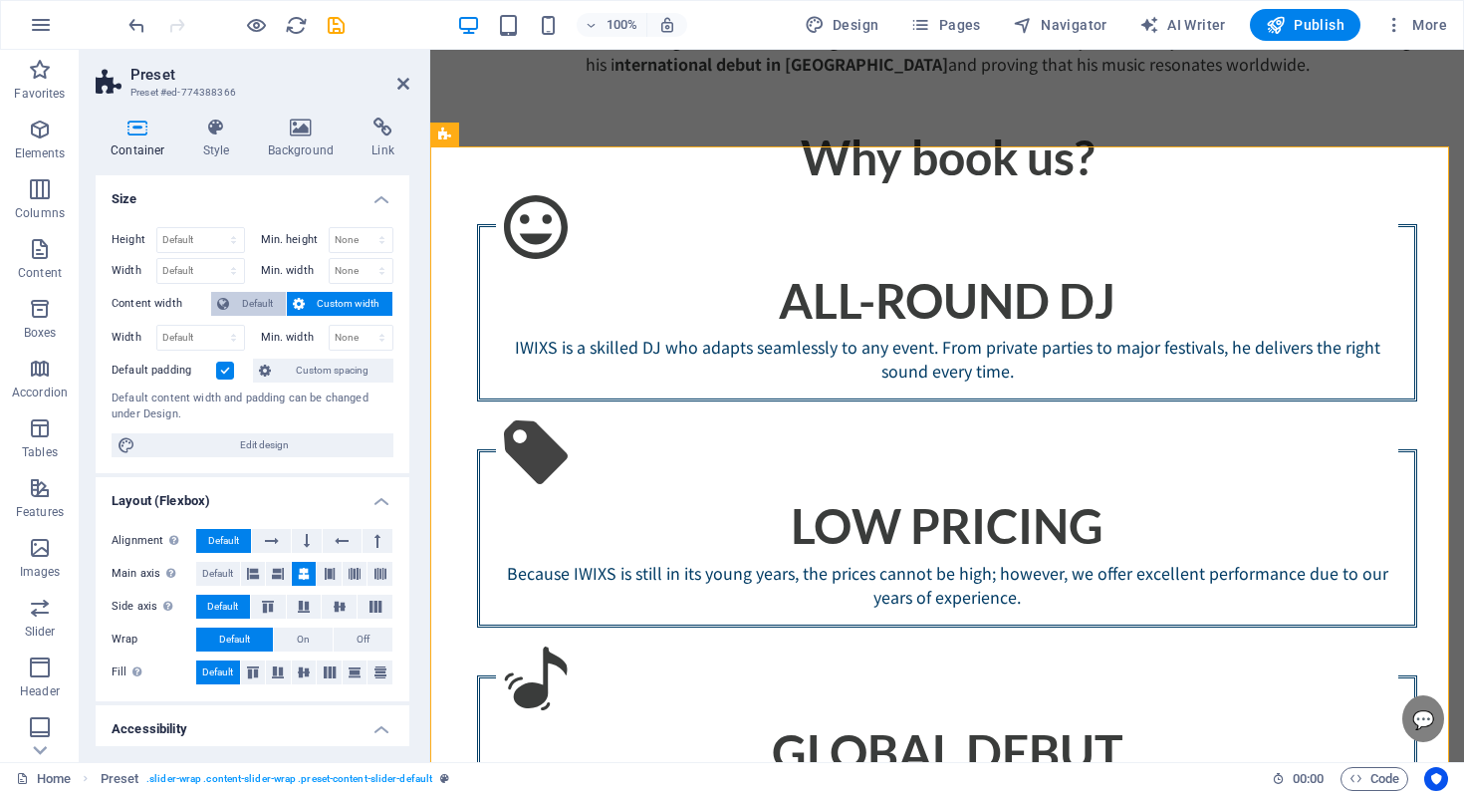
click at [247, 299] on span "Default" at bounding box center [257, 304] width 45 height 24
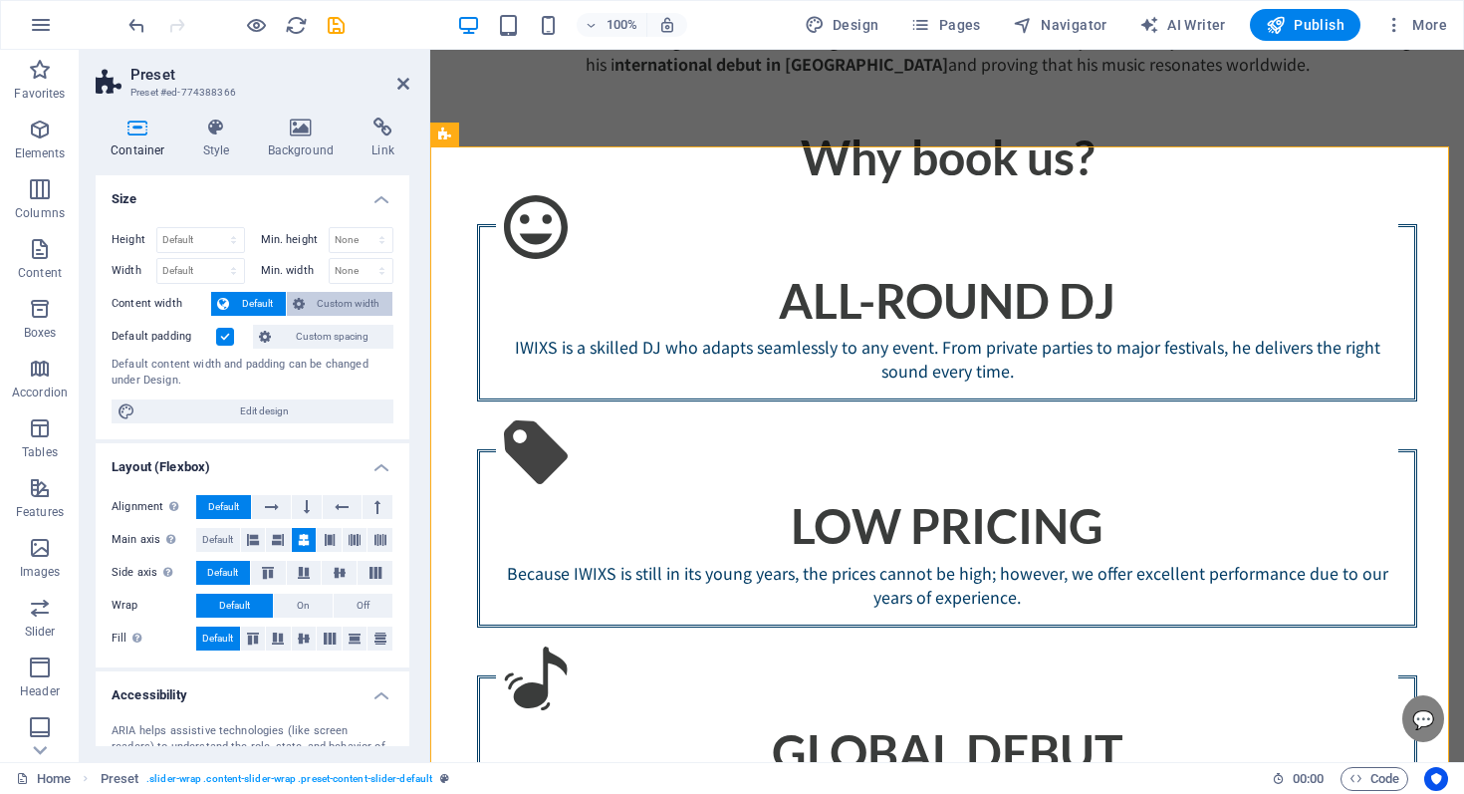
click at [326, 297] on span "Custom width" at bounding box center [349, 304] width 77 height 24
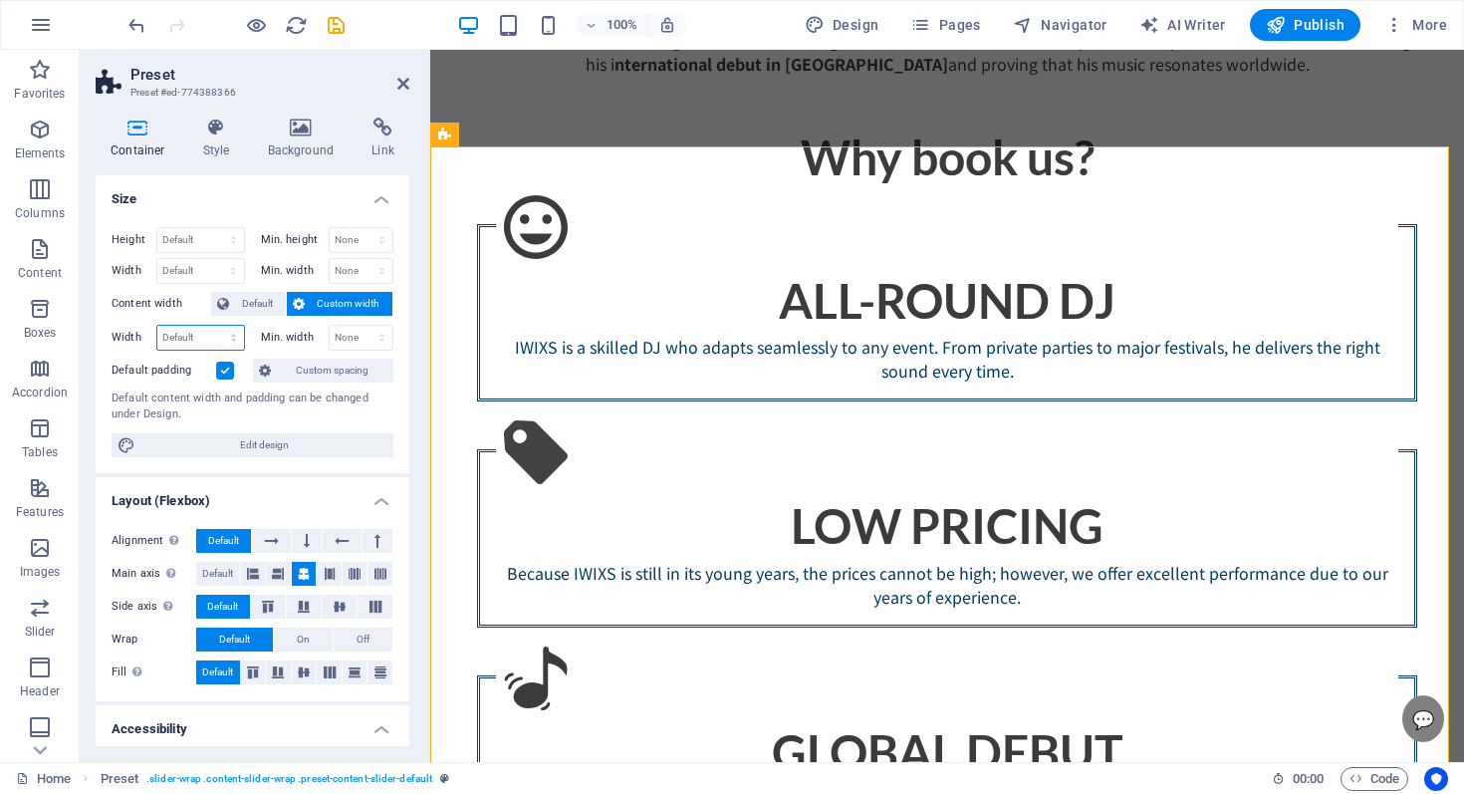
click at [217, 335] on select "Default px rem % em vh vw" at bounding box center [200, 338] width 87 height 24
select select "px"
click at [213, 326] on select "Default px rem % em vh vw" at bounding box center [200, 338] width 87 height 24
type input "1023"
click at [349, 333] on select "None px rem % vh vw" at bounding box center [362, 338] width 64 height 24
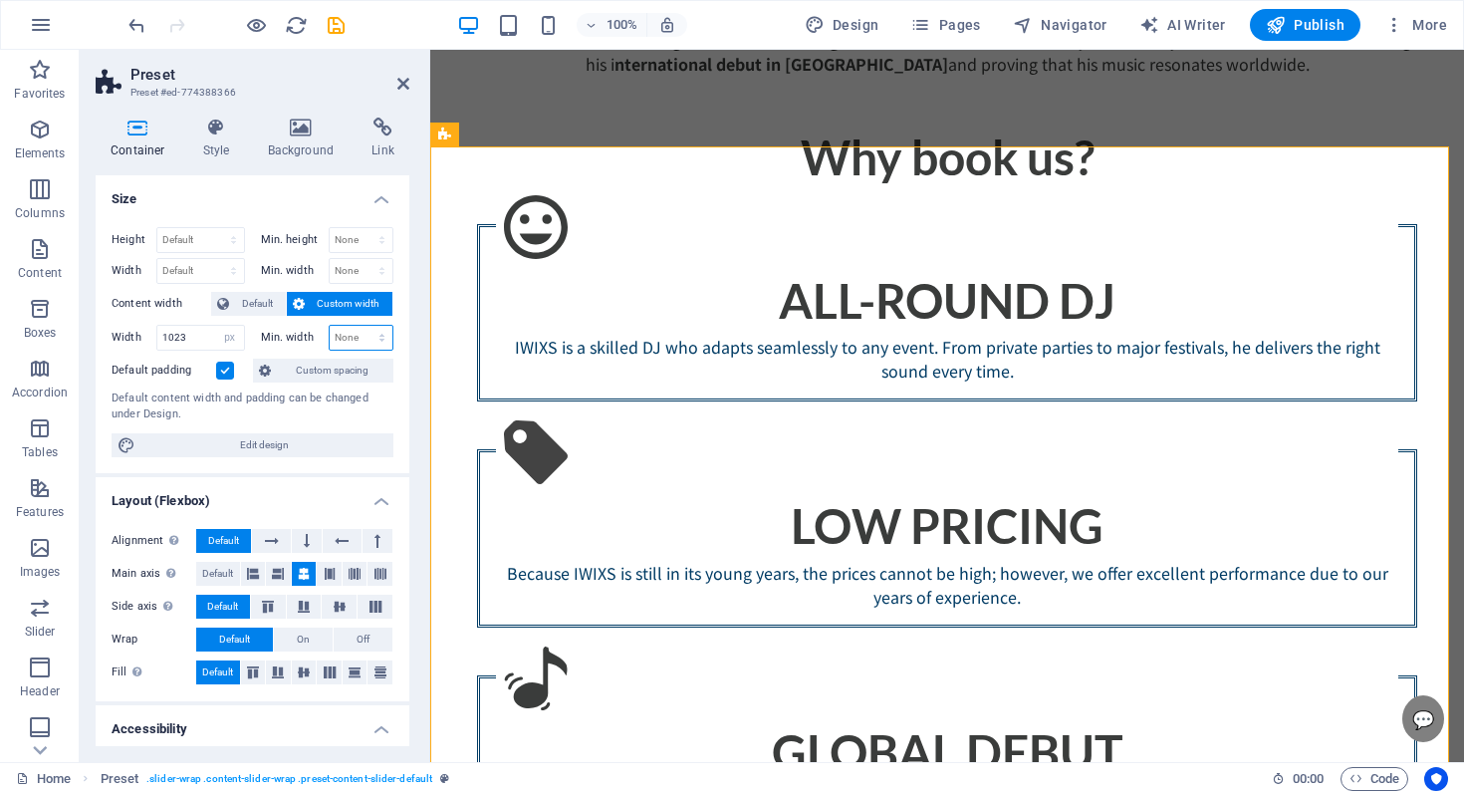
select select "px"
click at [361, 326] on select "None px rem % vh vw" at bounding box center [362, 338] width 64 height 24
type input "0"
click at [410, 87] on aside "Preset Preset #ed-774388366 Container Style Background Link Size Height Default…" at bounding box center [255, 406] width 351 height 712
click at [401, 86] on icon at bounding box center [403, 84] width 12 height 16
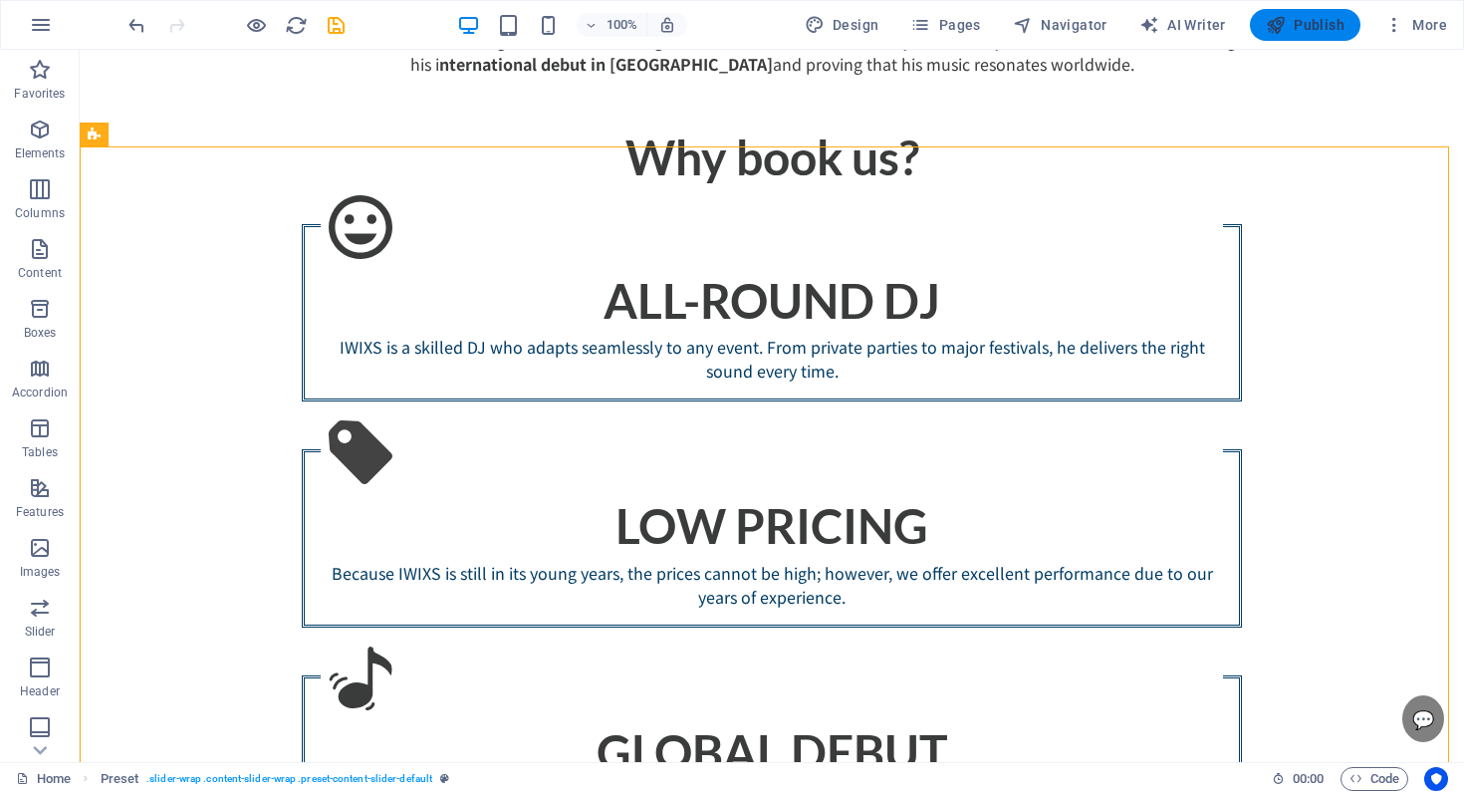
click at [1258, 31] on button "Publish" at bounding box center [1305, 25] width 111 height 32
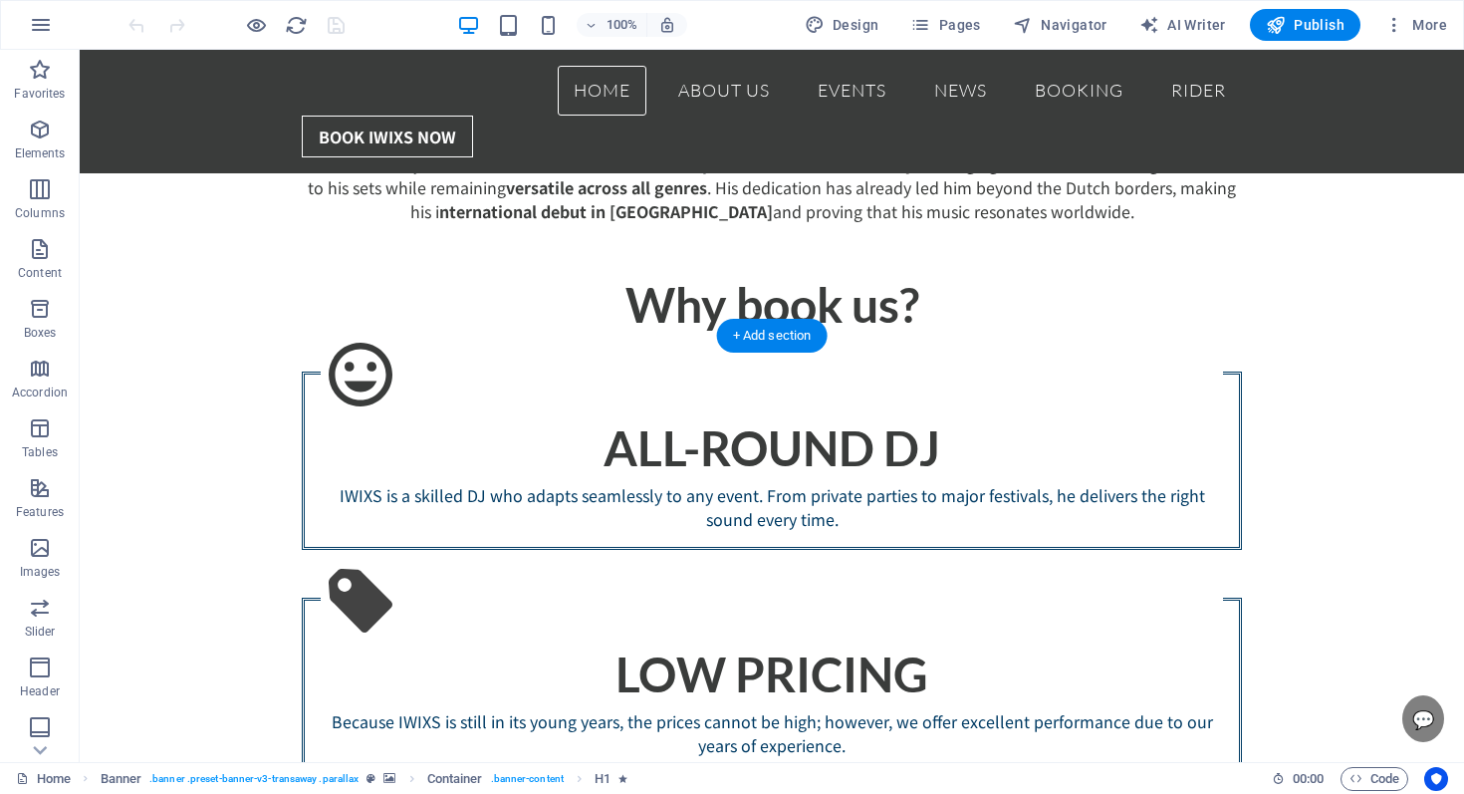
scroll to position [1800, 0]
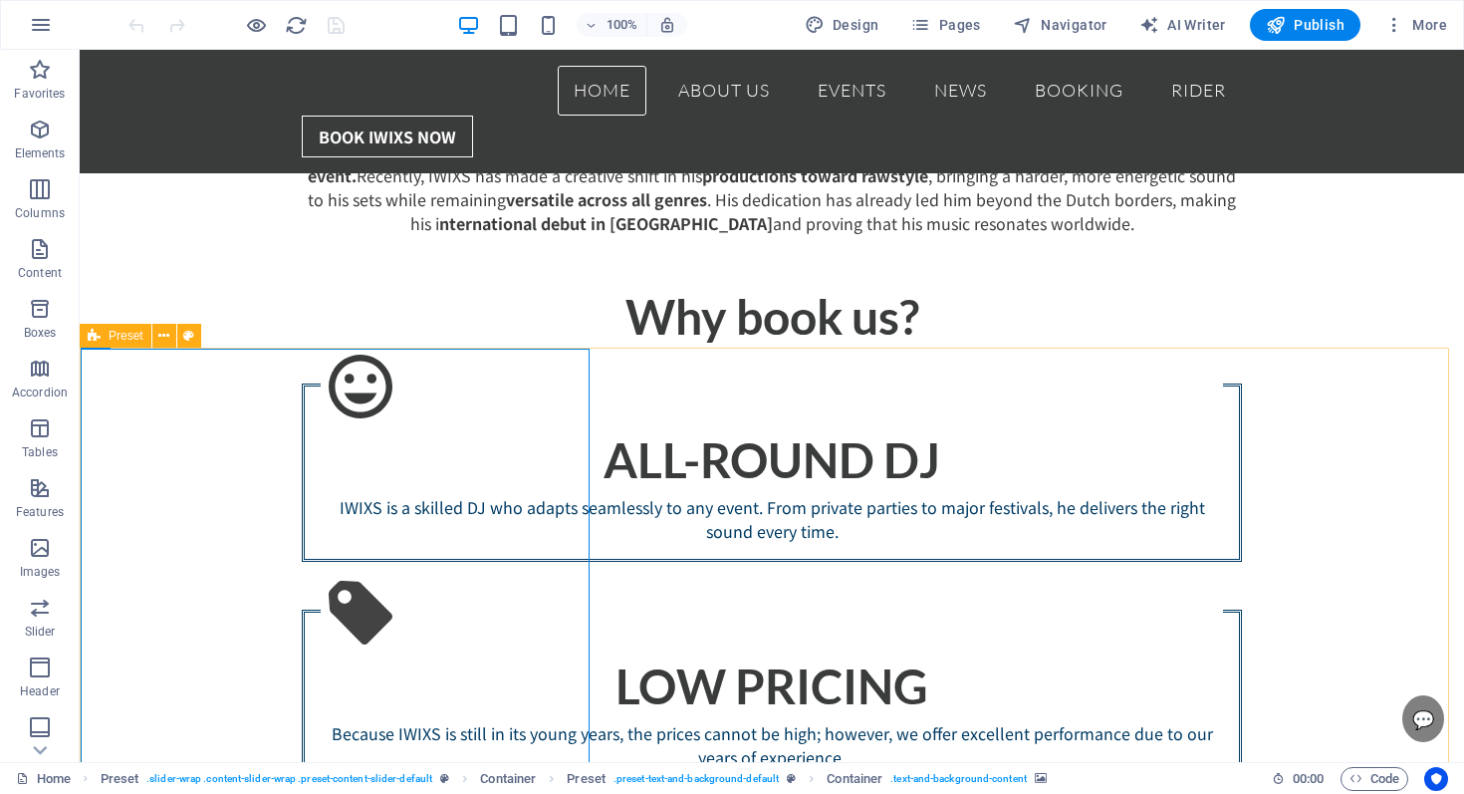
click at [104, 341] on div "Preset" at bounding box center [116, 336] width 72 height 24
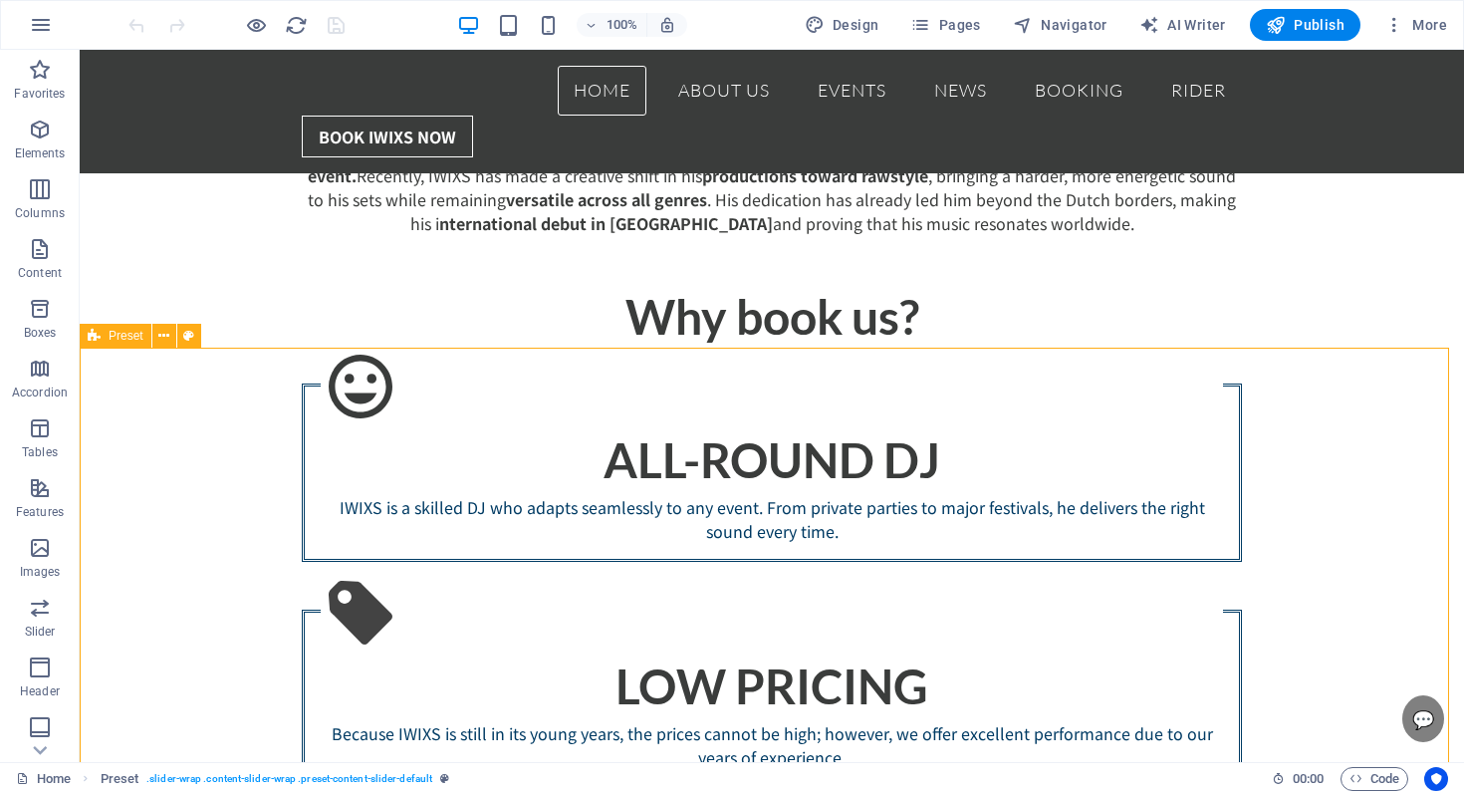
click at [104, 342] on div "Preset" at bounding box center [116, 336] width 72 height 24
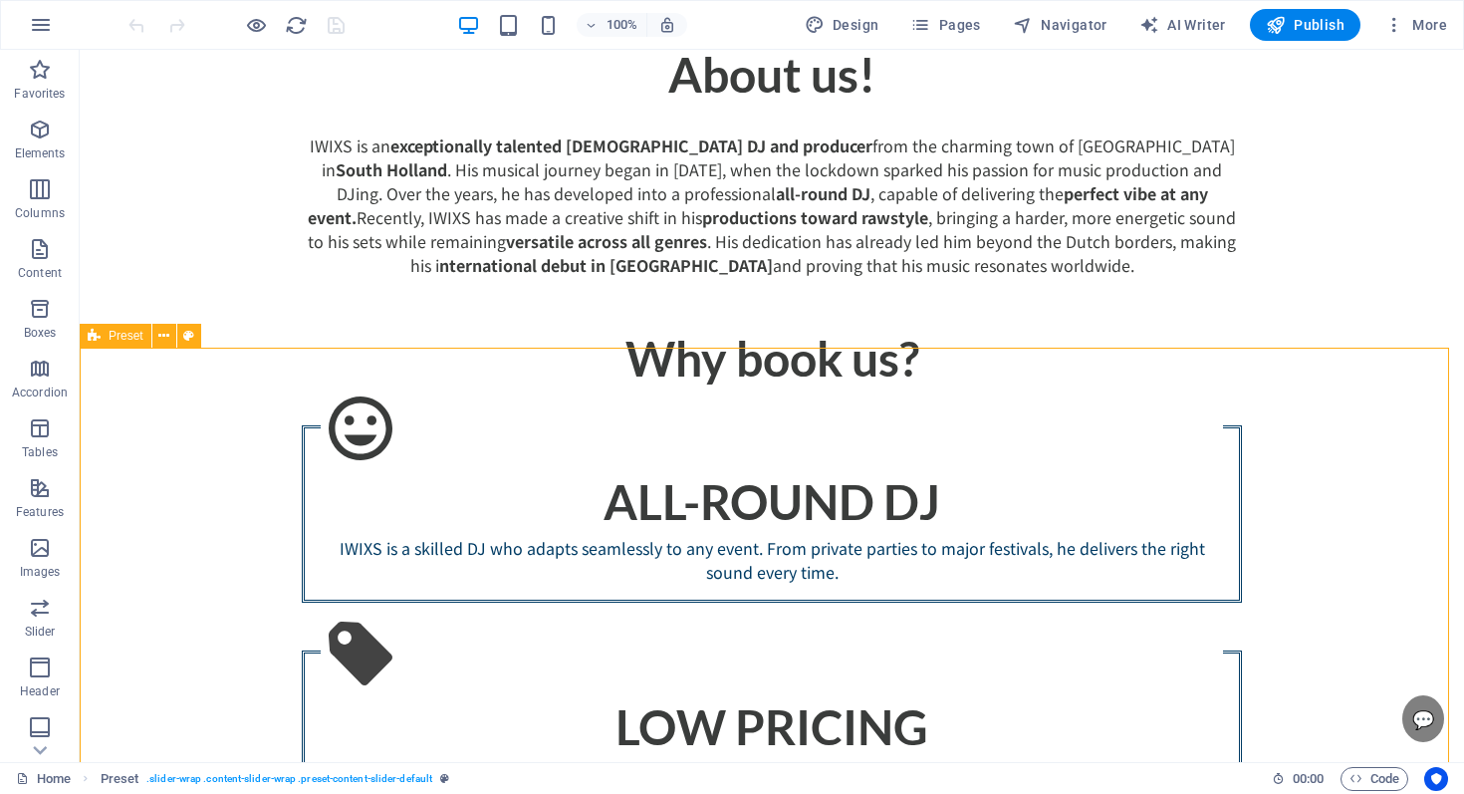
select select "px"
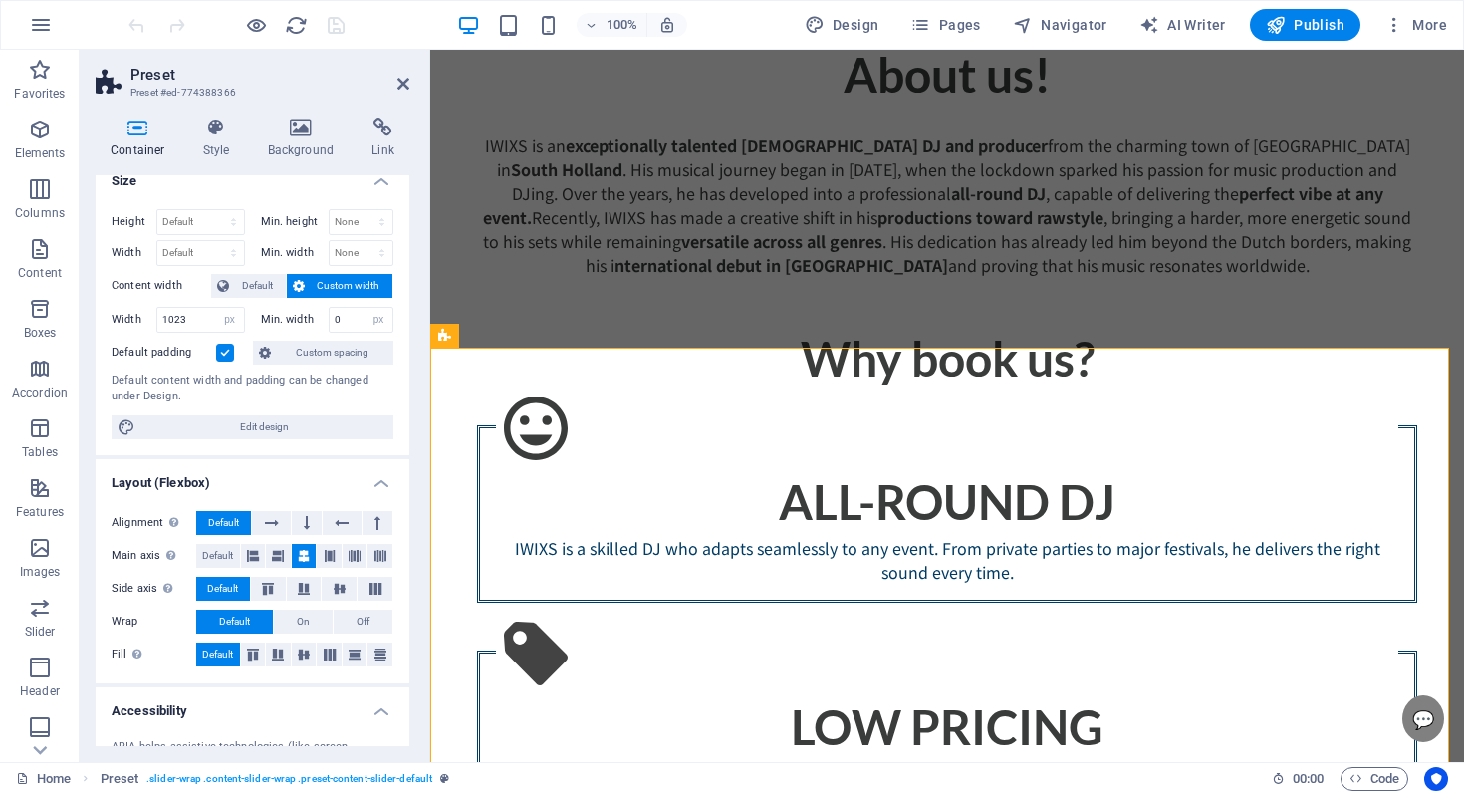
scroll to position [28, 0]
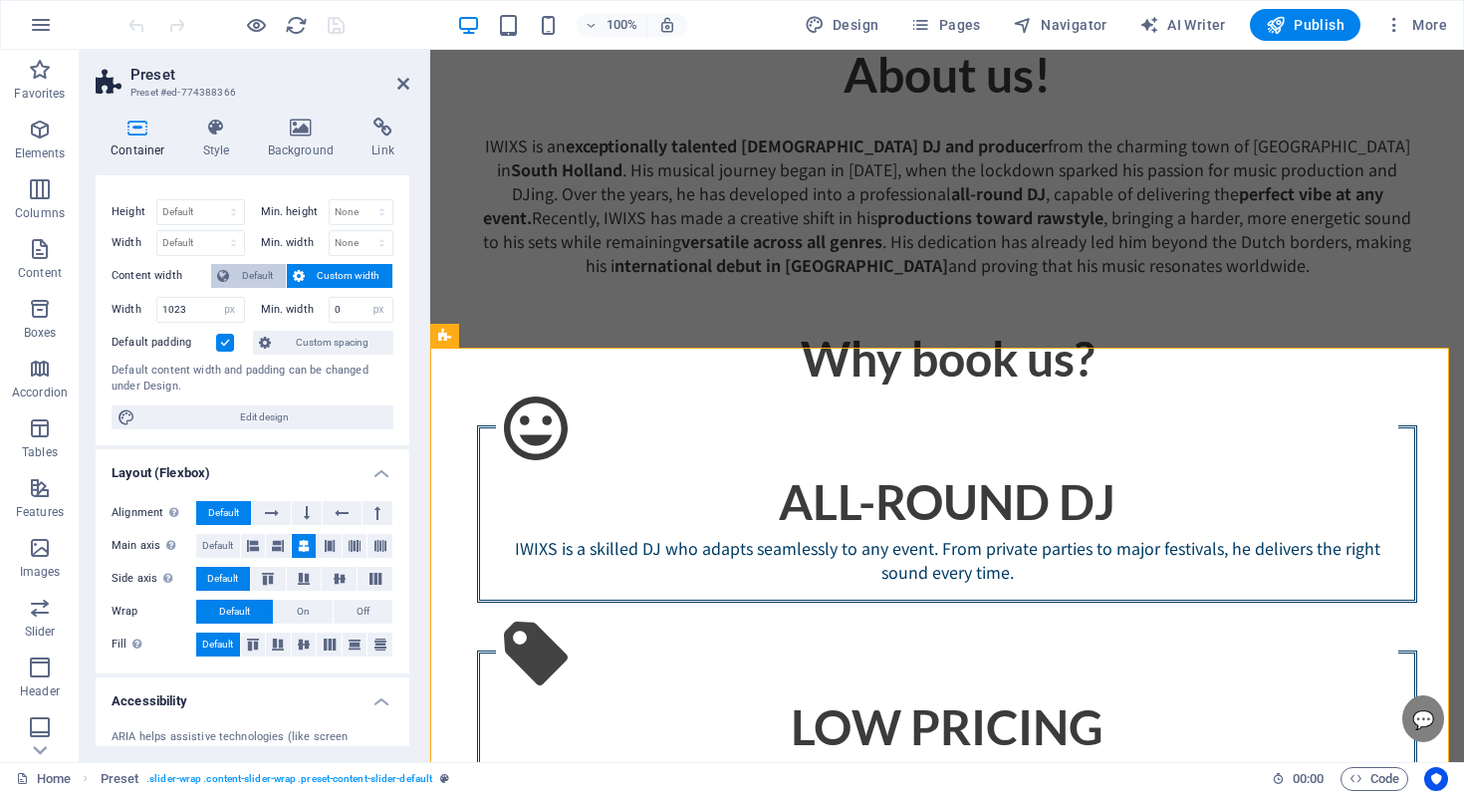
click at [240, 283] on span "Default" at bounding box center [257, 276] width 45 height 24
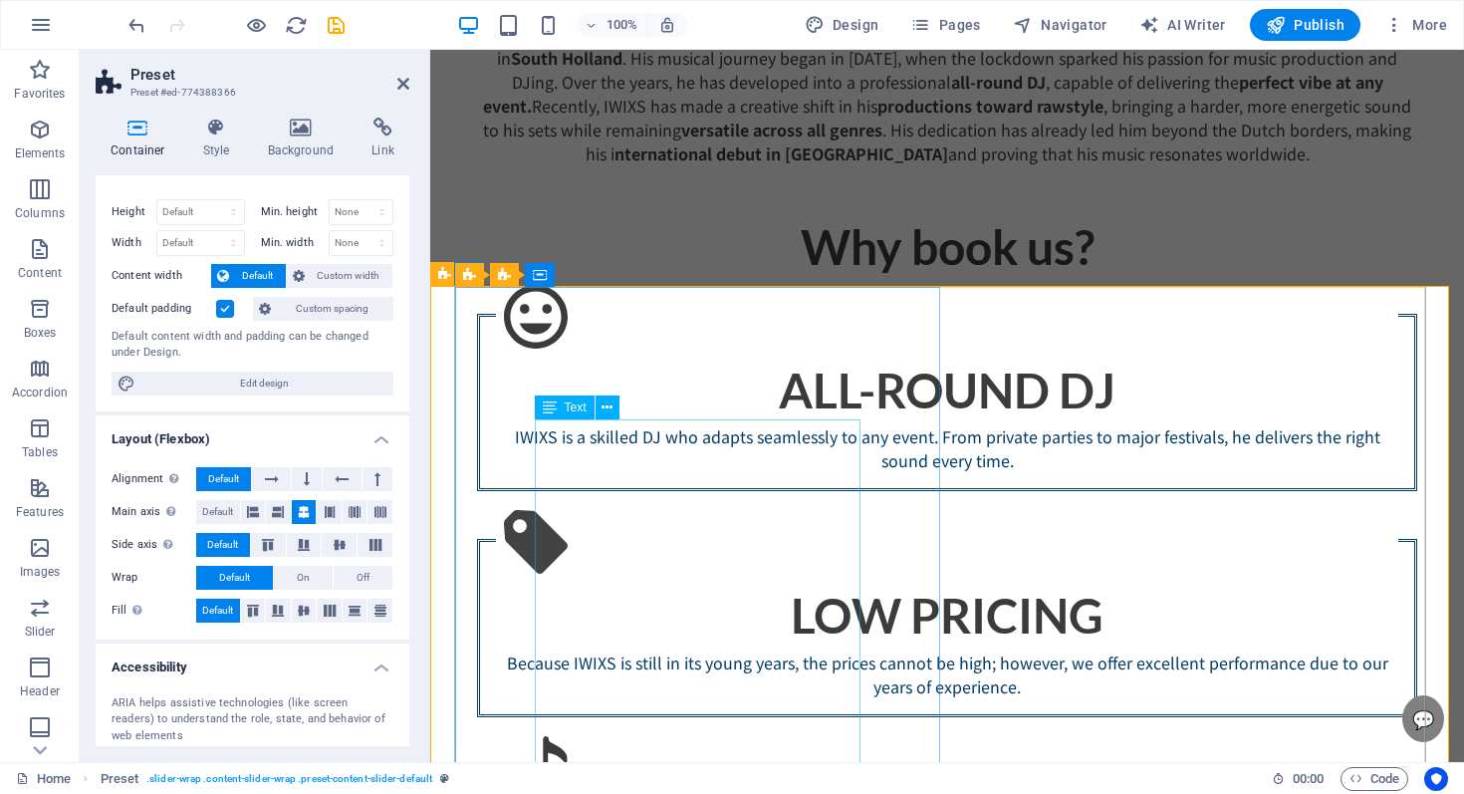
scroll to position [1947, 0]
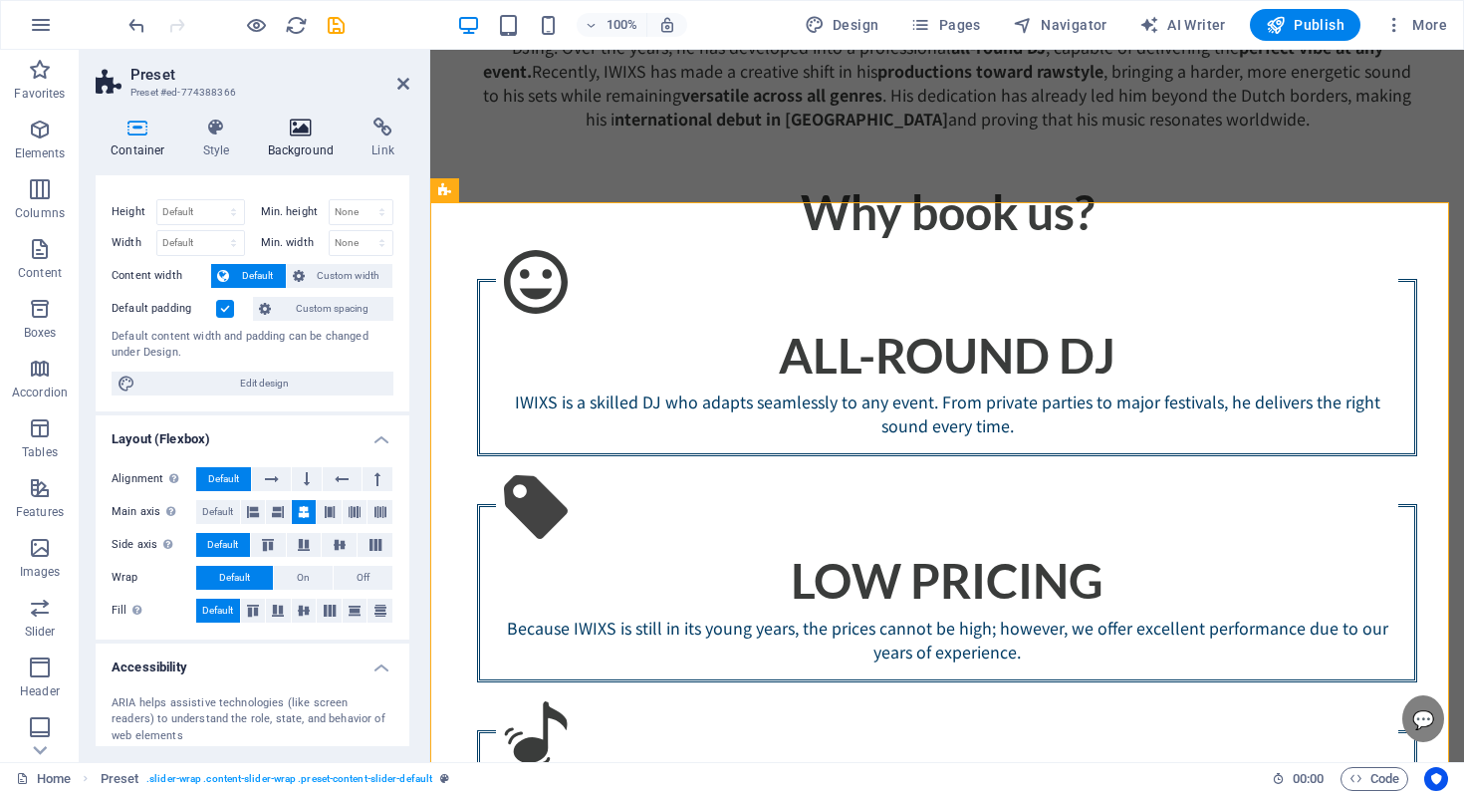
click at [315, 156] on h4 "Background" at bounding box center [305, 139] width 105 height 42
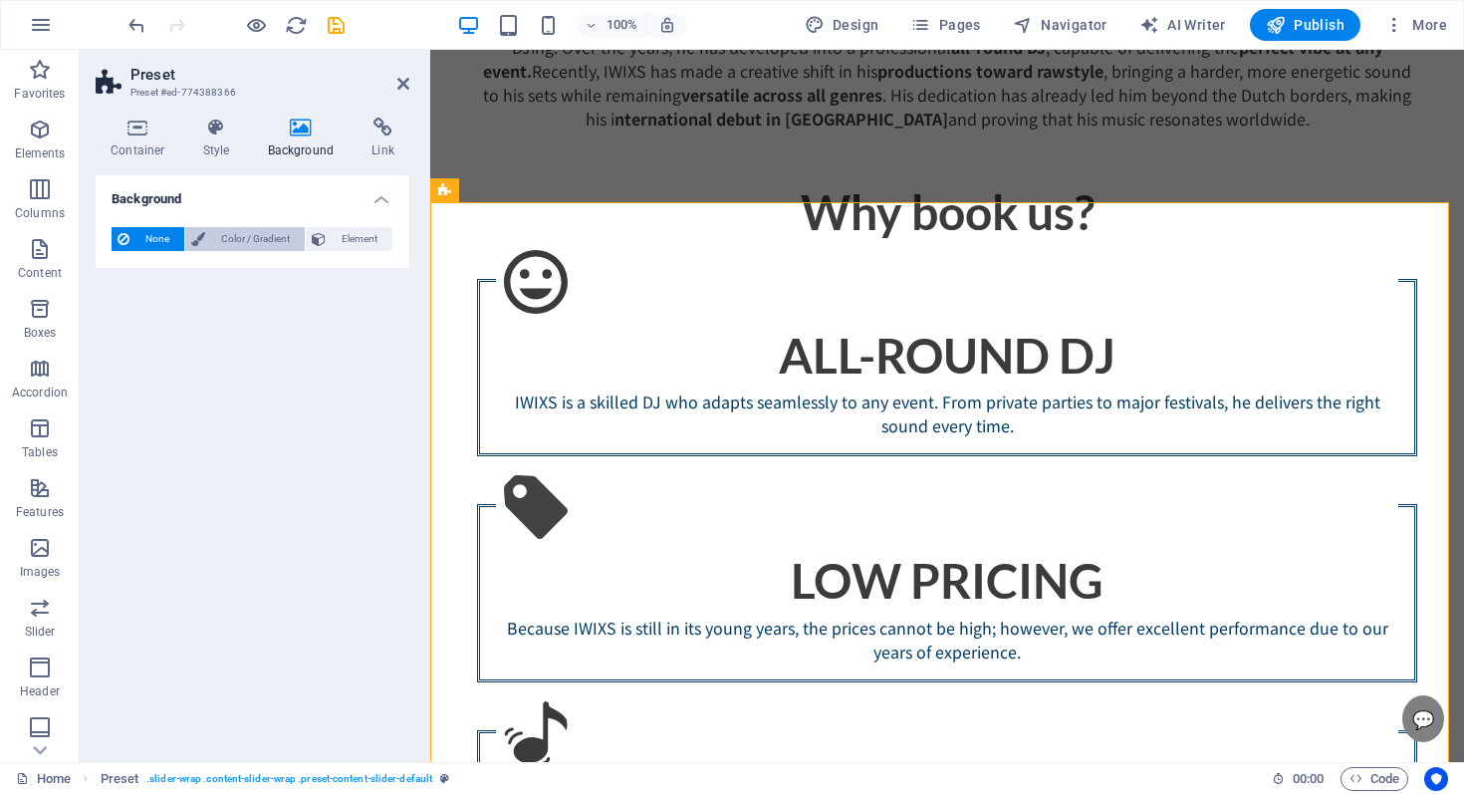
click at [287, 240] on span "Color / Gradient" at bounding box center [255, 239] width 88 height 24
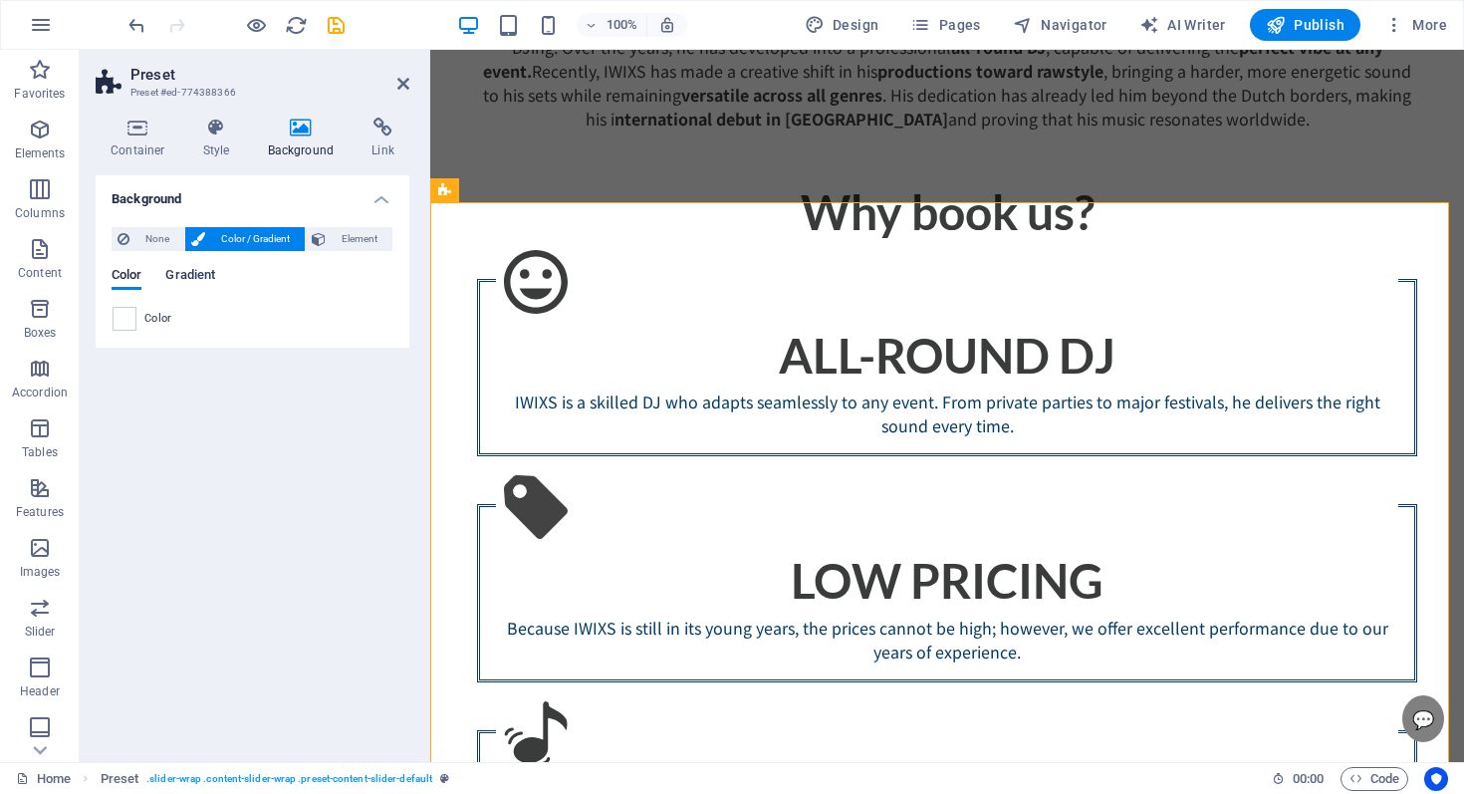
click at [185, 276] on span "Gradient" at bounding box center [190, 277] width 50 height 28
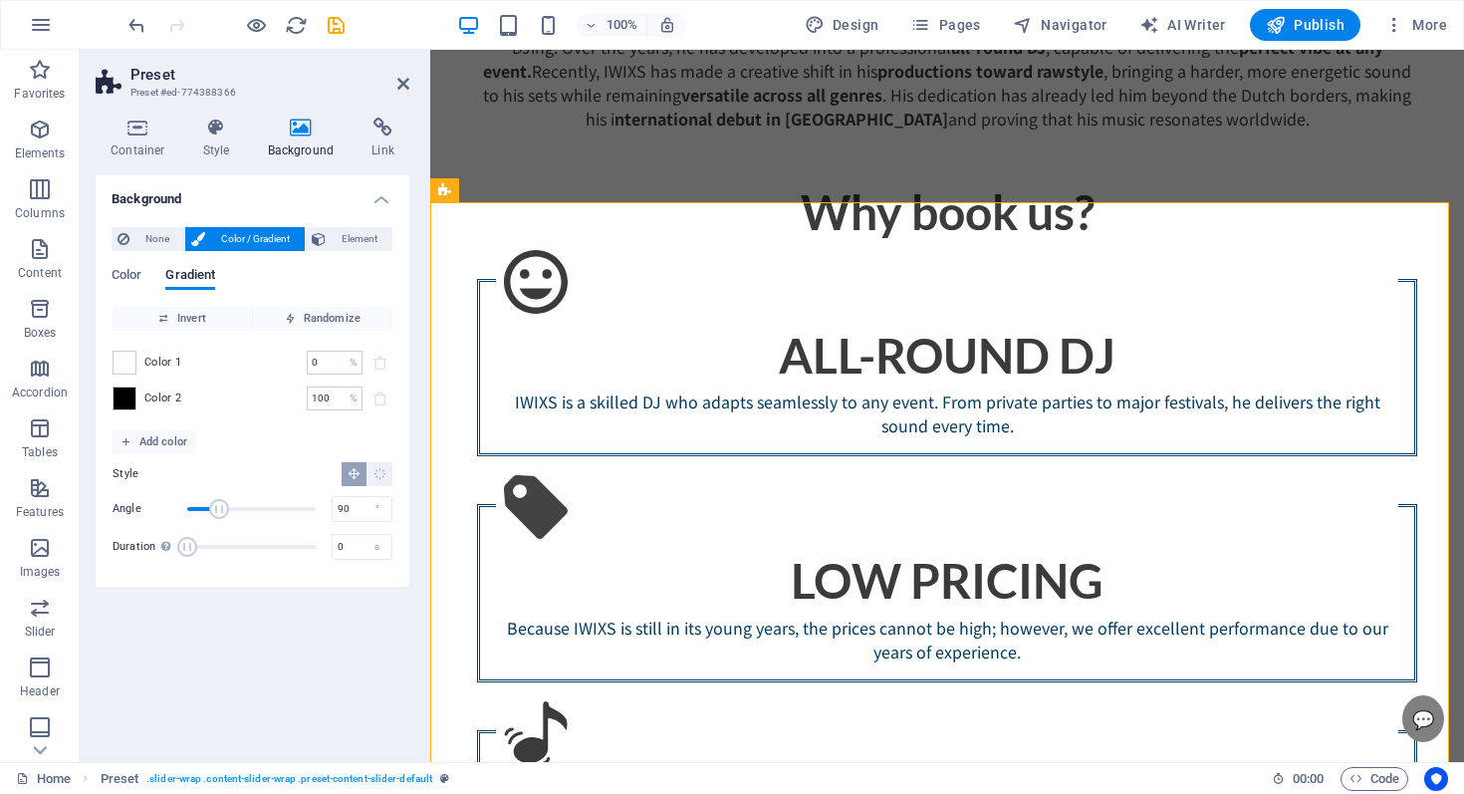
click at [149, 277] on div "Color Gradient" at bounding box center [253, 287] width 282 height 38
click at [138, 282] on span "Color" at bounding box center [127, 277] width 30 height 28
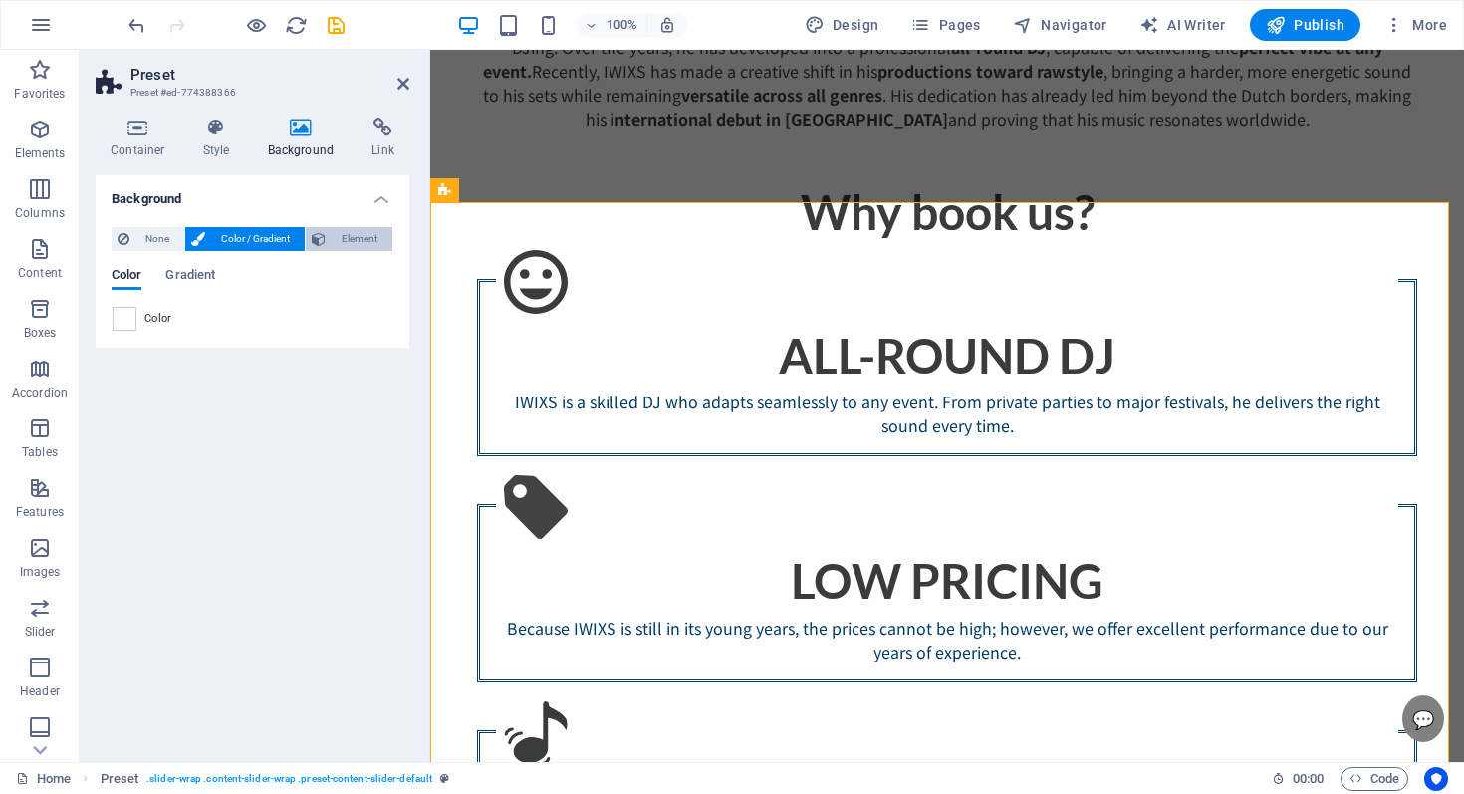
click at [340, 242] on span "Element" at bounding box center [359, 239] width 55 height 24
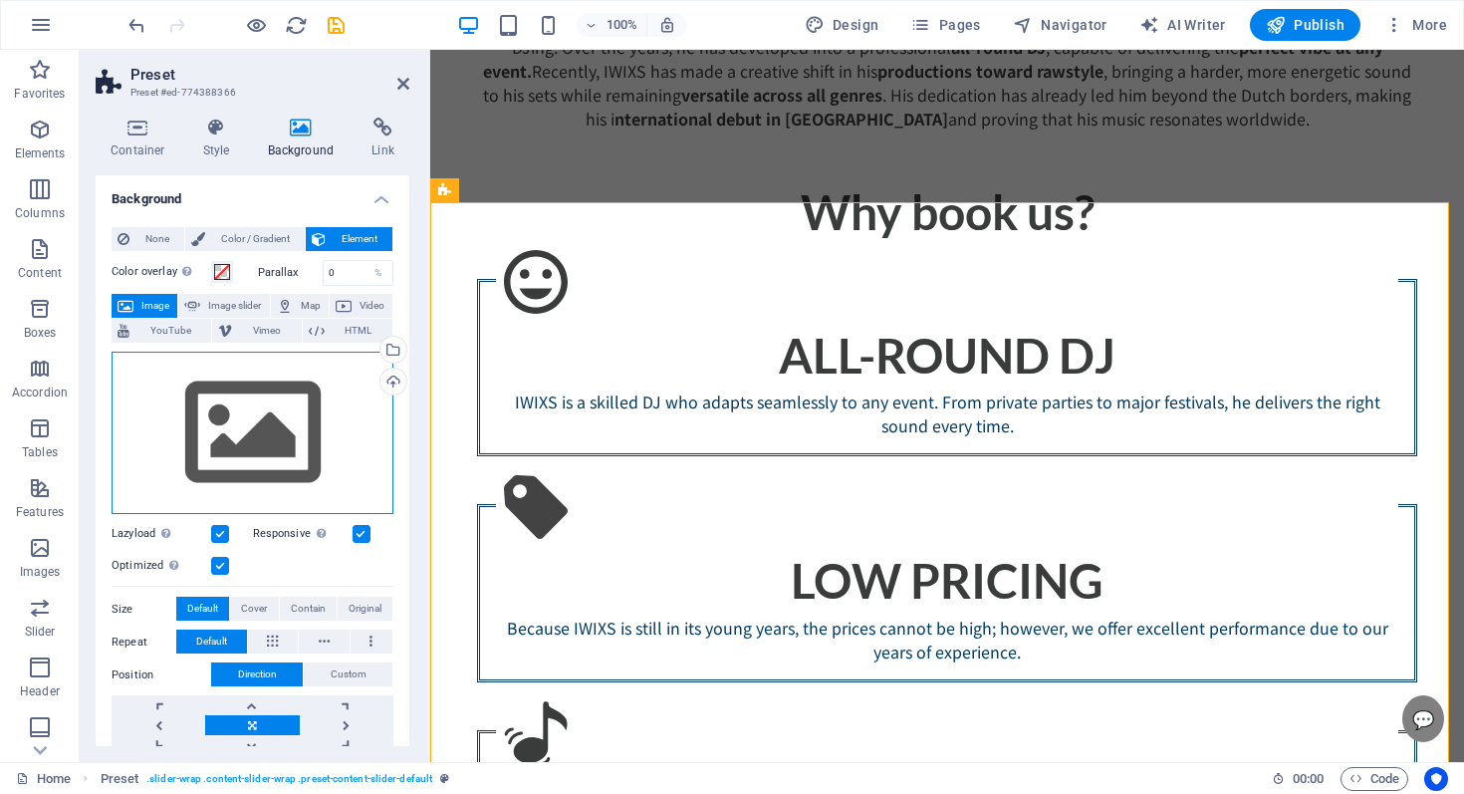
click at [281, 372] on div "Drag files here, click to choose files or select files from Files or our free s…" at bounding box center [253, 433] width 282 height 163
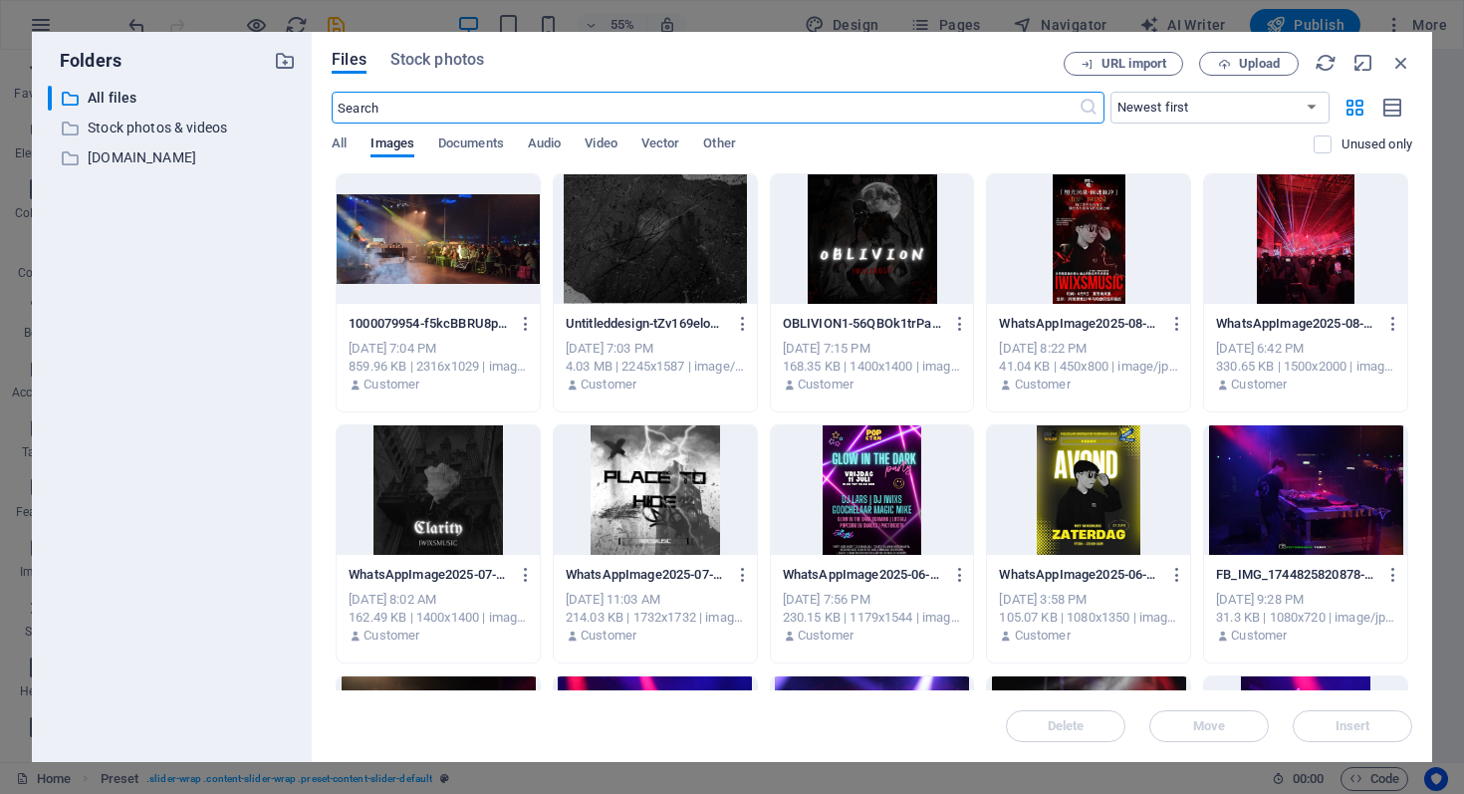
click at [606, 255] on div at bounding box center [655, 239] width 203 height 130
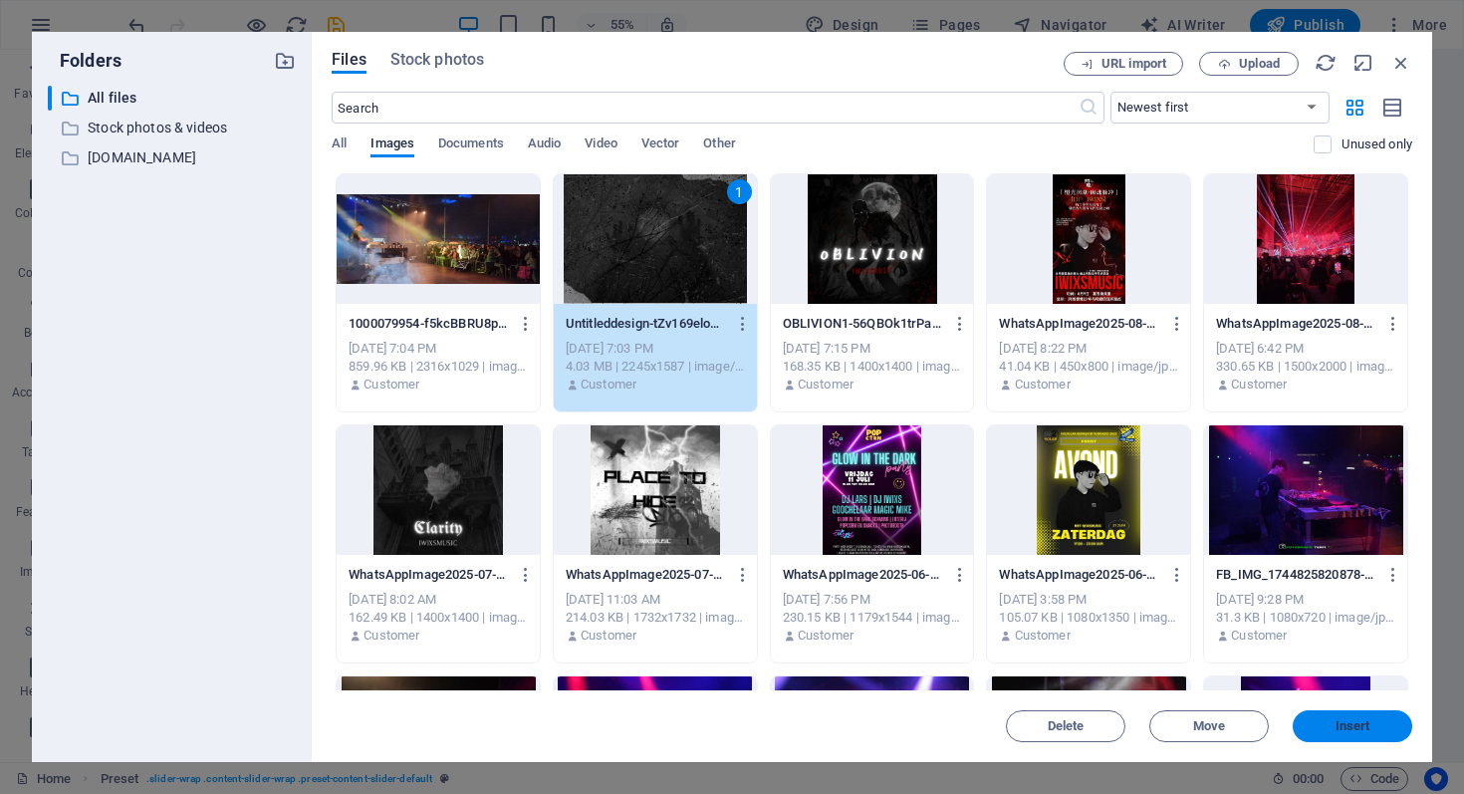
click at [1357, 727] on span "Insert" at bounding box center [1353, 726] width 35 height 12
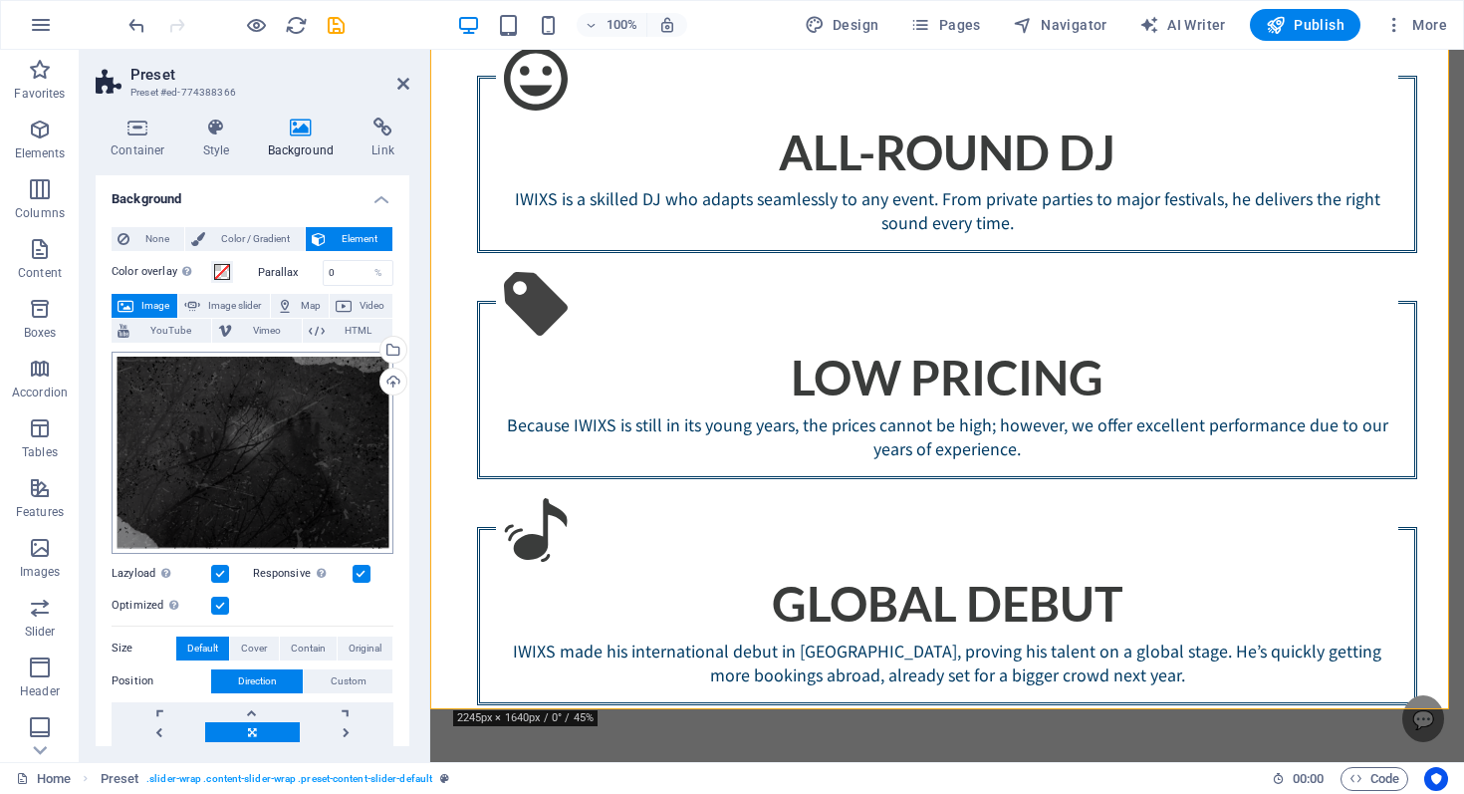
scroll to position [2176, 0]
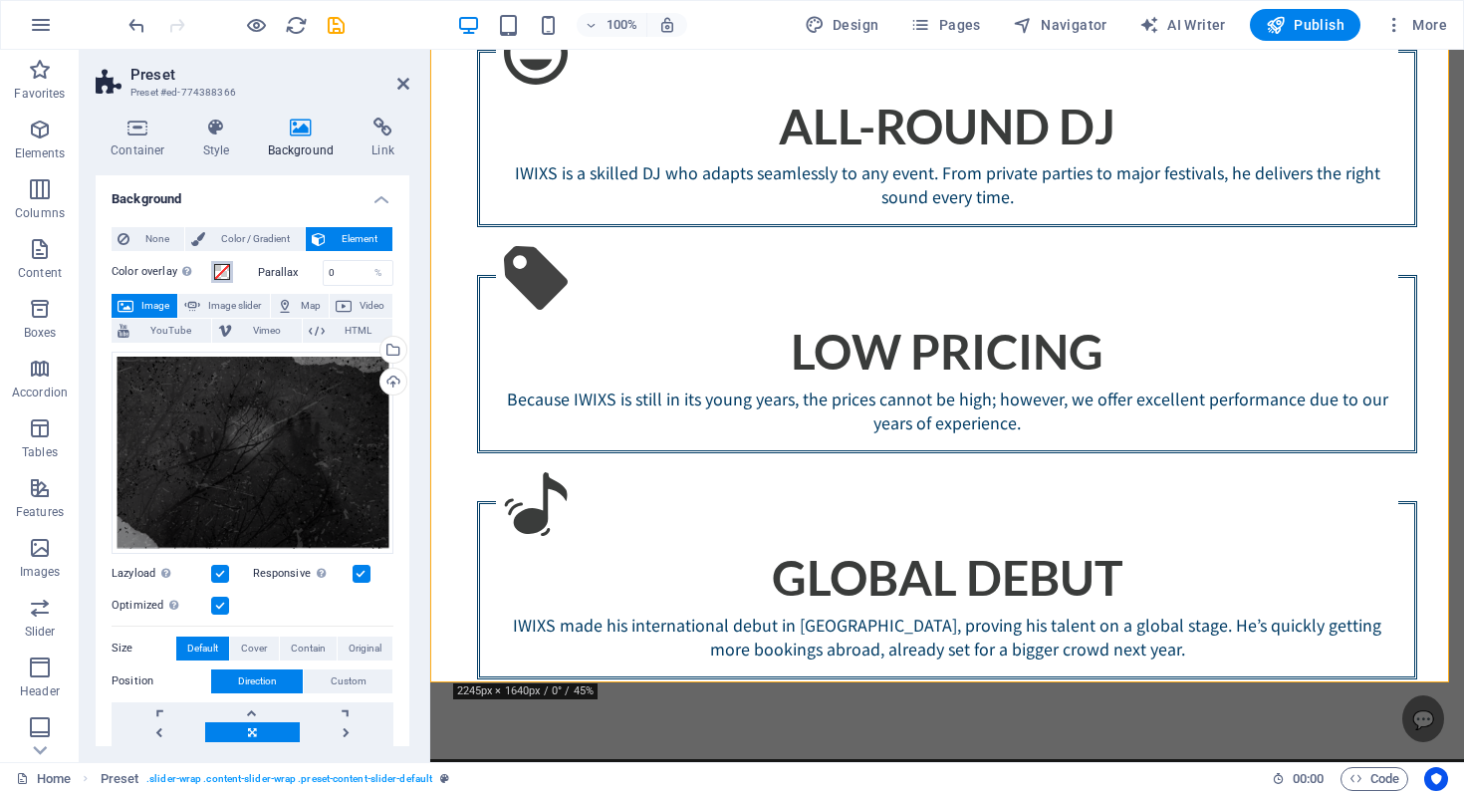
click at [226, 274] on span at bounding box center [222, 272] width 16 height 16
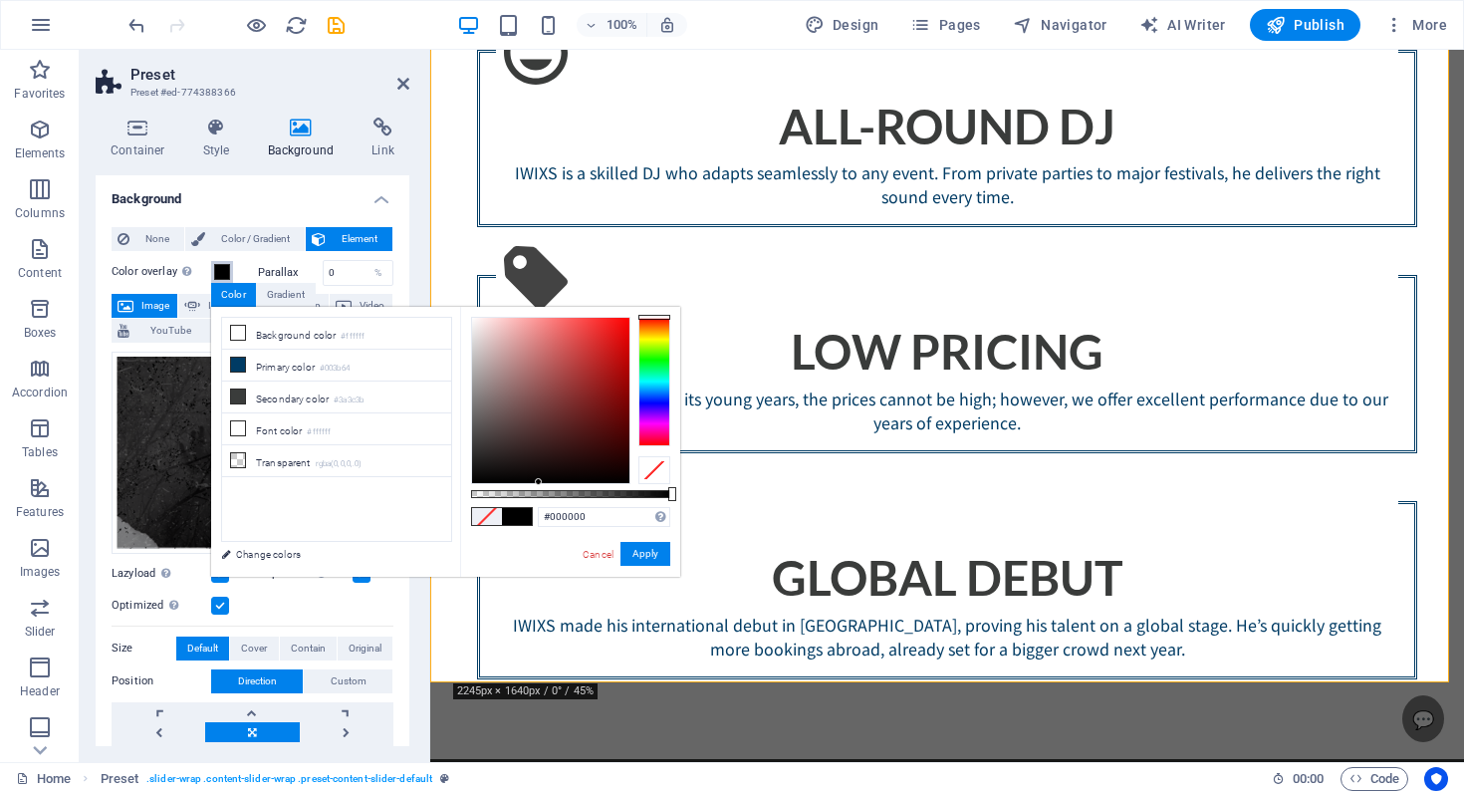
drag, startPoint x: 514, startPoint y: 474, endPoint x: 559, endPoint y: 492, distance: 48.3
click at [559, 484] on div at bounding box center [570, 400] width 199 height 167
drag, startPoint x: 584, startPoint y: 491, endPoint x: 658, endPoint y: 498, distance: 75.0
click at [658, 498] on div at bounding box center [570, 494] width 199 height 8
type input "rgba(0, 0, 0, 0.805)"
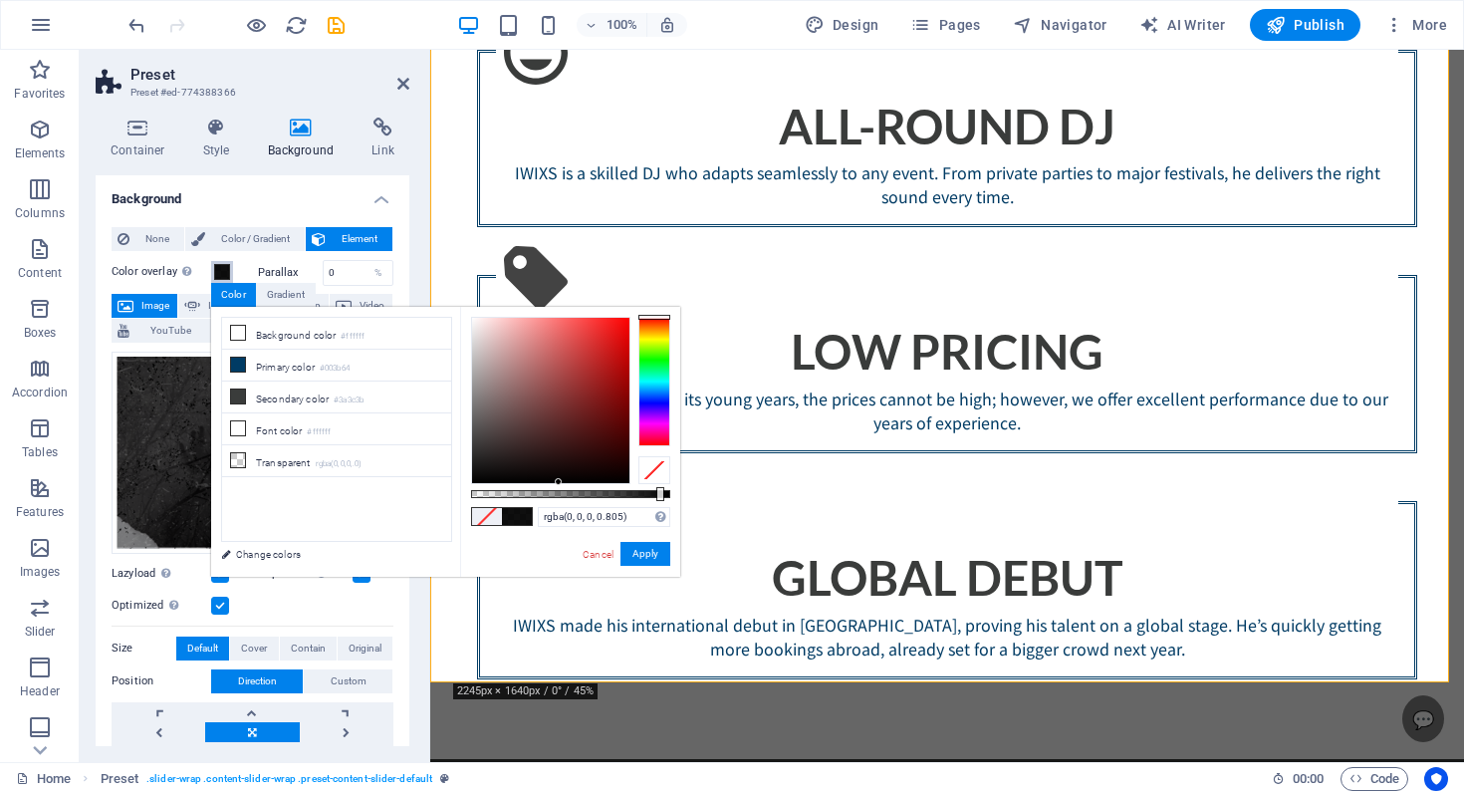
click at [632, 491] on div at bounding box center [570, 494] width 199 height 8
drag, startPoint x: 654, startPoint y: 564, endPoint x: 220, endPoint y: 502, distance: 437.7
click at [654, 564] on button "Apply" at bounding box center [646, 554] width 50 height 24
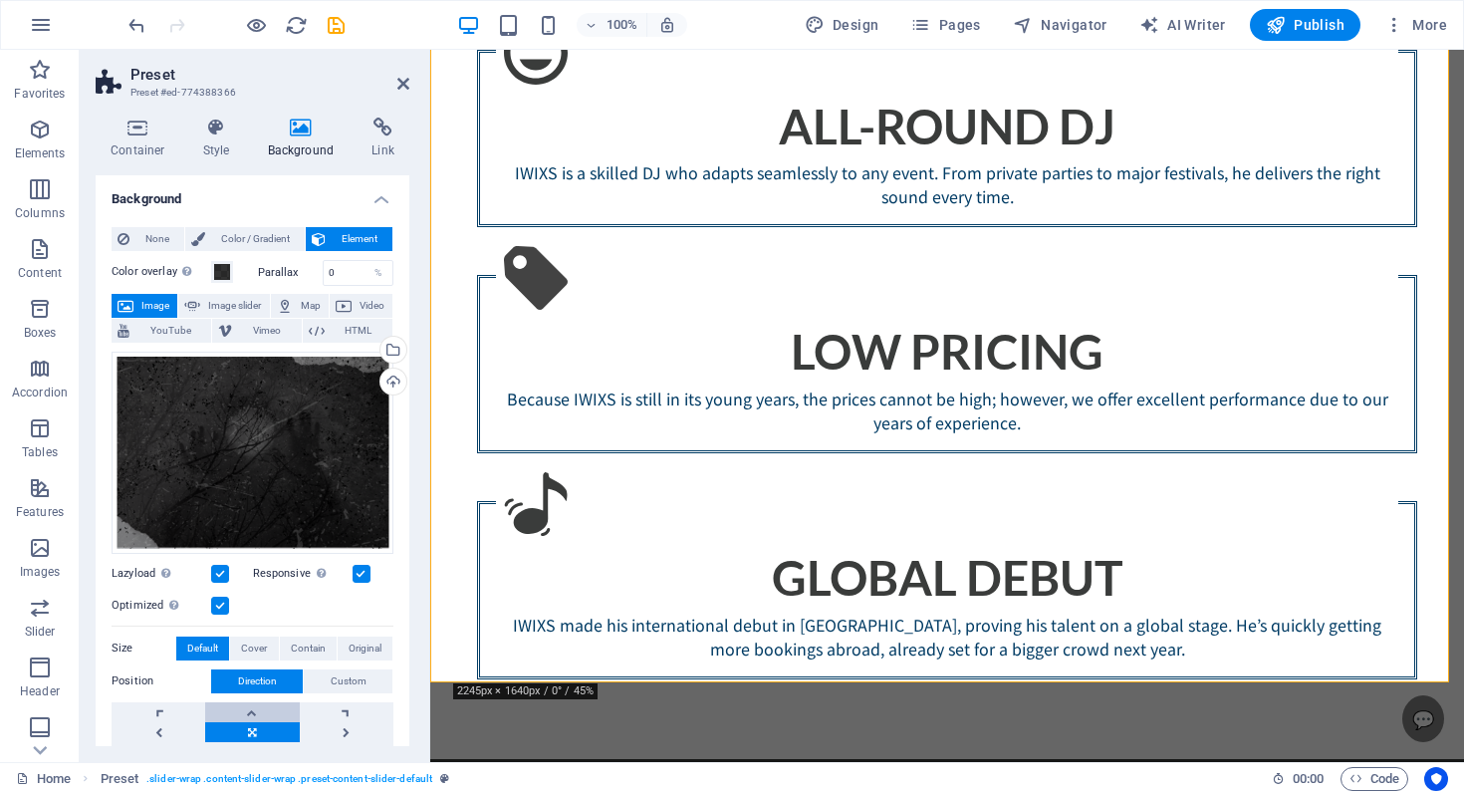
click at [232, 708] on link at bounding box center [252, 712] width 94 height 20
click at [261, 727] on link at bounding box center [252, 732] width 94 height 20
click at [263, 703] on link at bounding box center [252, 712] width 94 height 20
click at [240, 467] on div "Drag files here, click to choose files or select files from Files or our free s…" at bounding box center [253, 453] width 282 height 202
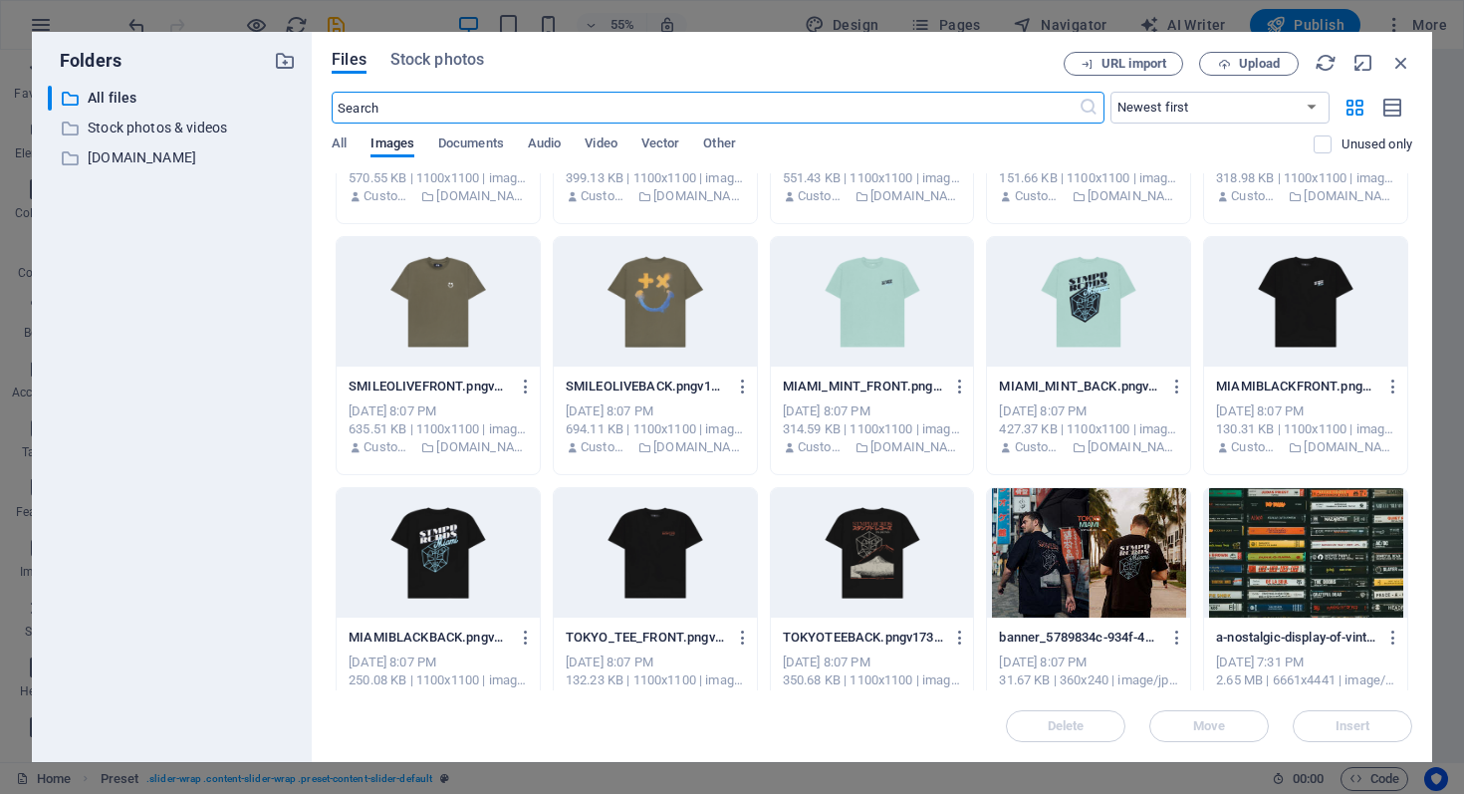
scroll to position [3990, 0]
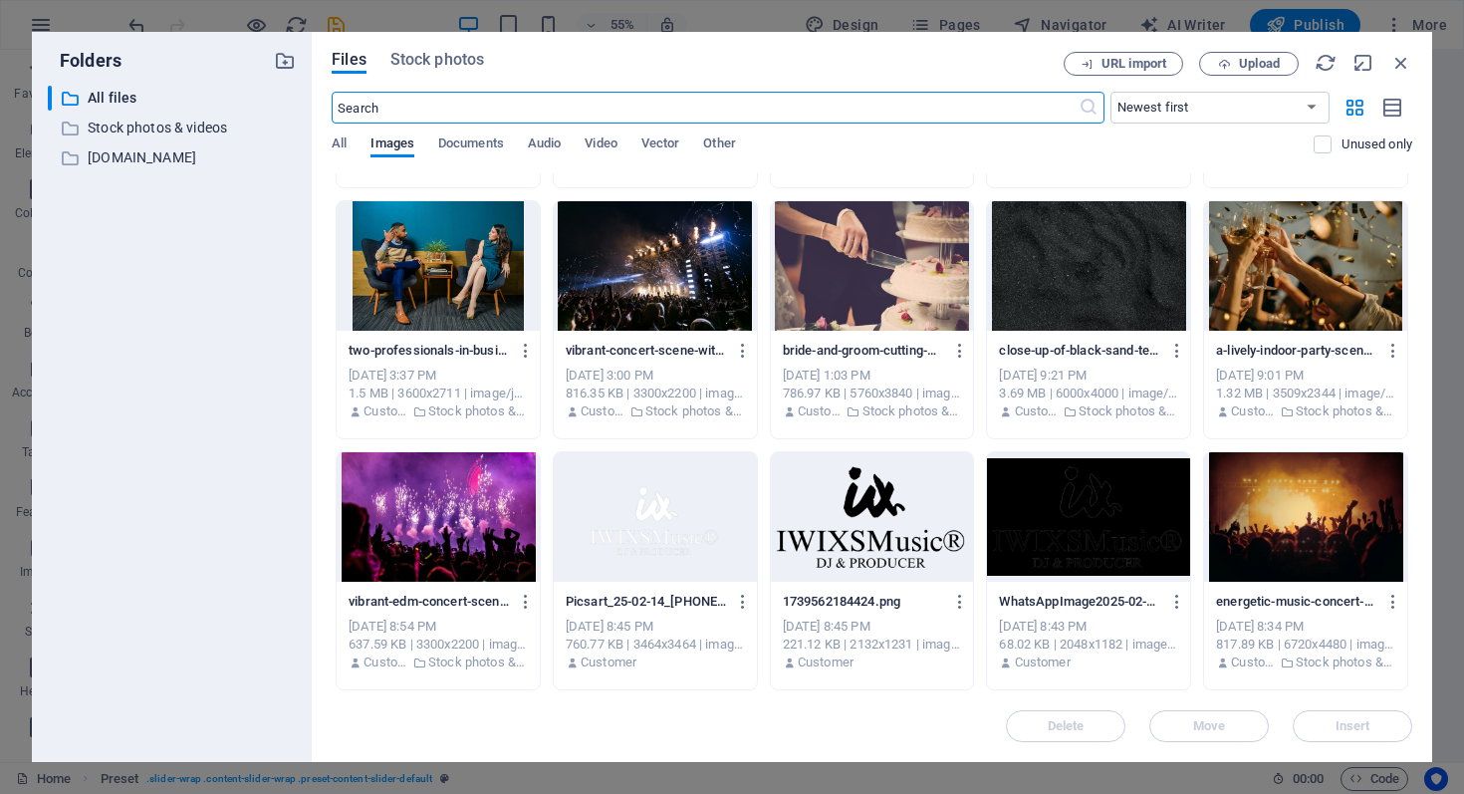
click at [1097, 335] on div "close-up-of-black-sand-texture-from-waimea-beach-in-hawaii-ideal-for-background…" at bounding box center [1088, 351] width 179 height 32
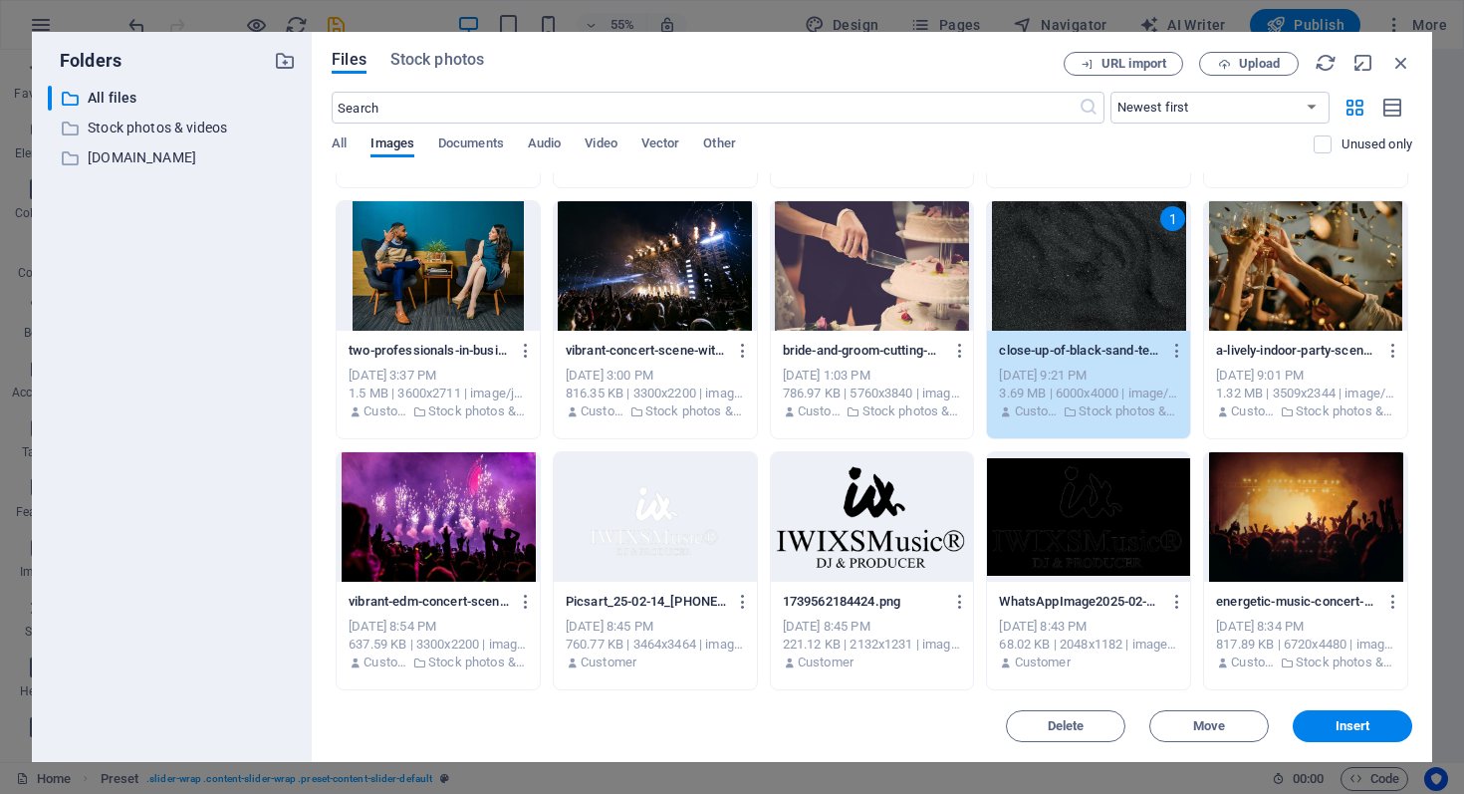
click at [1352, 705] on div "Delete Move Insert" at bounding box center [872, 716] width 1081 height 52
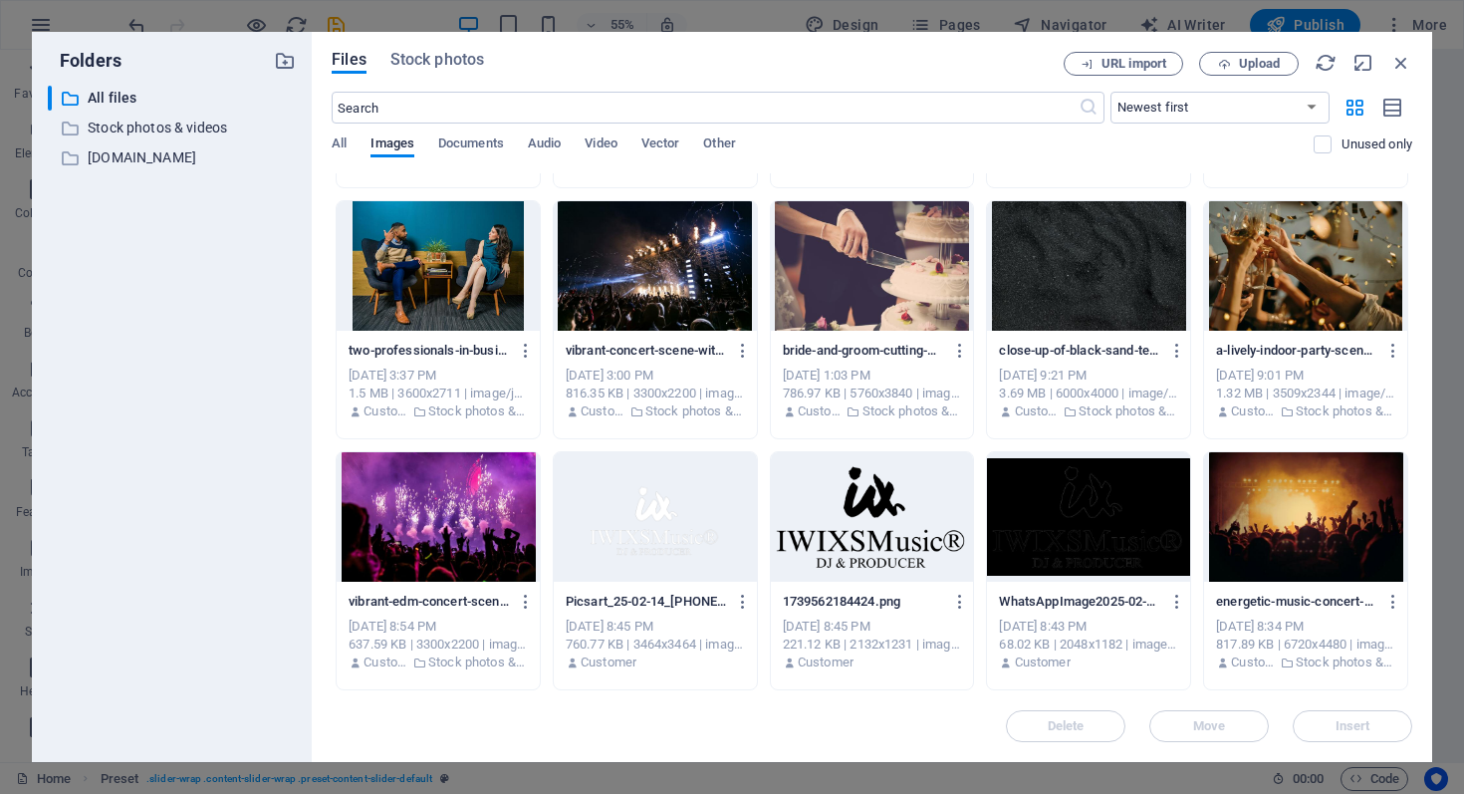
click at [1356, 715] on div "Delete Move Insert" at bounding box center [872, 716] width 1081 height 52
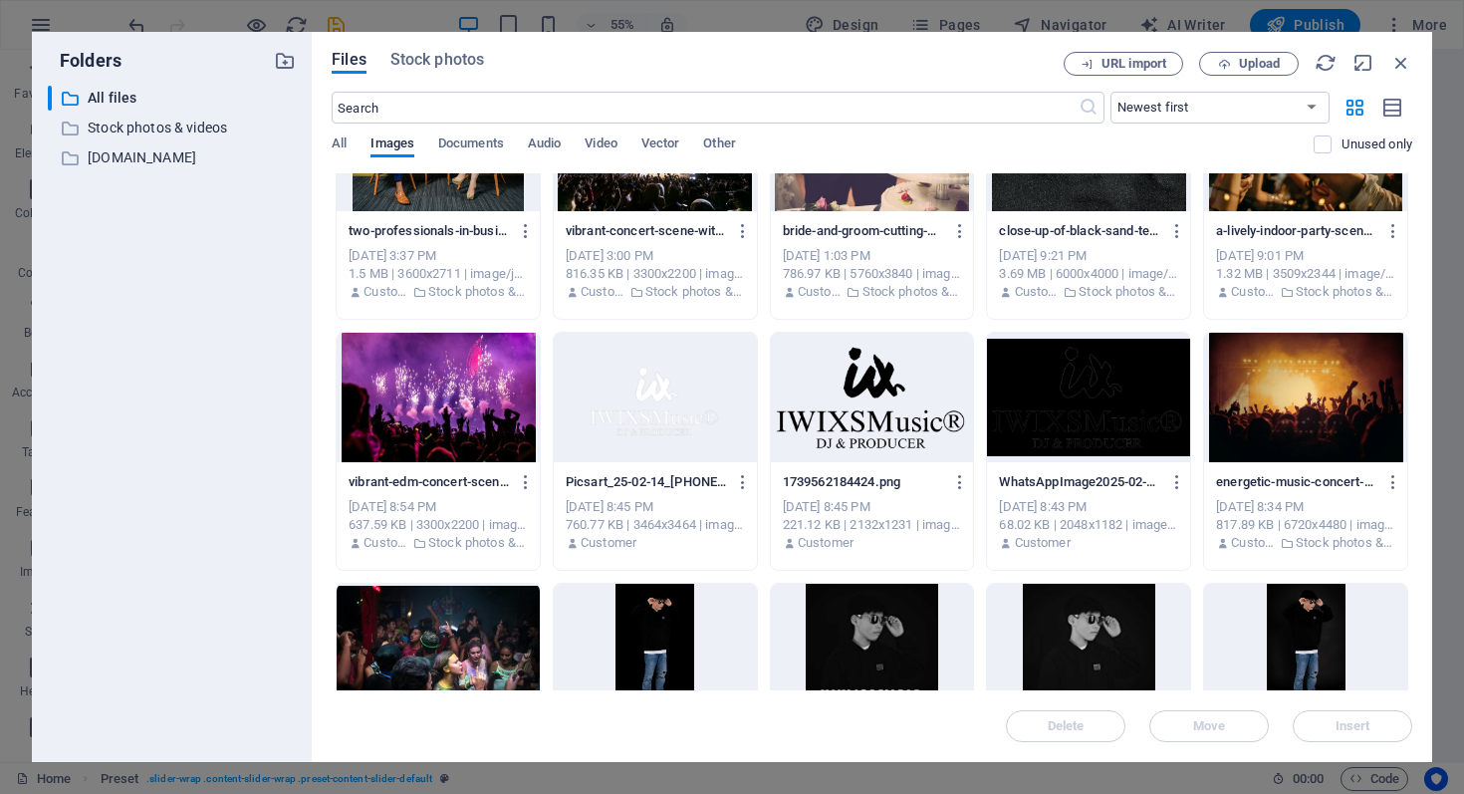
scroll to position [4036, 0]
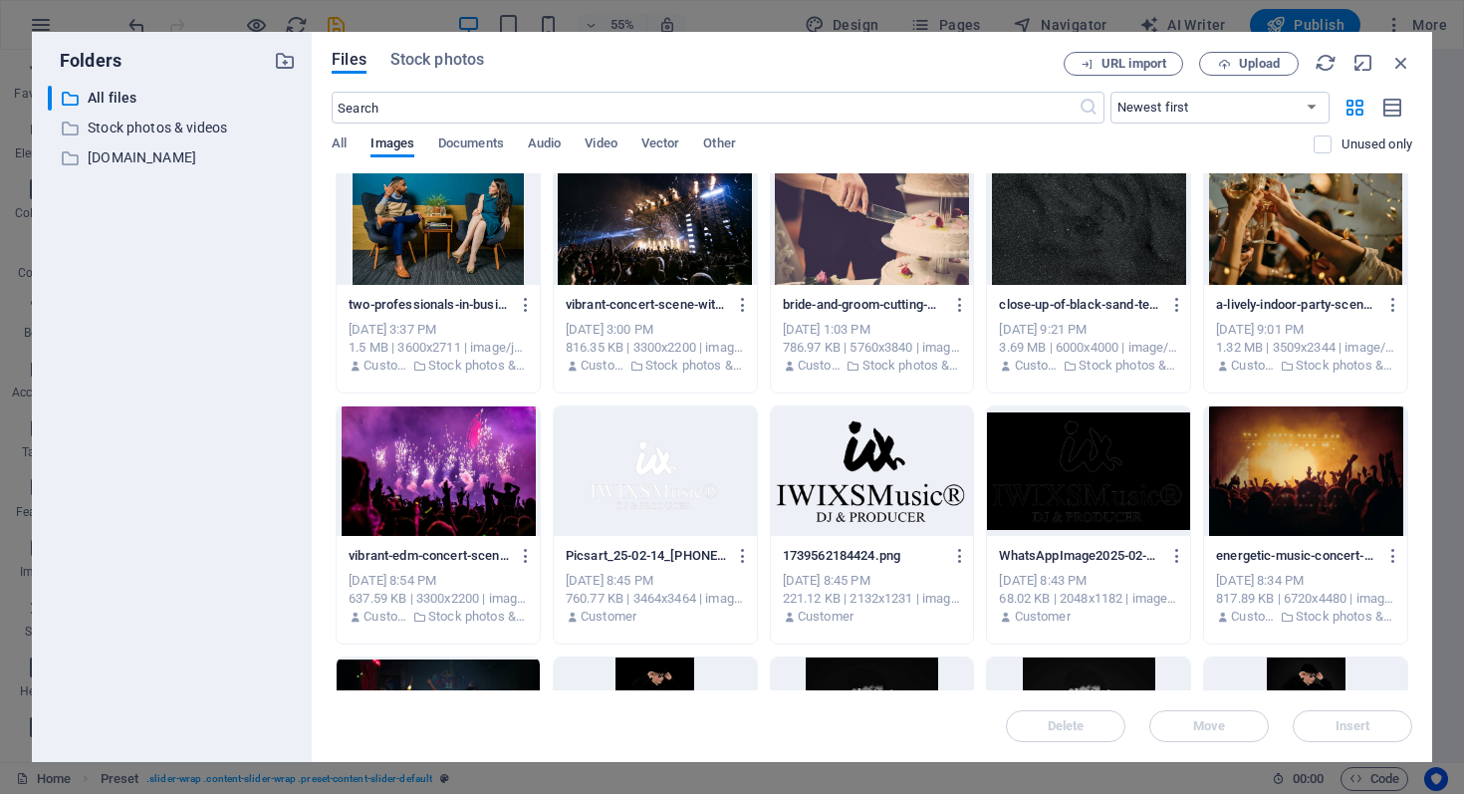
click at [1136, 504] on div at bounding box center [1088, 471] width 203 height 130
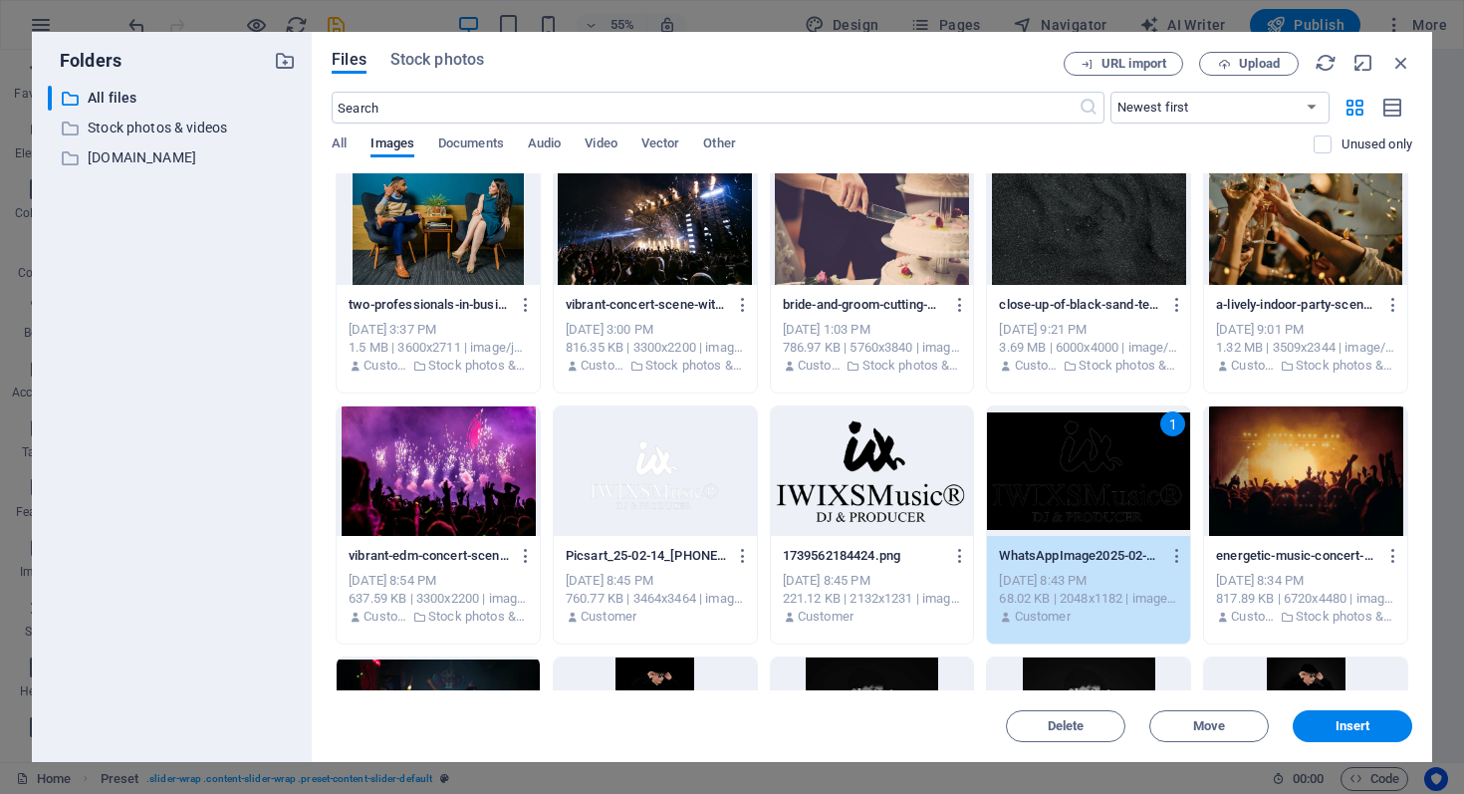
drag, startPoint x: 1120, startPoint y: 293, endPoint x: 1138, endPoint y: 319, distance: 31.5
click at [1120, 293] on div "close-up-of-black-sand-texture-from-waimea-beach-in-hawaii-ideal-for-background…" at bounding box center [1088, 305] width 179 height 32
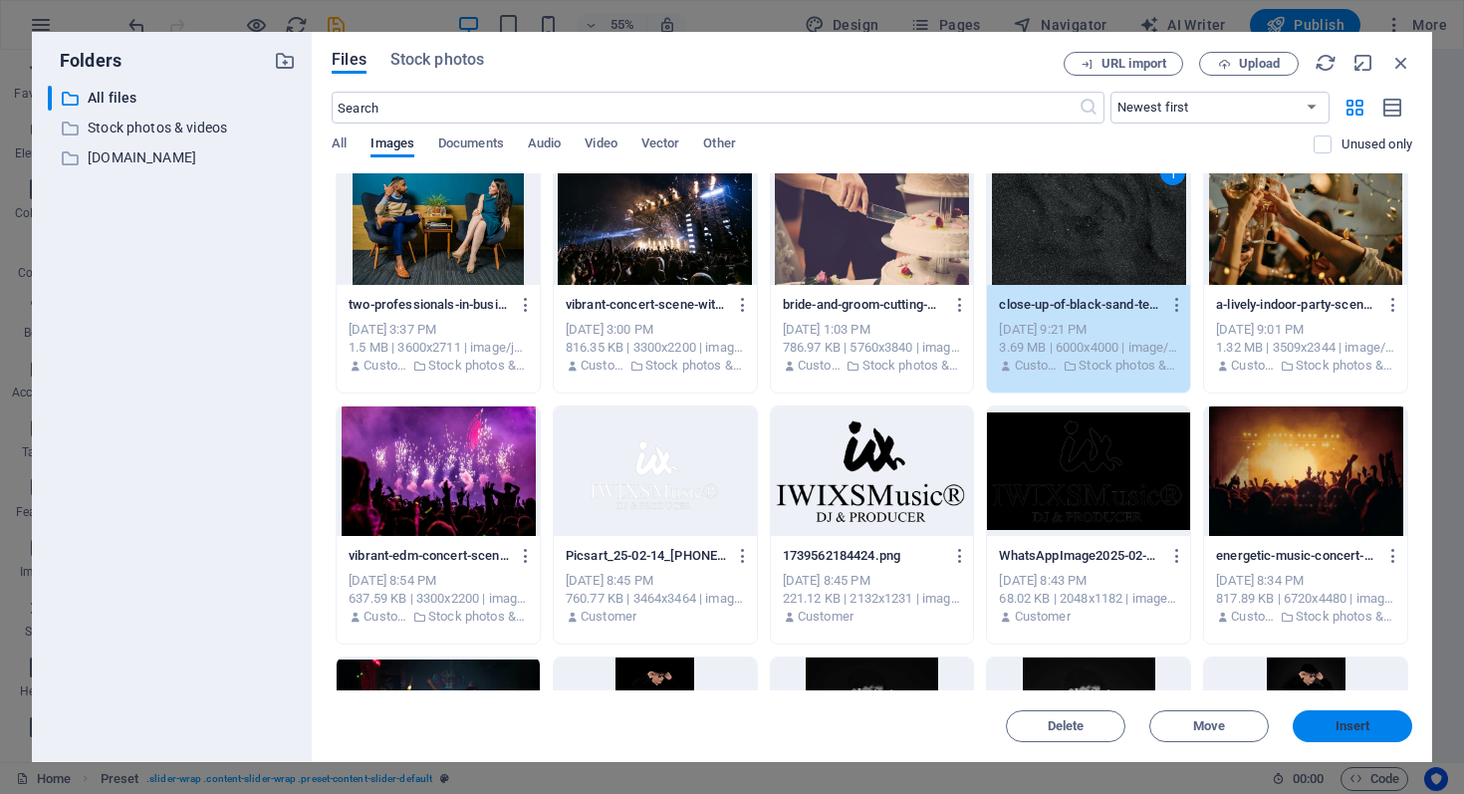
click at [1321, 735] on button "Insert" at bounding box center [1353, 726] width 120 height 32
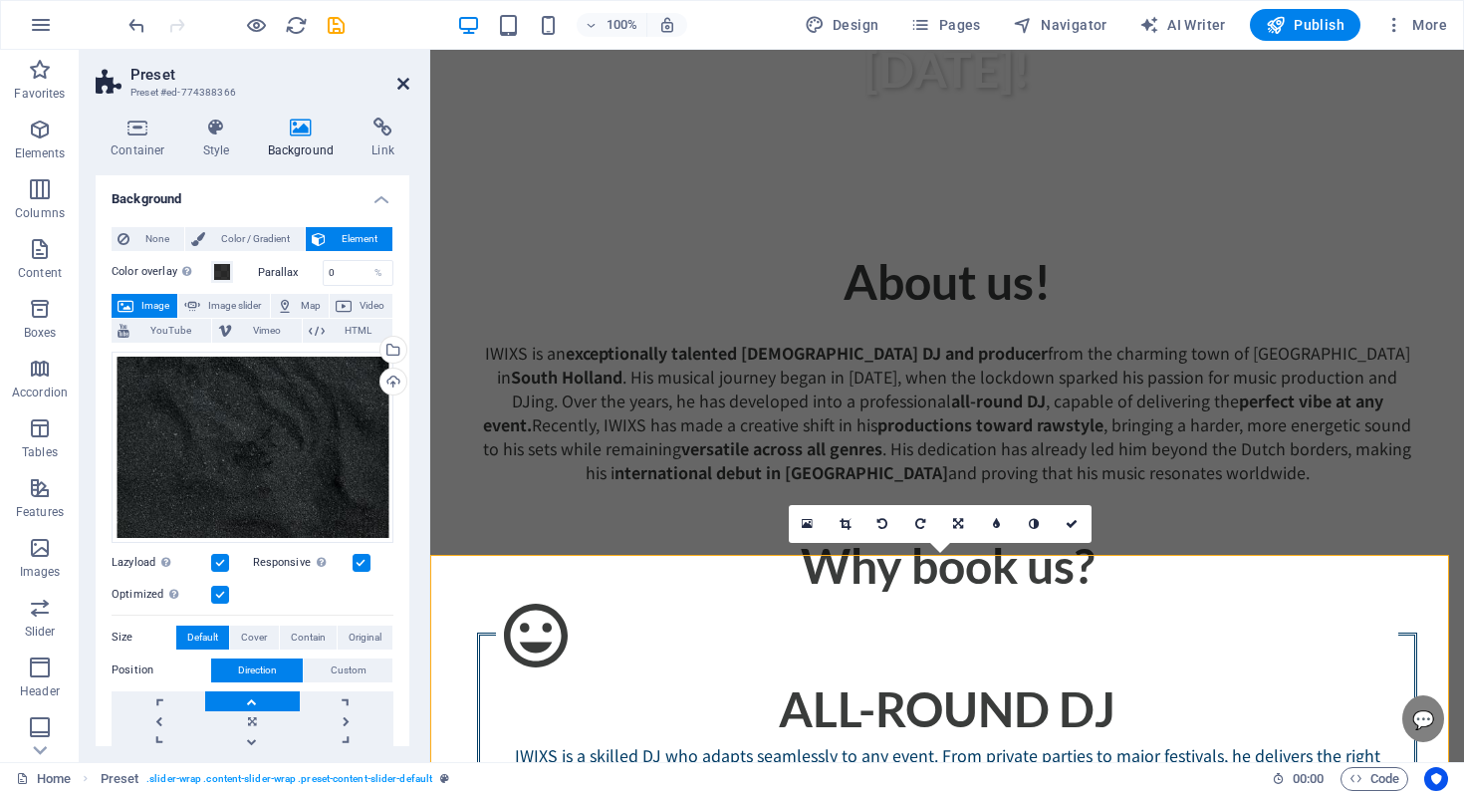
click at [396, 82] on header "Preset Preset #ed-774388366" at bounding box center [253, 76] width 314 height 52
click at [405, 82] on icon at bounding box center [403, 84] width 12 height 16
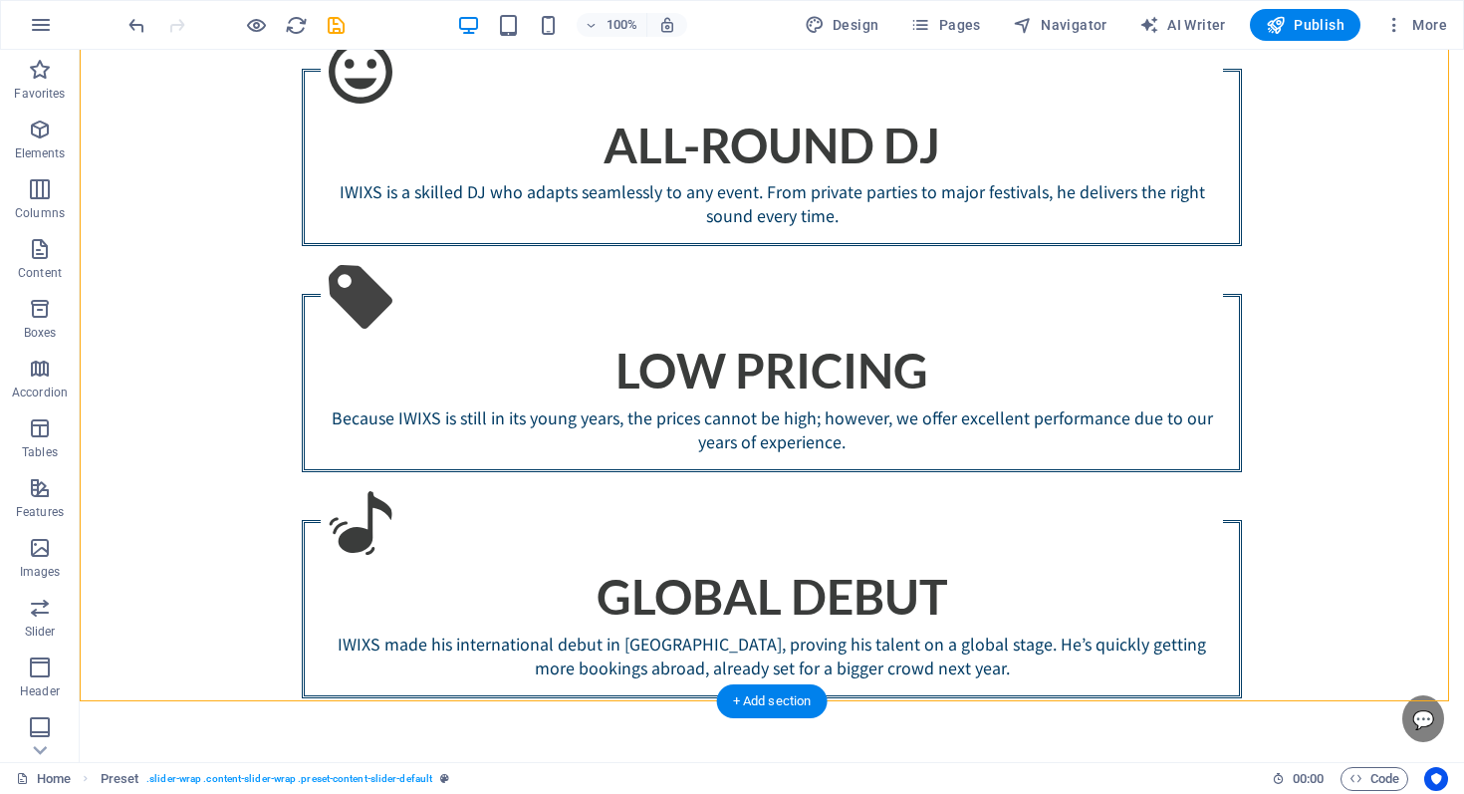
scroll to position [2158, 0]
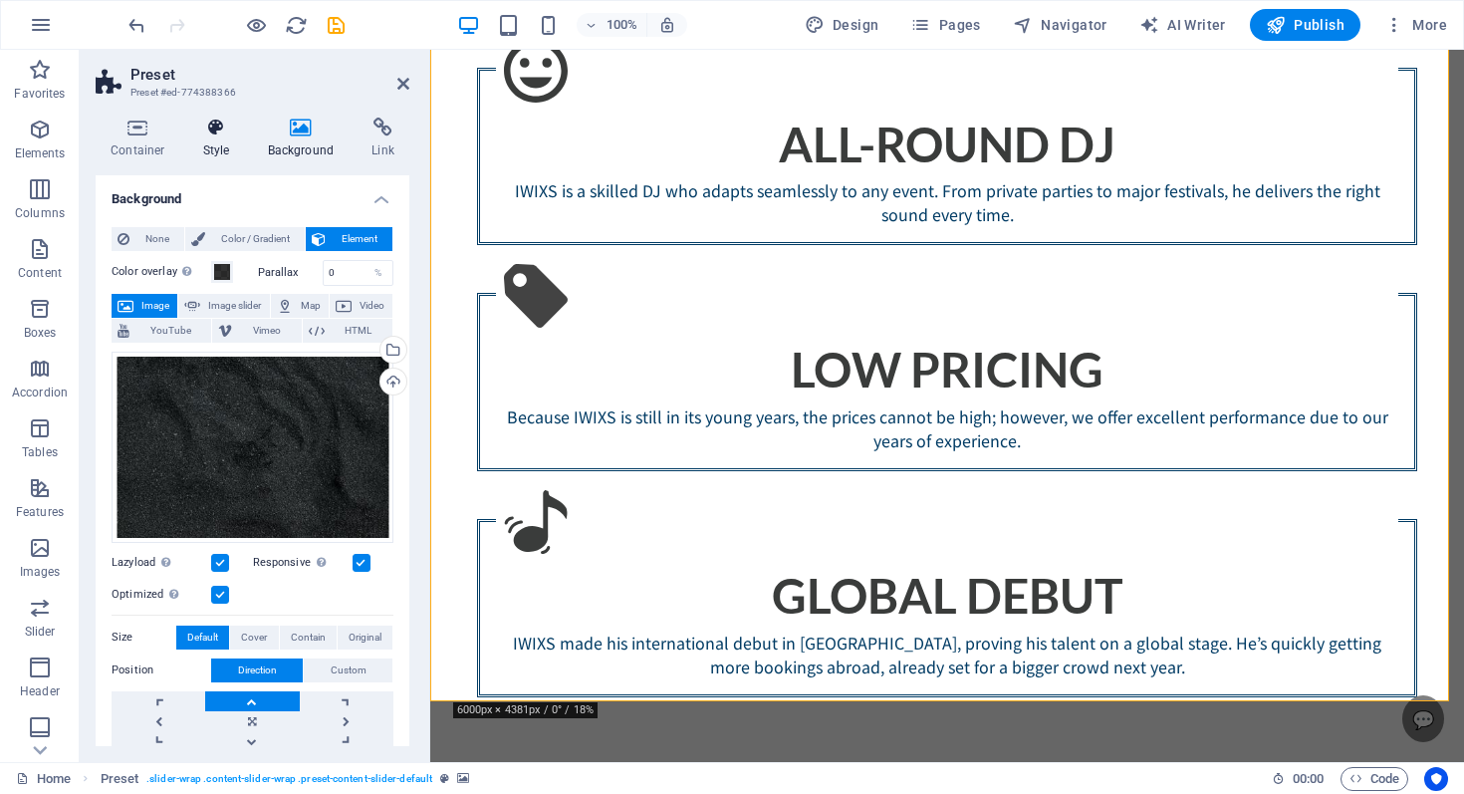
click at [232, 143] on h4 "Style" at bounding box center [220, 139] width 65 height 42
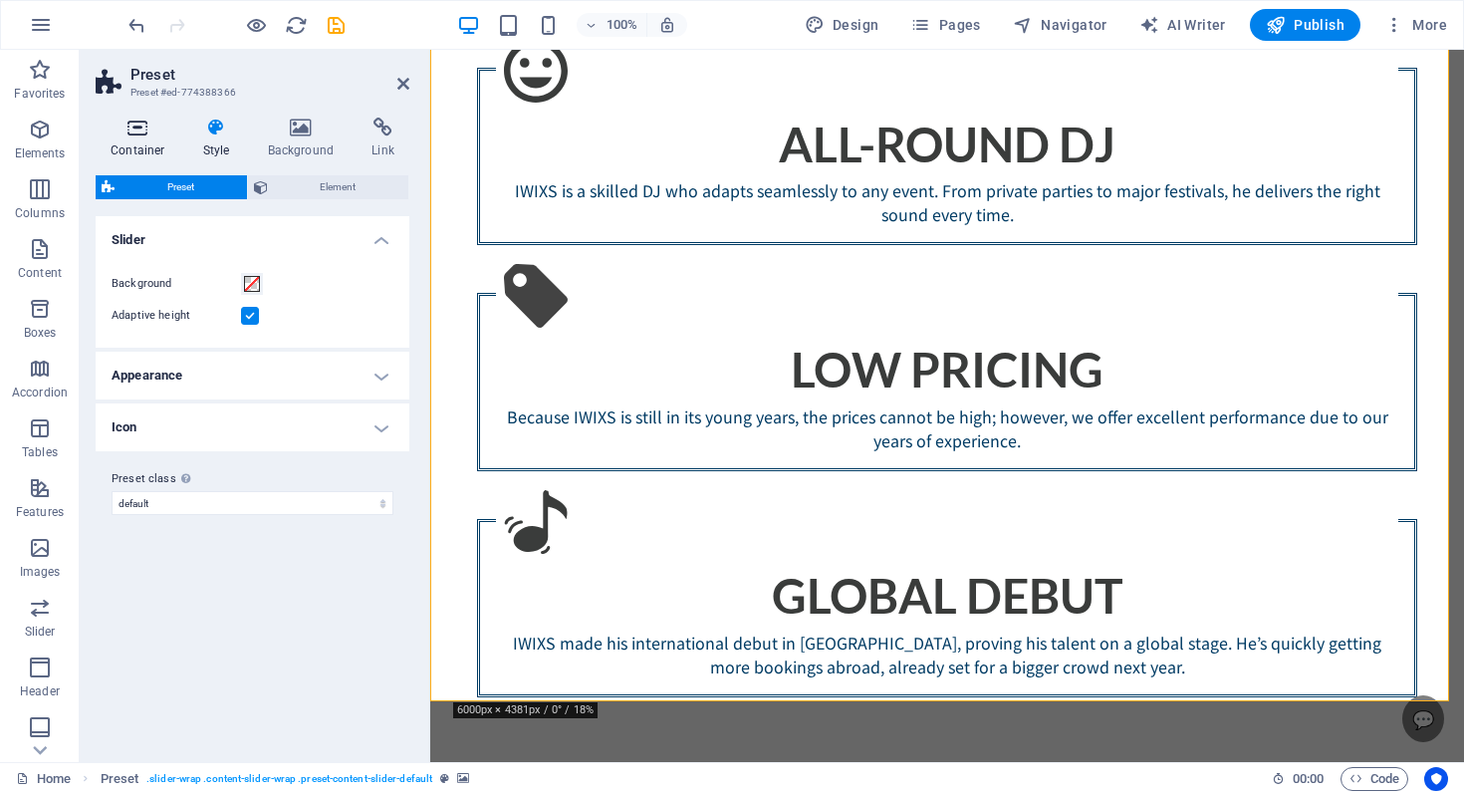
click at [147, 153] on h4 "Container" at bounding box center [142, 139] width 93 height 42
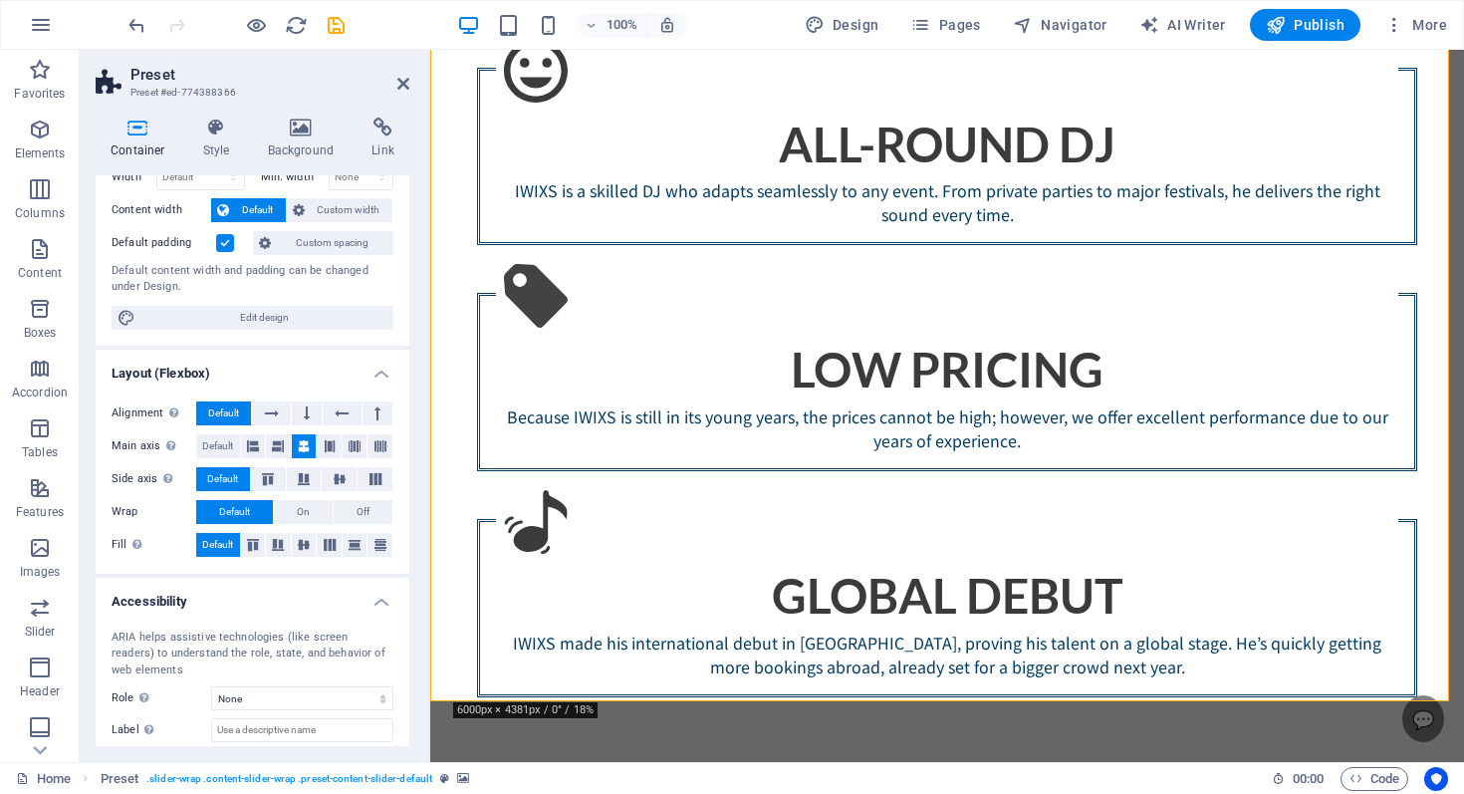
scroll to position [0, 0]
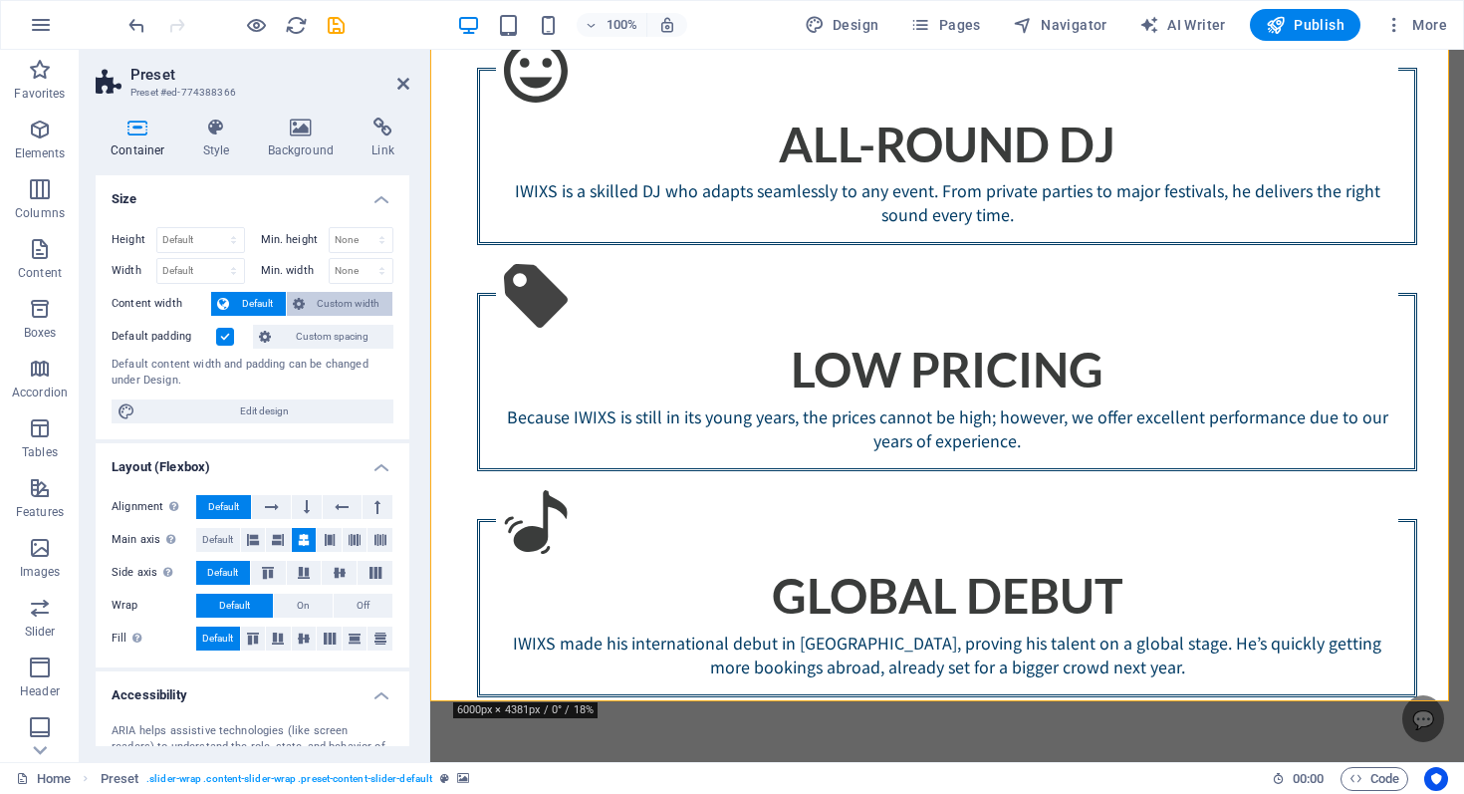
click at [321, 304] on span "Custom width" at bounding box center [349, 304] width 77 height 24
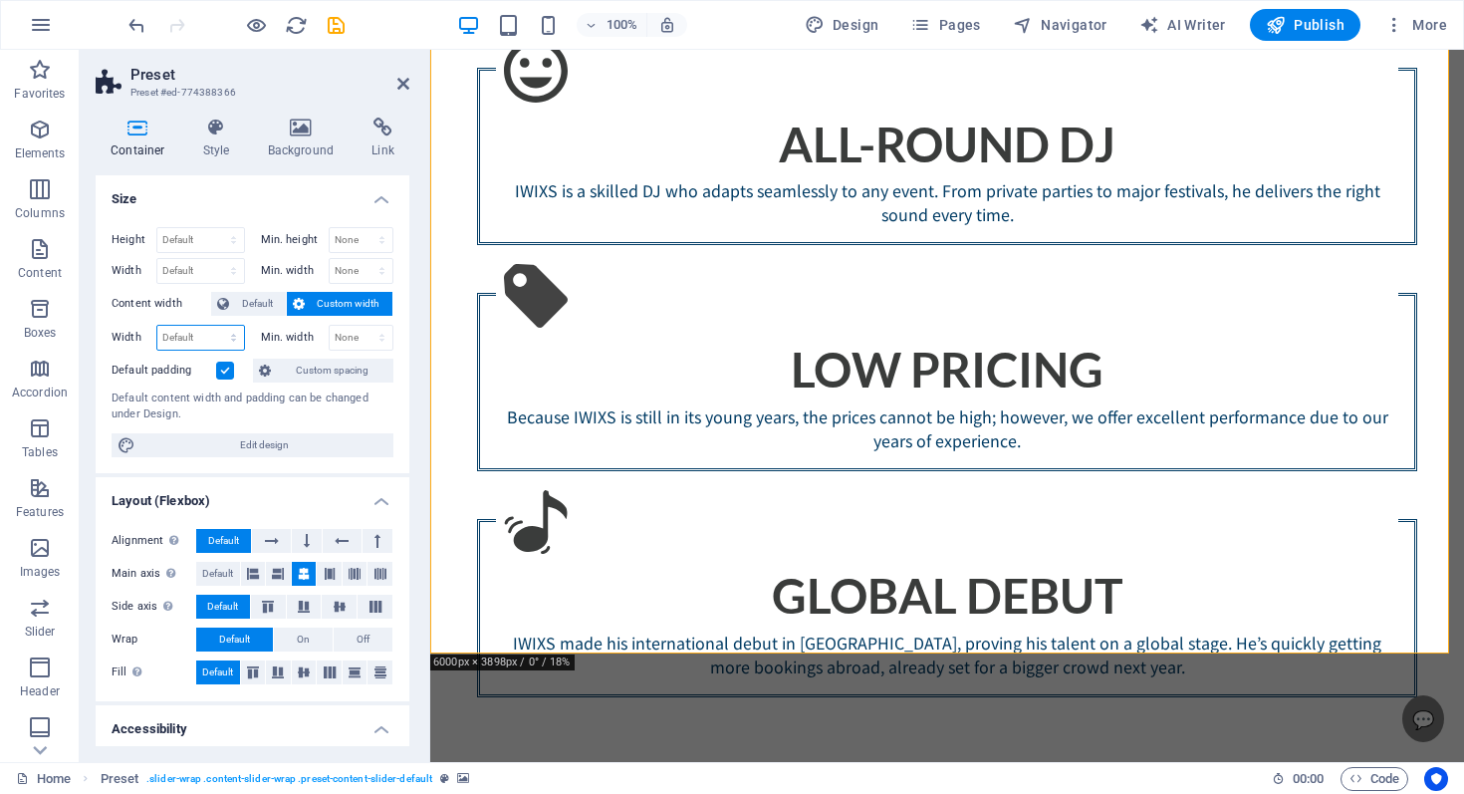
click at [214, 338] on select "Default px rem % em vh vw" at bounding box center [200, 338] width 87 height 24
select select "px"
click at [213, 326] on select "Default px rem % em vh vw" at bounding box center [200, 338] width 87 height 24
type input "1023"
click at [224, 364] on label at bounding box center [225, 371] width 18 height 18
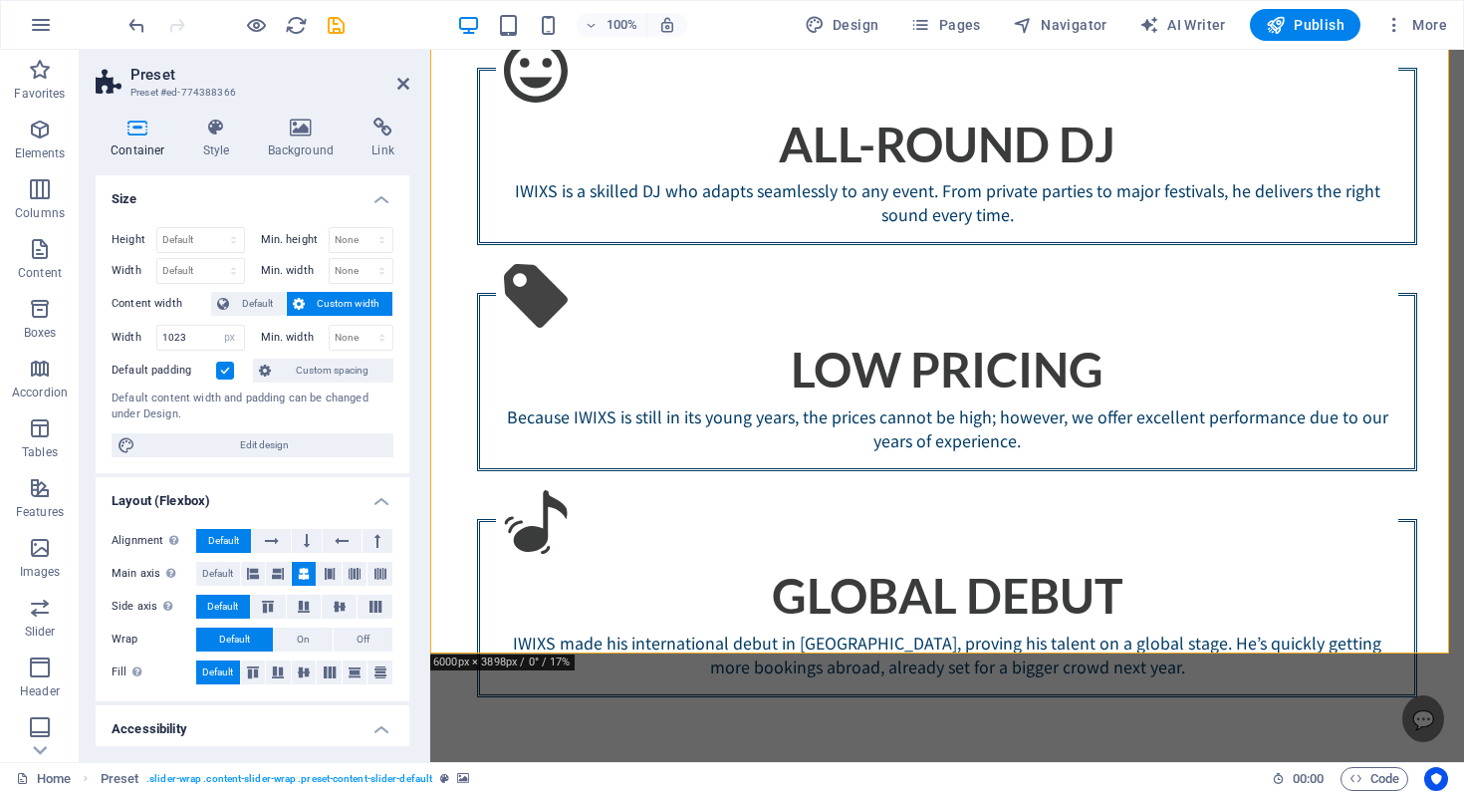
click at [0, 0] on input "Default padding" at bounding box center [0, 0] width 0 height 0
click at [400, 74] on h2 "Preset" at bounding box center [270, 75] width 279 height 18
click at [402, 78] on icon at bounding box center [403, 84] width 12 height 16
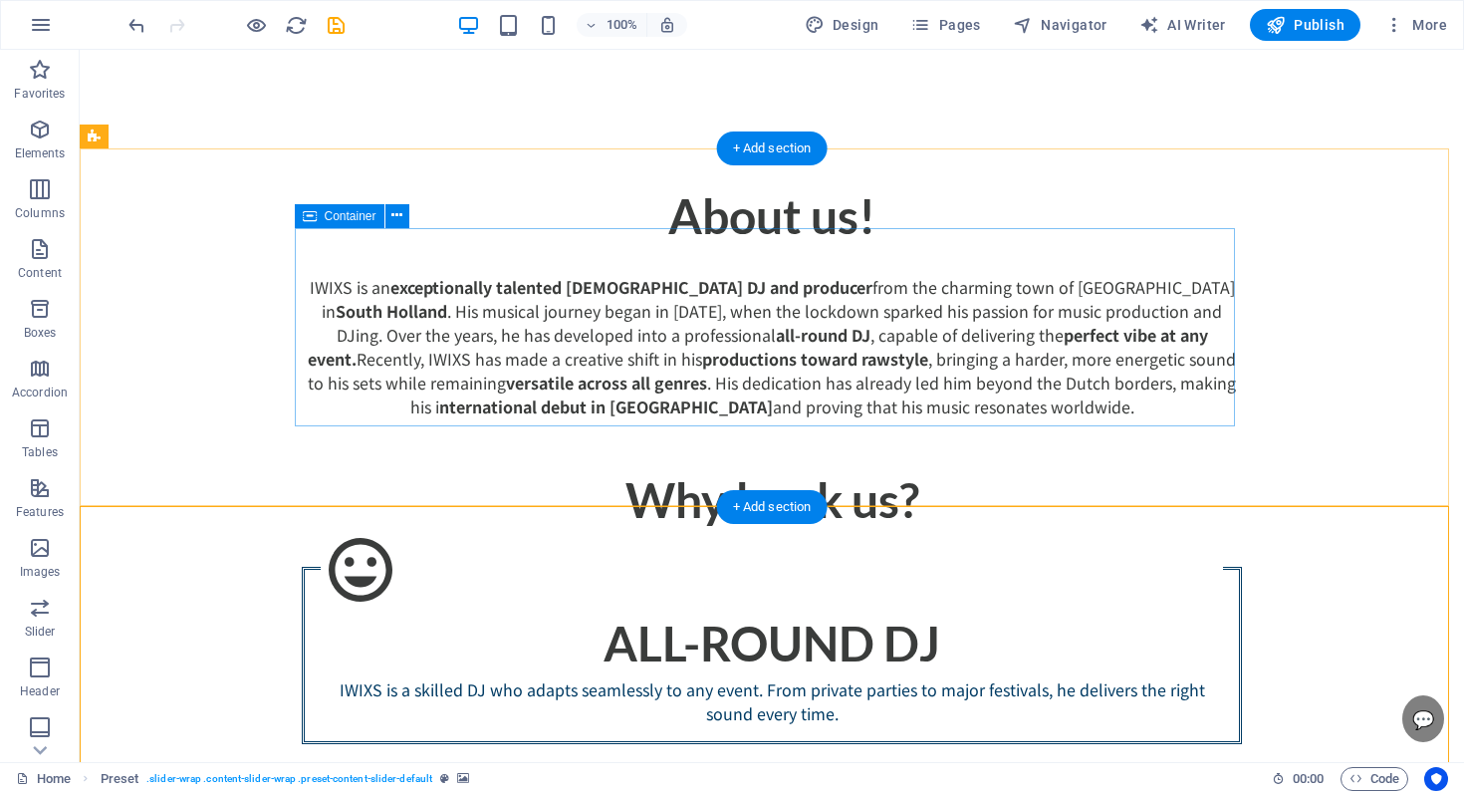
scroll to position [1663, 0]
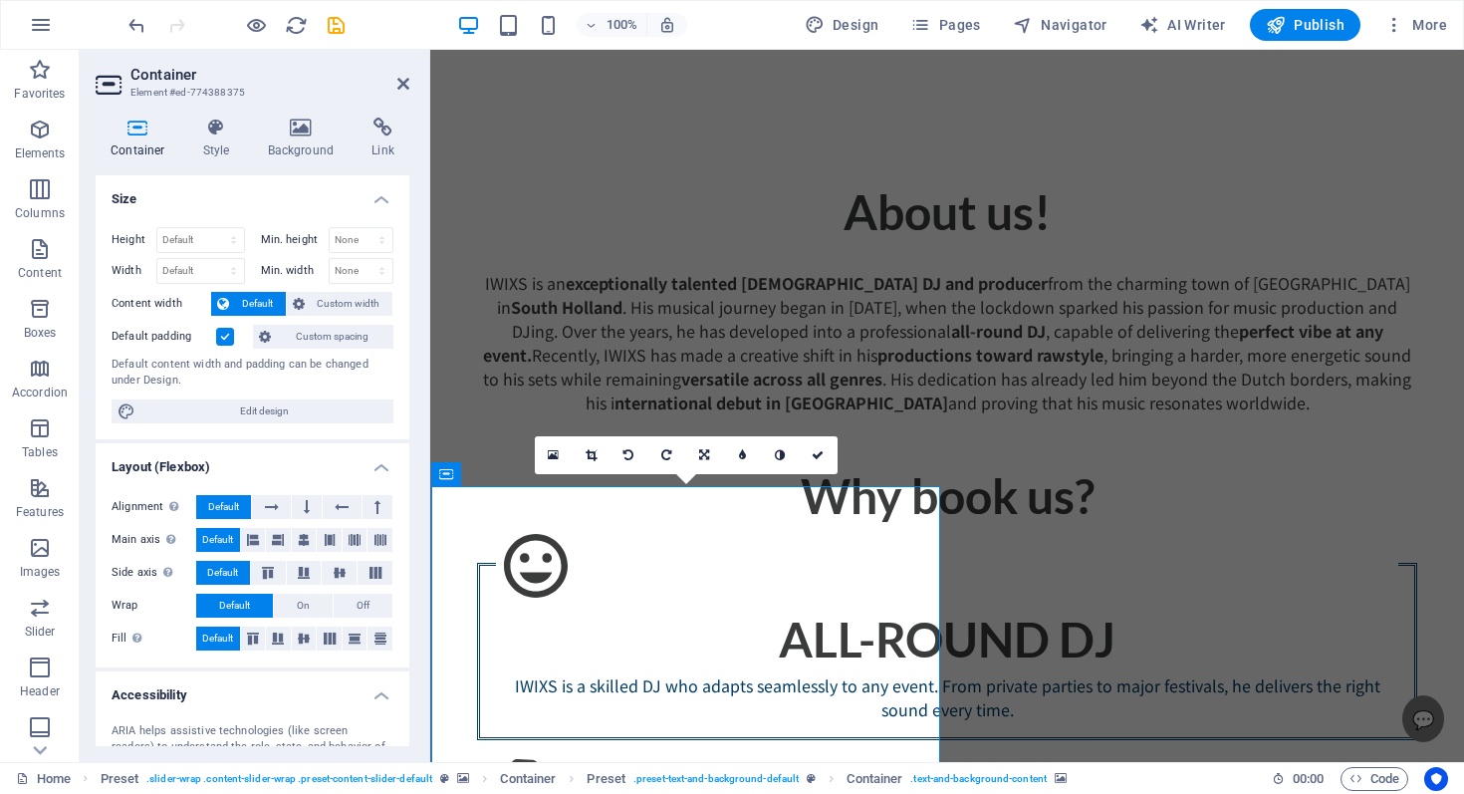
click at [410, 87] on aside "Container Element #ed-774388375 Container Style Background Link Size Height Def…" at bounding box center [255, 406] width 351 height 712
click at [397, 85] on icon at bounding box center [403, 84] width 12 height 16
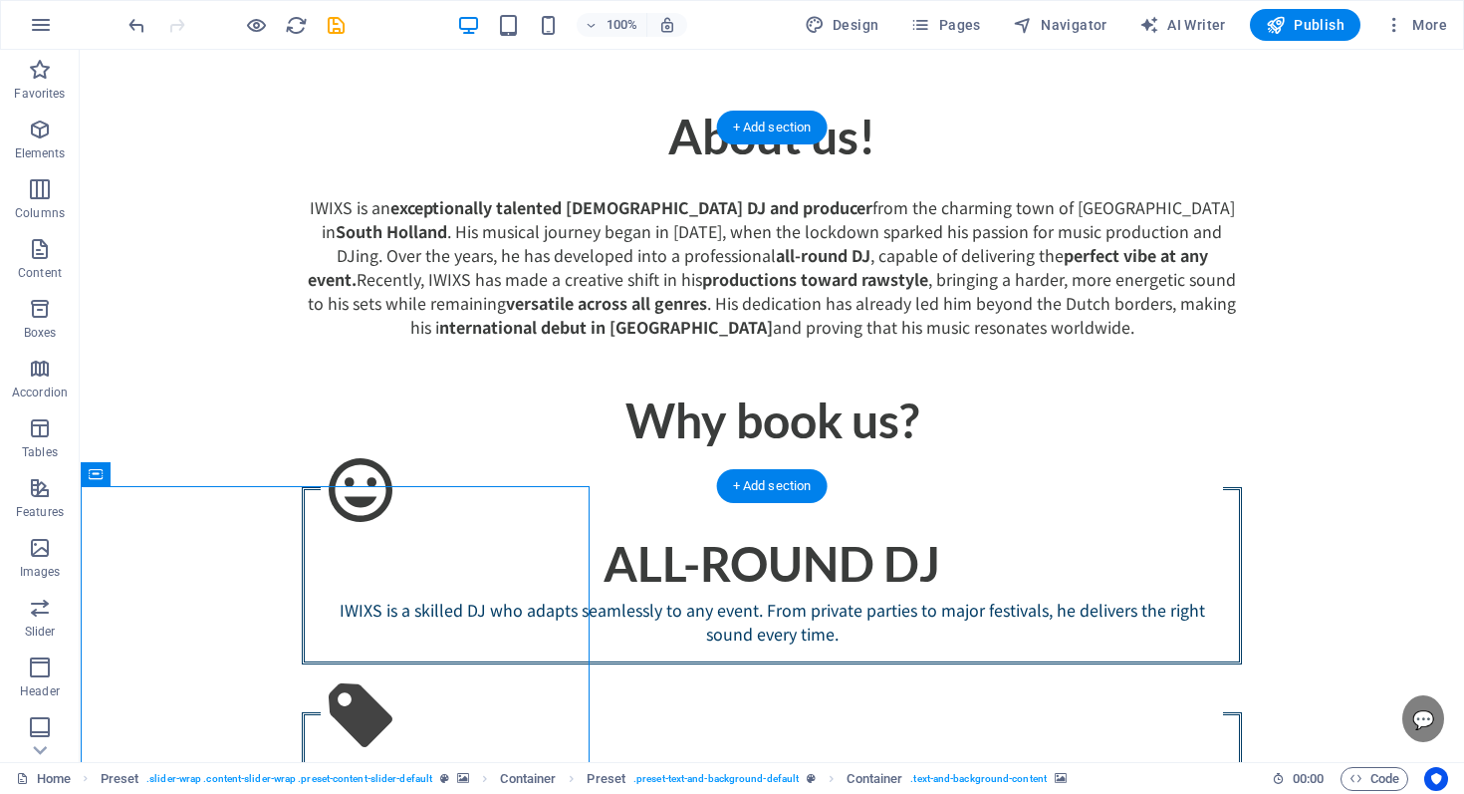
scroll to position [1966, 0]
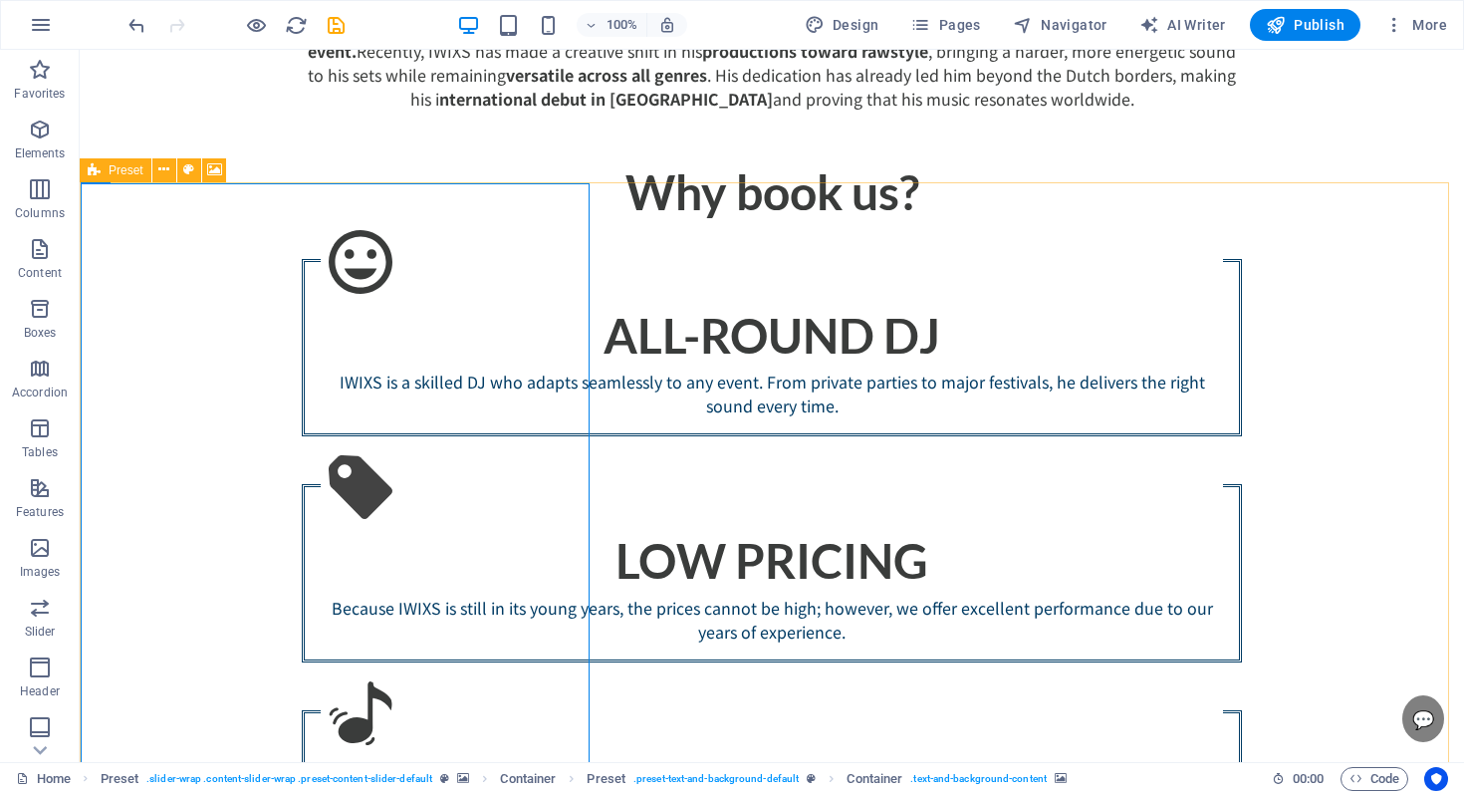
click at [94, 172] on icon at bounding box center [94, 170] width 13 height 24
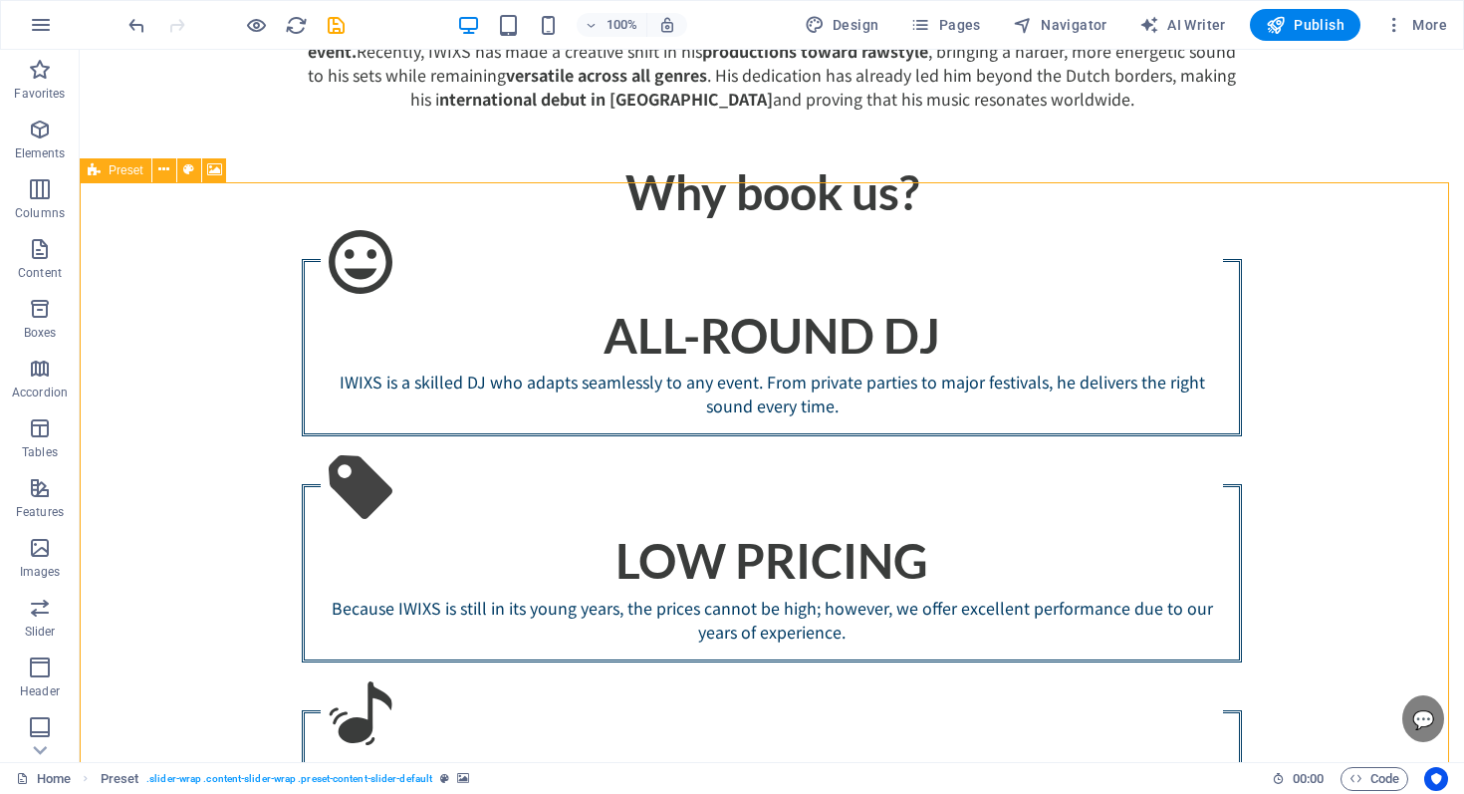
click at [94, 172] on icon at bounding box center [94, 170] width 13 height 24
select select "px"
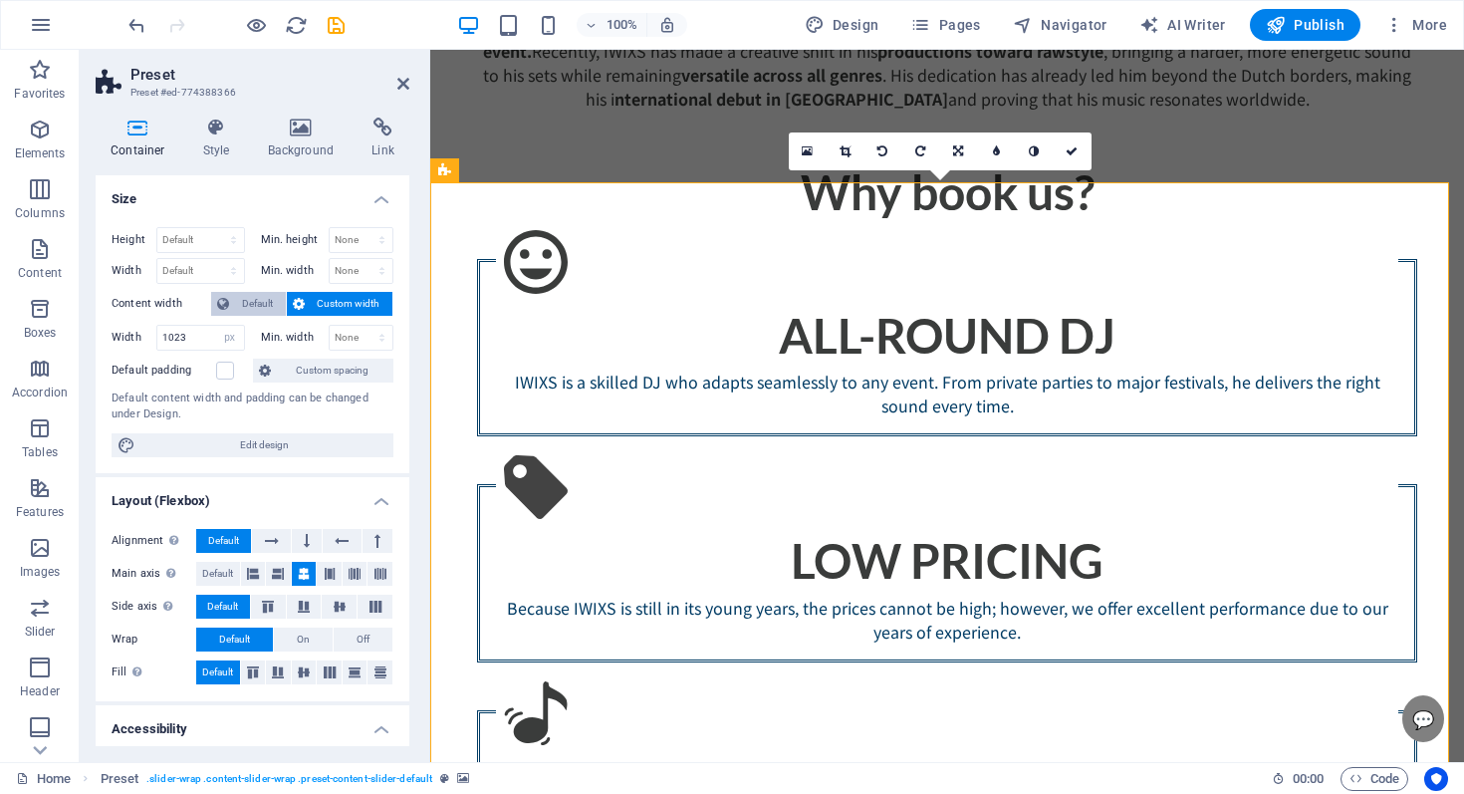
click at [256, 311] on span "Default" at bounding box center [257, 304] width 45 height 24
select select "DISABLED_OPTION_VALUE"
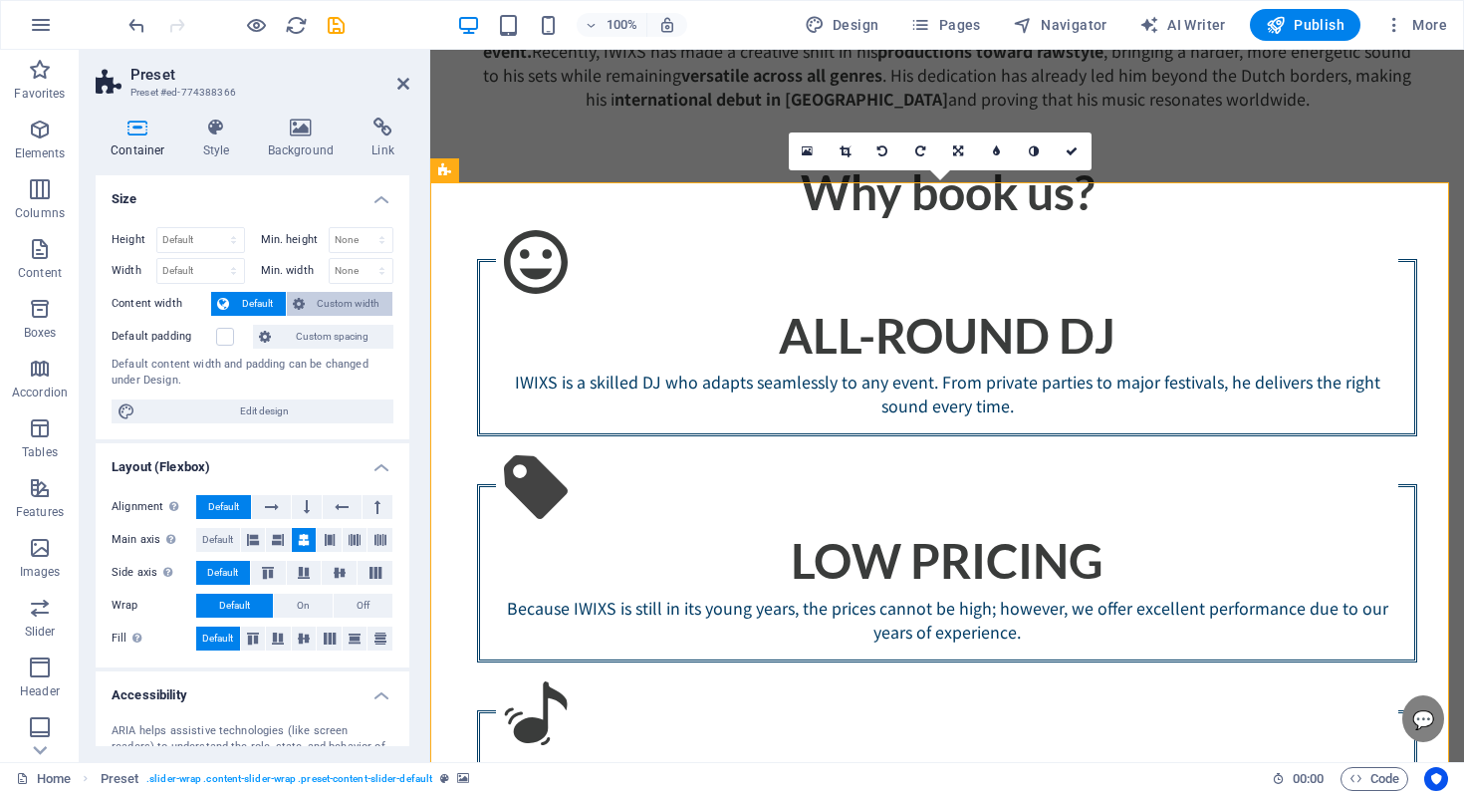
click at [350, 309] on span "Custom width" at bounding box center [349, 304] width 77 height 24
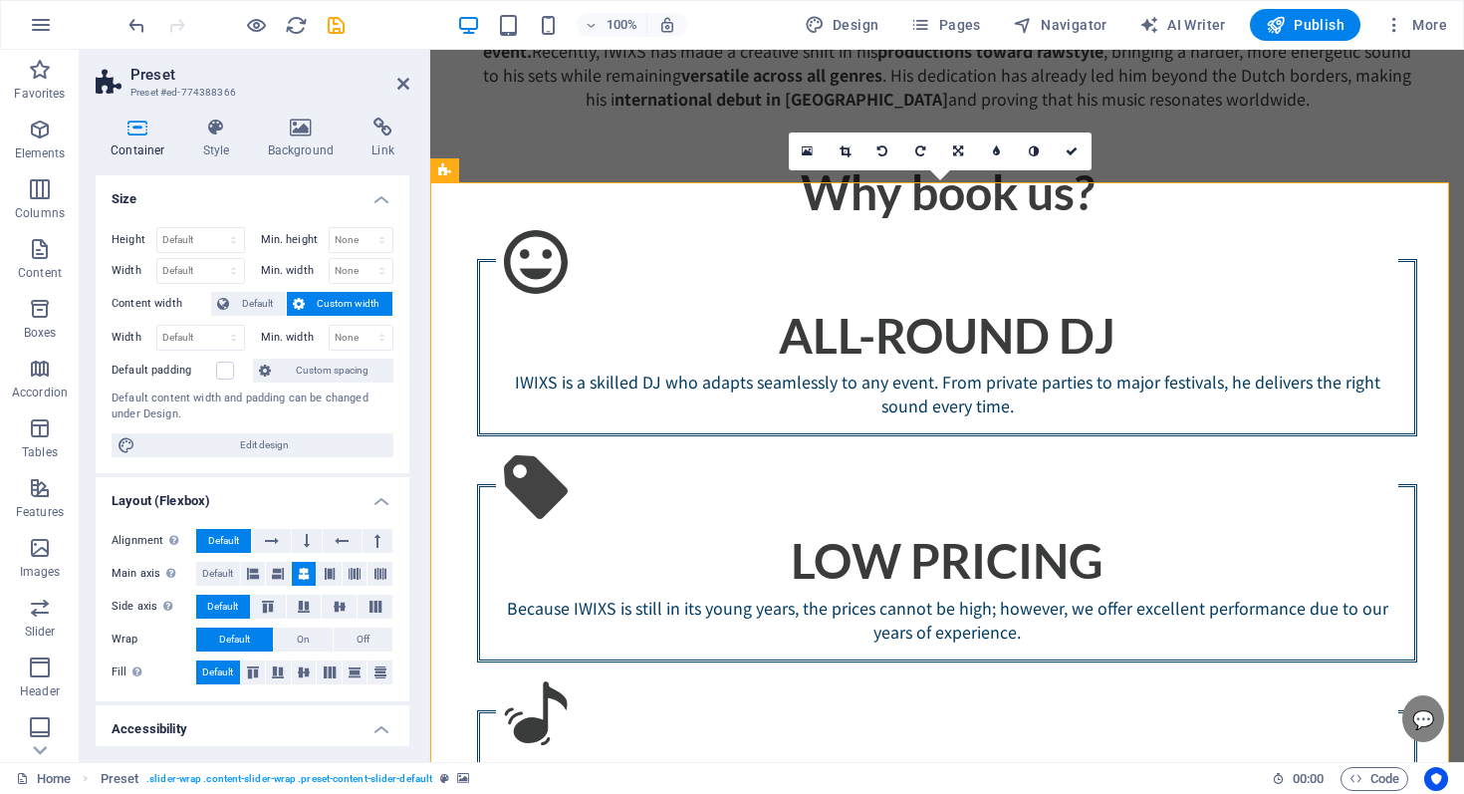
click at [395, 81] on h2 "Preset" at bounding box center [270, 75] width 279 height 18
click at [409, 80] on aside "Preset Preset #ed-774388366 Container Style Background Link Size Height Default…" at bounding box center [255, 406] width 351 height 712
click at [405, 83] on icon at bounding box center [403, 84] width 12 height 16
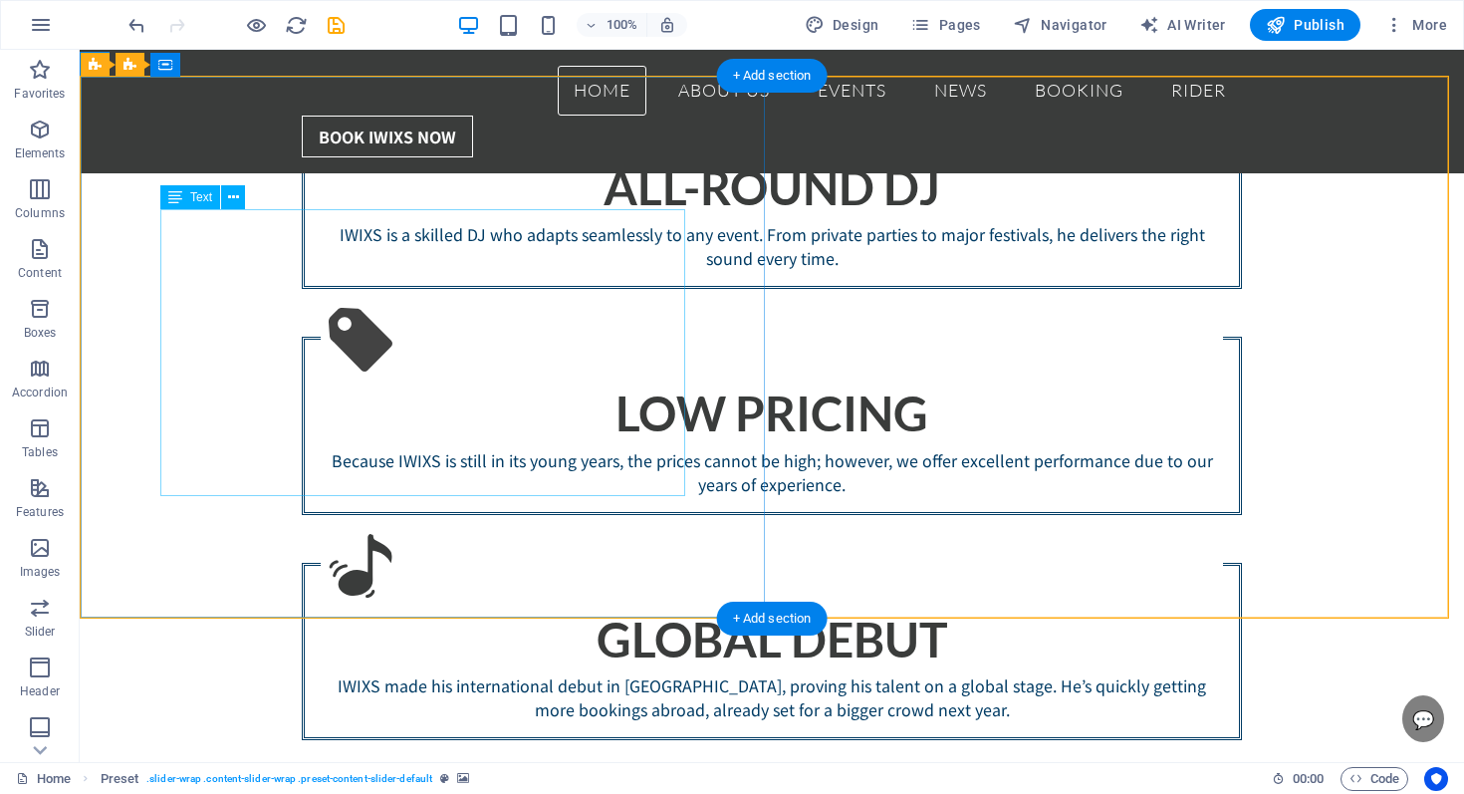
scroll to position [2072, 0]
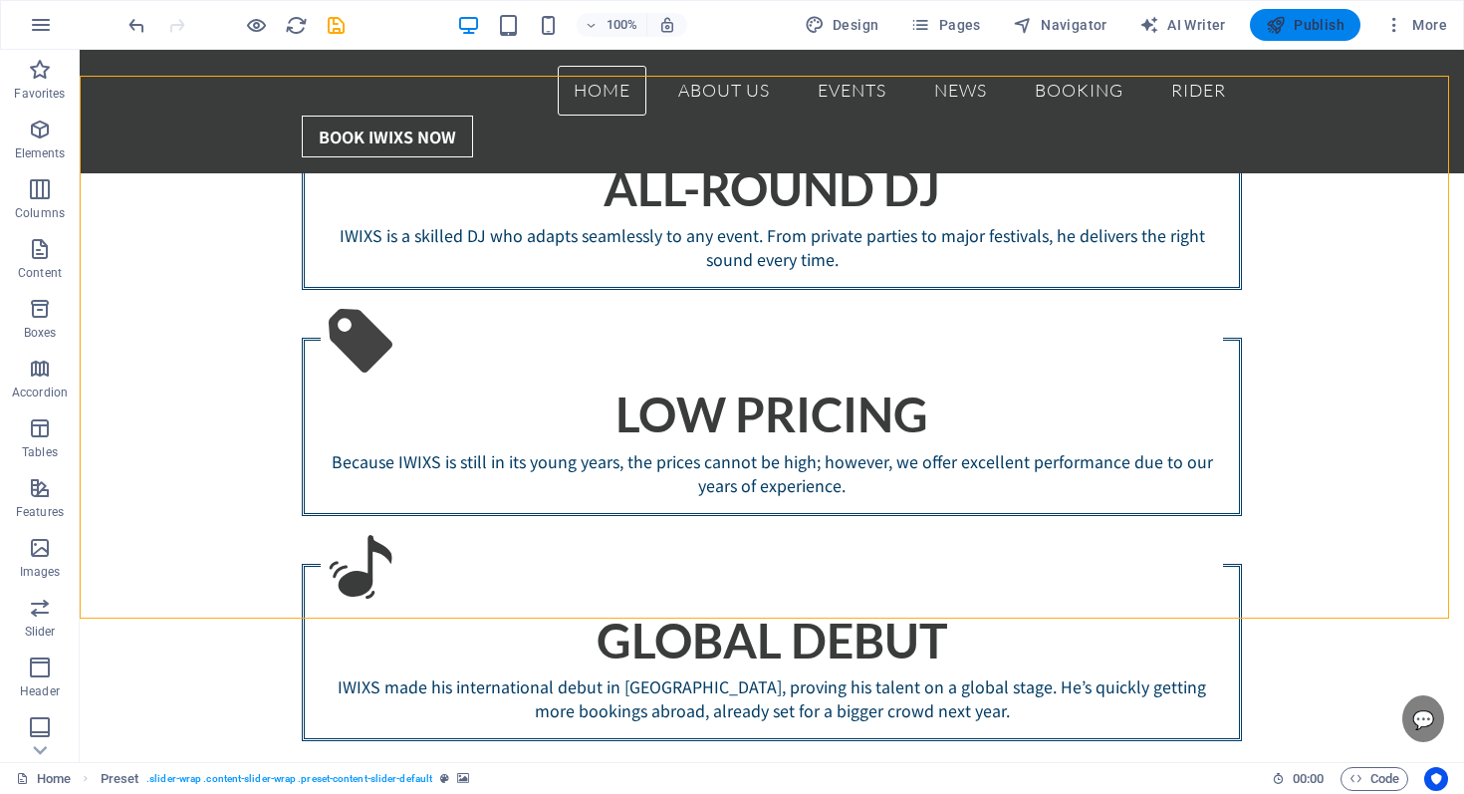
click at [1290, 19] on span "Publish" at bounding box center [1305, 25] width 79 height 20
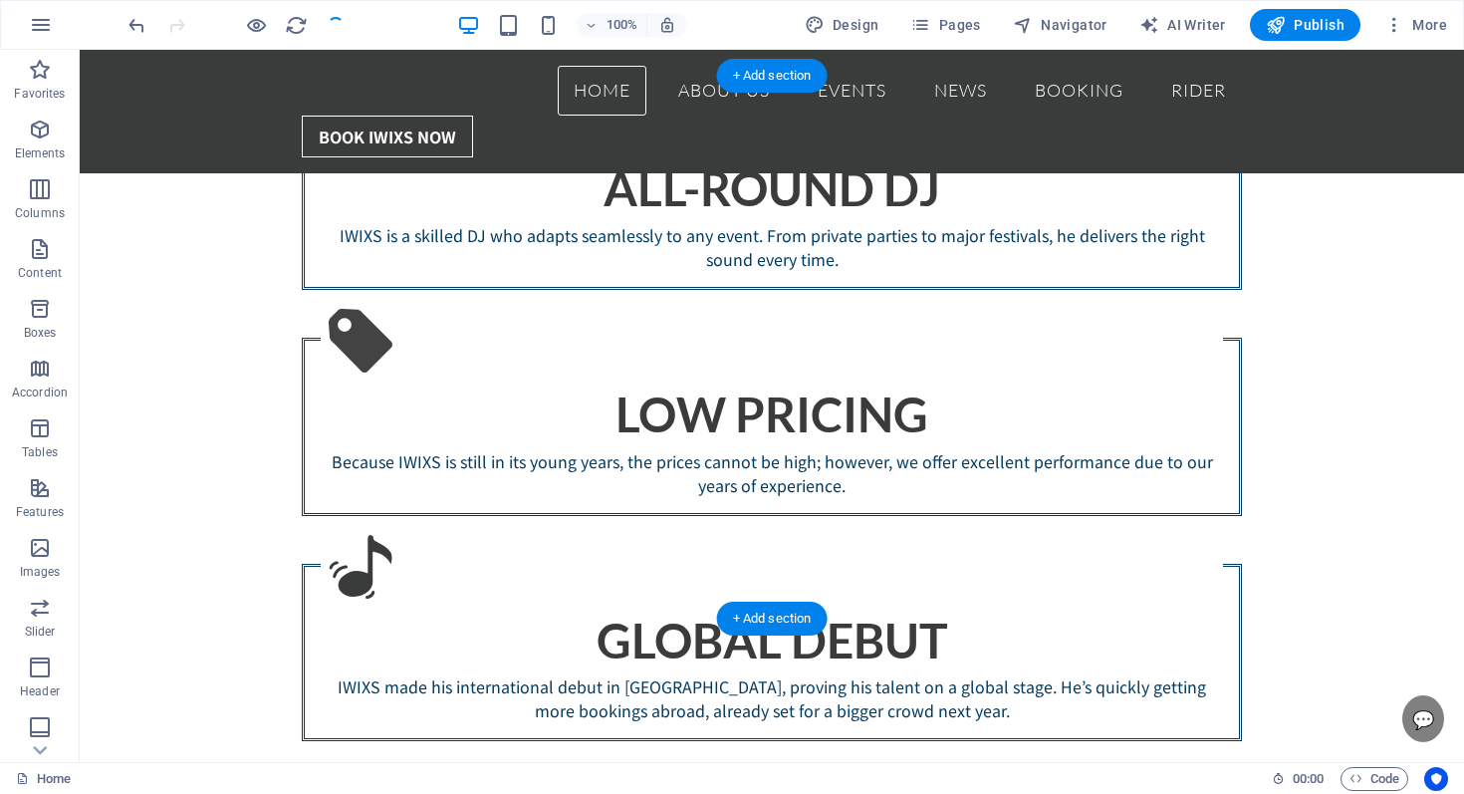
scroll to position [1955, 0]
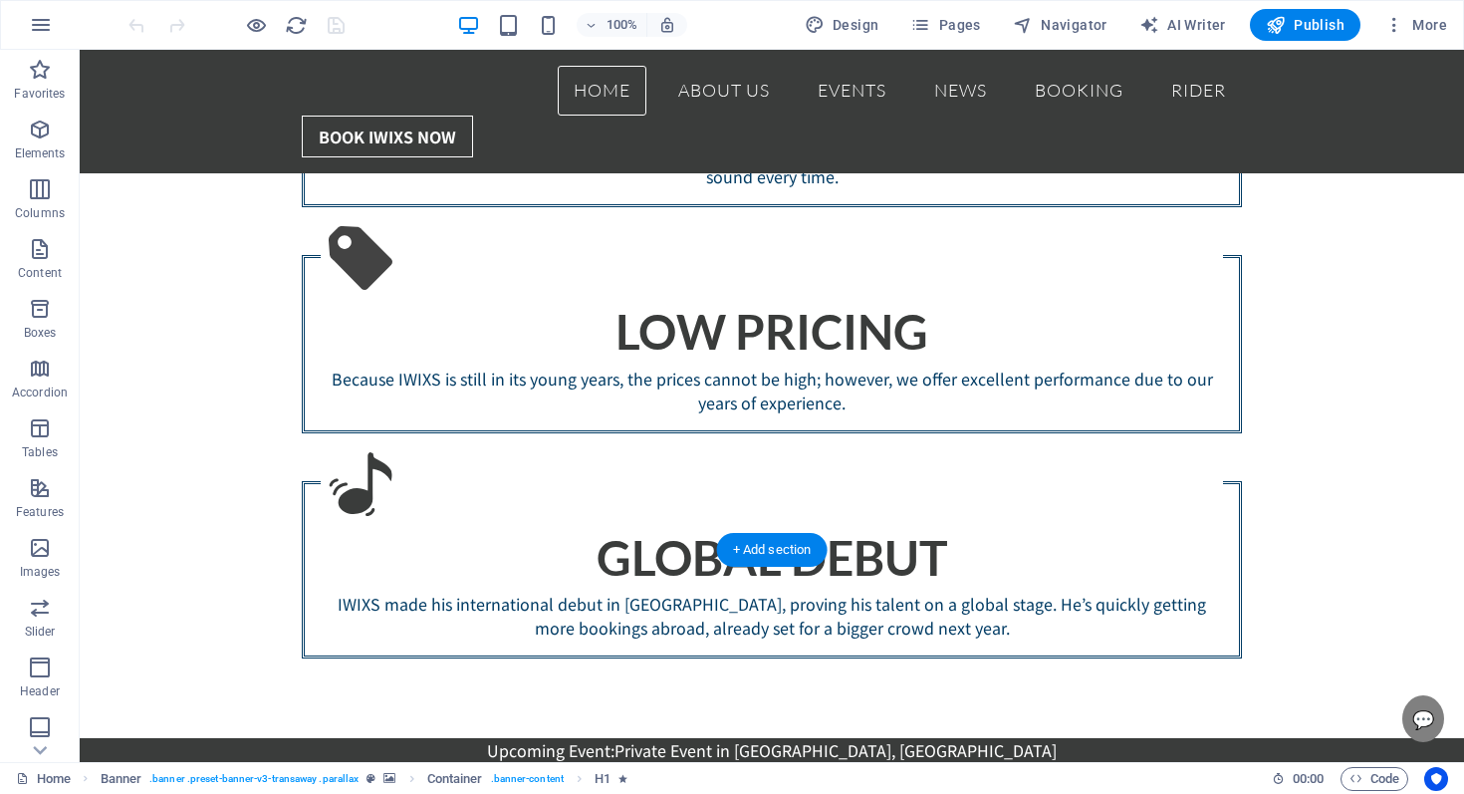
scroll to position [2131, 0]
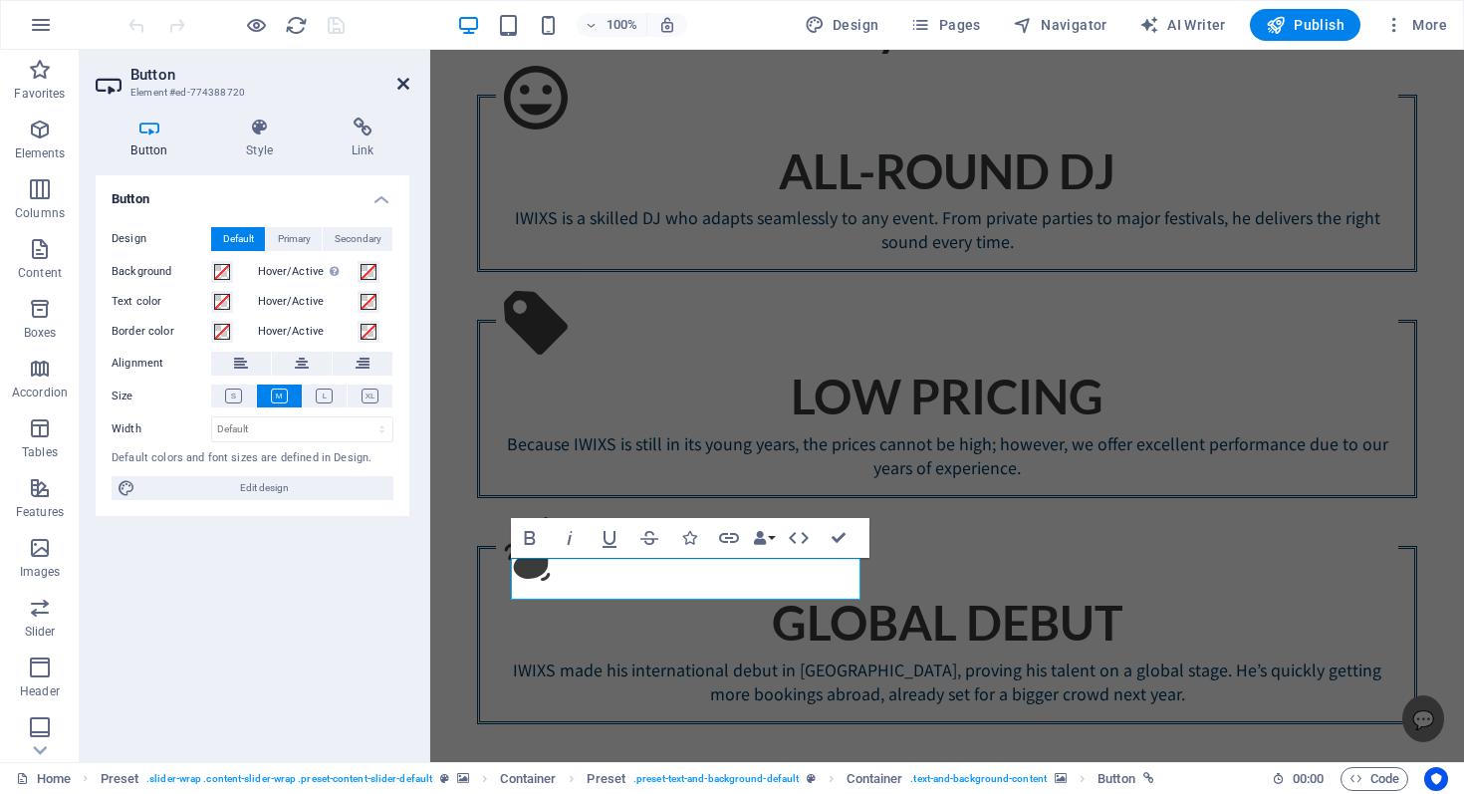
click at [404, 86] on icon at bounding box center [403, 84] width 12 height 16
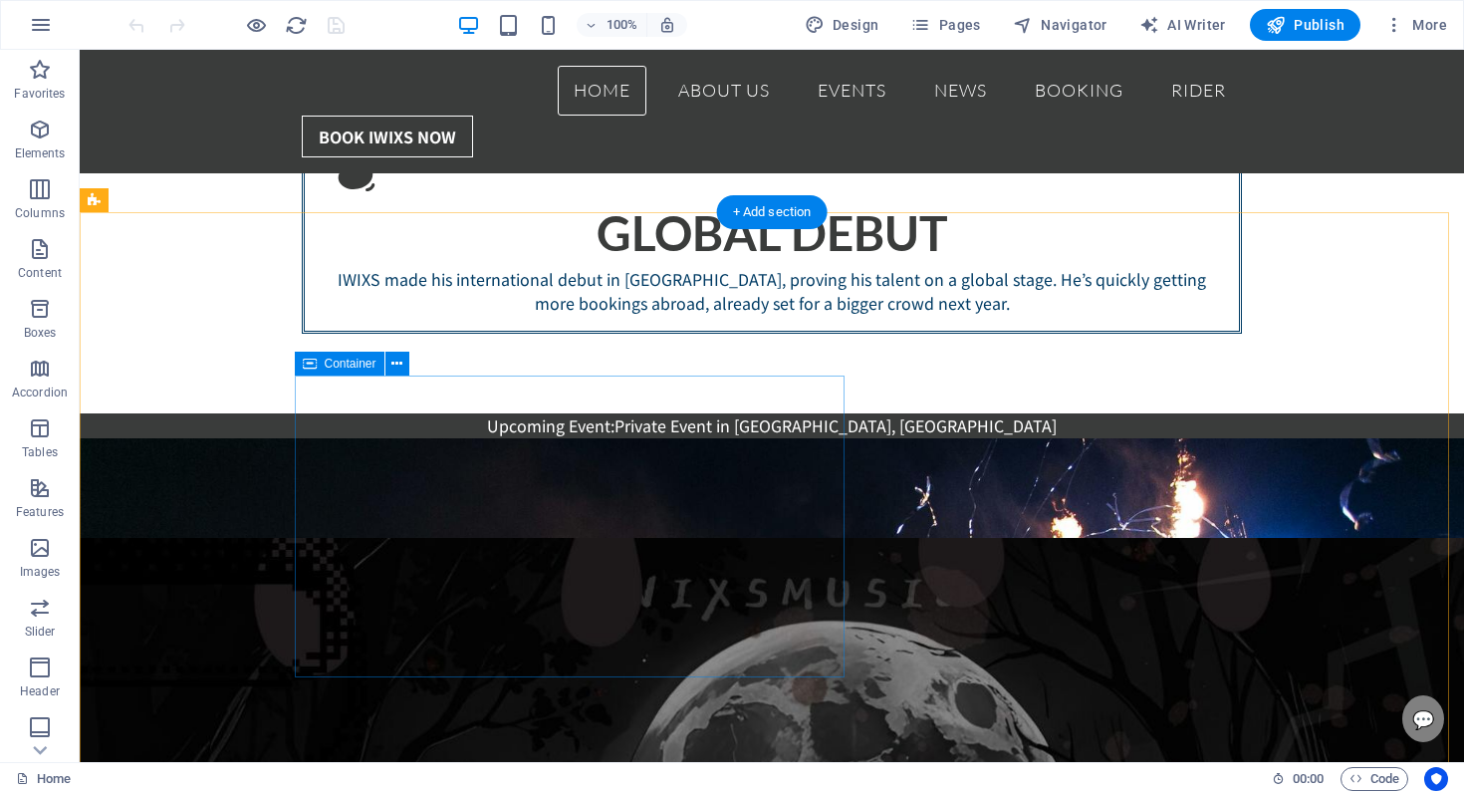
scroll to position [1915, 0]
